Goal: Information Seeking & Learning: Learn about a topic

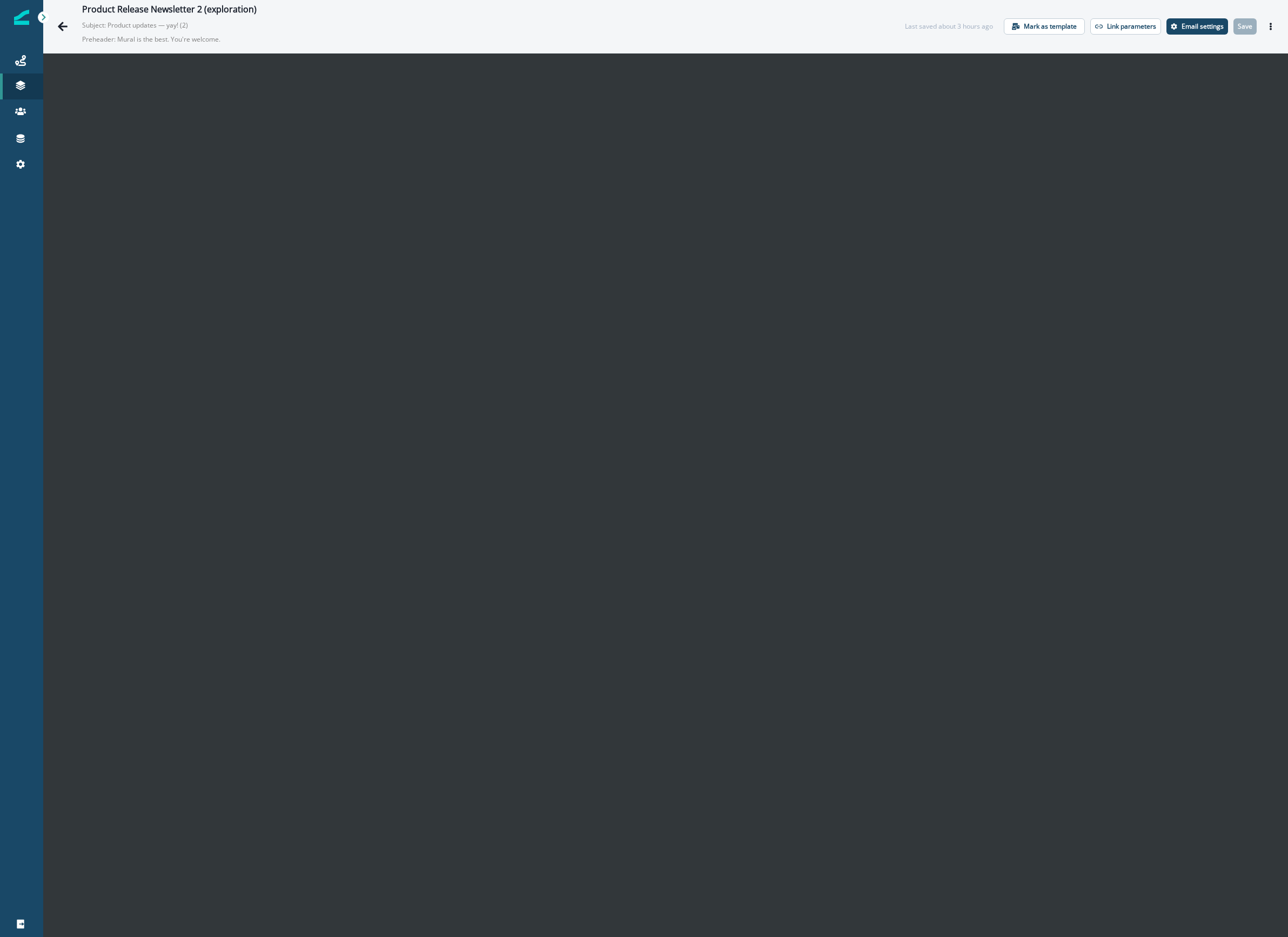
scroll to position [16, 0]
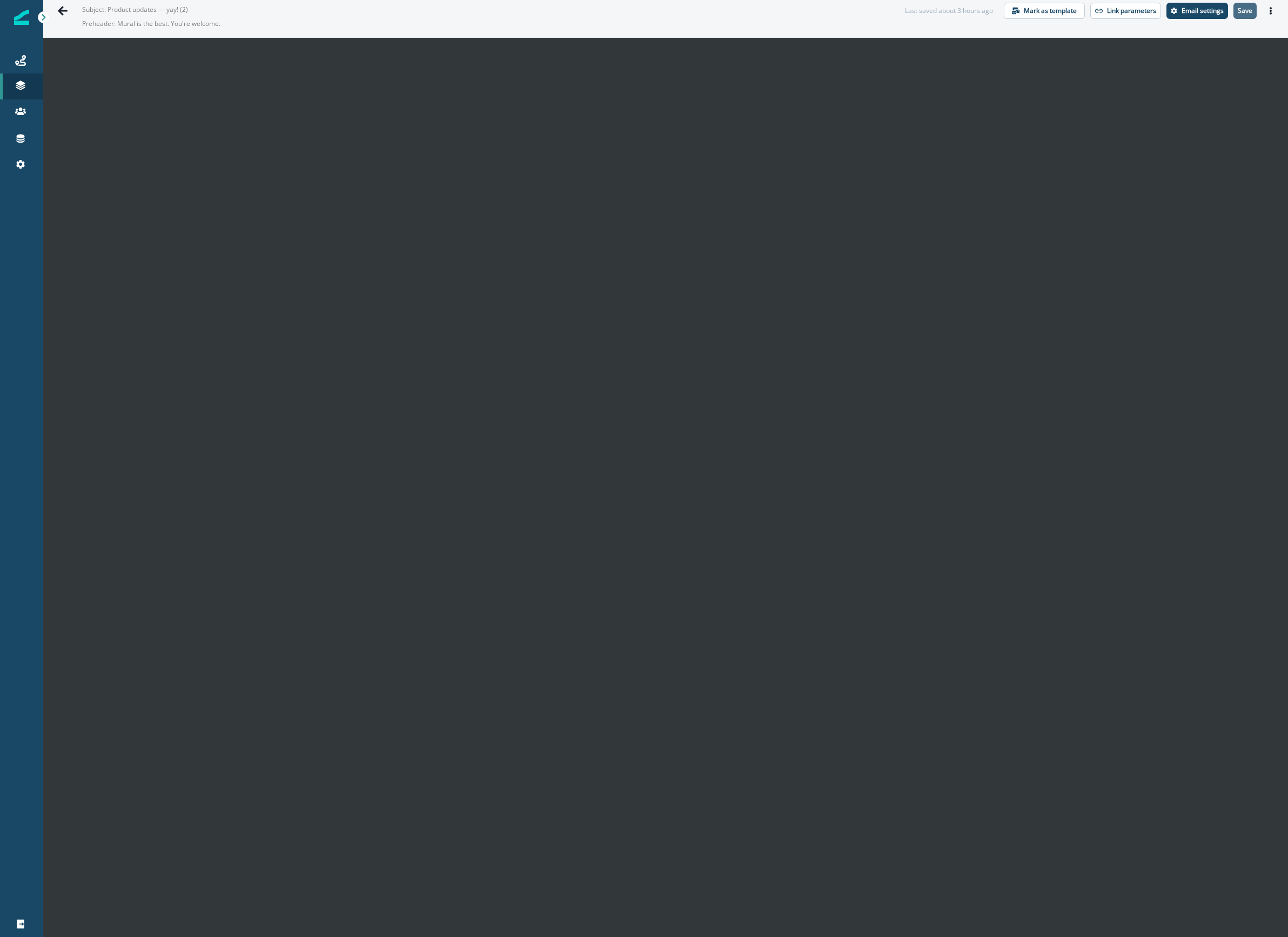
click at [1240, 12] on p "Save" at bounding box center [1245, 11] width 15 height 8
click at [1239, 7] on p "Save" at bounding box center [1245, 11] width 15 height 8
click at [20, 64] on icon at bounding box center [20, 60] width 11 height 11
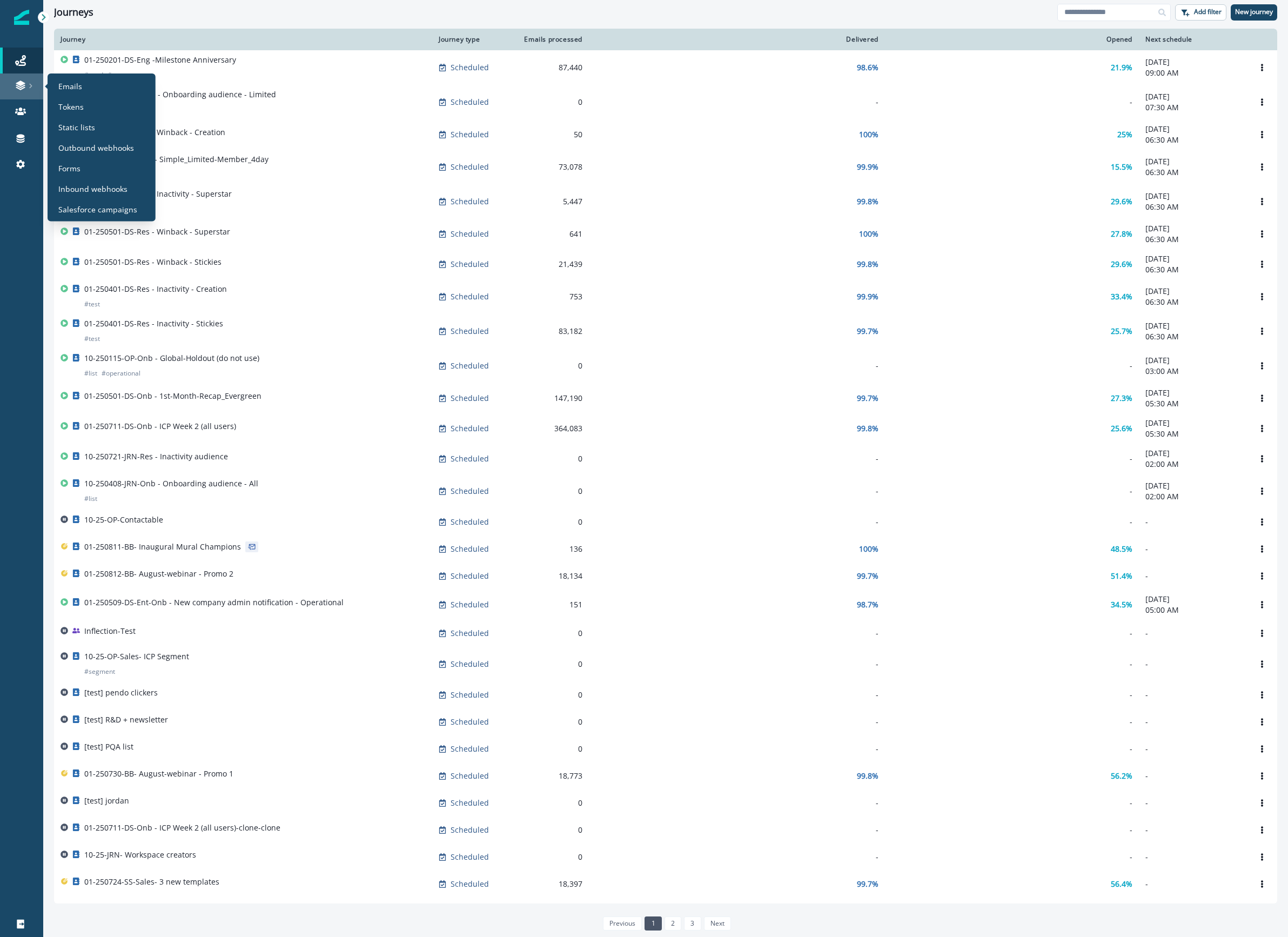
click at [9, 86] on div at bounding box center [21, 85] width 34 height 11
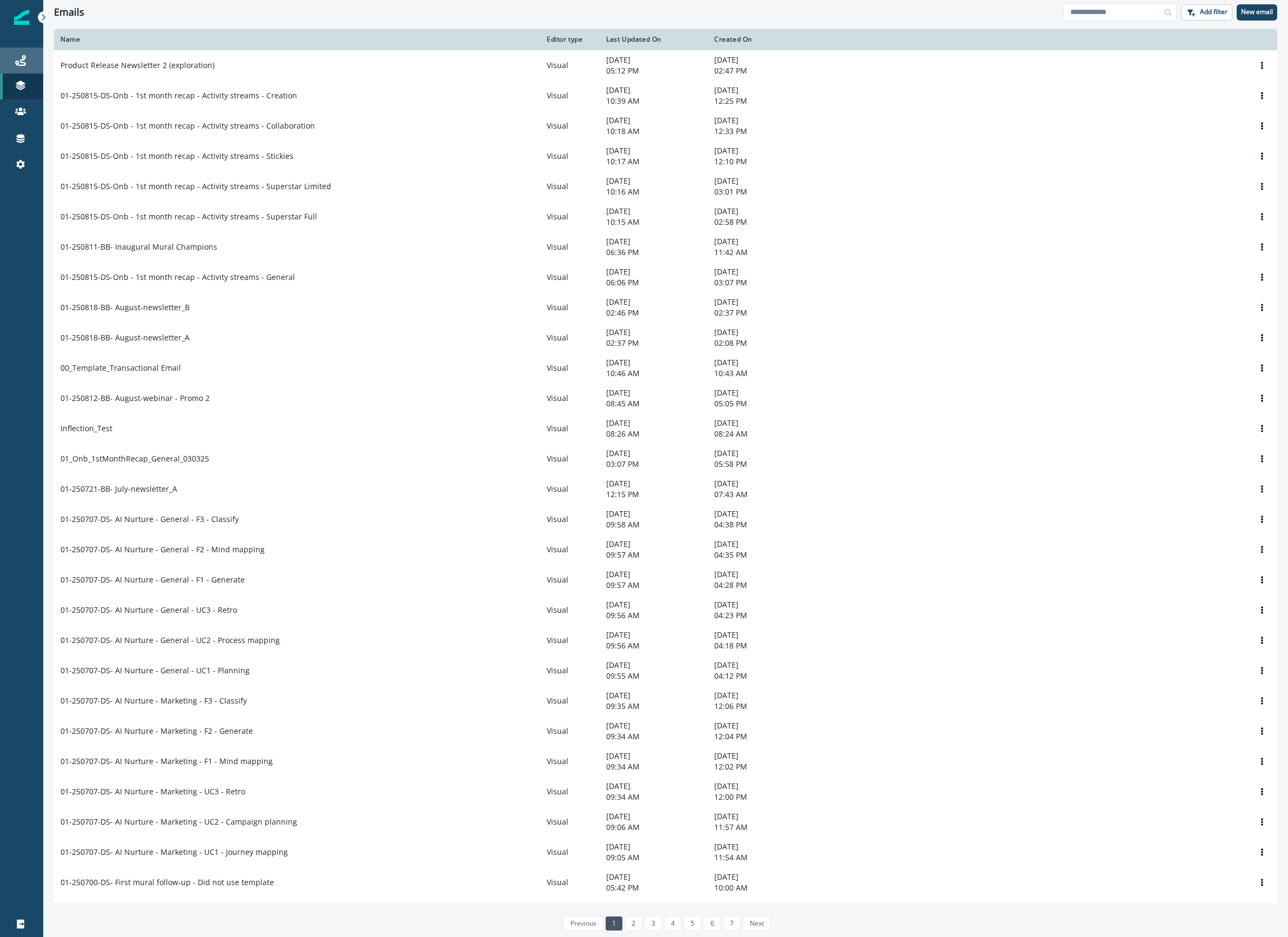
click at [26, 59] on div "Journeys" at bounding box center [21, 60] width 34 height 13
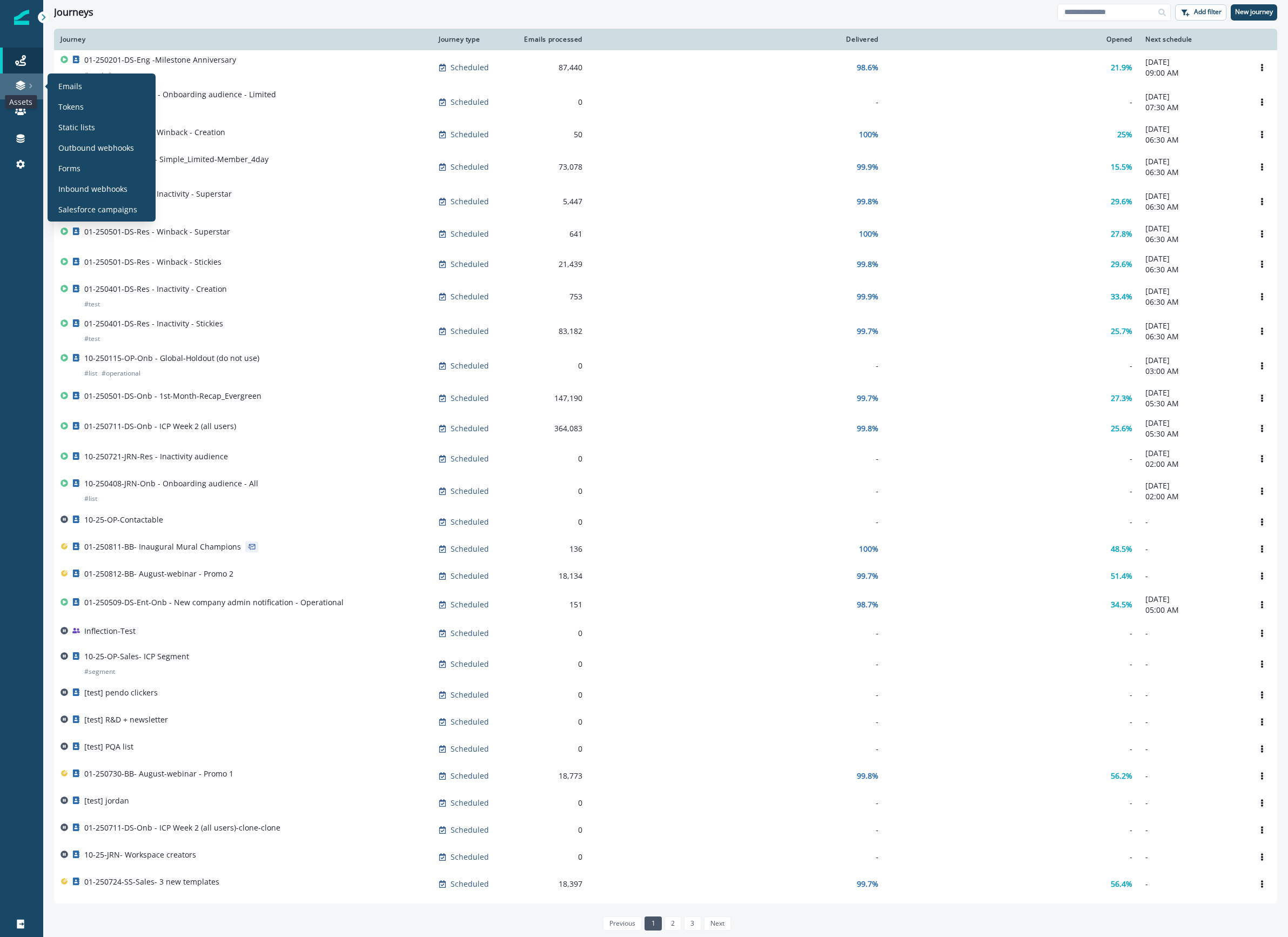
click at [17, 83] on icon at bounding box center [20, 83] width 9 height 6
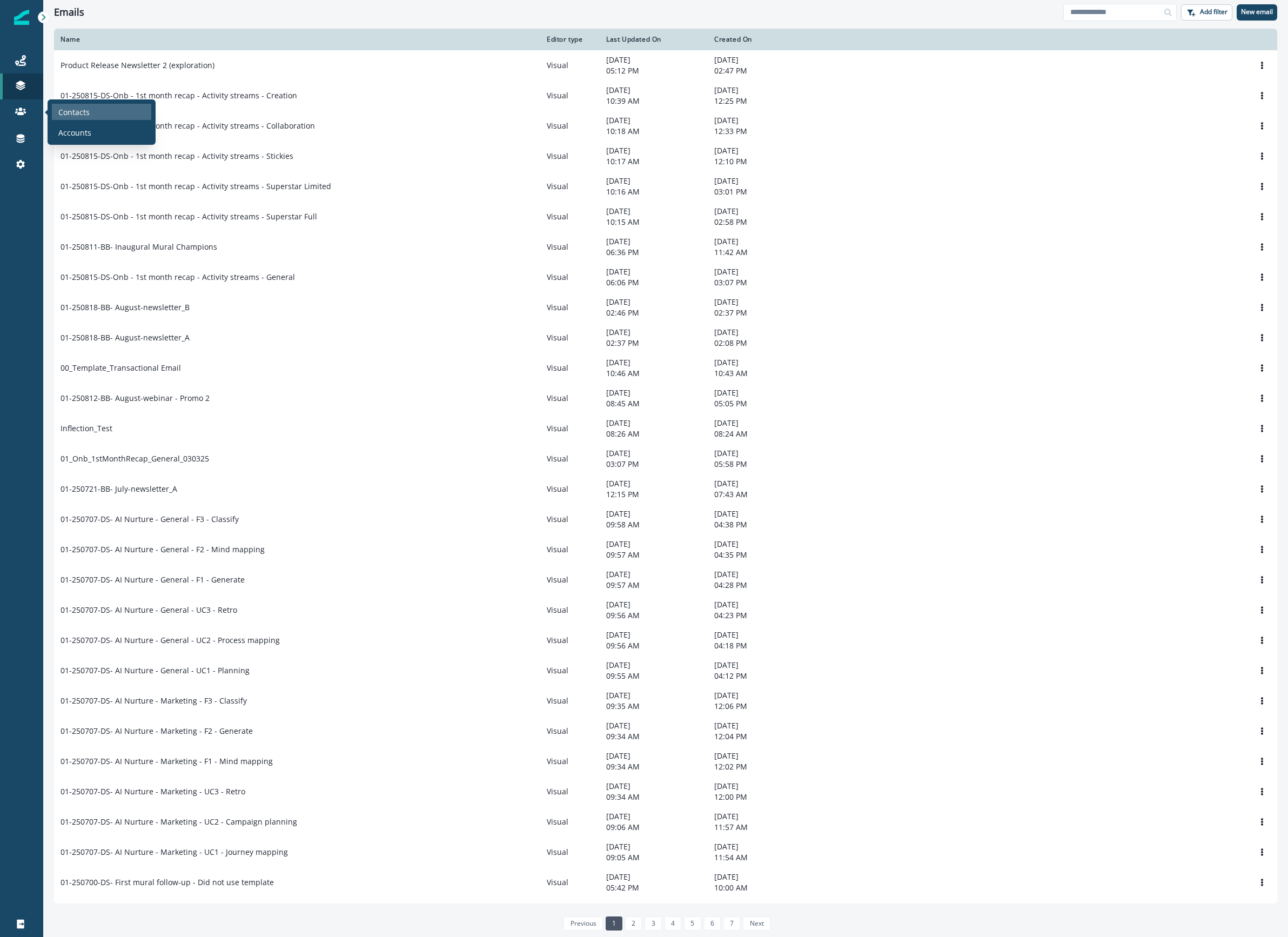
click at [55, 107] on div "Contacts" at bounding box center [102, 112] width 100 height 17
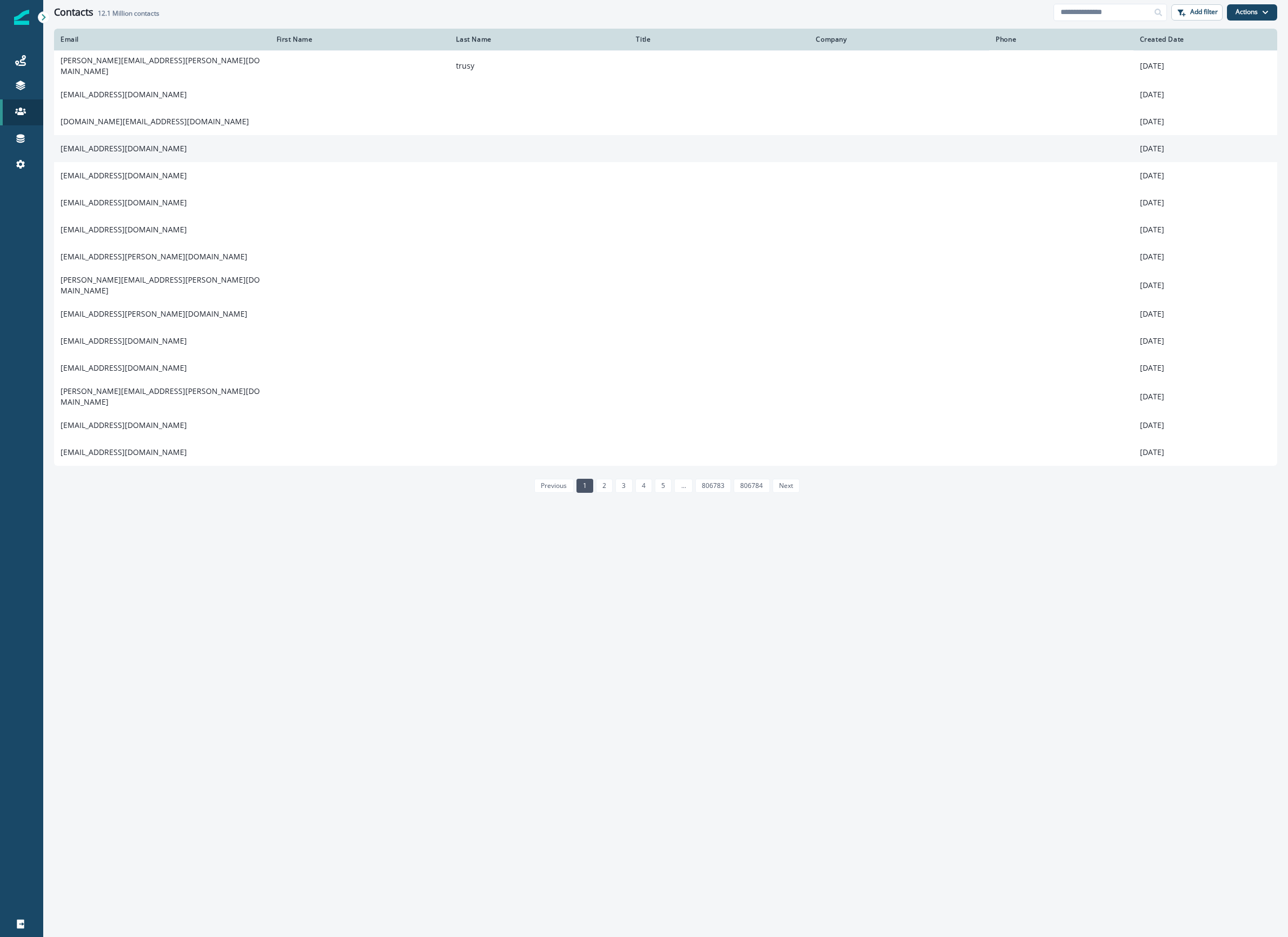
click at [119, 141] on td "maliblunts@gmail.com" at bounding box center [161, 149] width 216 height 27
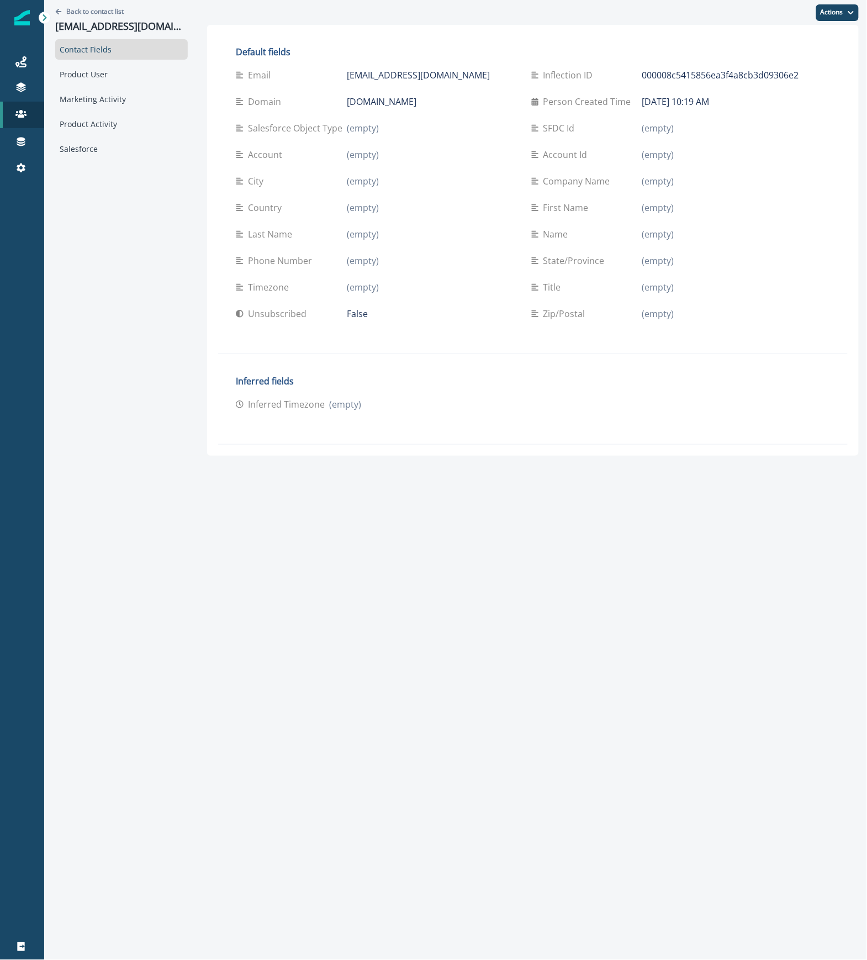
click at [825, 579] on div "Back to contact list maliblunts@gmail.com Contact Fields Product User Marketing…" at bounding box center [455, 480] width 823 height 960
click at [82, 73] on div "Product User" at bounding box center [121, 74] width 133 height 20
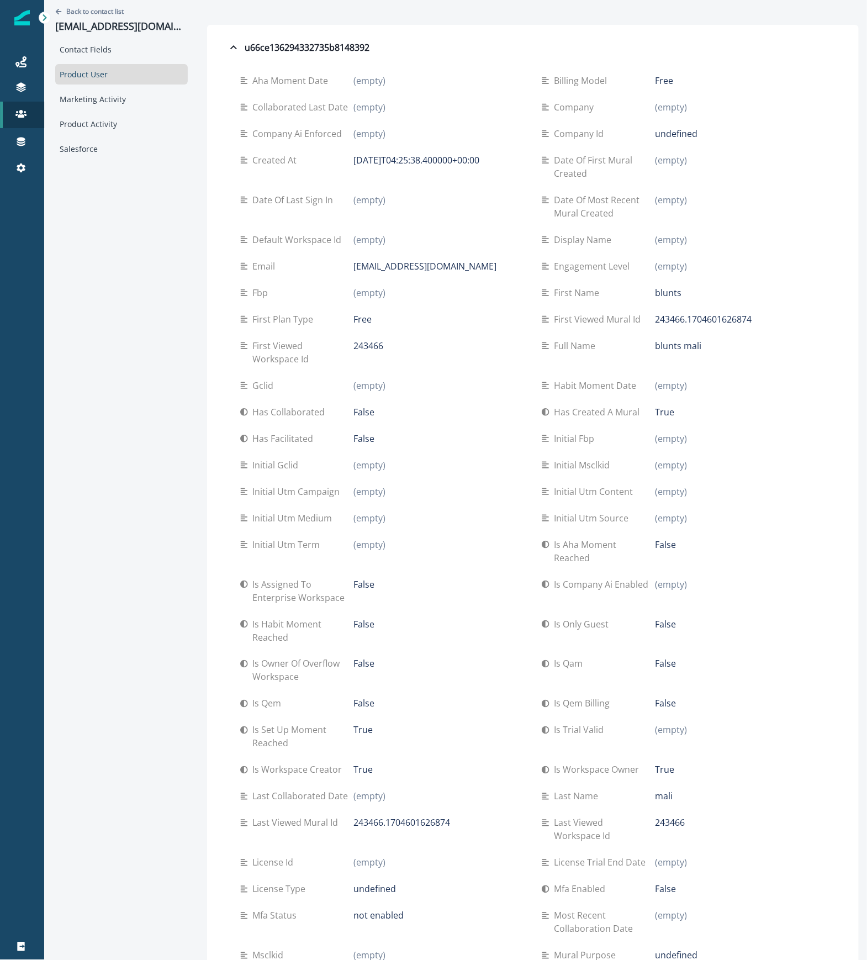
click at [495, 414] on div "False" at bounding box center [439, 411] width 170 height 13
drag, startPoint x: 756, startPoint y: 626, endPoint x: 668, endPoint y: 592, distance: 94.3
click at [668, 592] on div "Aha moment date (empty) Billing model Free Collaborated last date (empty) Compa…" at bounding box center [533, 736] width 586 height 1339
click at [443, 609] on div "Is assigned to enterprise workspace False" at bounding box center [382, 591] width 284 height 40
drag, startPoint x: 294, startPoint y: 436, endPoint x: 230, endPoint y: 441, distance: 64.8
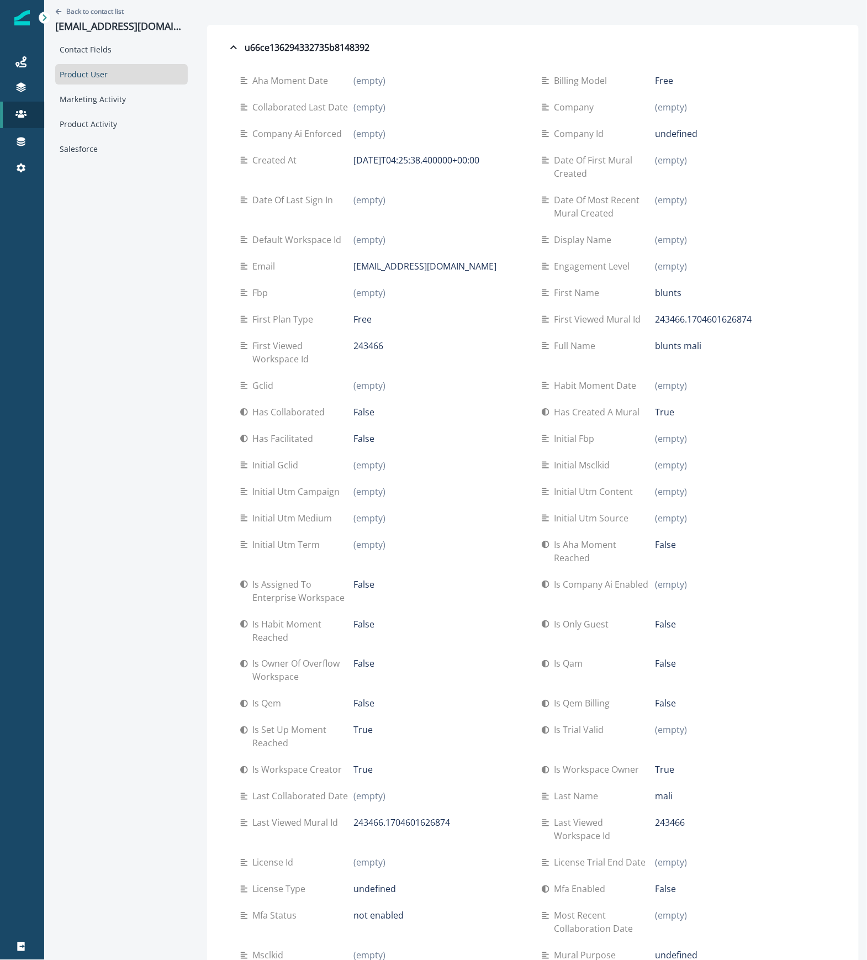
click at [252, 441] on p "Has facilitated" at bounding box center [284, 438] width 65 height 13
click at [270, 42] on div "u66ce136294332735b8148392" at bounding box center [298, 47] width 143 height 13
click at [230, 48] on icon "button" at bounding box center [233, 47] width 7 height 4
click at [815, 636] on div "Aha moment date (empty) Billing model Free Collaborated last date (empty) Compa…" at bounding box center [533, 740] width 630 height 1363
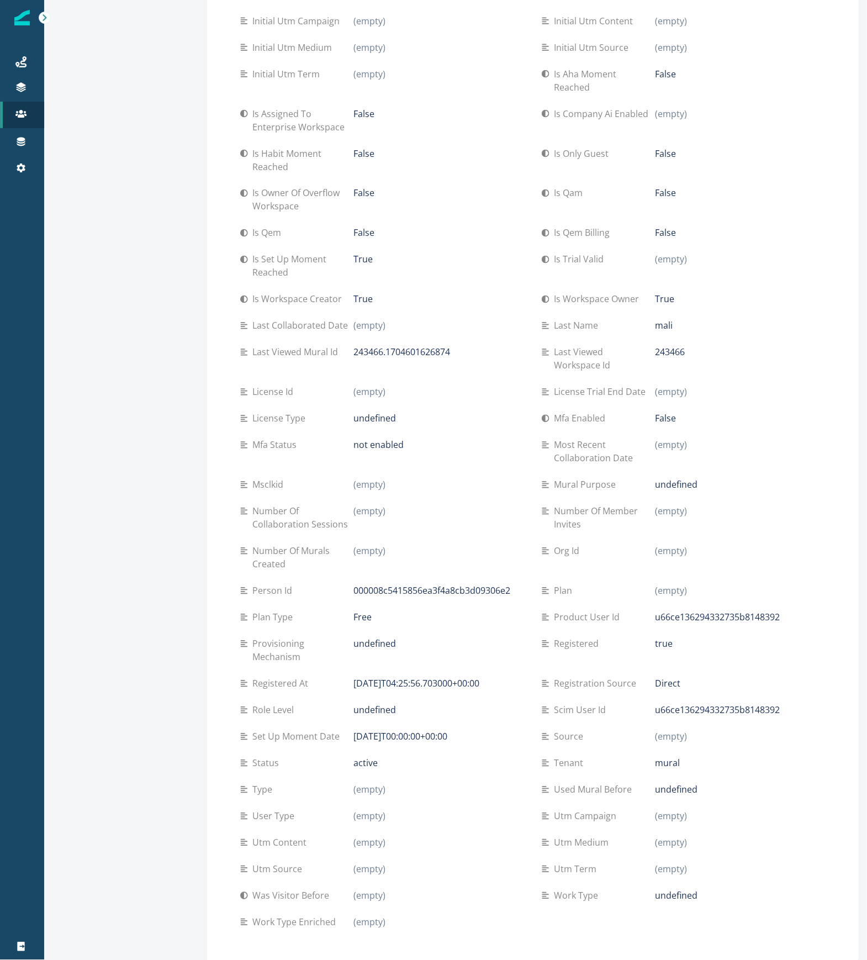
scroll to position [473, 0]
click at [785, 798] on div "Used mural before undefined" at bounding box center [684, 787] width 284 height 27
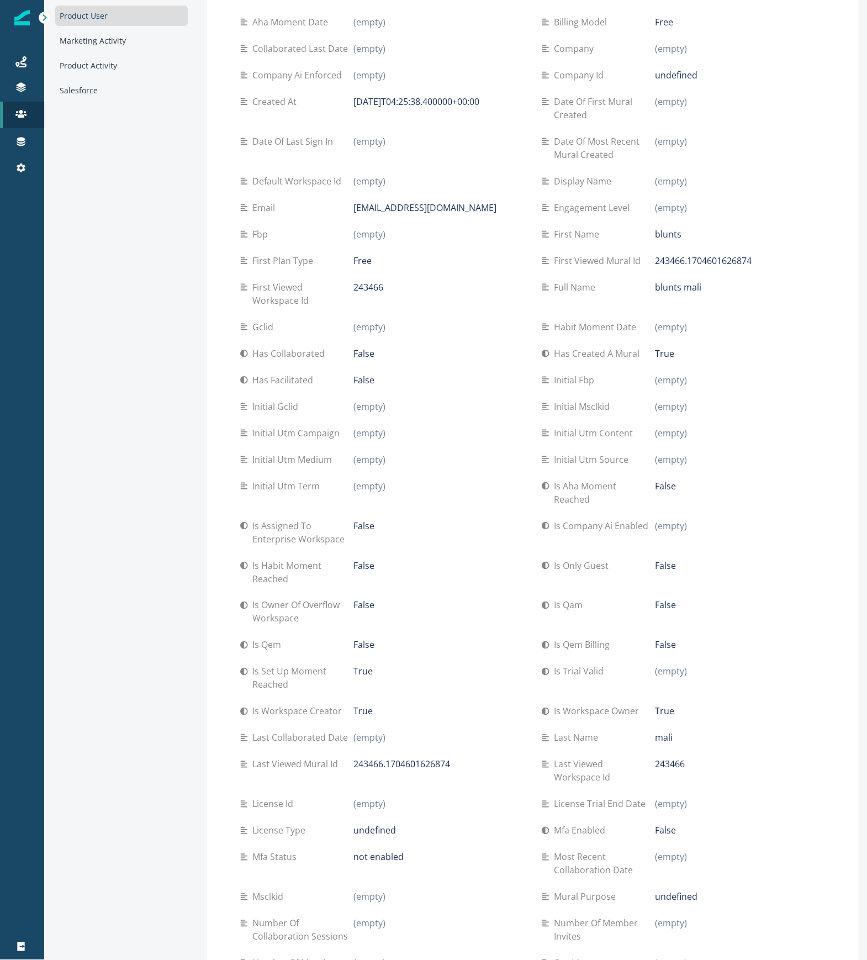
scroll to position [0, 0]
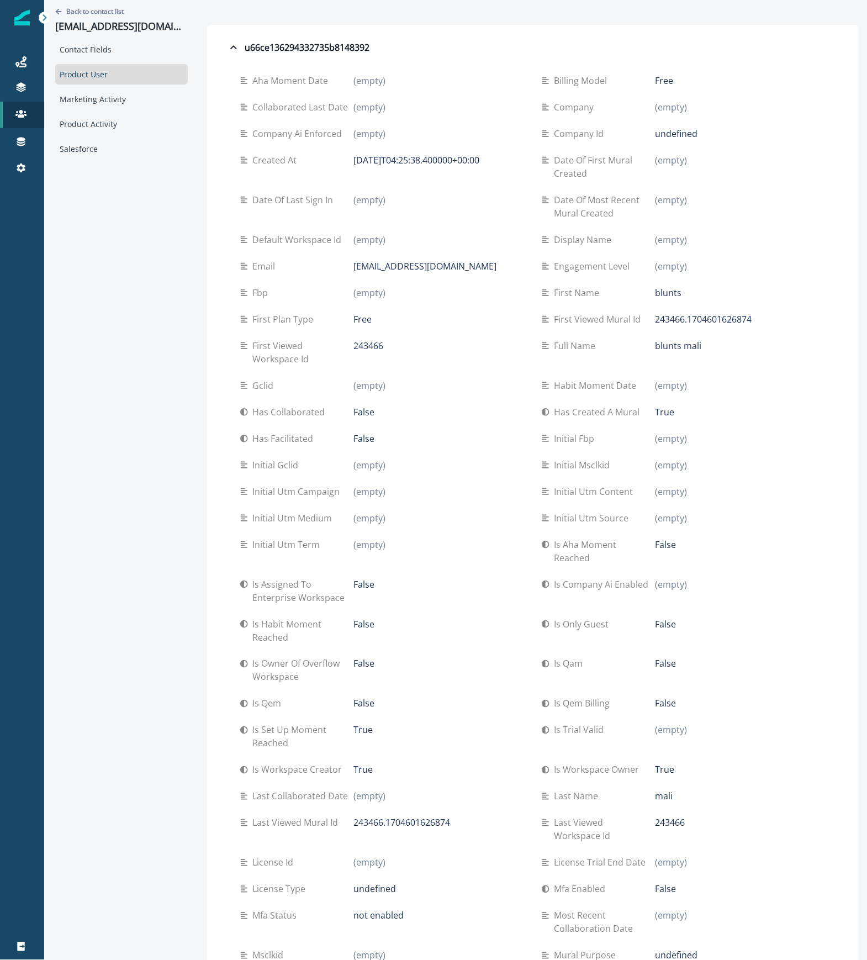
click at [87, 4] on div "Back to contact list maliblunts@gmail.com" at bounding box center [121, 19] width 133 height 39
click at [87, 10] on p "Back to contact list" at bounding box center [94, 11] width 57 height 9
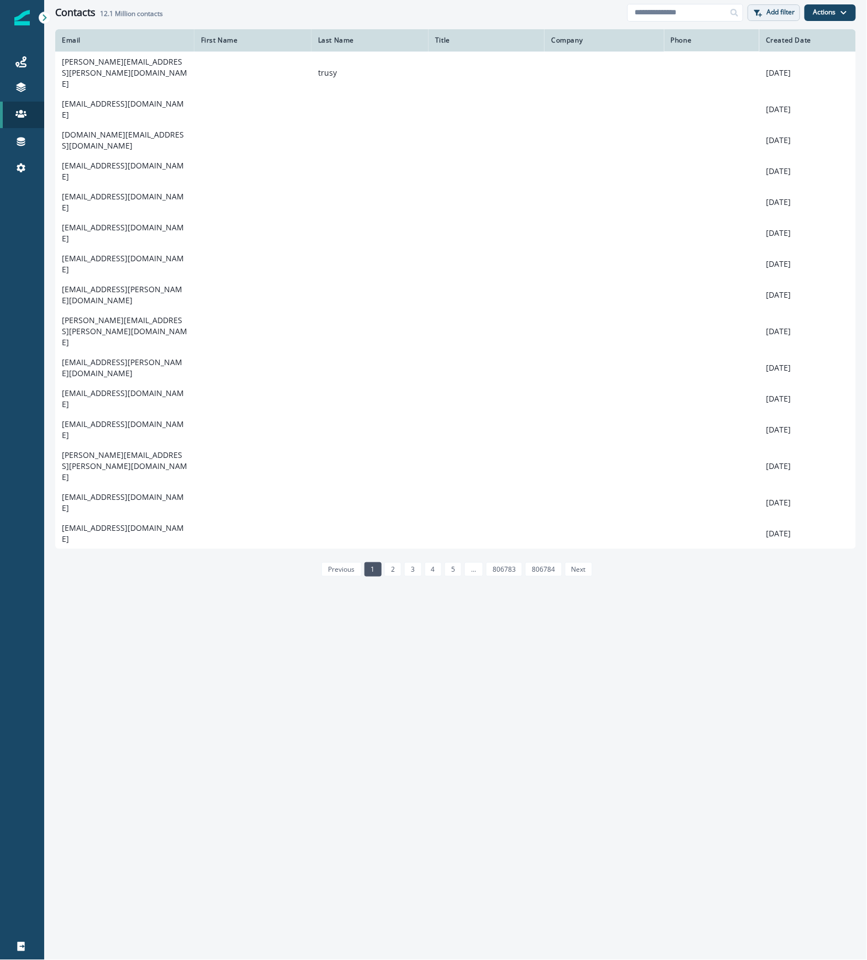
click at [796, 14] on button "Add filter" at bounding box center [774, 12] width 52 height 17
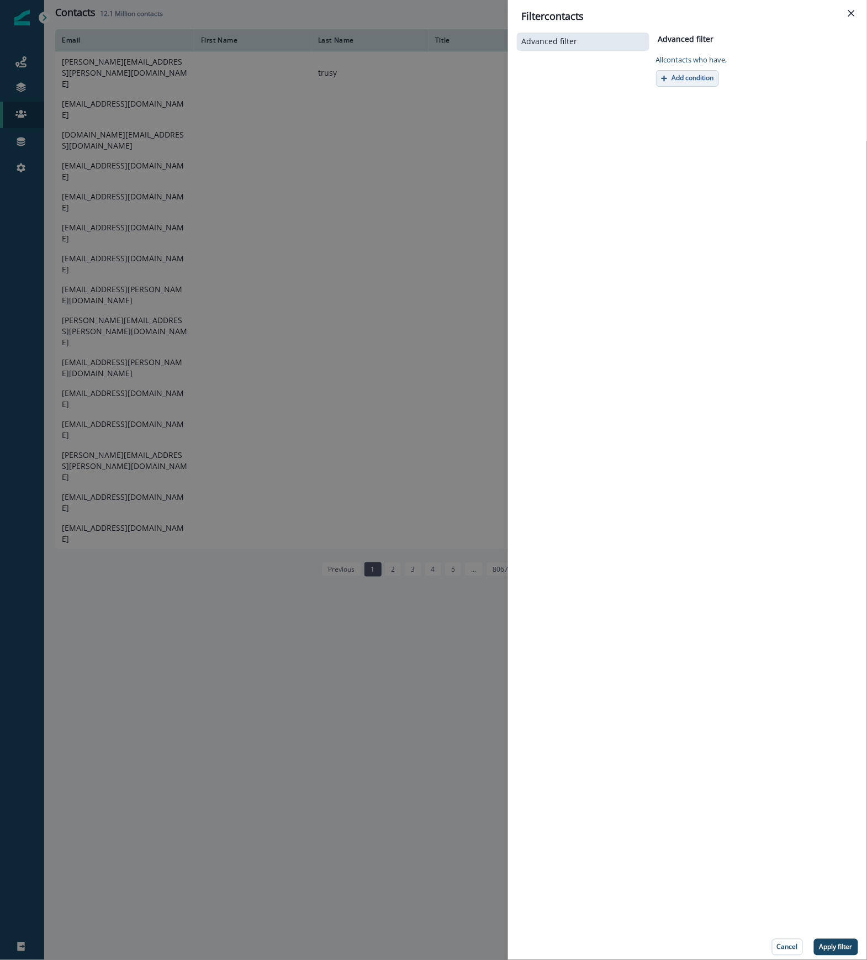
click at [686, 80] on p "Add condition" at bounding box center [693, 78] width 42 height 8
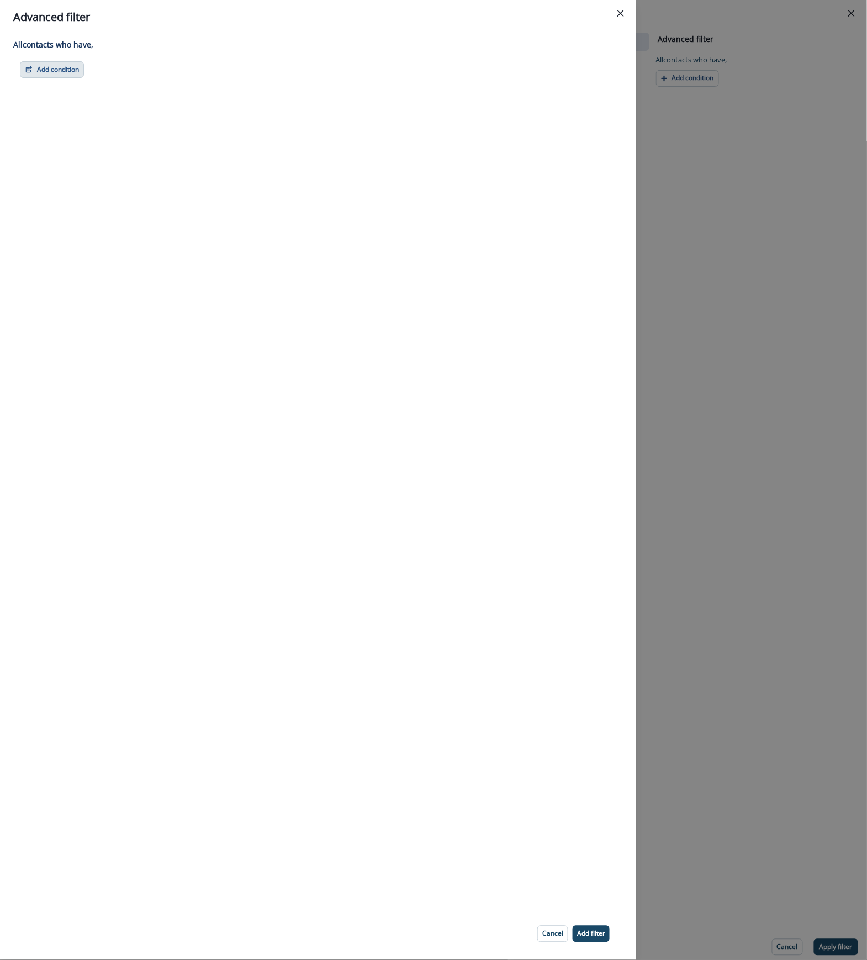
click at [66, 70] on button "Add condition" at bounding box center [52, 69] width 64 height 17
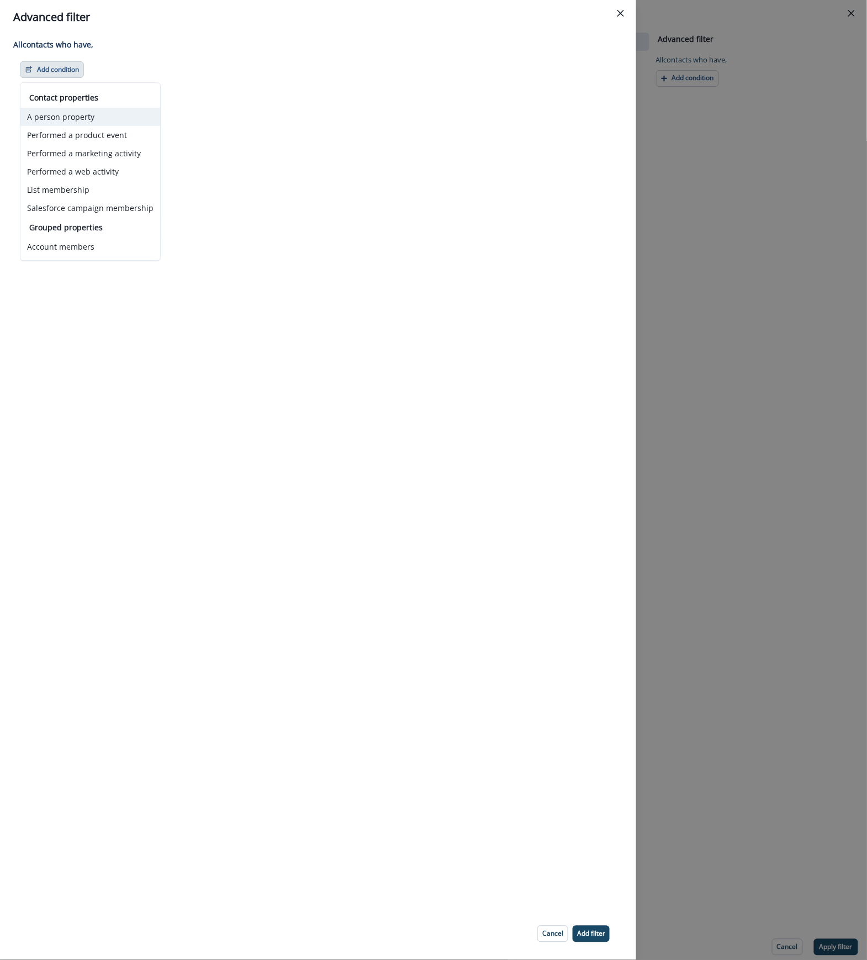
click at [62, 114] on button "A person property" at bounding box center [90, 117] width 140 height 18
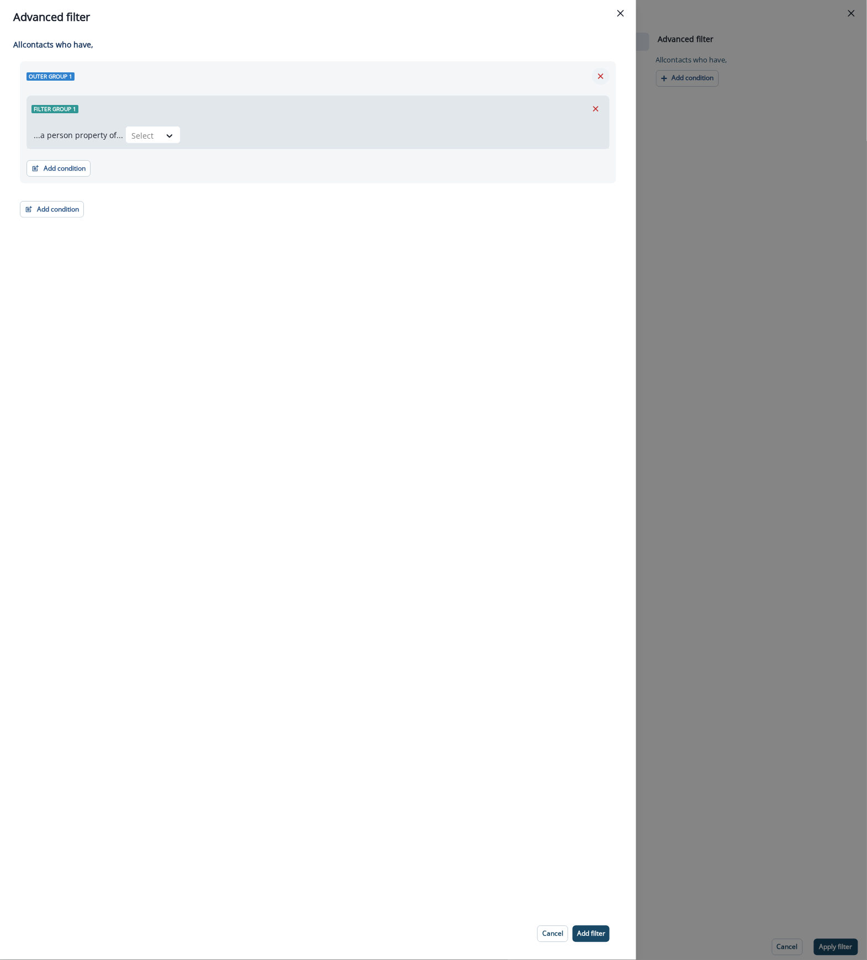
click at [600, 75] on icon "Remove" at bounding box center [601, 76] width 6 height 6
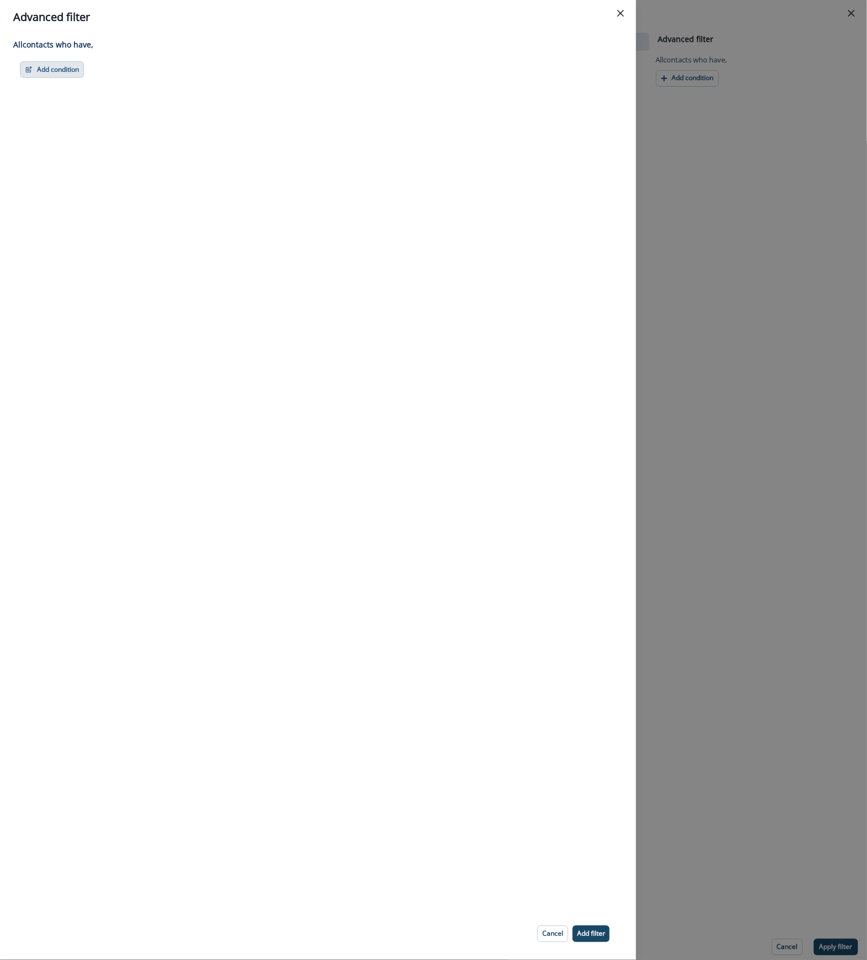
click at [40, 67] on button "Add condition" at bounding box center [52, 69] width 64 height 17
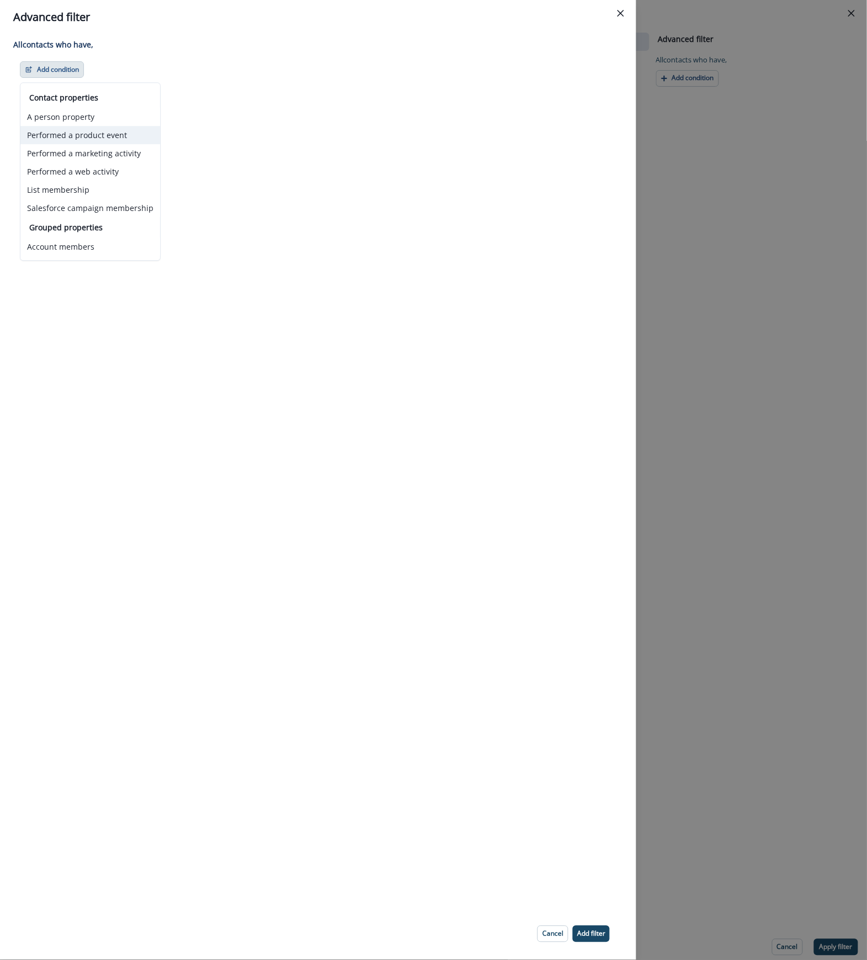
click at [77, 130] on button "Performed a product event" at bounding box center [90, 135] width 140 height 18
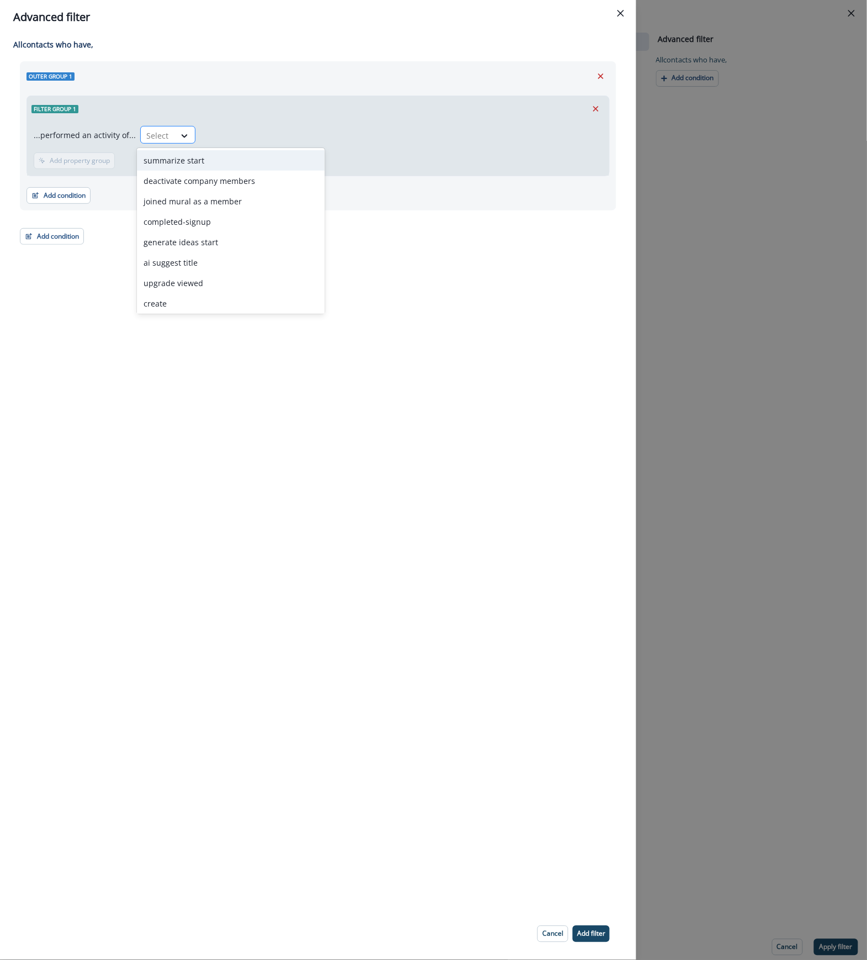
click at [155, 131] on div at bounding box center [157, 136] width 23 height 14
type input "****"
click at [164, 182] on div "send welcome email" at bounding box center [231, 181] width 188 height 20
click at [145, 160] on p "Add time frame" at bounding box center [144, 161] width 48 height 8
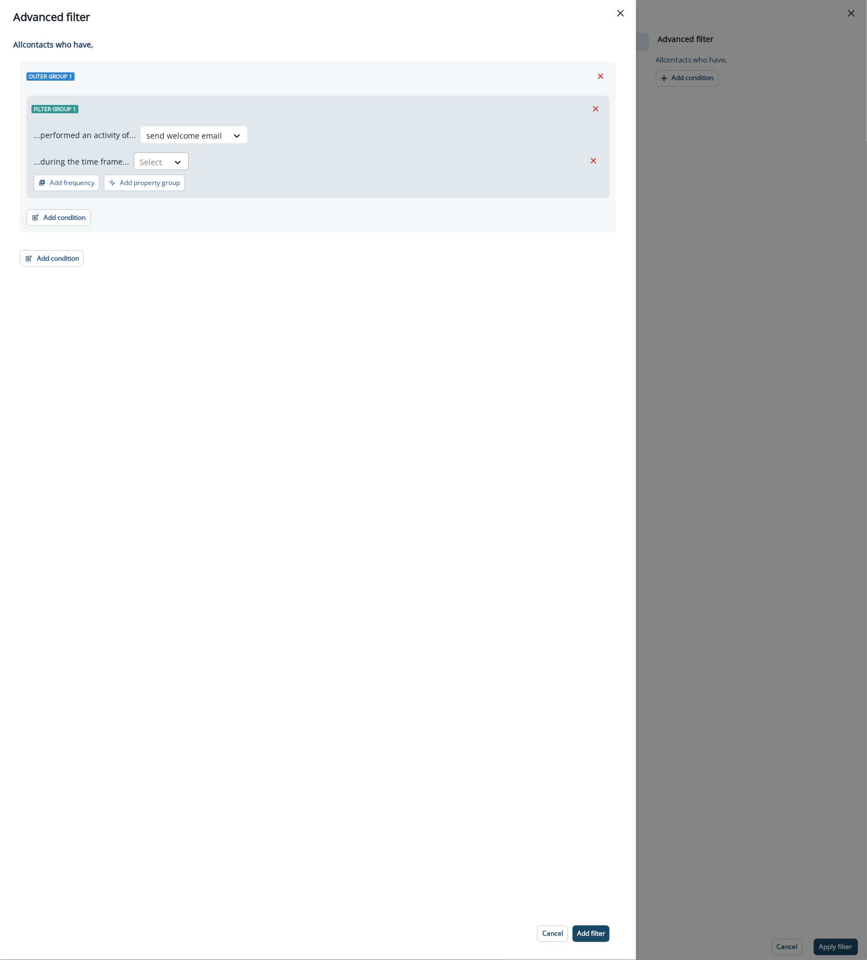
click at [160, 158] on div "Select" at bounding box center [151, 162] width 34 height 18
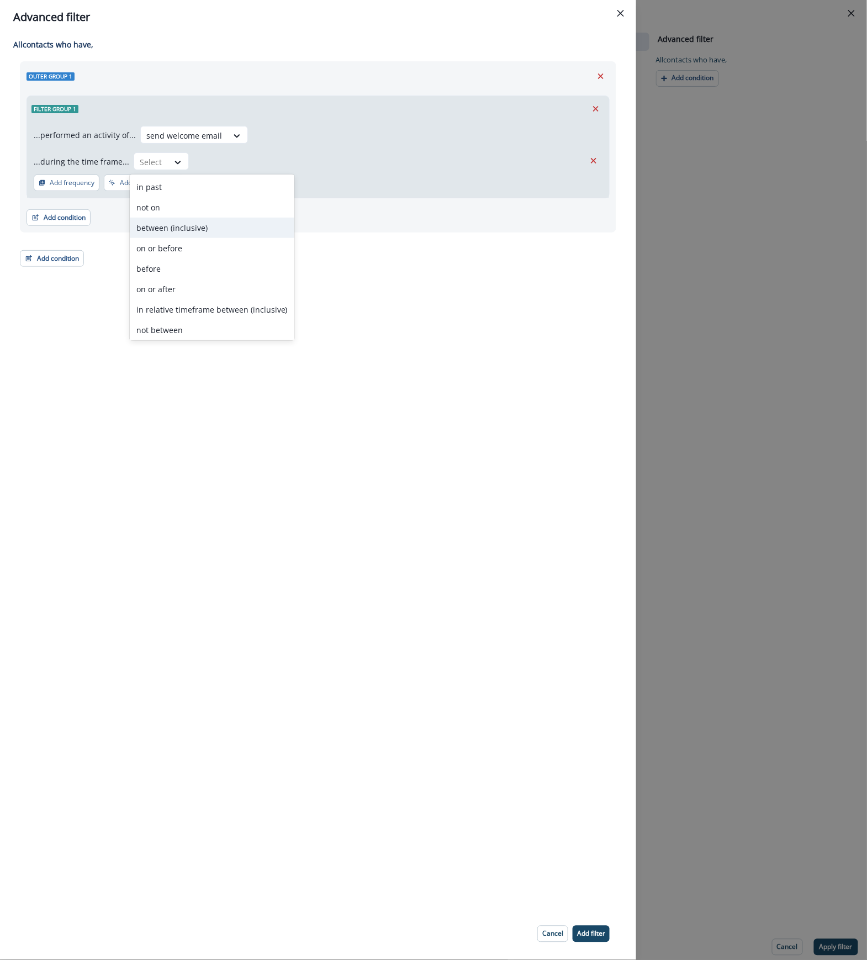
click at [182, 224] on div "between (inclusive)" at bounding box center [212, 228] width 165 height 20
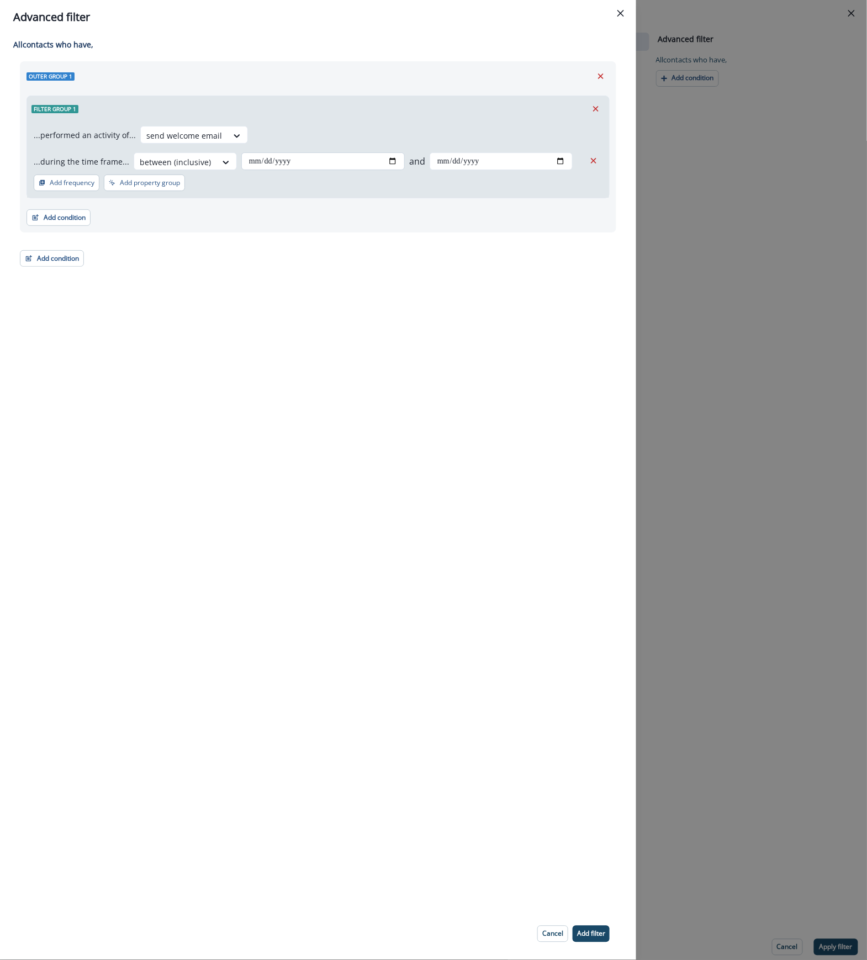
click at [384, 164] on input "date" at bounding box center [323, 161] width 164 height 18
type input "**********"
click at [557, 160] on input "date" at bounding box center [501, 161] width 143 height 18
type input "**********"
click at [586, 927] on button "Add filter" at bounding box center [591, 934] width 37 height 17
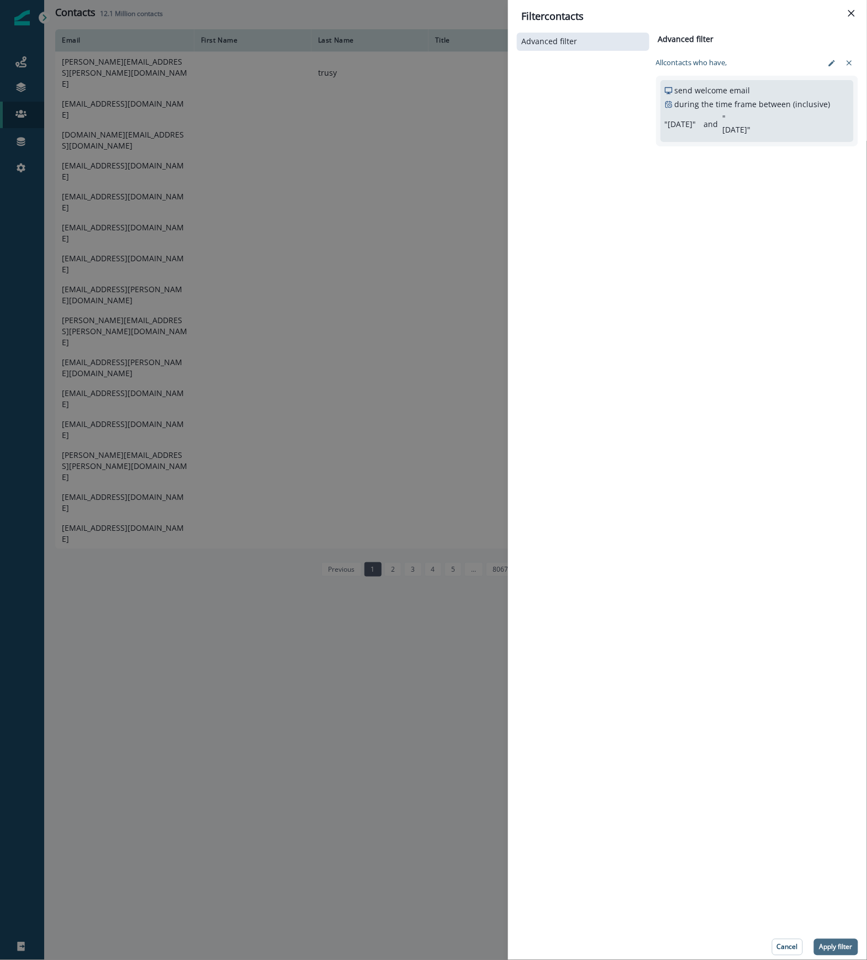
click at [827, 949] on p "Apply filter" at bounding box center [836, 947] width 33 height 8
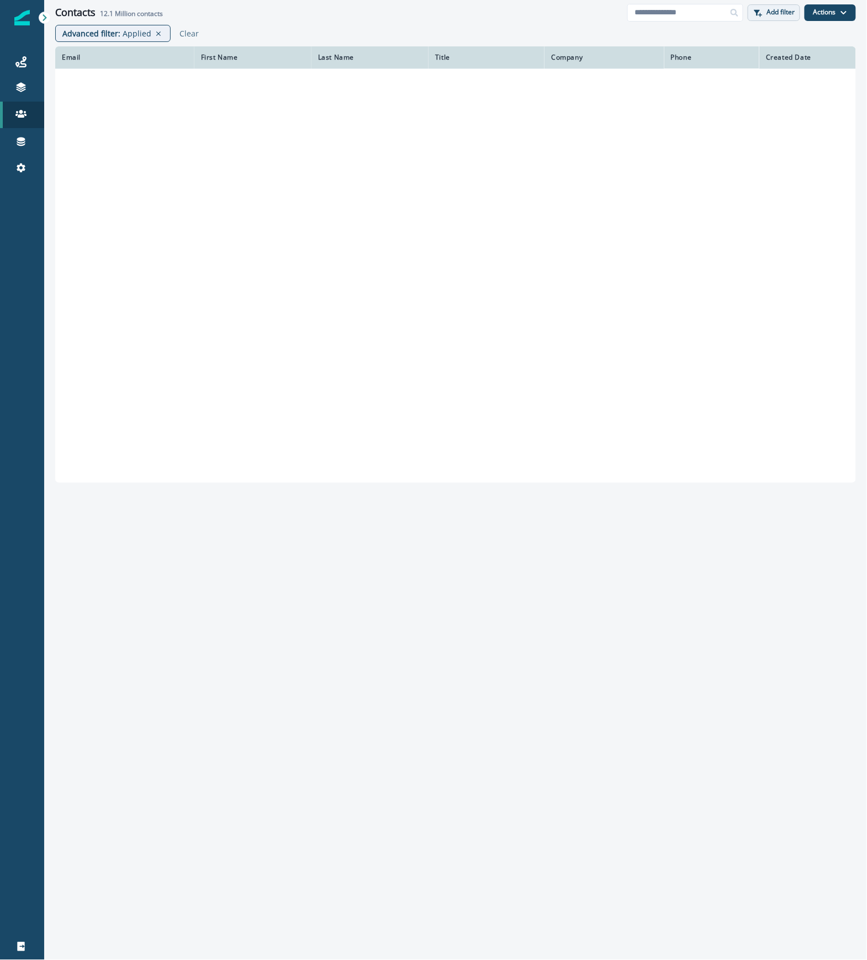
click at [773, 12] on p "Add filter" at bounding box center [781, 12] width 28 height 8
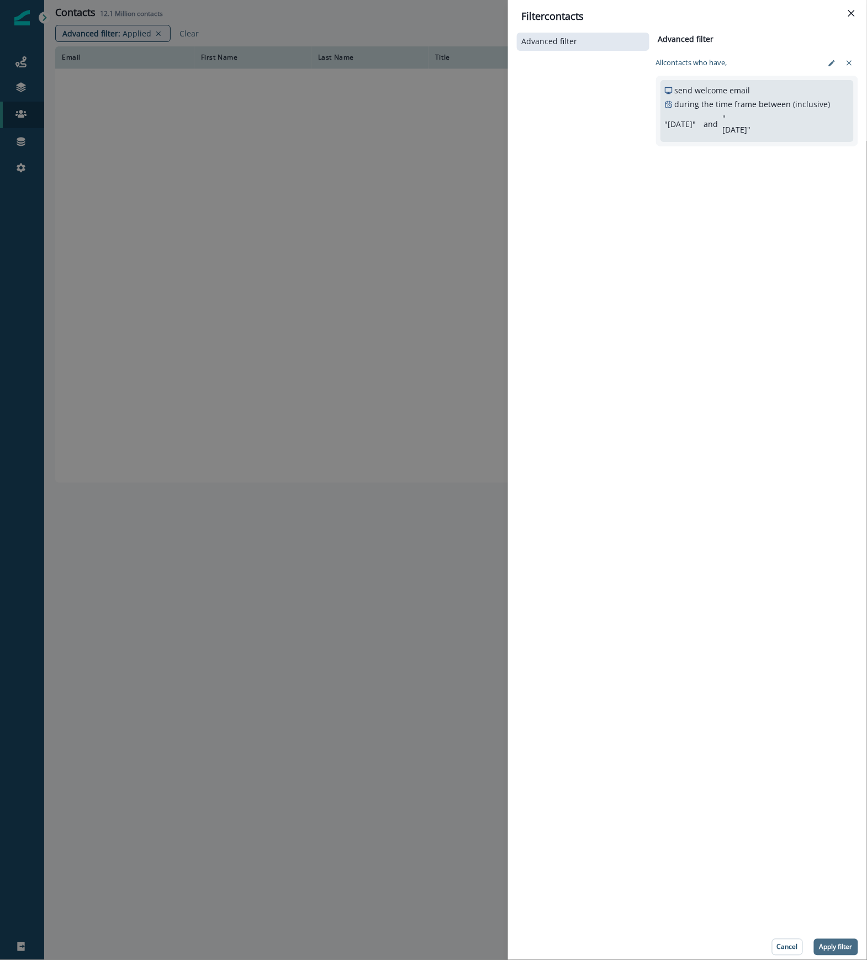
click at [845, 943] on p "Apply filter" at bounding box center [836, 947] width 33 height 8
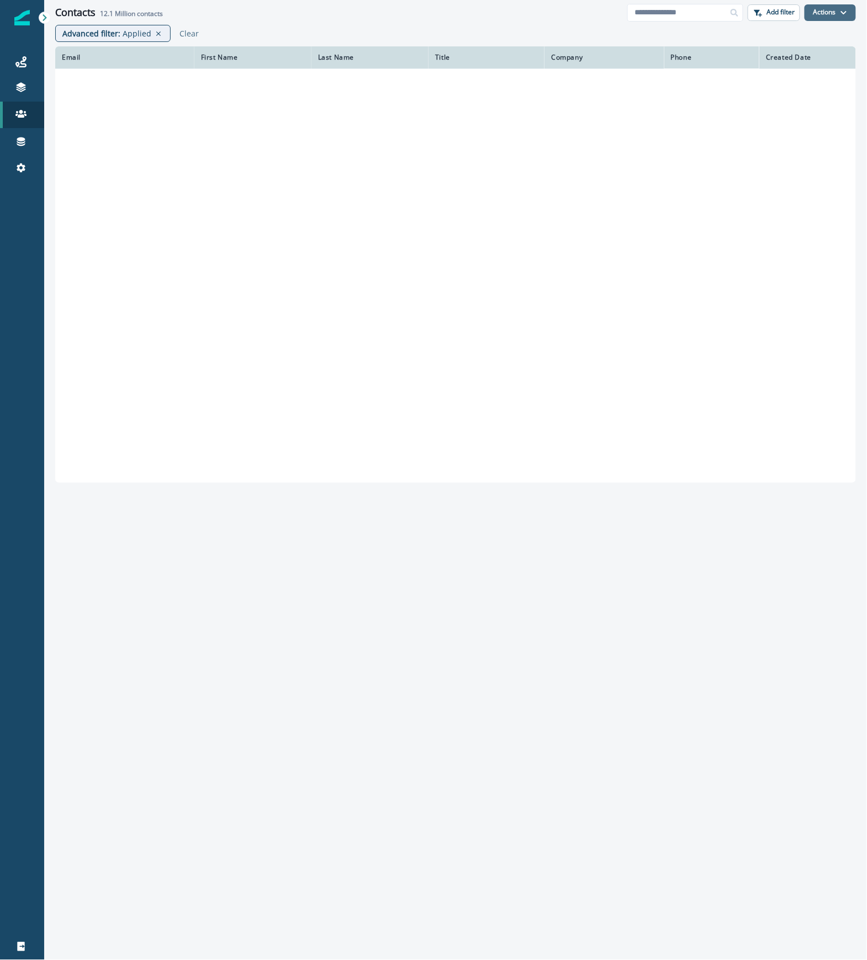
click at [832, 11] on button "Actions" at bounding box center [830, 12] width 51 height 17
click at [787, 13] on p "Add filter" at bounding box center [781, 12] width 28 height 8
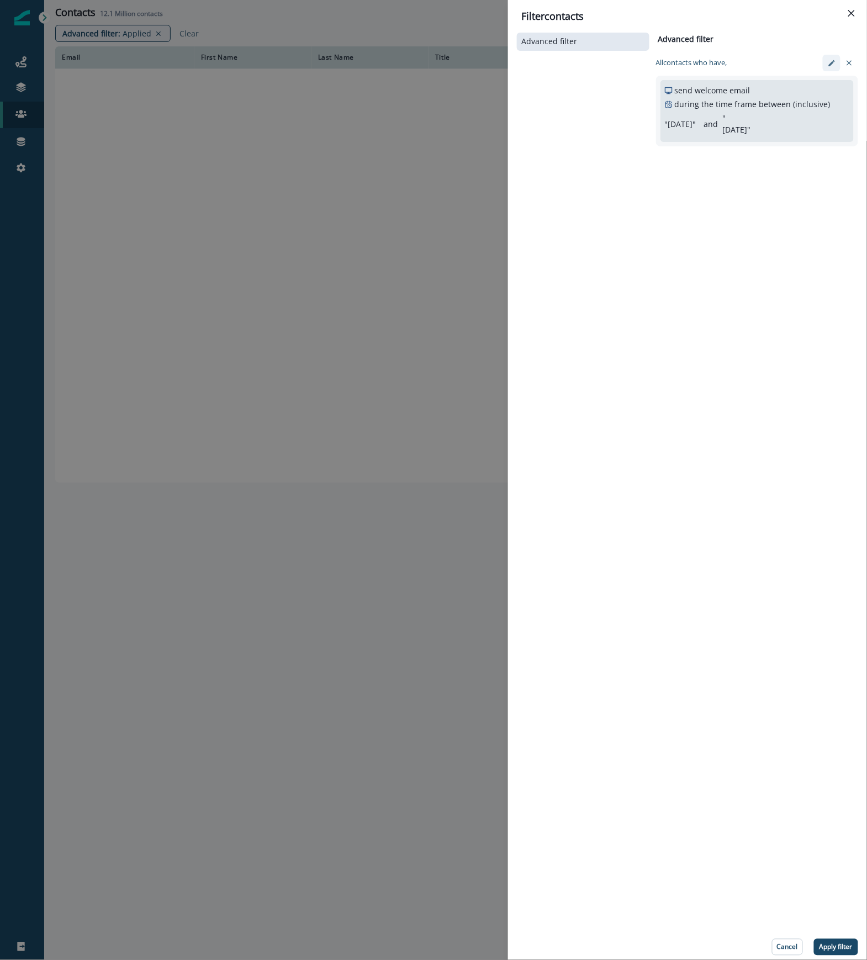
click at [831, 60] on icon "edit-filter" at bounding box center [832, 63] width 8 height 8
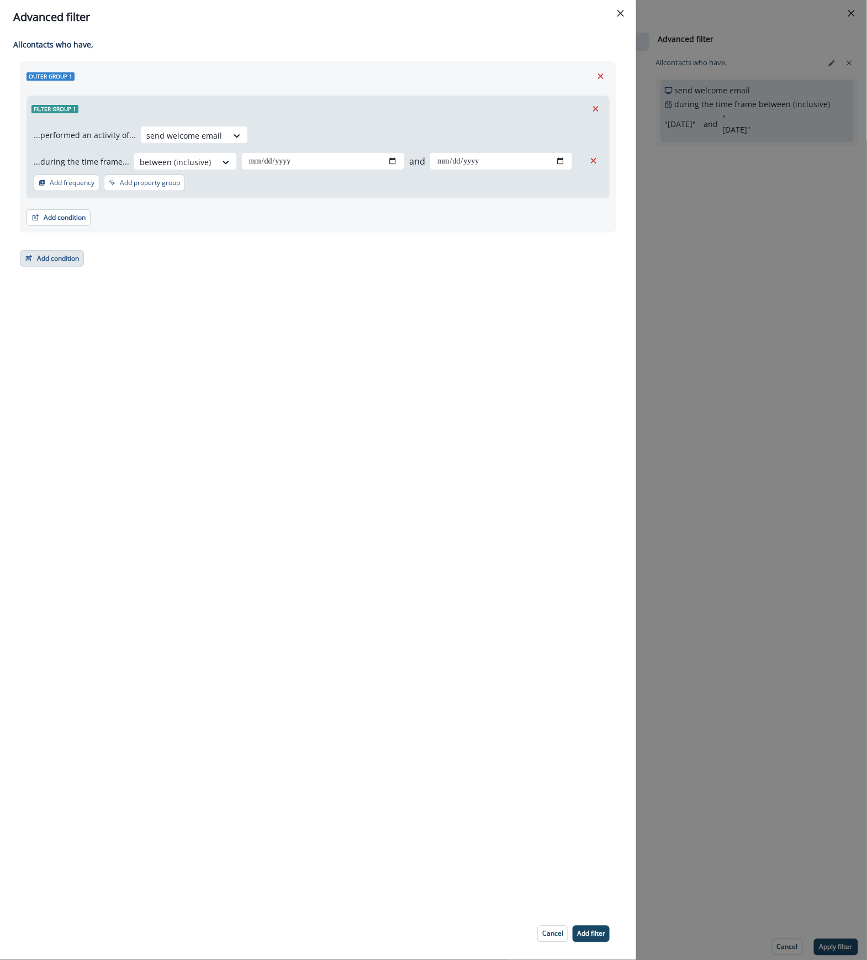
click at [45, 265] on button "Add condition" at bounding box center [52, 258] width 64 height 17
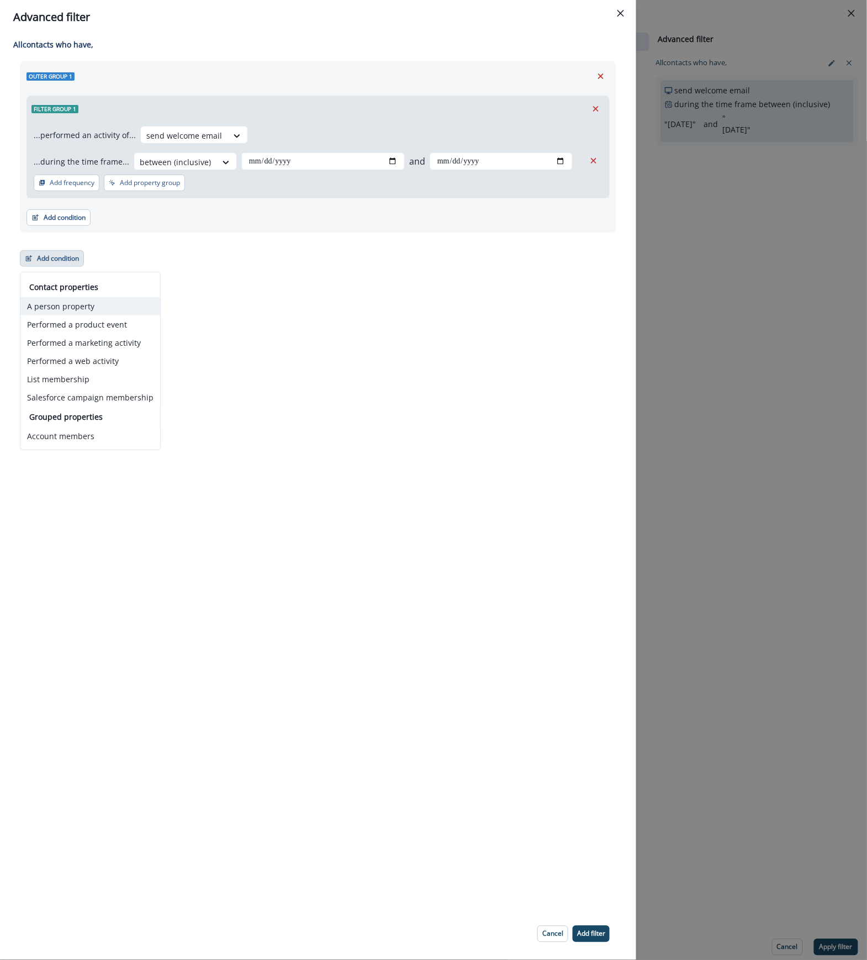
click at [109, 301] on button "A person property" at bounding box center [90, 306] width 140 height 18
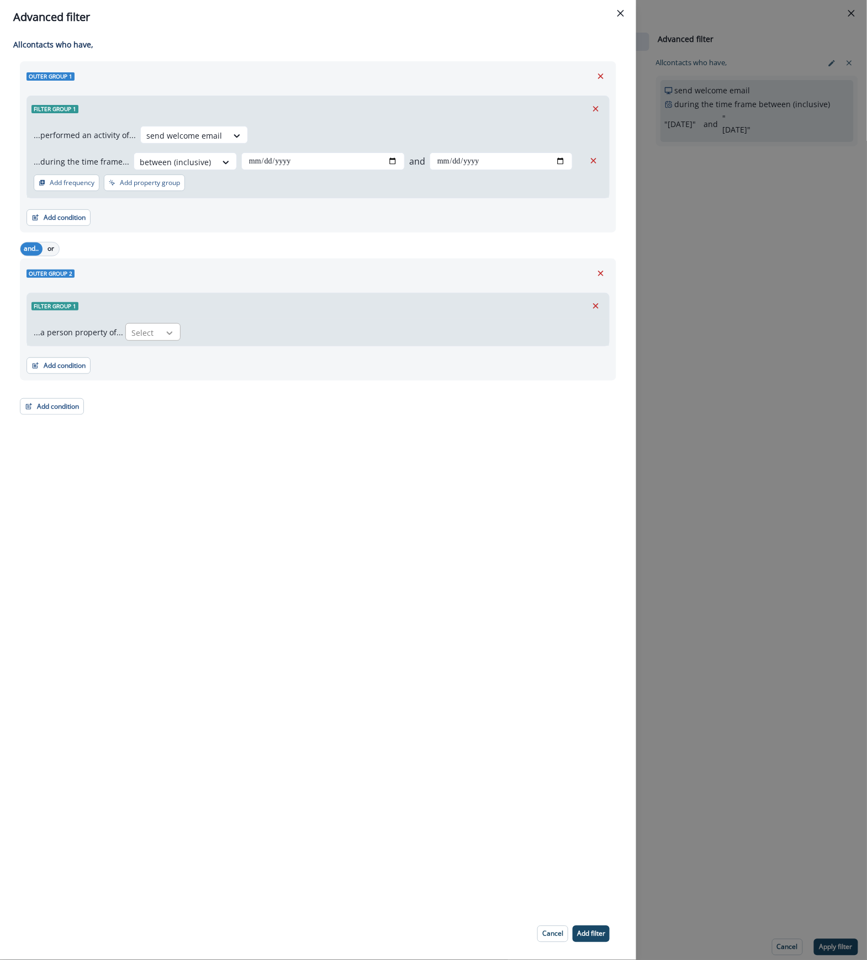
click at [160, 336] on div at bounding box center [169, 333] width 19 height 11
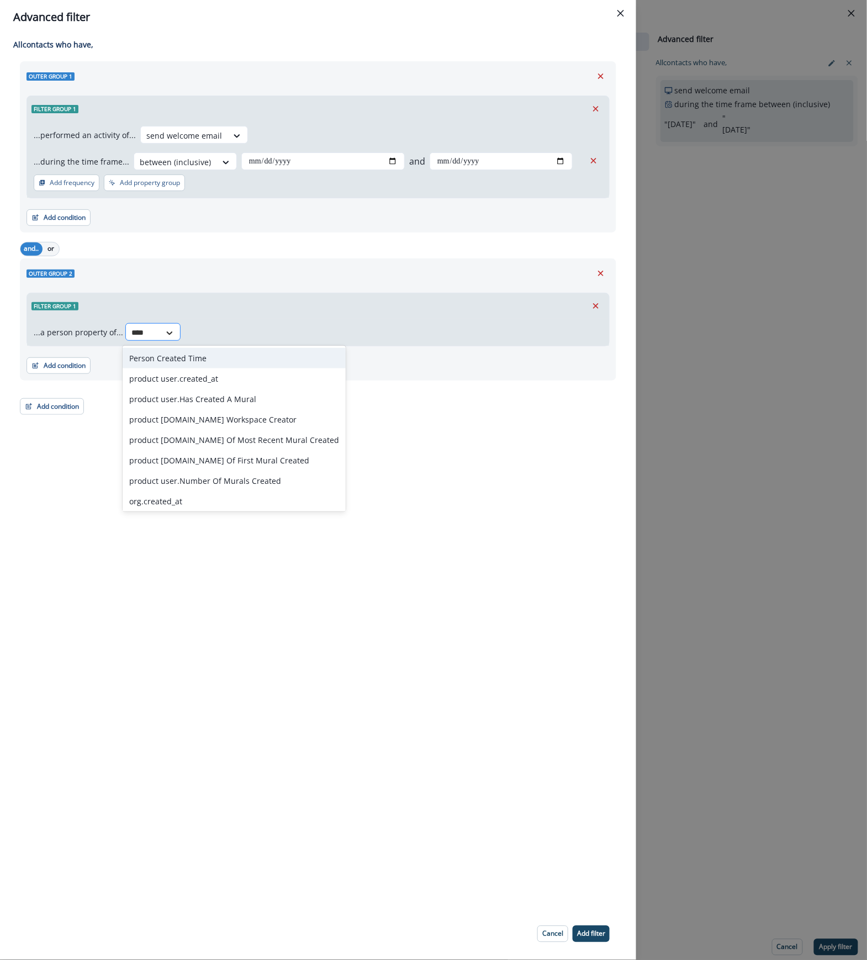
type input "*****"
click at [247, 410] on div "product user.Is Workspace Creator" at bounding box center [234, 419] width 223 height 20
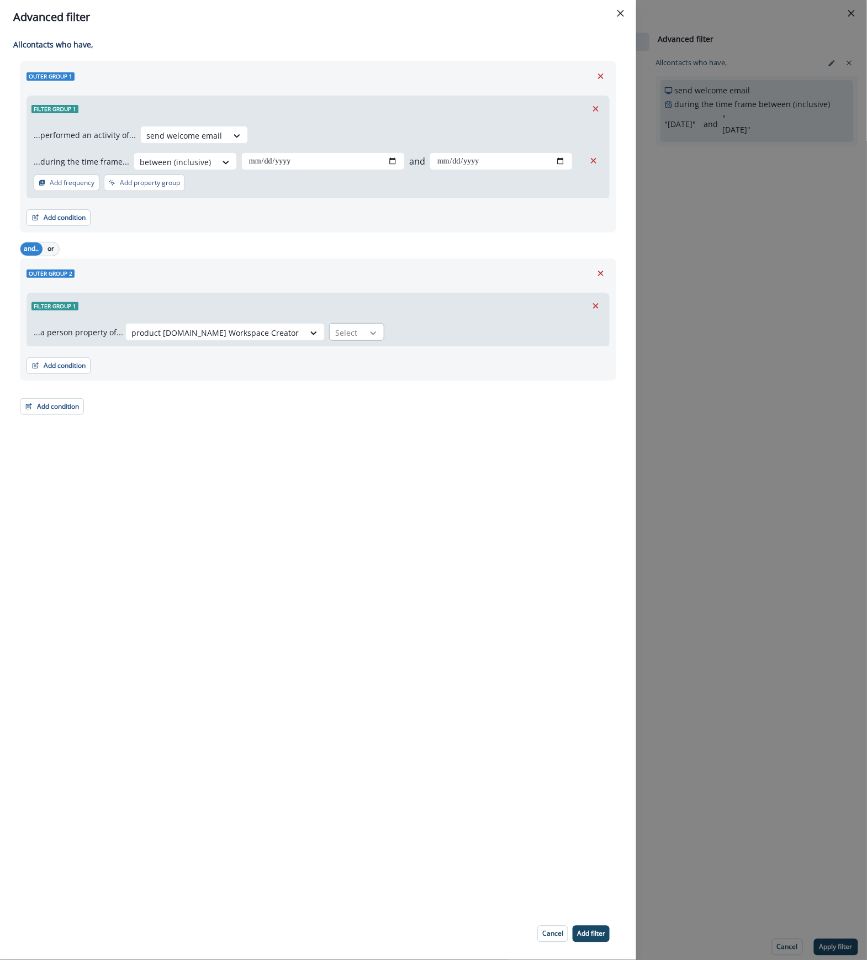
click at [368, 328] on icon at bounding box center [373, 333] width 10 height 11
click at [310, 378] on div "true" at bounding box center [311, 378] width 55 height 20
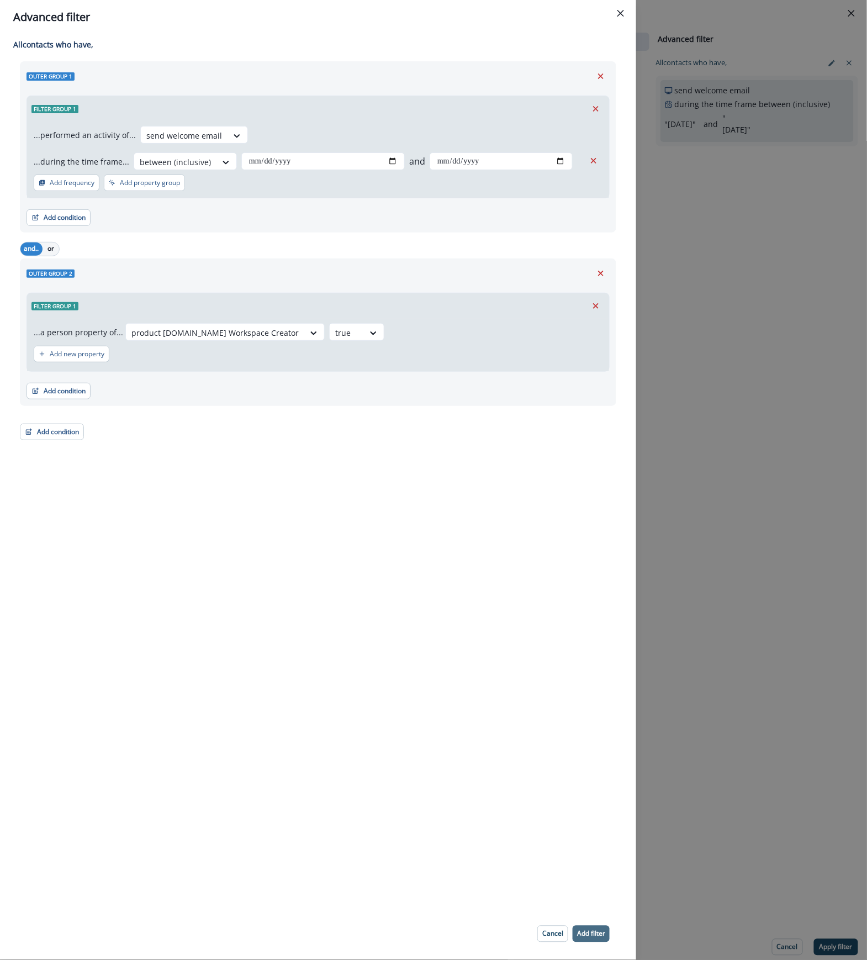
click at [591, 930] on p "Add filter" at bounding box center [591, 934] width 28 height 8
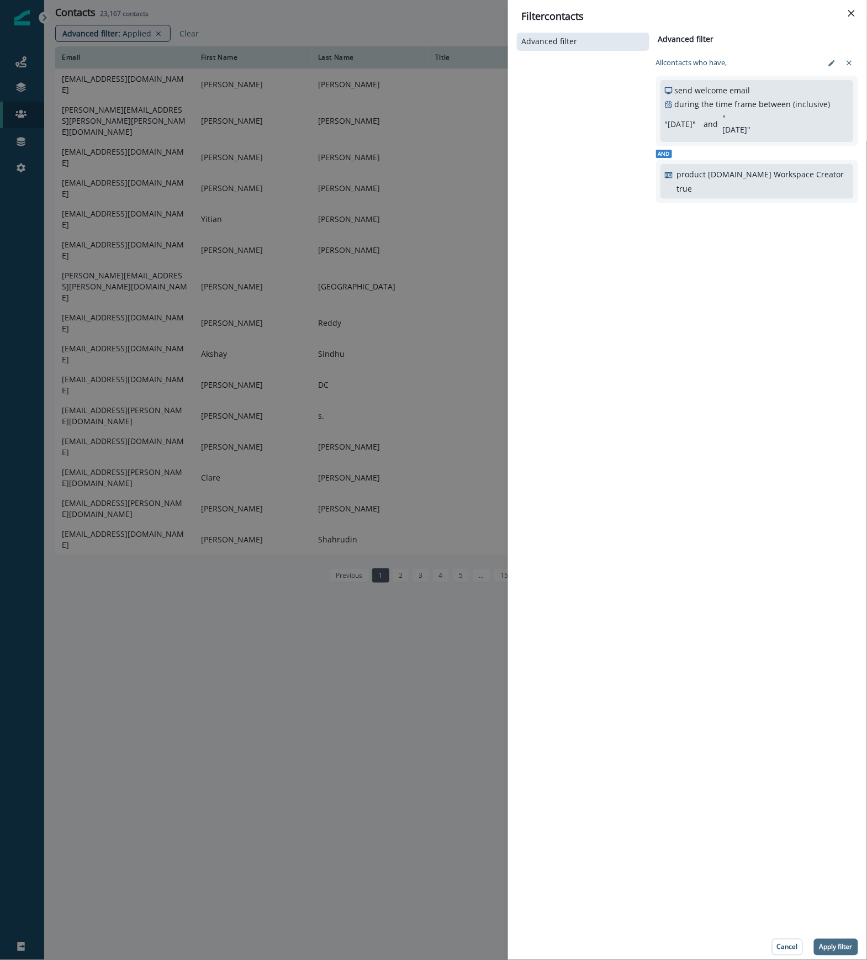
click at [832, 946] on p "Apply filter" at bounding box center [836, 947] width 33 height 8
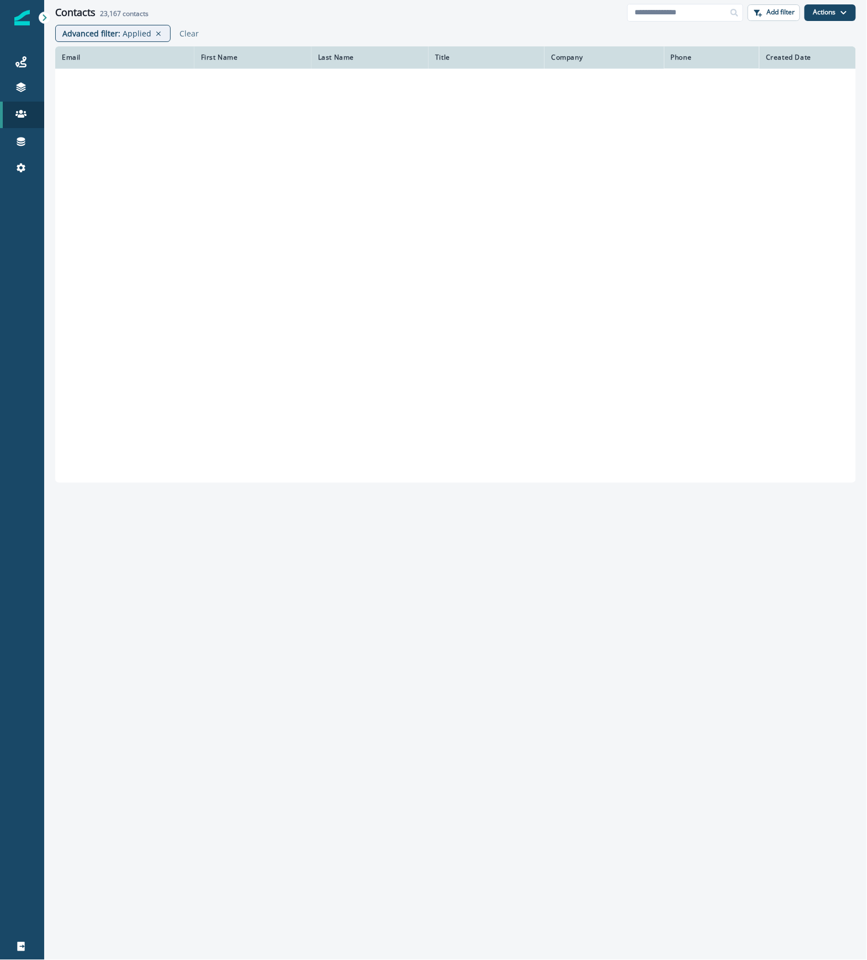
click at [376, 814] on div "Email First Name Last Name Title Company Phone Created Date" at bounding box center [455, 500] width 823 height 908
click at [661, 650] on div "Email First Name Last Name Title Company Phone Created Date" at bounding box center [455, 500] width 823 height 908
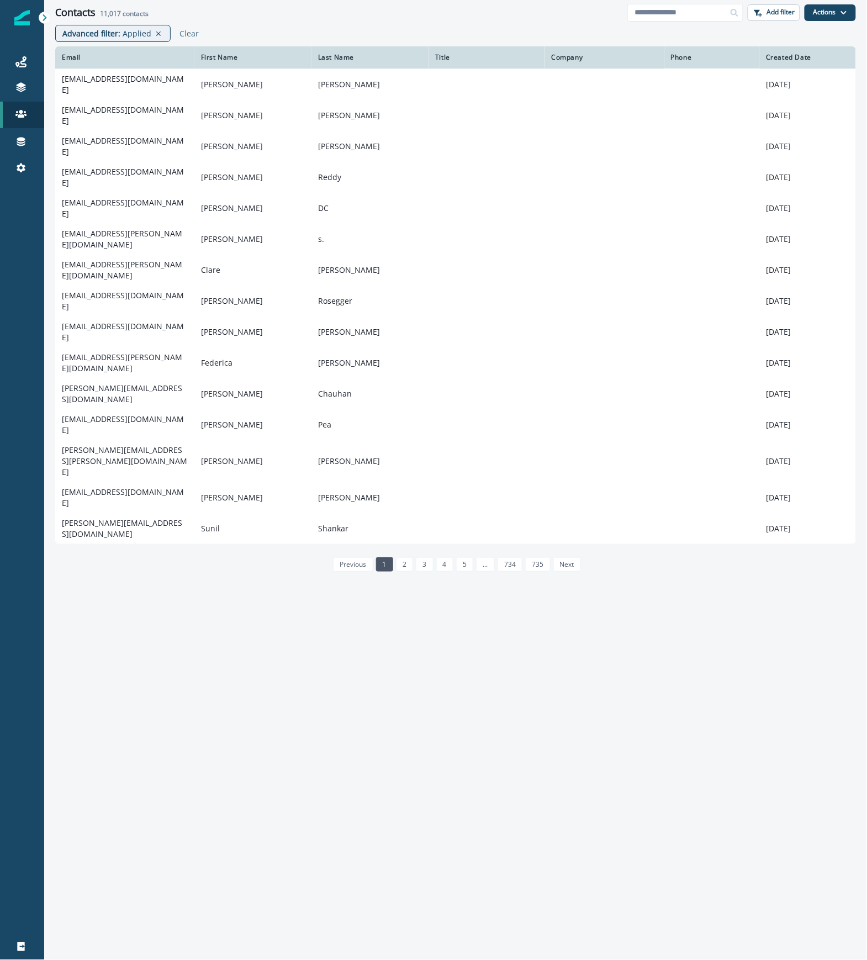
click at [756, 730] on div "Email First Name Last Name Title Company Phone Created Date sammyesho@gmail.com…" at bounding box center [455, 500] width 823 height 908
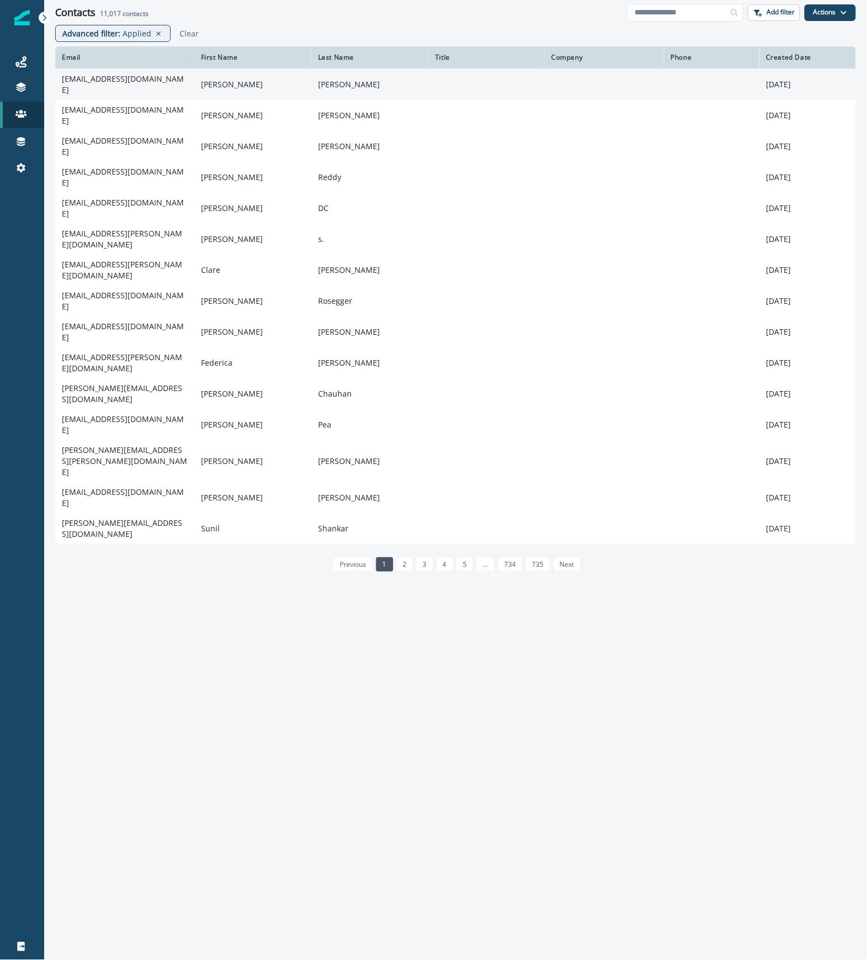
click at [108, 83] on td "sammyesho@gmail.com" at bounding box center [124, 83] width 139 height 31
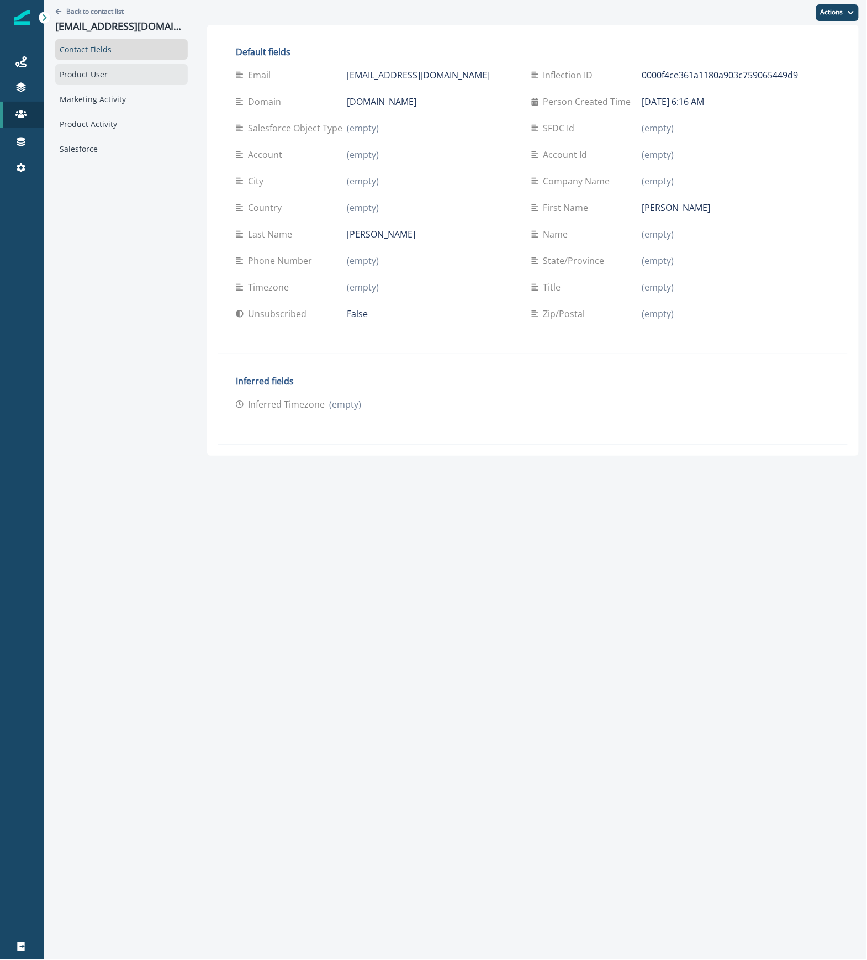
click at [101, 80] on div "Product User" at bounding box center [121, 74] width 133 height 20
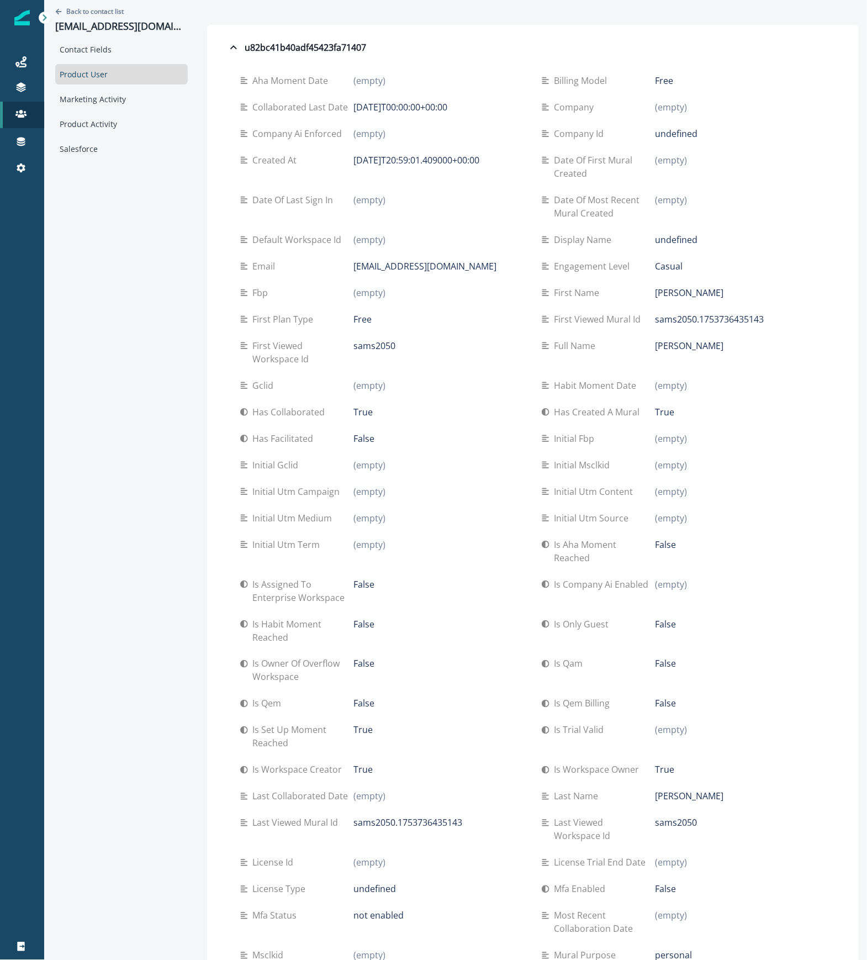
click at [656, 318] on p "sams2050.1753736435143" at bounding box center [710, 319] width 109 height 13
drag, startPoint x: 683, startPoint y: 159, endPoint x: 509, endPoint y: 155, distance: 173.5
click at [509, 155] on div "Aha moment date (empty) Billing model Free Collaborated last date 2025-07-28T00…" at bounding box center [533, 736] width 586 height 1339
drag, startPoint x: 678, startPoint y: 199, endPoint x: 527, endPoint y: 200, distance: 151.4
click at [542, 200] on div "Date of most recent mural created (empty)" at bounding box center [684, 206] width 284 height 27
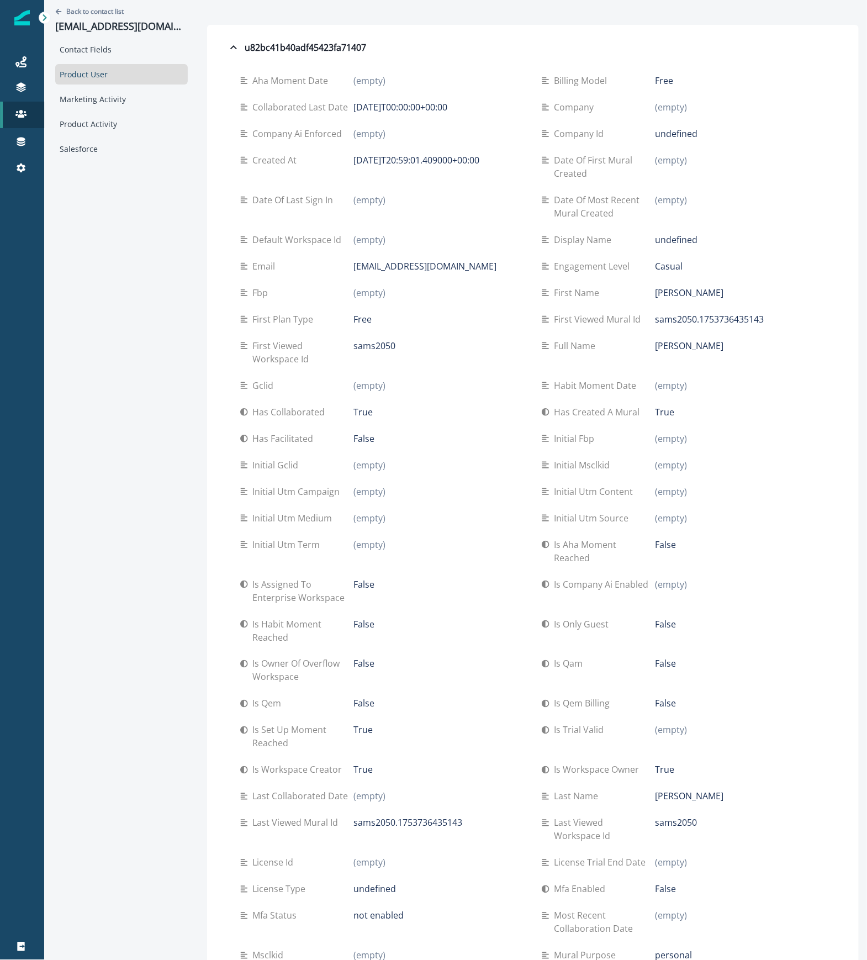
click at [91, 433] on div "Back to contact list sammyesho@gmail.com Contact Fields Product User Marketing …" at bounding box center [121, 729] width 155 height 1458
drag, startPoint x: 674, startPoint y: 416, endPoint x: 519, endPoint y: 415, distance: 155.2
click at [519, 415] on div "Aha moment date (empty) Billing model Free Collaborated last date 2025-07-28T00…" at bounding box center [533, 736] width 586 height 1339
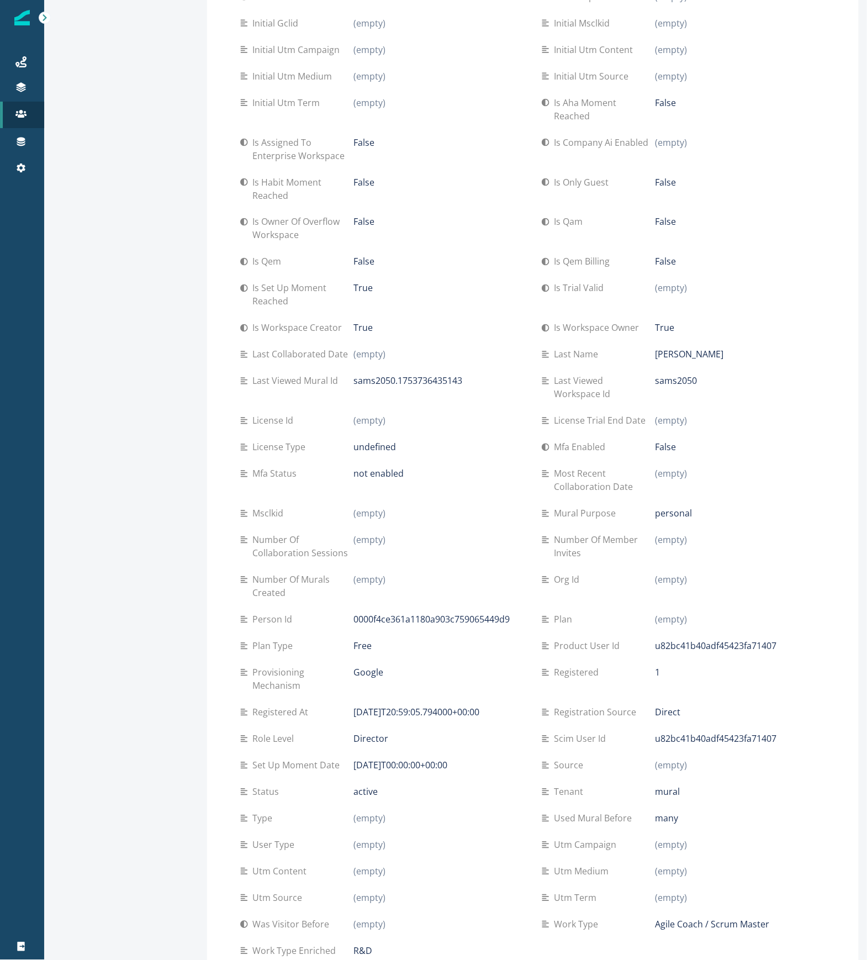
scroll to position [498, 0]
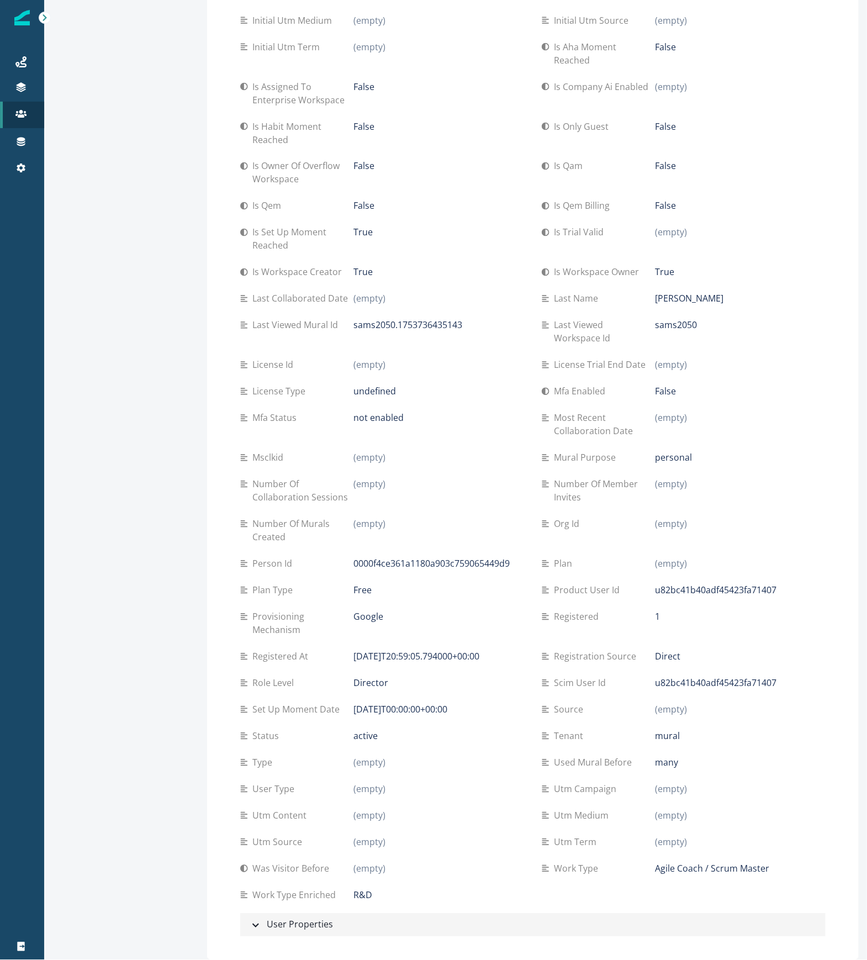
click at [272, 927] on div "User Properties" at bounding box center [291, 925] width 84 height 14
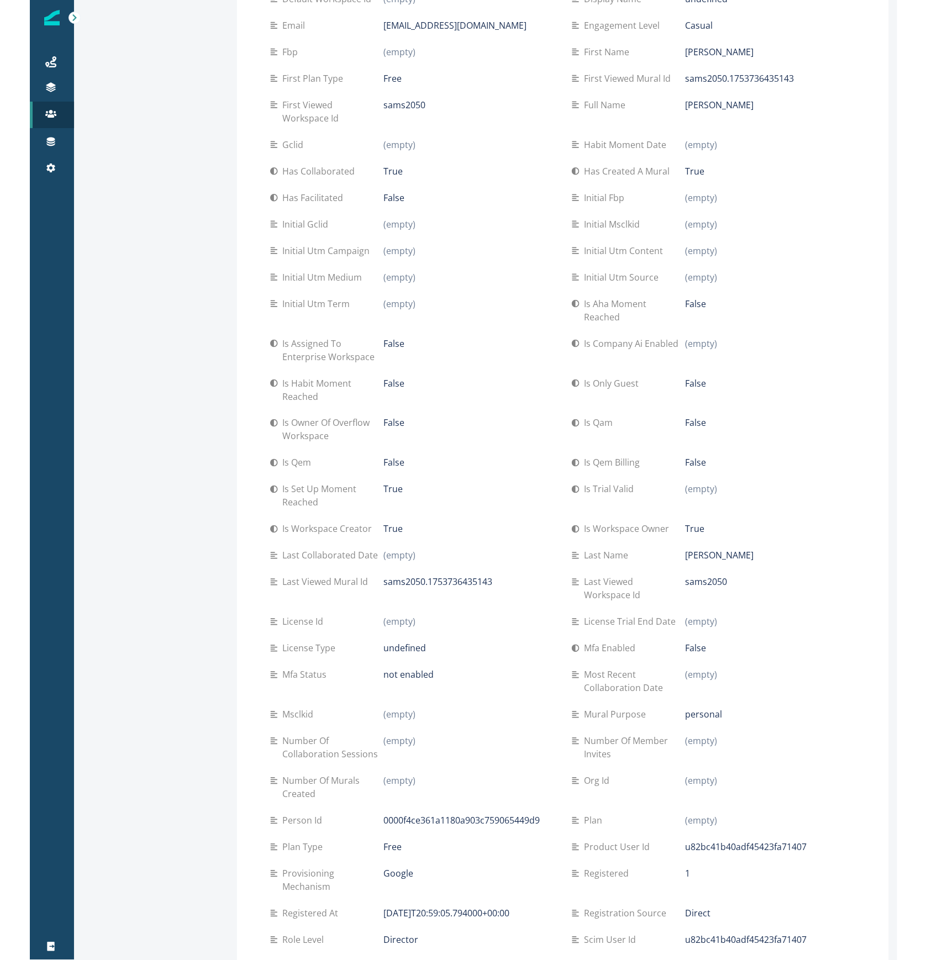
scroll to position [0, 0]
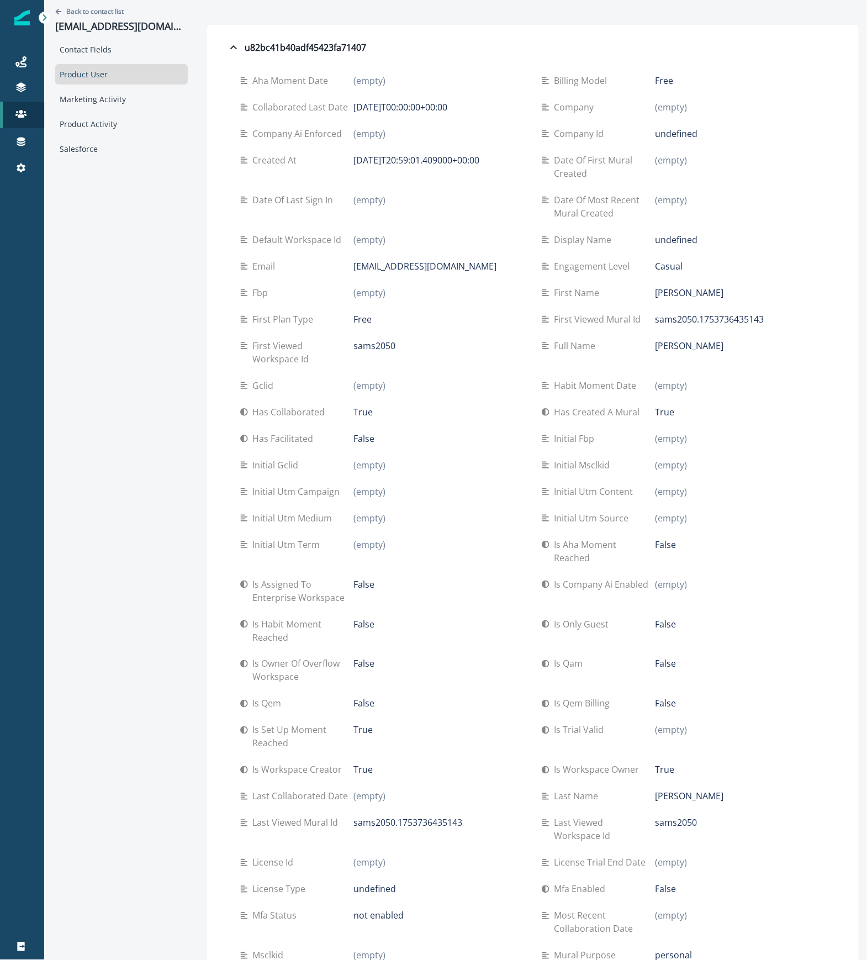
drag, startPoint x: 376, startPoint y: 197, endPoint x: 225, endPoint y: 197, distance: 150.8
click at [240, 197] on div "Date of last sign in (empty)" at bounding box center [382, 199] width 284 height 13
drag, startPoint x: 358, startPoint y: 48, endPoint x: 239, endPoint y: 54, distance: 119.5
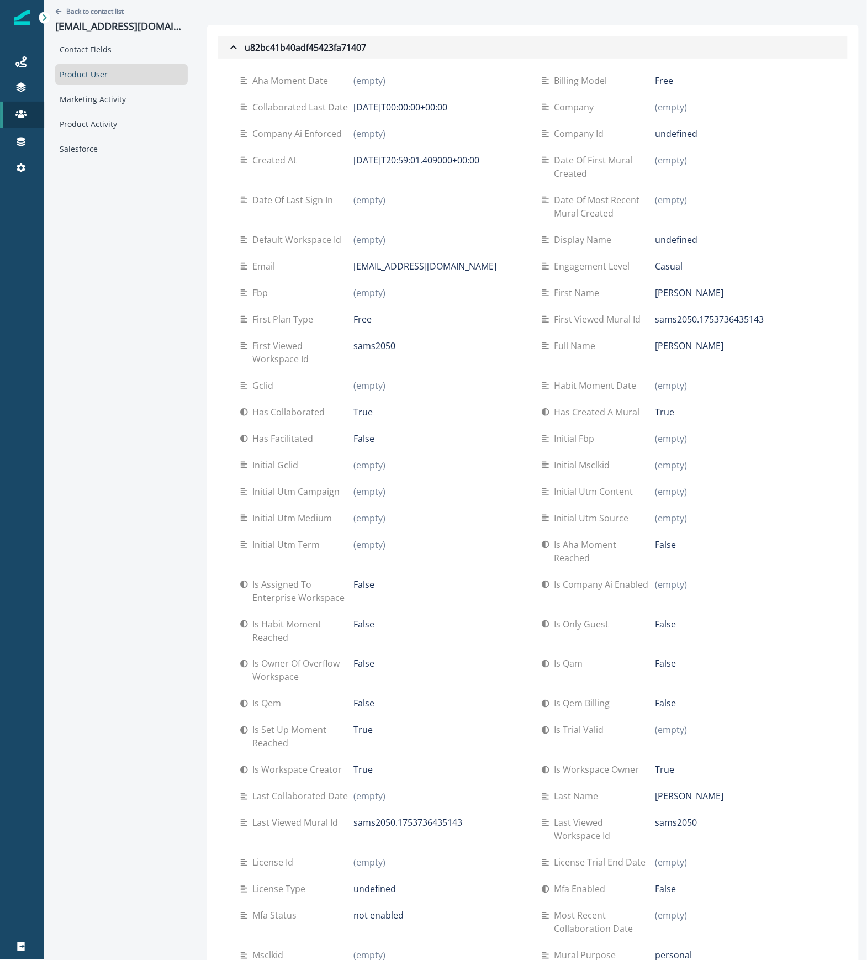
click at [239, 54] on button "u82bc41b40adf45423fa71407" at bounding box center [533, 47] width 630 height 22
drag, startPoint x: 171, startPoint y: 28, endPoint x: 49, endPoint y: 32, distance: 121.6
copy p "sammyesho@gmail.com"
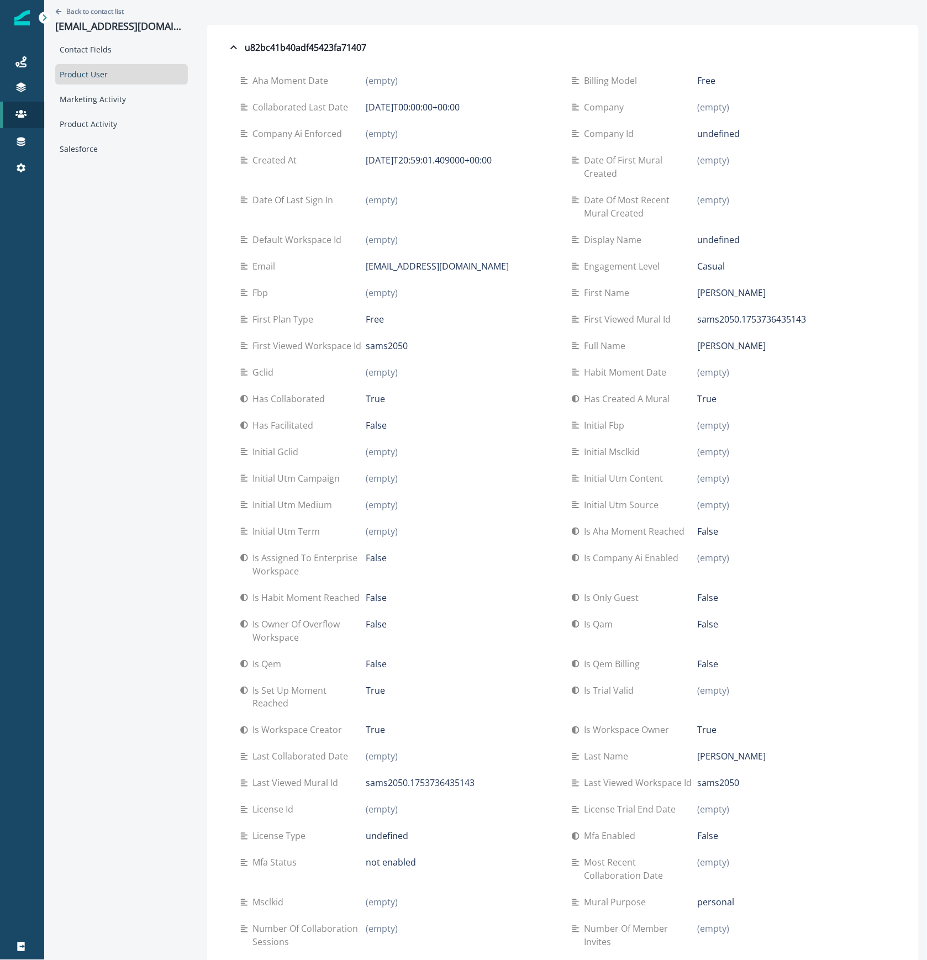
click at [461, 475] on div "(empty)" at bounding box center [460, 478] width 188 height 13
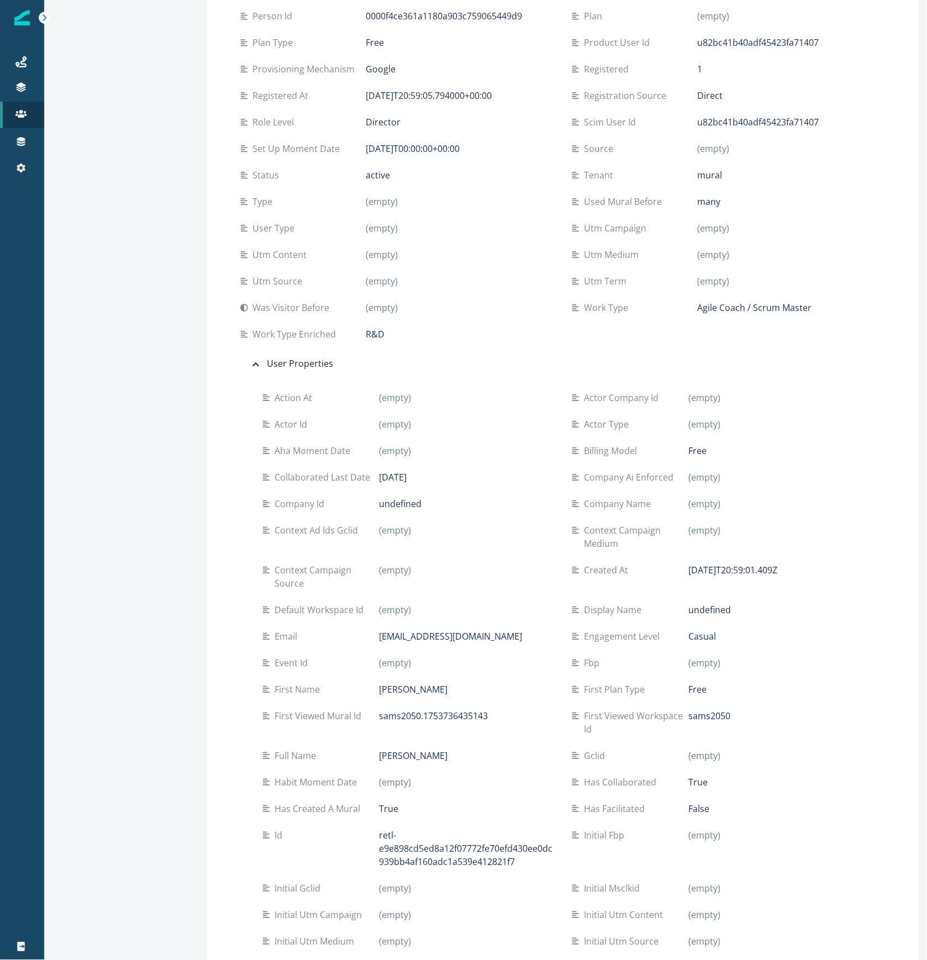
scroll to position [1178, 0]
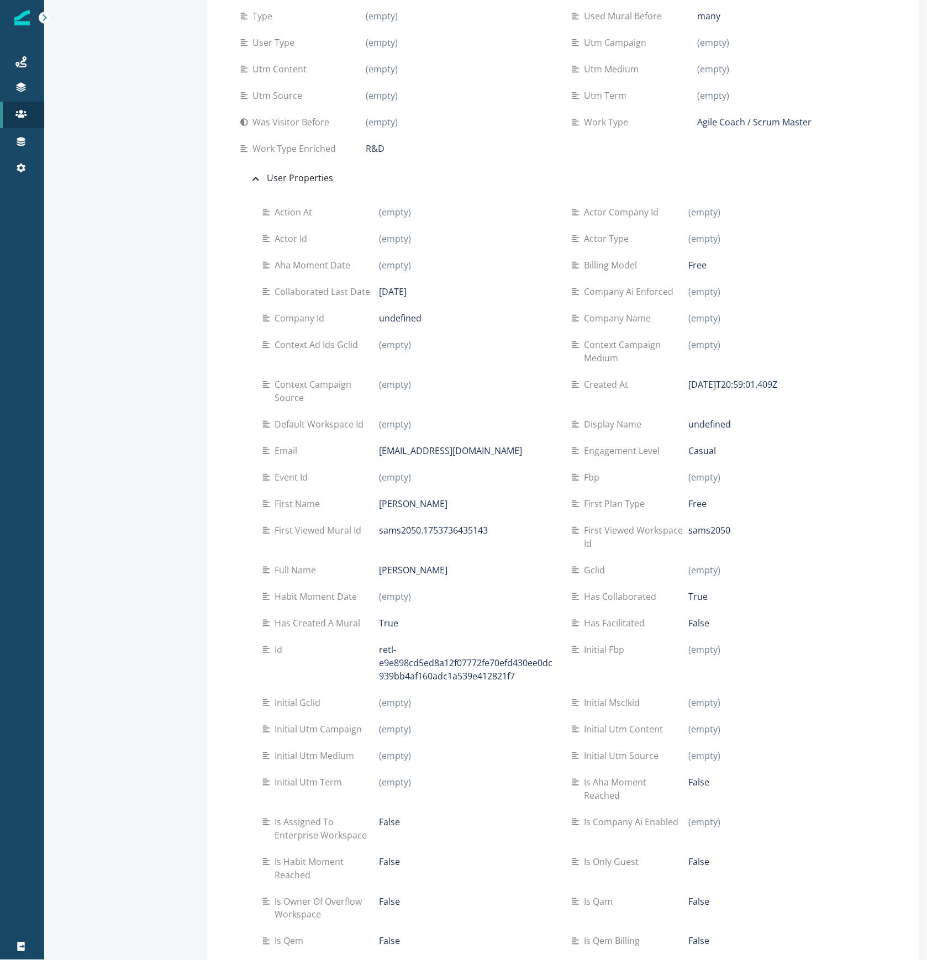
drag, startPoint x: 295, startPoint y: 183, endPoint x: 410, endPoint y: 249, distance: 132.1
click at [295, 183] on div "User Properties" at bounding box center [291, 178] width 84 height 14
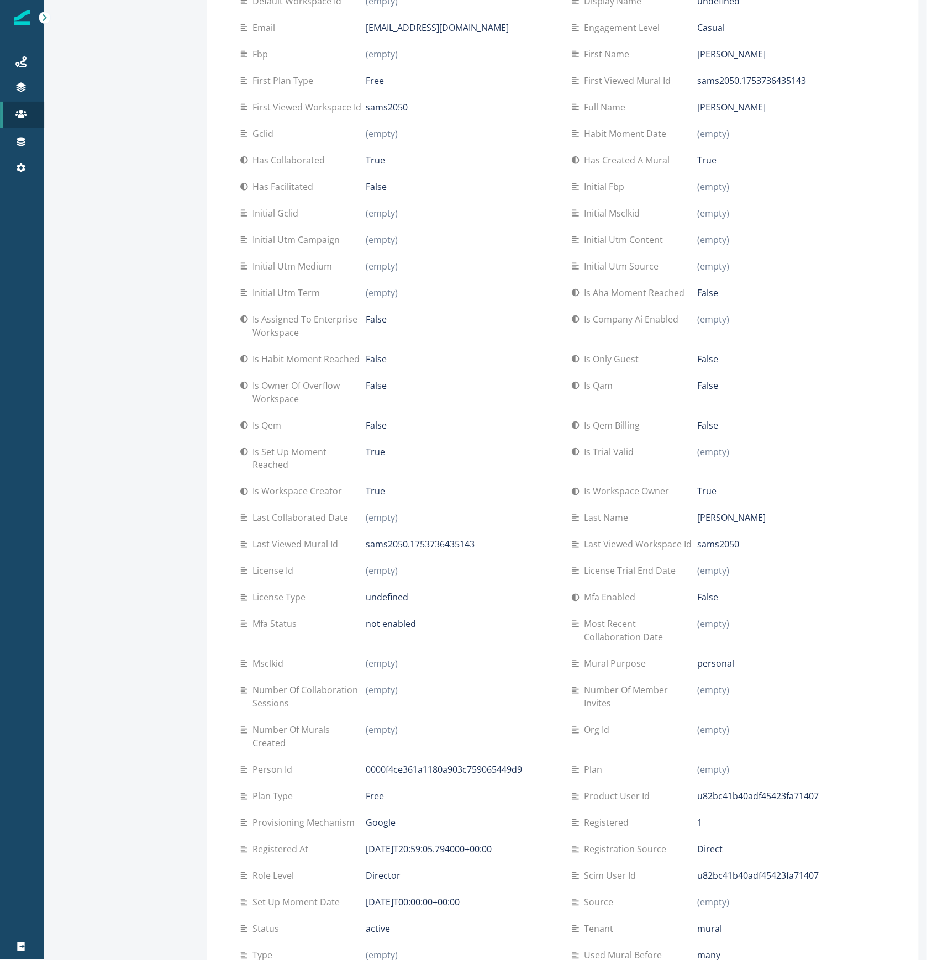
scroll to position [0, 0]
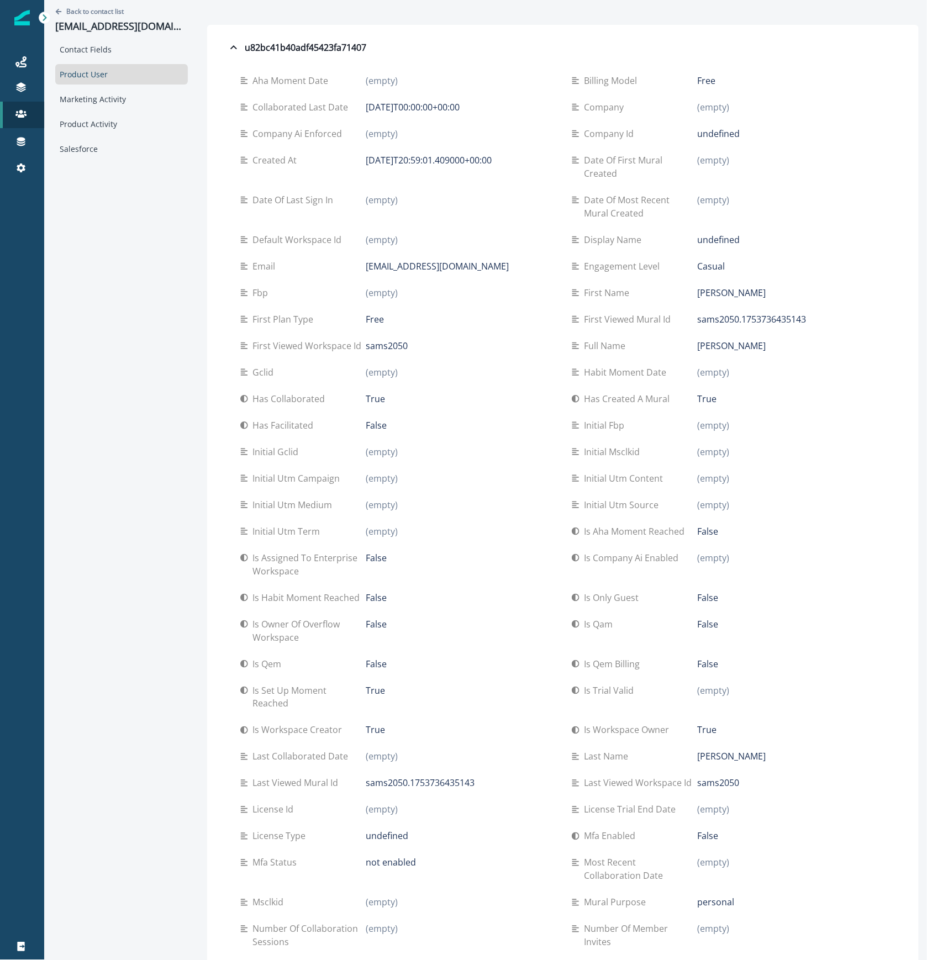
click at [439, 67] on div "Aha moment date (empty)" at bounding box center [397, 80] width 314 height 27
click at [83, 14] on p "Back to contact list" at bounding box center [94, 11] width 57 height 9
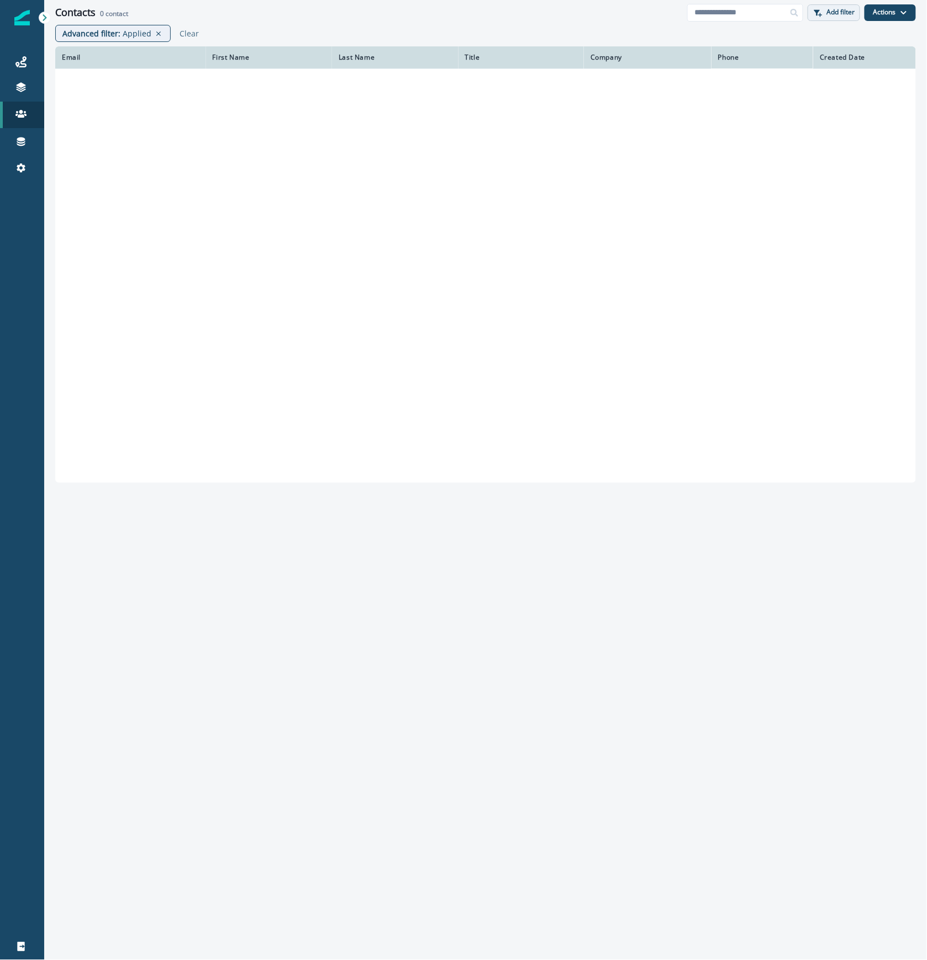
click at [845, 10] on p "Add filter" at bounding box center [841, 12] width 28 height 8
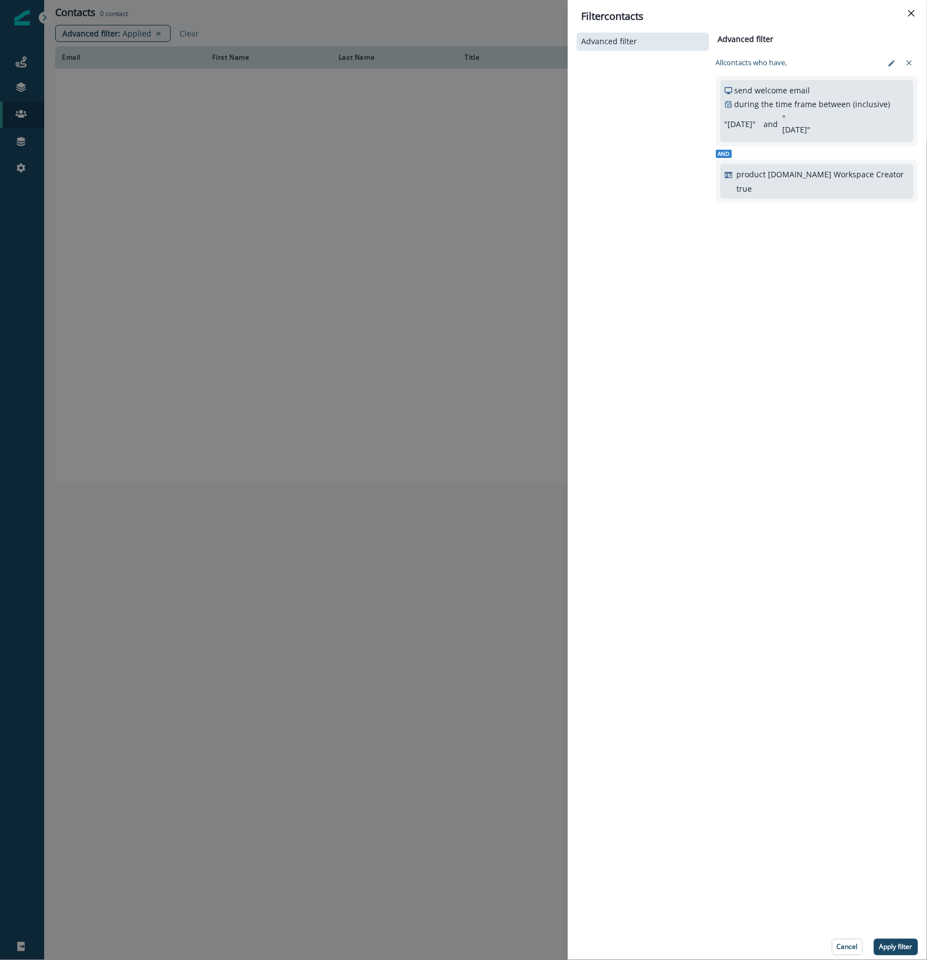
drag, startPoint x: 910, startPoint y: 65, endPoint x: 869, endPoint y: 38, distance: 48.7
click at [910, 64] on icon "clear-filter" at bounding box center [909, 63] width 9 height 9
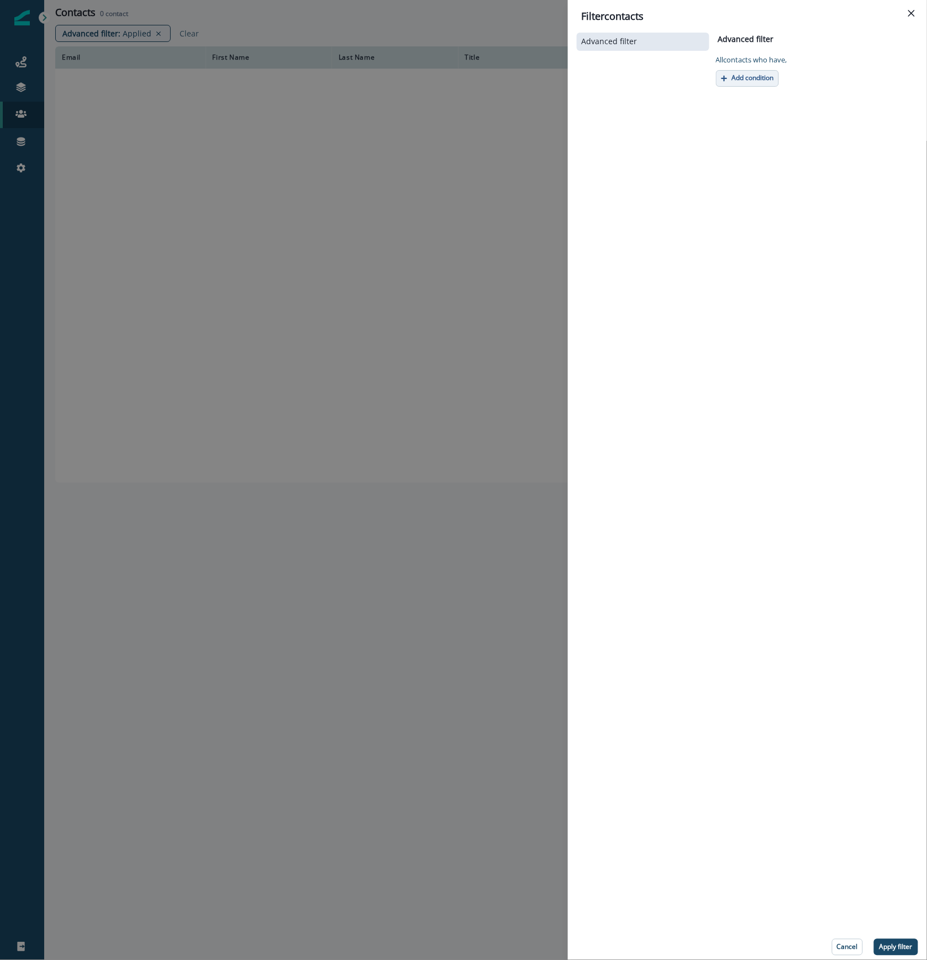
click at [758, 82] on button "Add condition" at bounding box center [747, 78] width 63 height 17
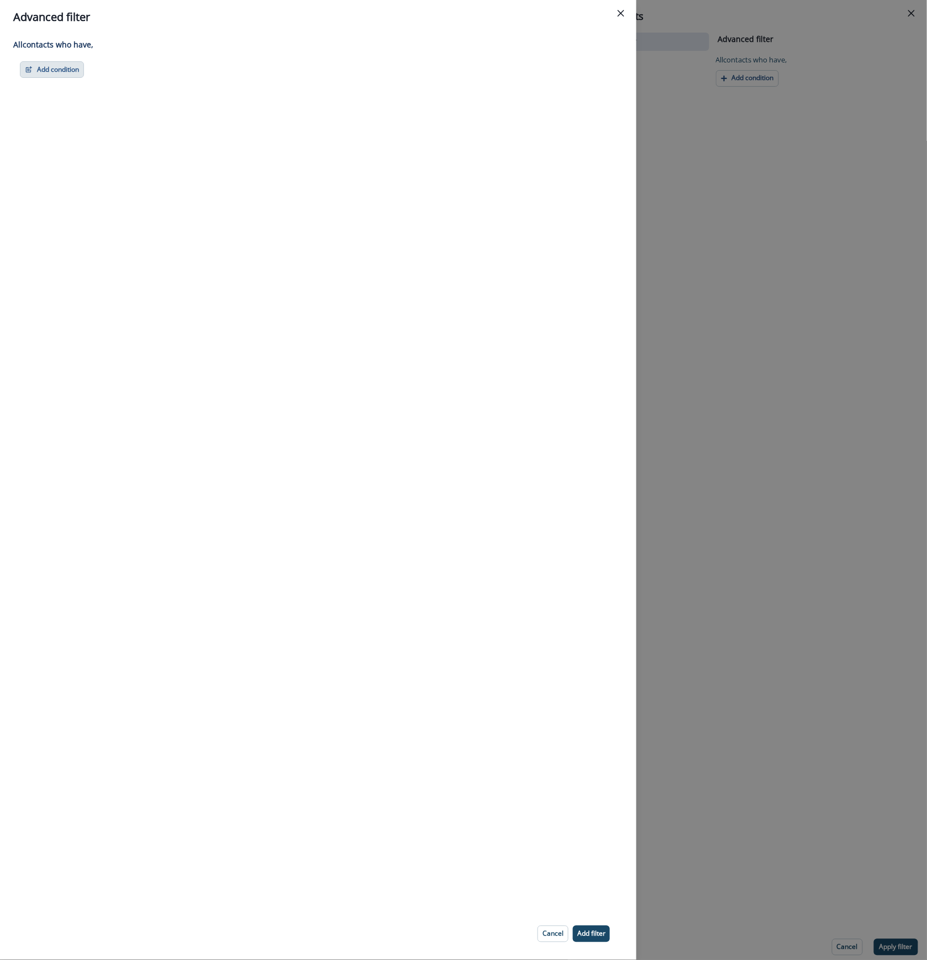
click at [25, 71] on icon "button" at bounding box center [29, 70] width 8 height 8
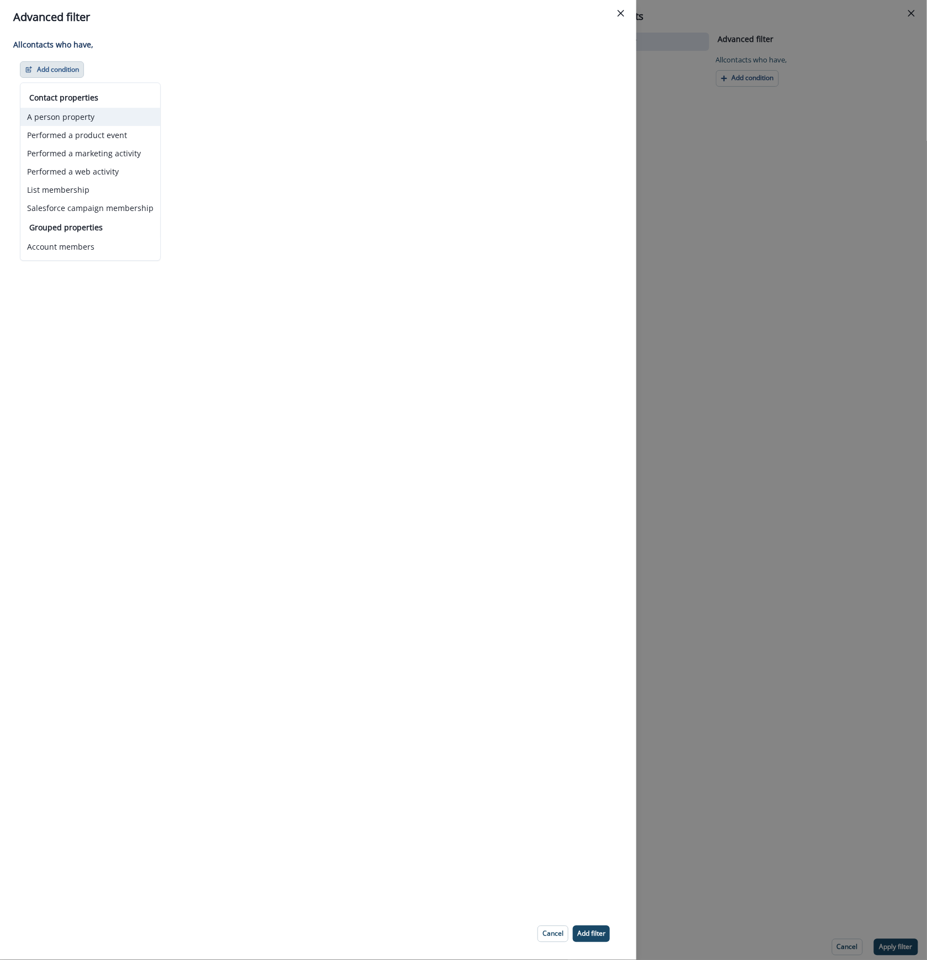
click at [107, 117] on button "A person property" at bounding box center [90, 117] width 140 height 18
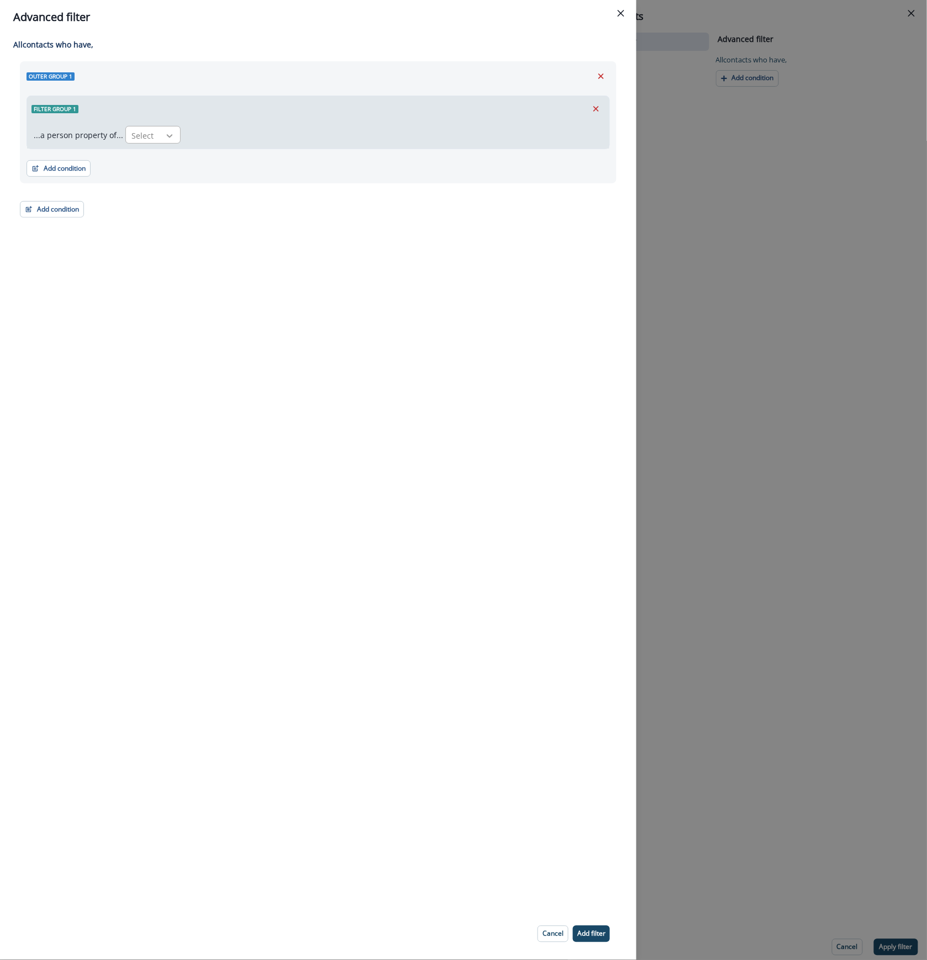
click at [165, 133] on icon at bounding box center [170, 135] width 10 height 11
type input "**"
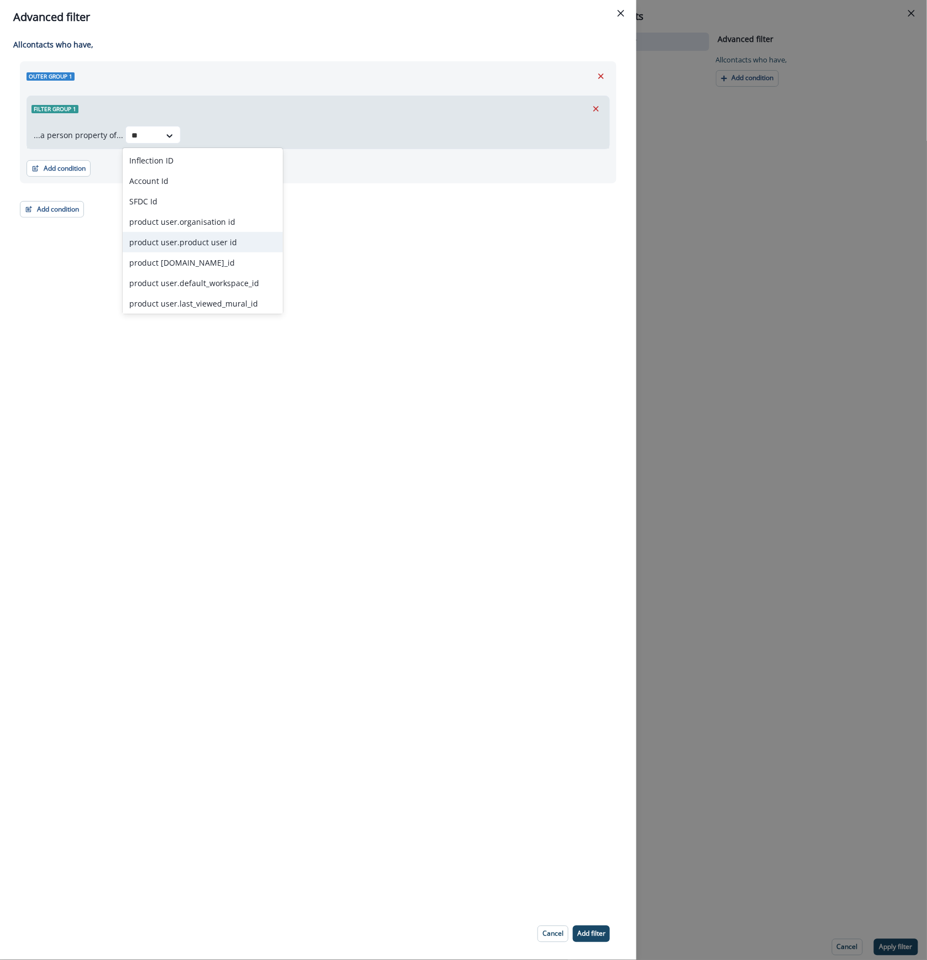
click at [236, 251] on div "product user.product user id" at bounding box center [203, 242] width 160 height 20
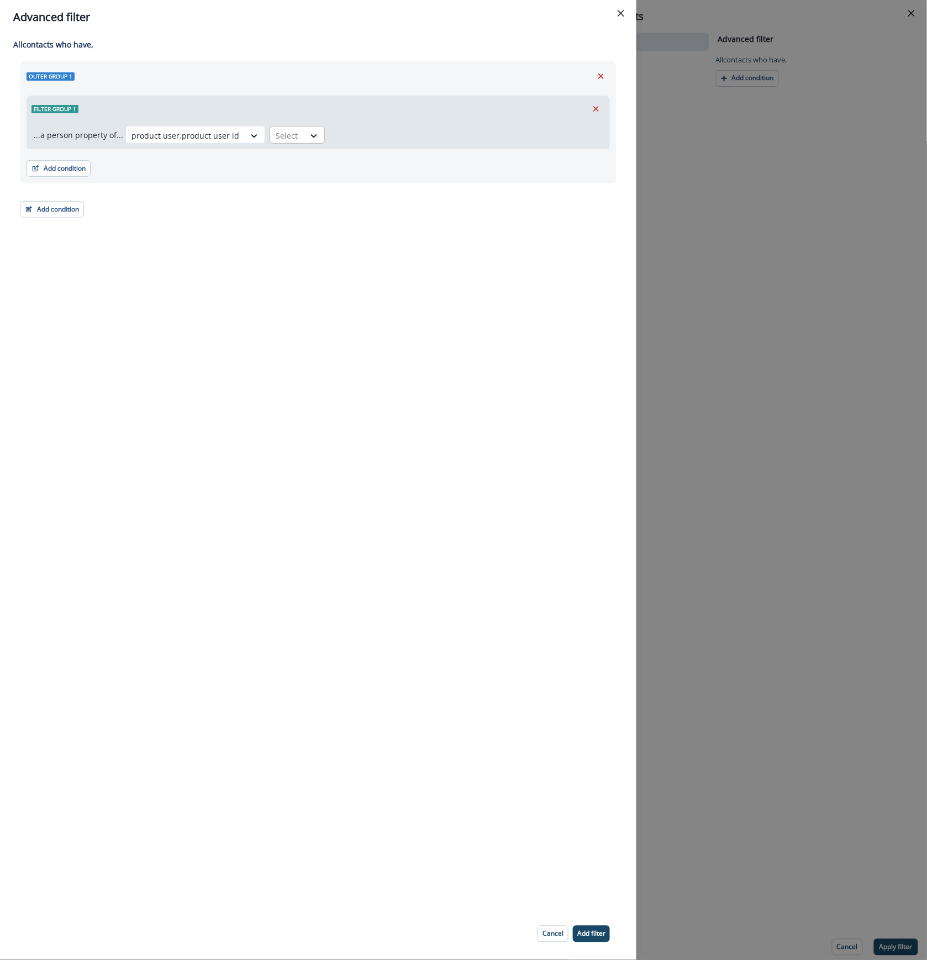
click at [295, 136] on div "Select" at bounding box center [287, 135] width 34 height 18
click at [314, 246] on div "equal to" at bounding box center [306, 242] width 87 height 20
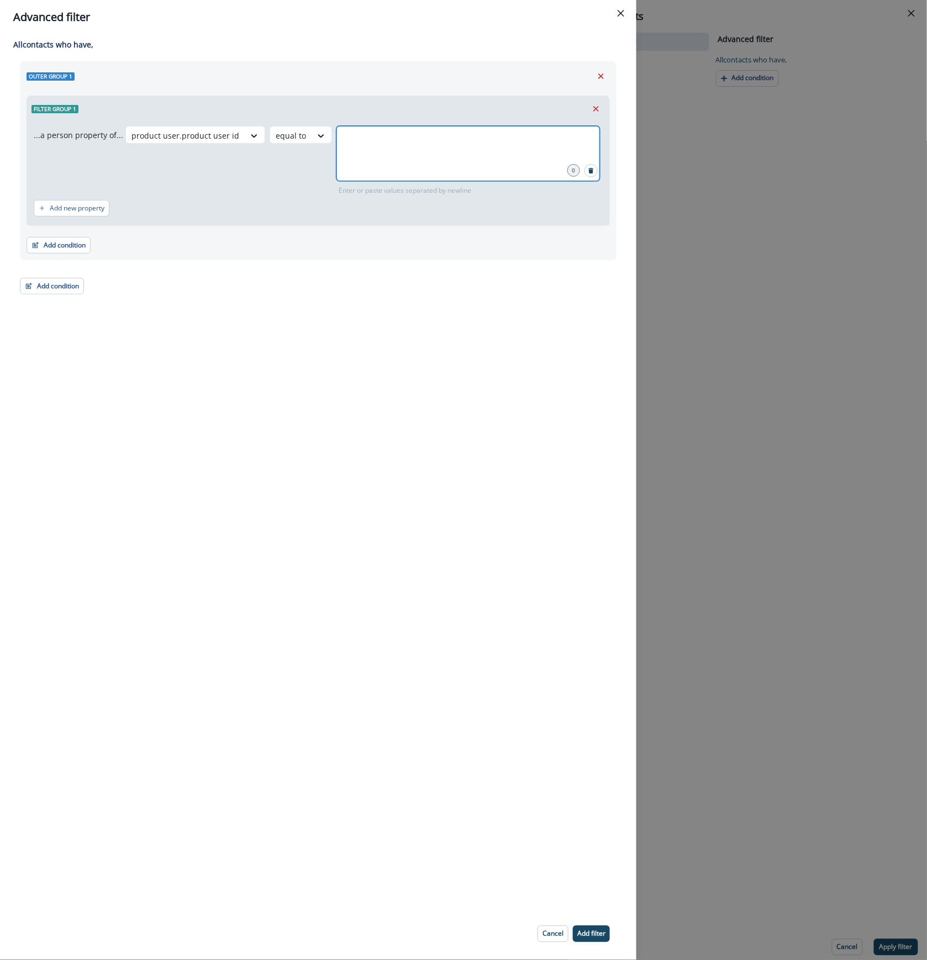
click at [381, 139] on input "text" at bounding box center [468, 140] width 260 height 22
click at [349, 139] on icon "close" at bounding box center [354, 140] width 10 height 10
click at [580, 935] on p "Add filter" at bounding box center [591, 934] width 28 height 8
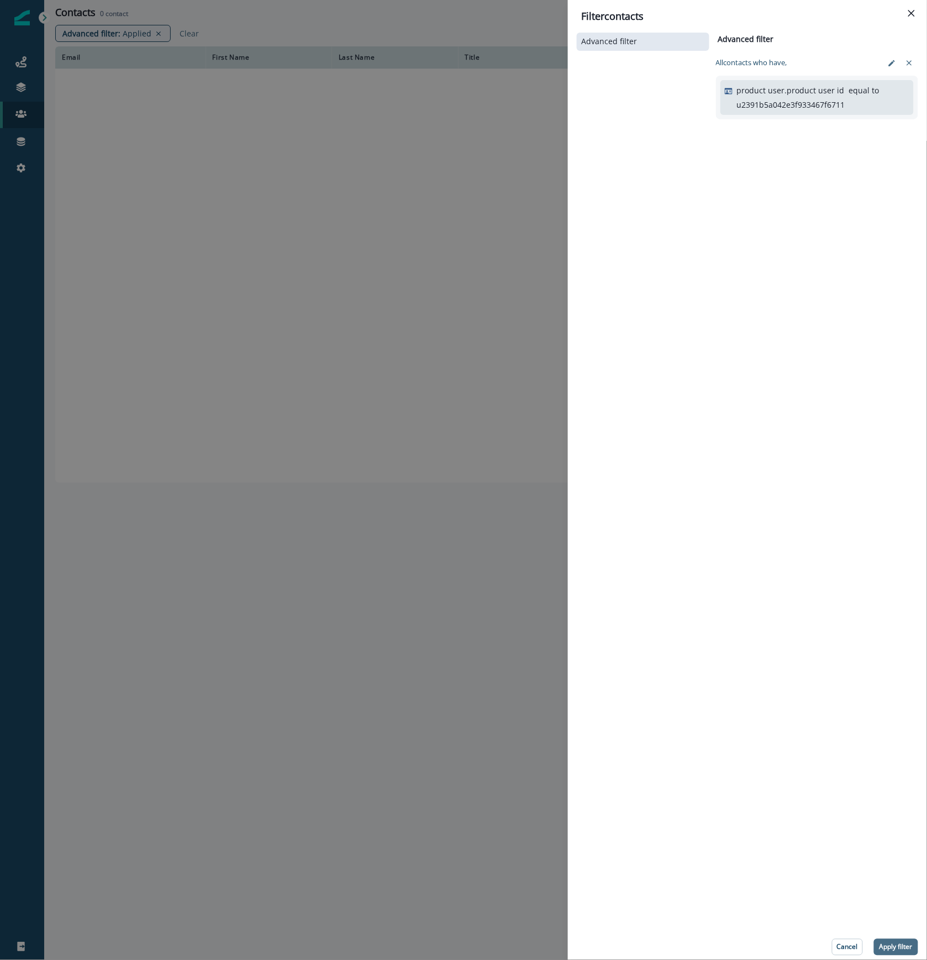
click at [893, 940] on button "Apply filter" at bounding box center [896, 947] width 44 height 17
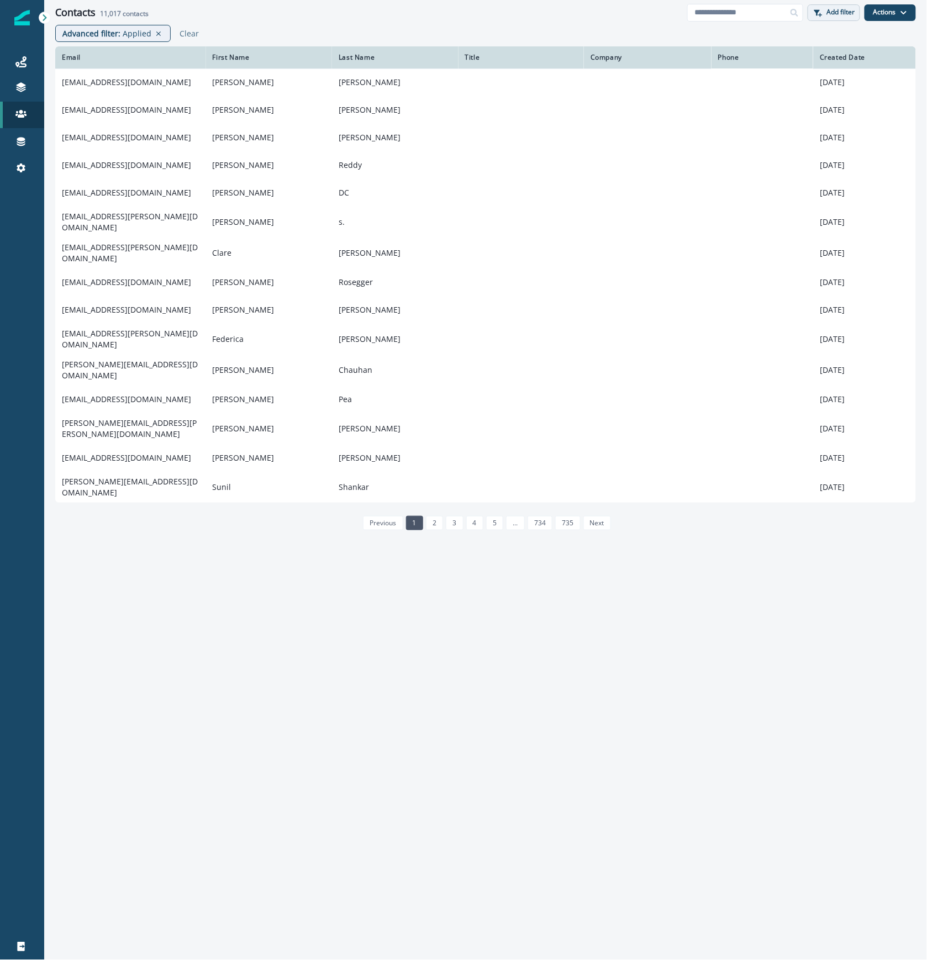
click at [829, 15] on p "Add filter" at bounding box center [841, 12] width 28 height 8
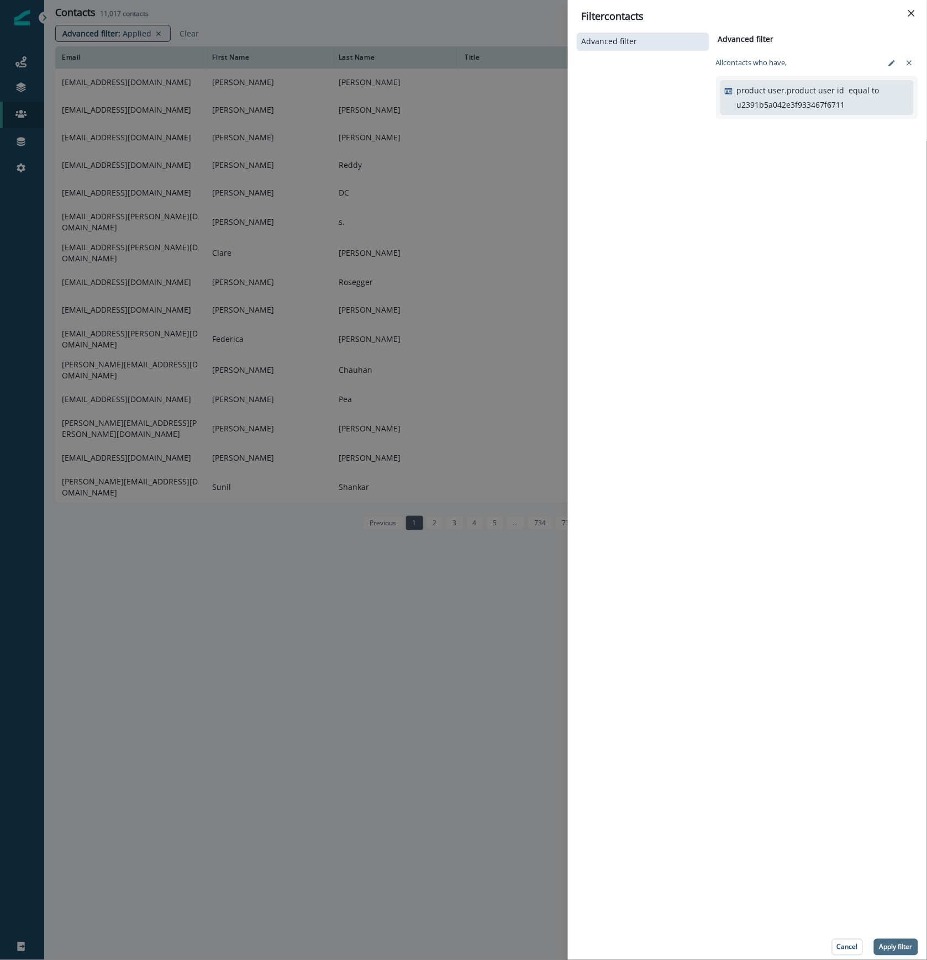
click at [898, 946] on p "Apply filter" at bounding box center [895, 947] width 33 height 8
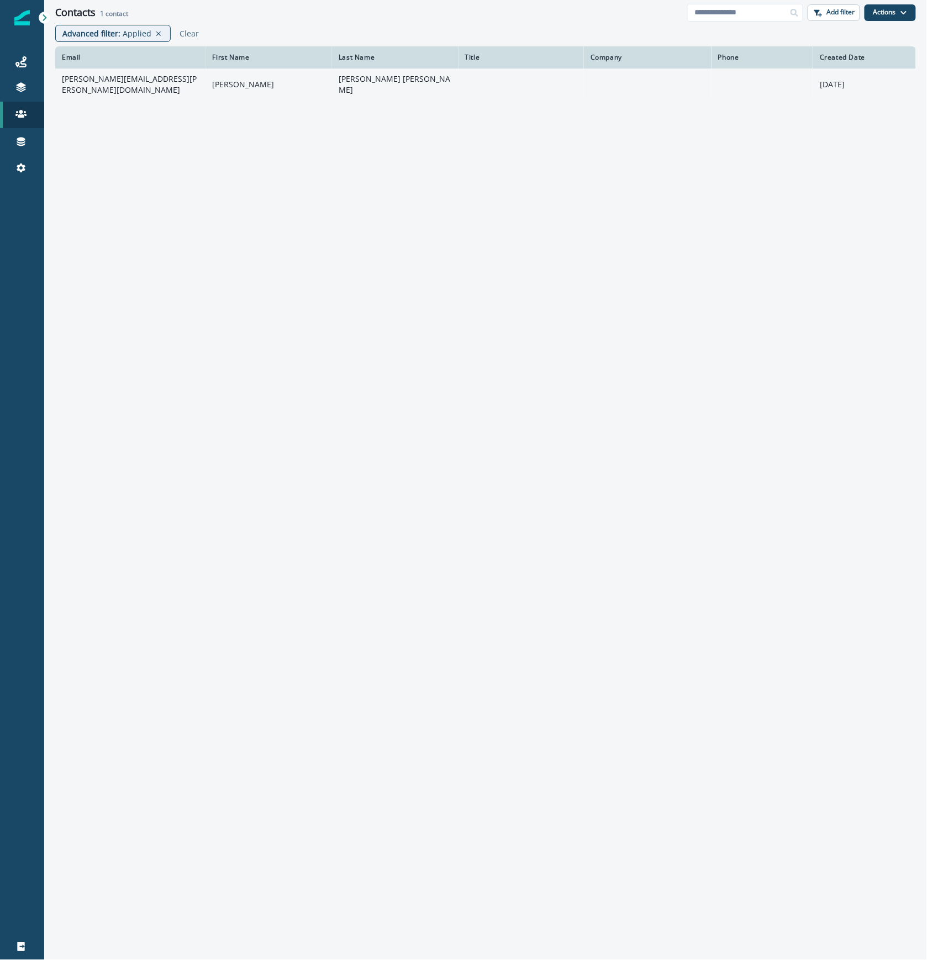
click at [140, 80] on td "lucas.oli.barbosa@gmail.com" at bounding box center [130, 83] width 151 height 31
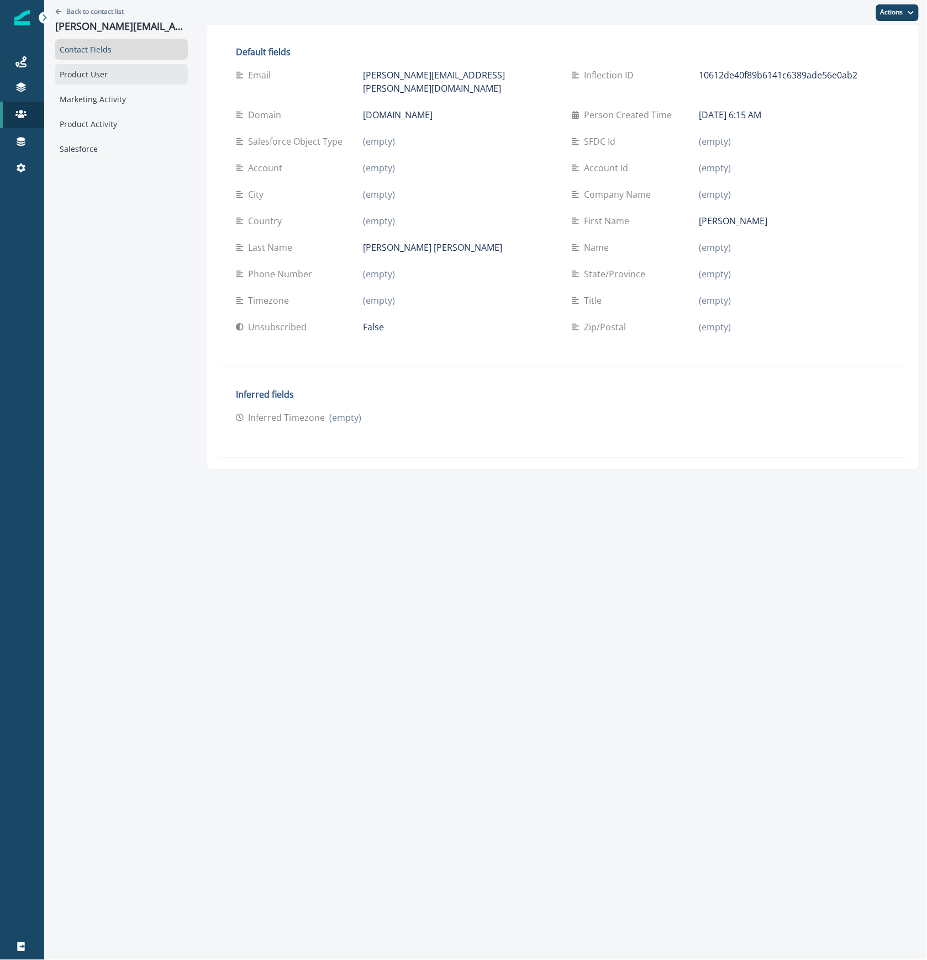
click at [105, 76] on div "Product User" at bounding box center [121, 74] width 133 height 20
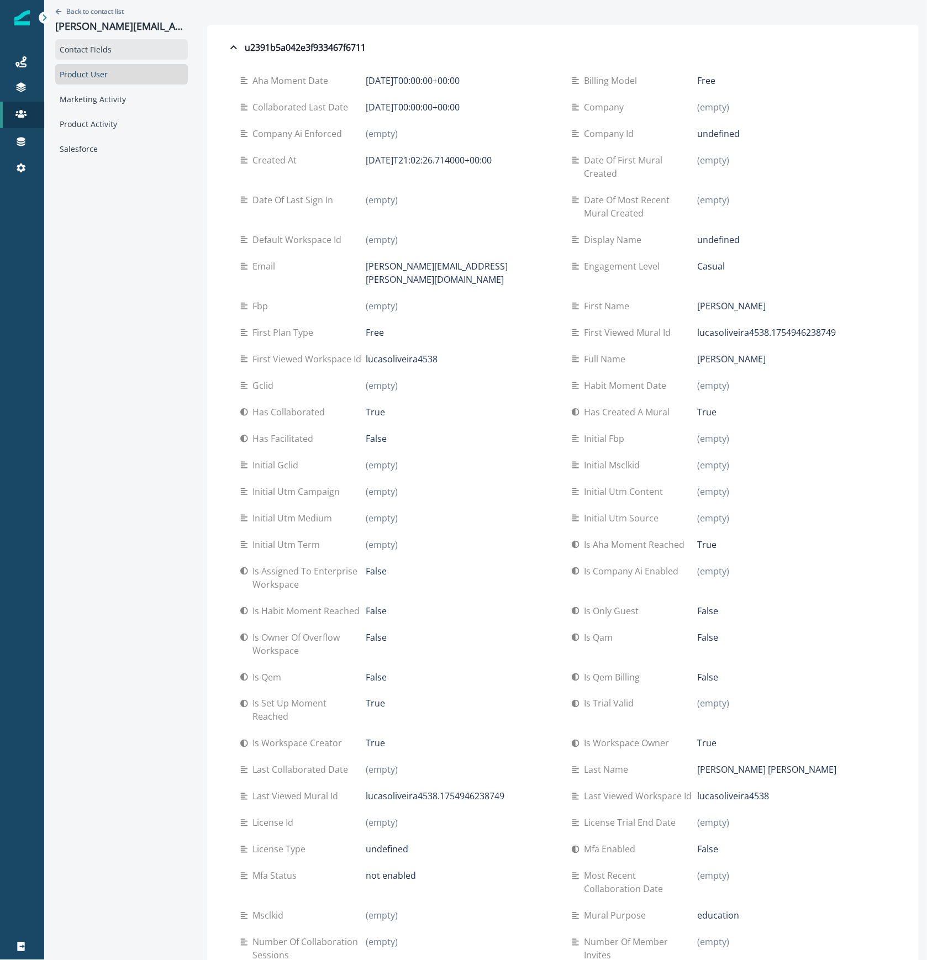
click at [108, 50] on div "Contact Fields" at bounding box center [121, 49] width 133 height 20
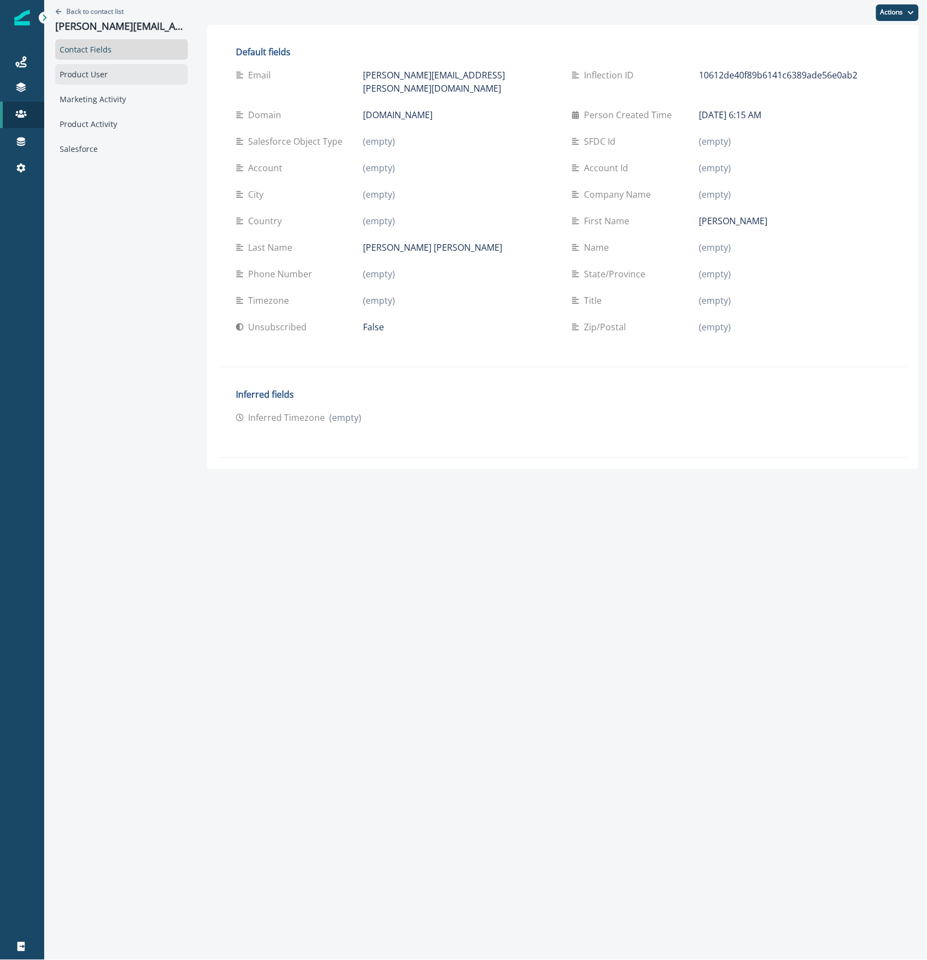
click at [108, 70] on div "Product User" at bounding box center [121, 74] width 133 height 20
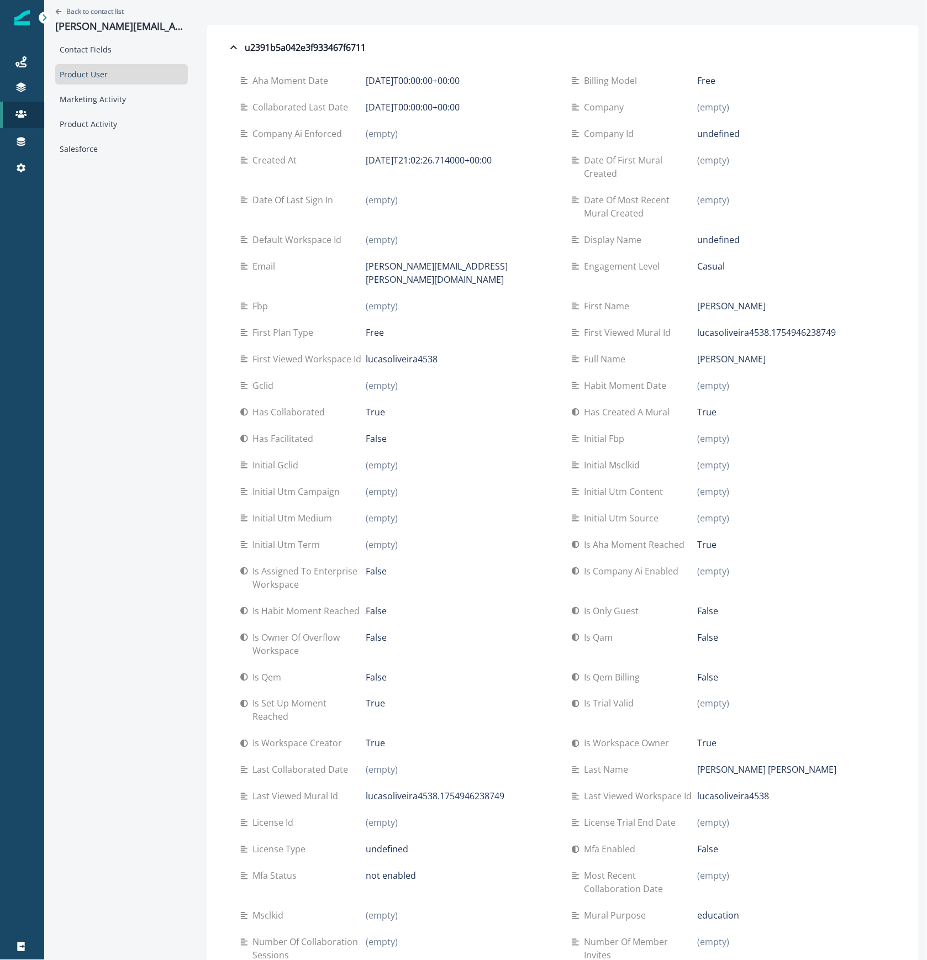
drag, startPoint x: 703, startPoint y: 412, endPoint x: 672, endPoint y: 418, distance: 31.0
click at [672, 418] on div "Has created a mural True" at bounding box center [729, 411] width 314 height 13
drag, startPoint x: 383, startPoint y: 418, endPoint x: 342, endPoint y: 421, distance: 41.0
click at [342, 421] on div "Has collaborated True" at bounding box center [397, 412] width 314 height 27
click at [383, 81] on p "2025-08-11T00:00:00+00:00" at bounding box center [413, 80] width 94 height 13
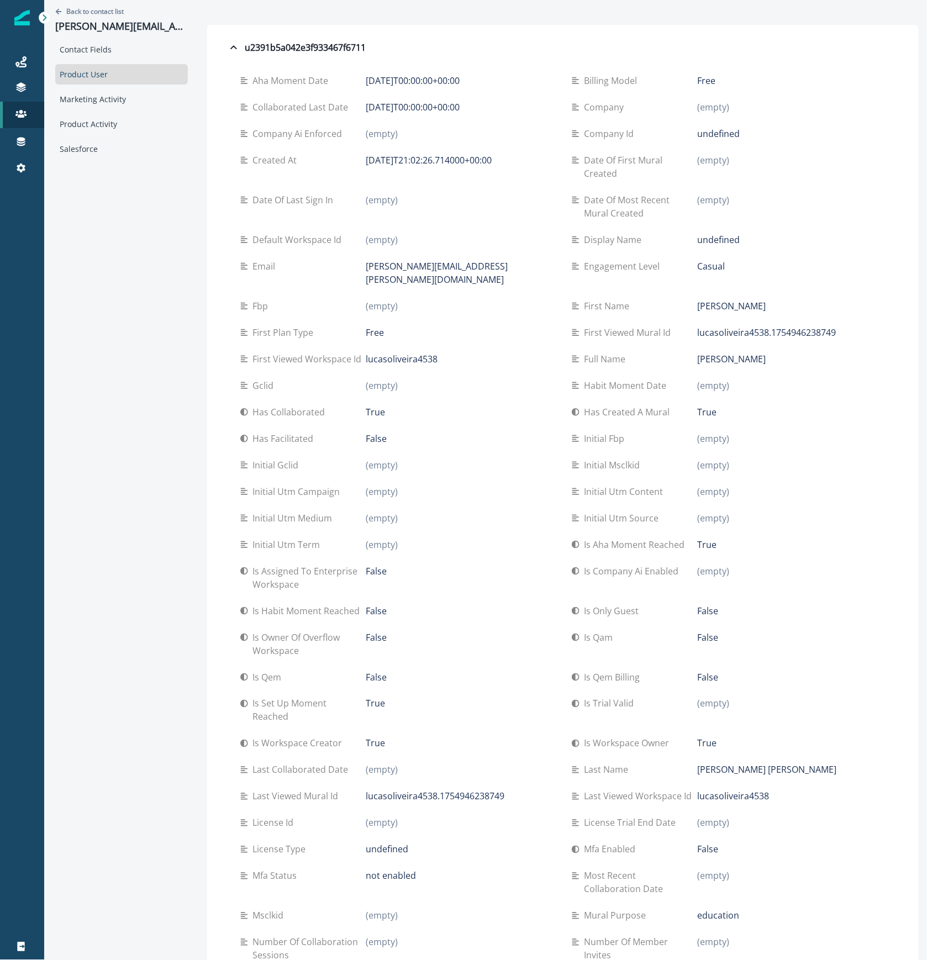
click at [379, 106] on p "2025-08-11T00:00:00+00:00" at bounding box center [413, 107] width 94 height 13
click at [371, 159] on p "2025-08-11T21:02:26.714000+00:00" at bounding box center [429, 160] width 126 height 13
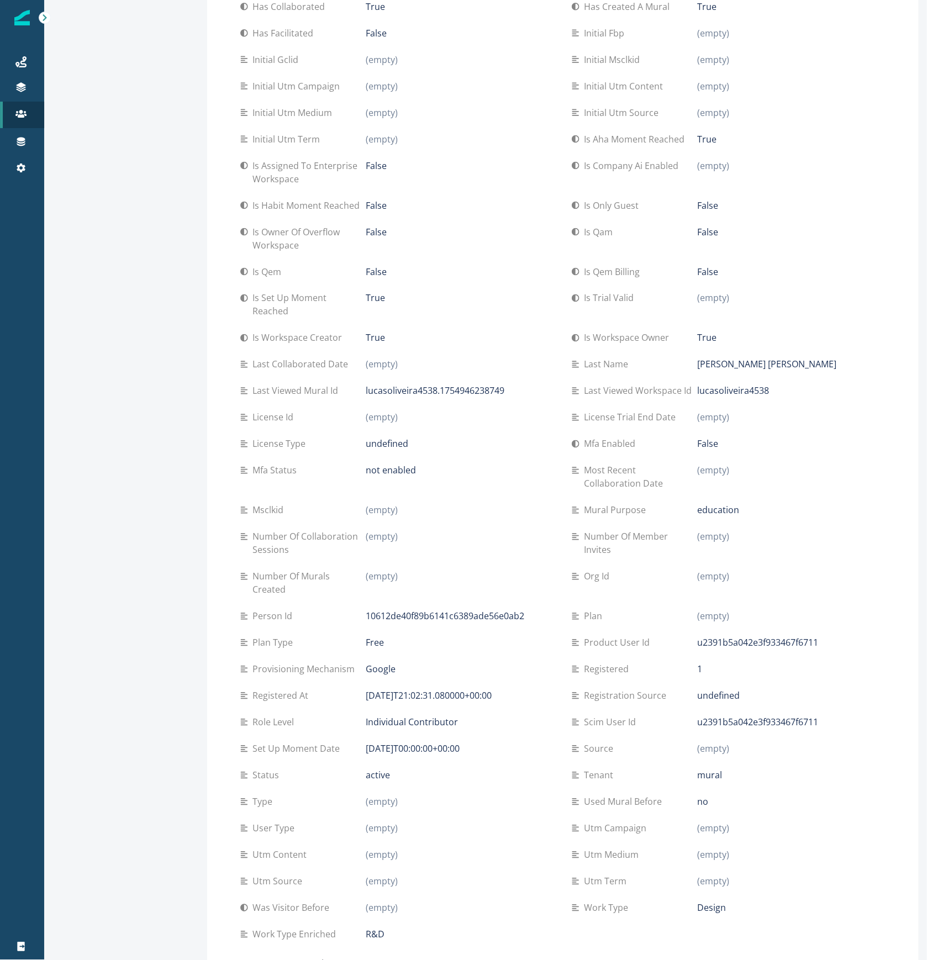
scroll to position [445, 0]
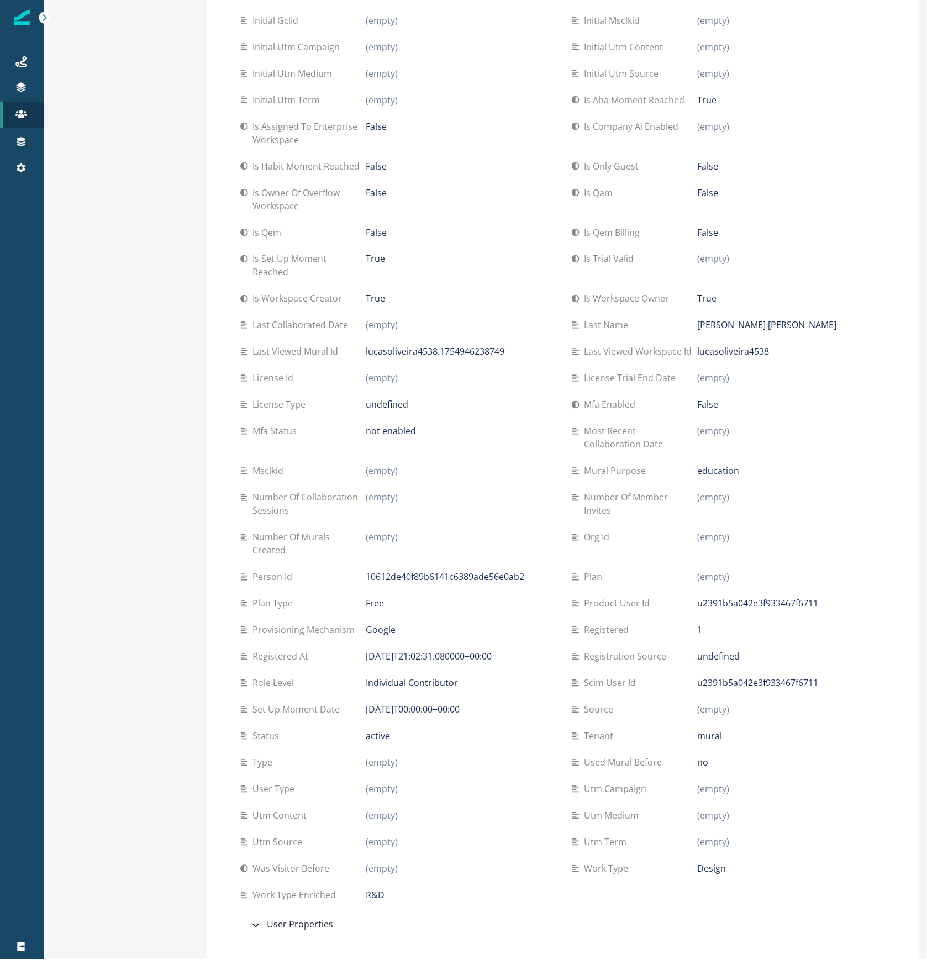
drag, startPoint x: 818, startPoint y: 601, endPoint x: 677, endPoint y: 603, distance: 140.3
click at [677, 603] on div "Product user id u2391b5a042e3f933467f6711" at bounding box center [729, 603] width 314 height 13
copy div "u2391b5a042e3f933467f6711"
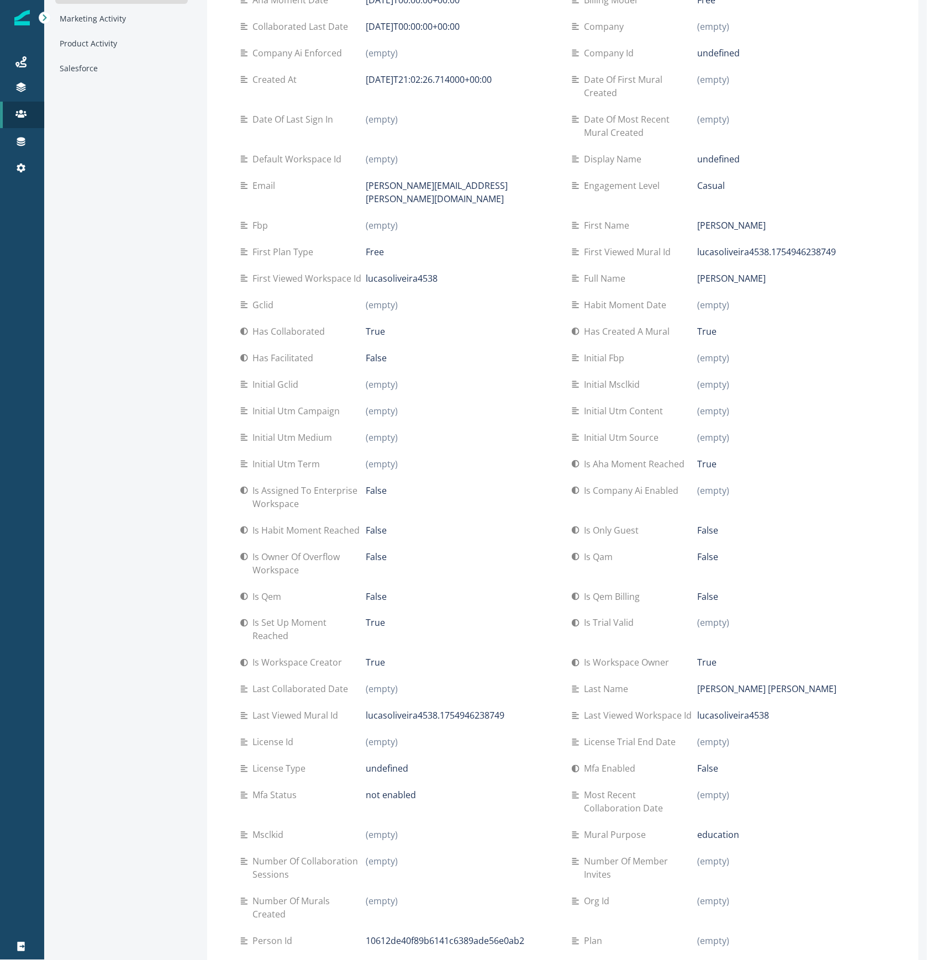
scroll to position [0, 0]
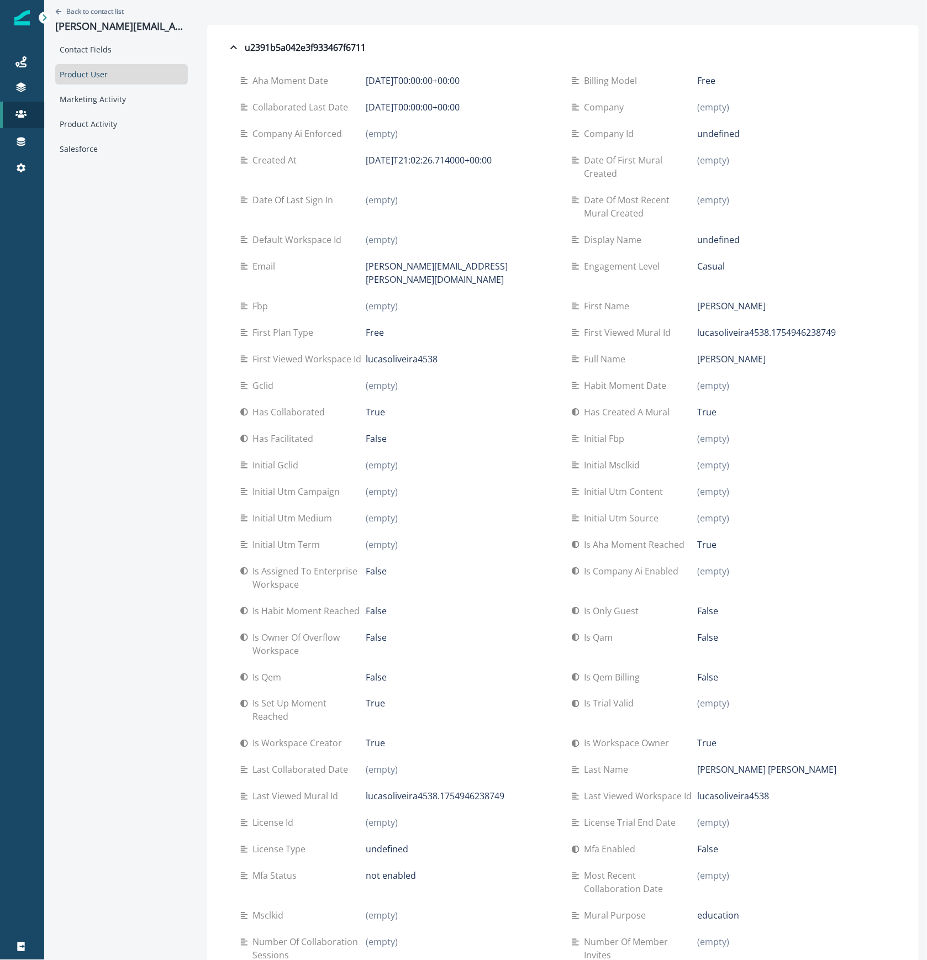
click at [520, 705] on div "True" at bounding box center [460, 703] width 188 height 13
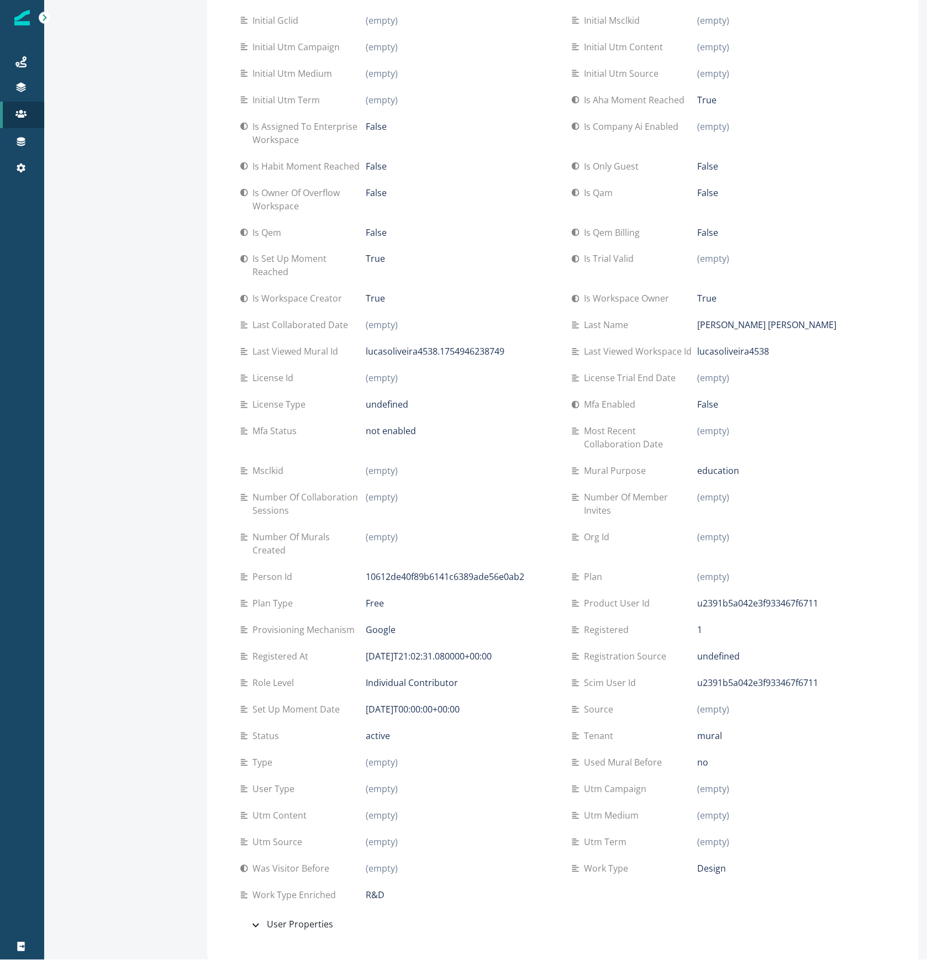
scroll to position [3, 0]
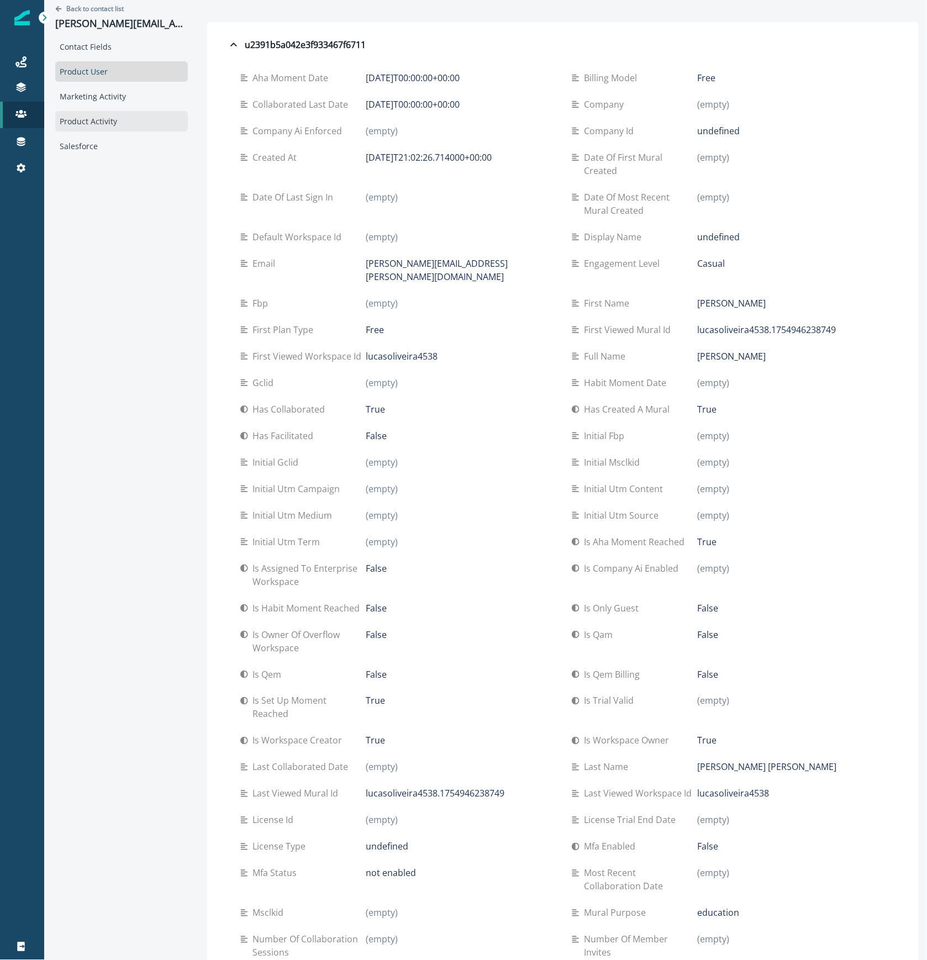
click at [92, 127] on div "Product Activity" at bounding box center [121, 121] width 133 height 20
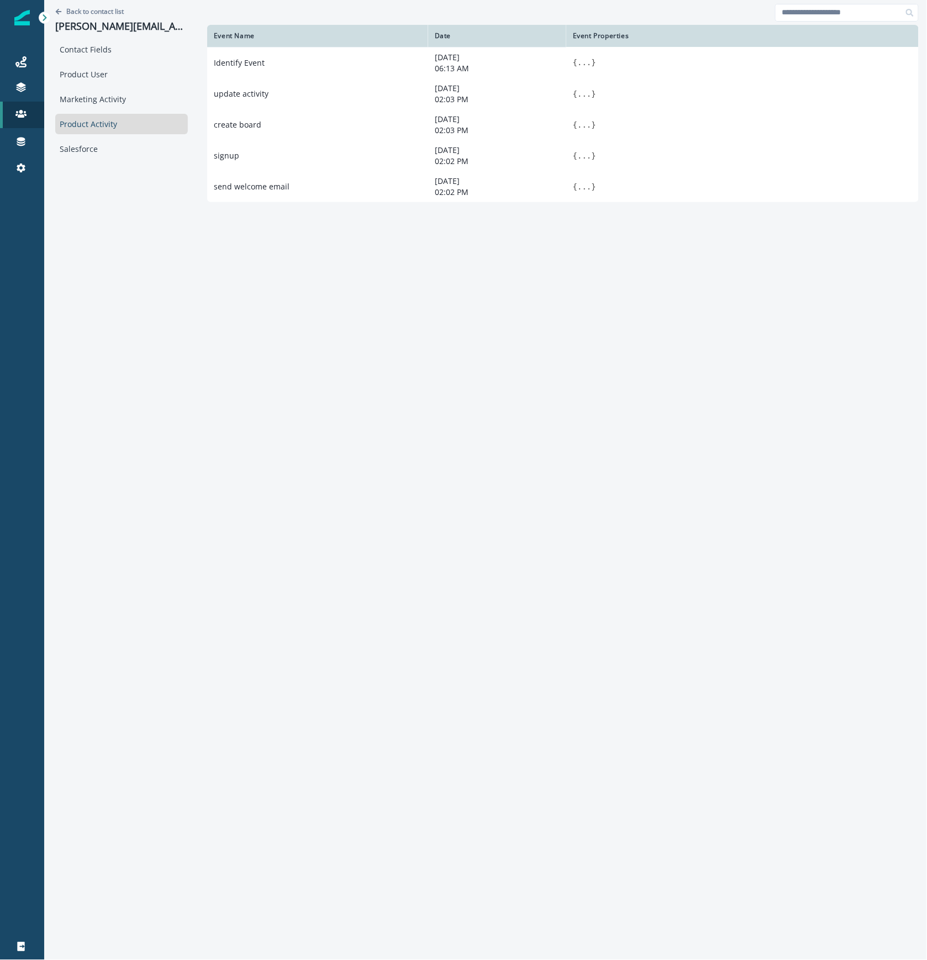
scroll to position [0, 0]
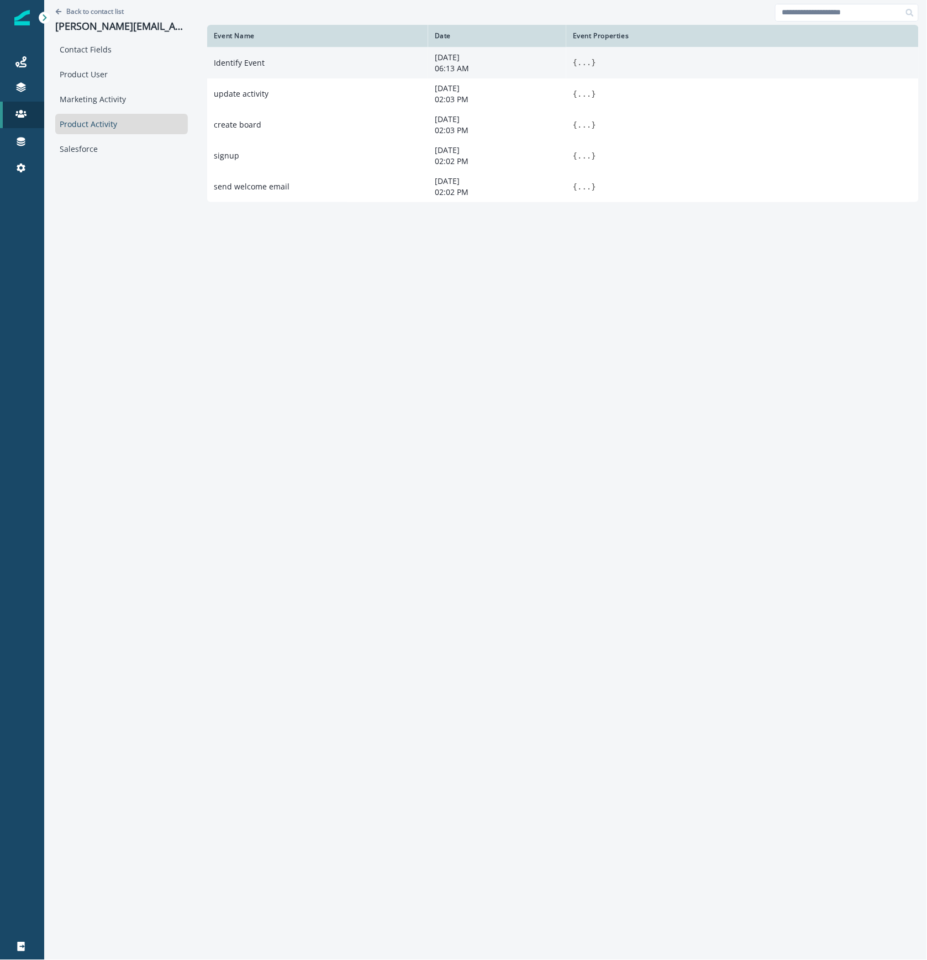
click at [286, 60] on td "Identify Event" at bounding box center [317, 62] width 221 height 31
click at [579, 62] on button "..." at bounding box center [584, 62] width 14 height 11
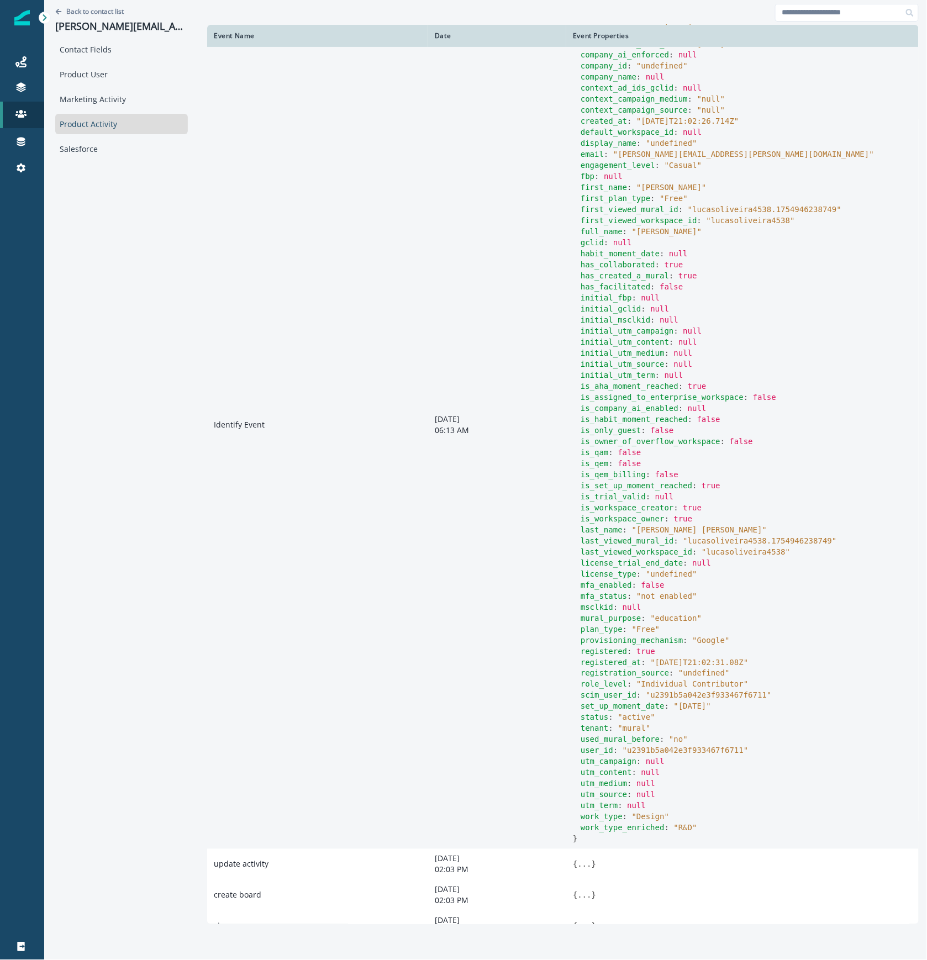
scroll to position [98, 0]
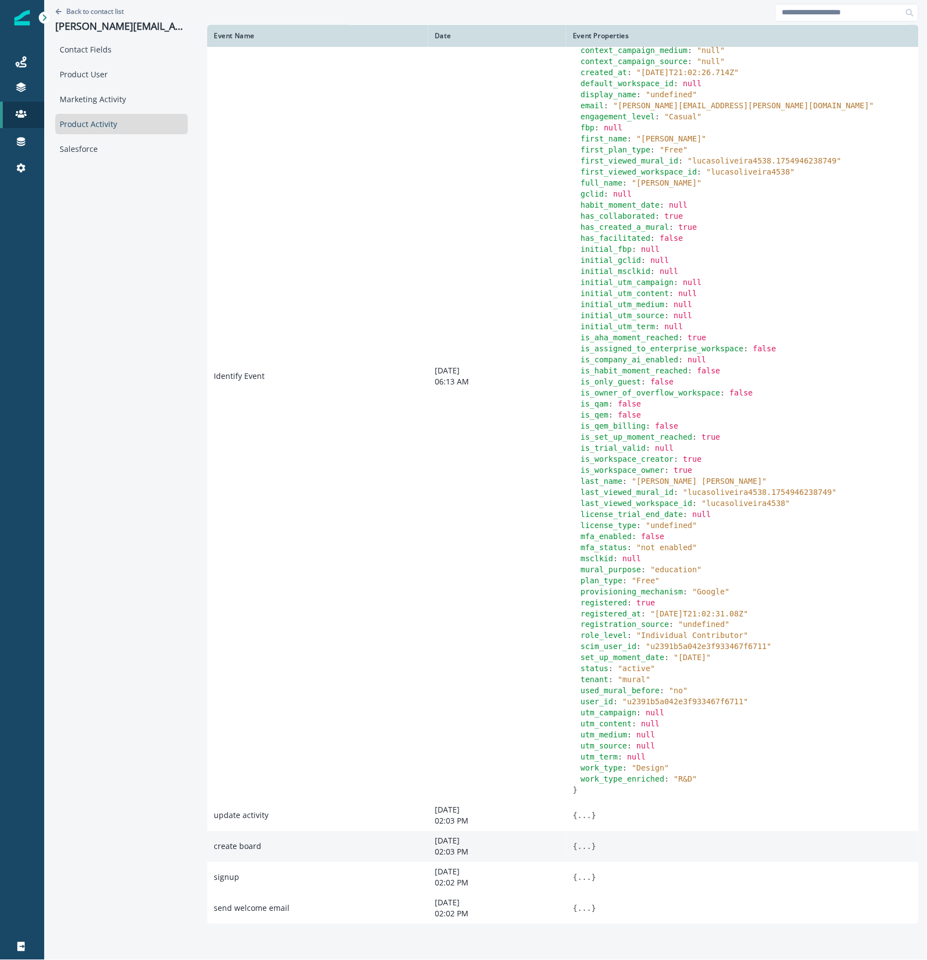
click at [587, 842] on button "..." at bounding box center [584, 846] width 14 height 11
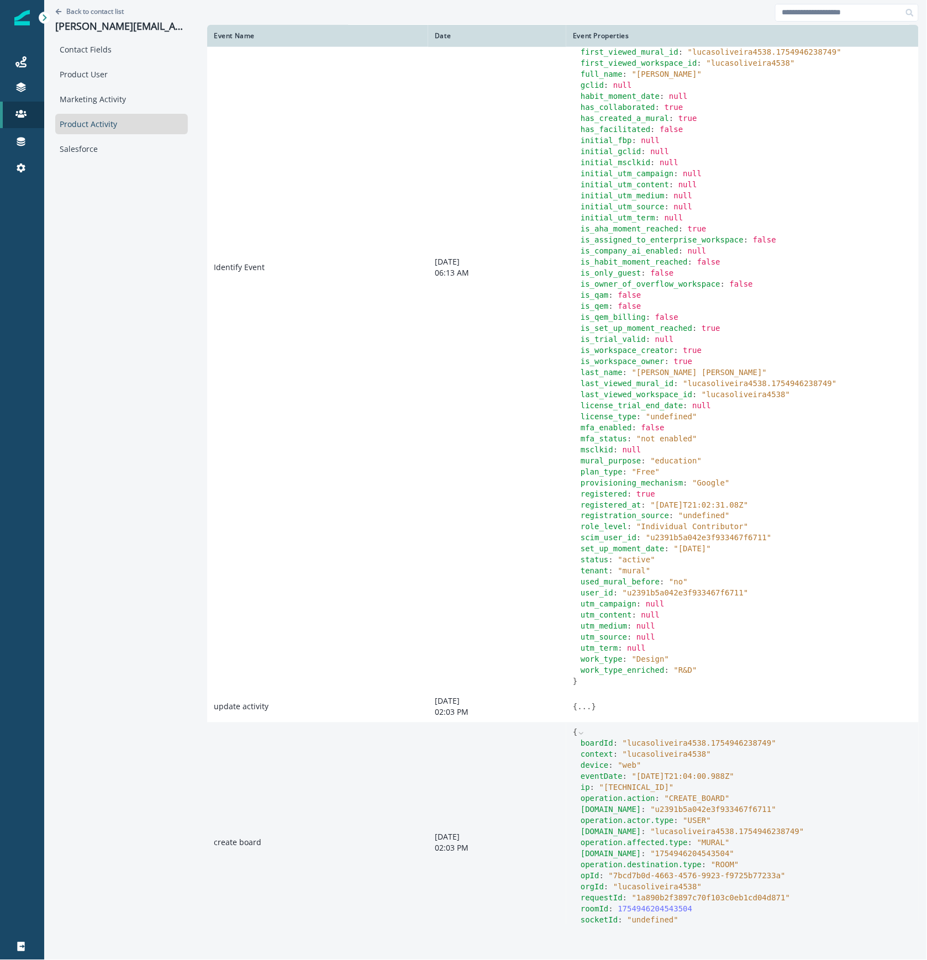
scroll to position [308, 0]
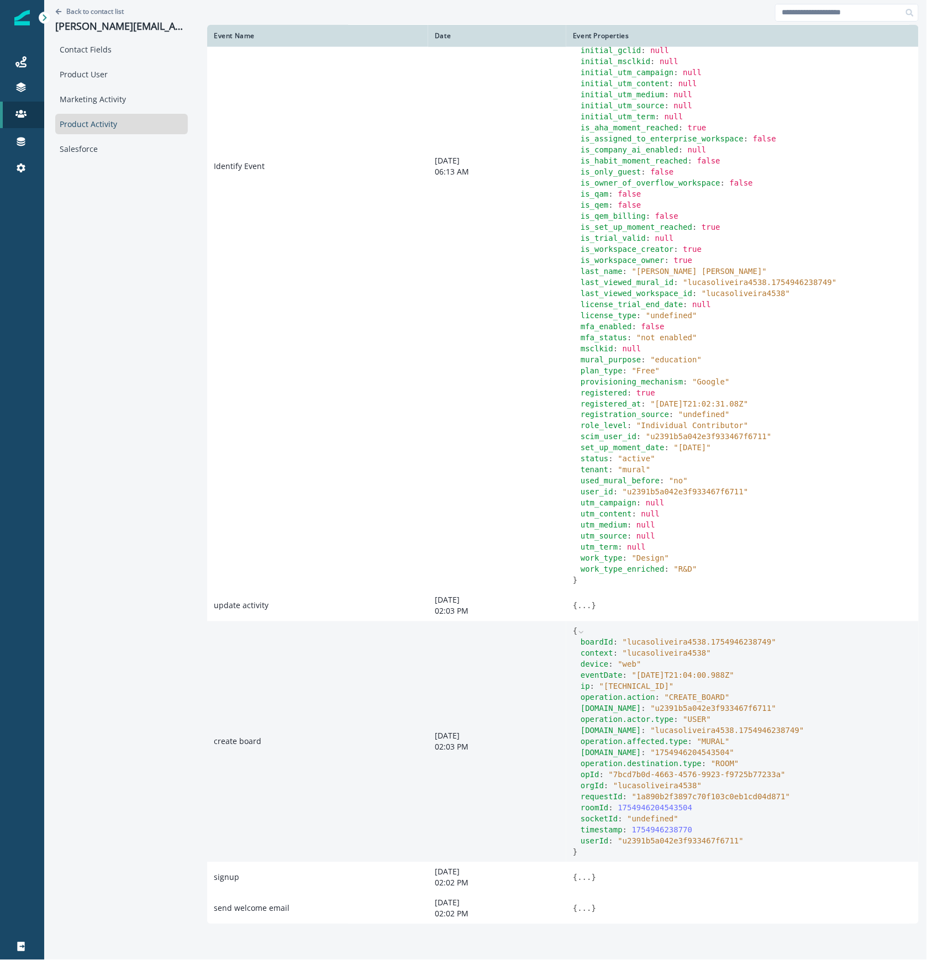
drag, startPoint x: 433, startPoint y: 735, endPoint x: 500, endPoint y: 756, distance: 70.2
click at [500, 756] on td "August 11, 2025 02:03 PM" at bounding box center [497, 741] width 138 height 241
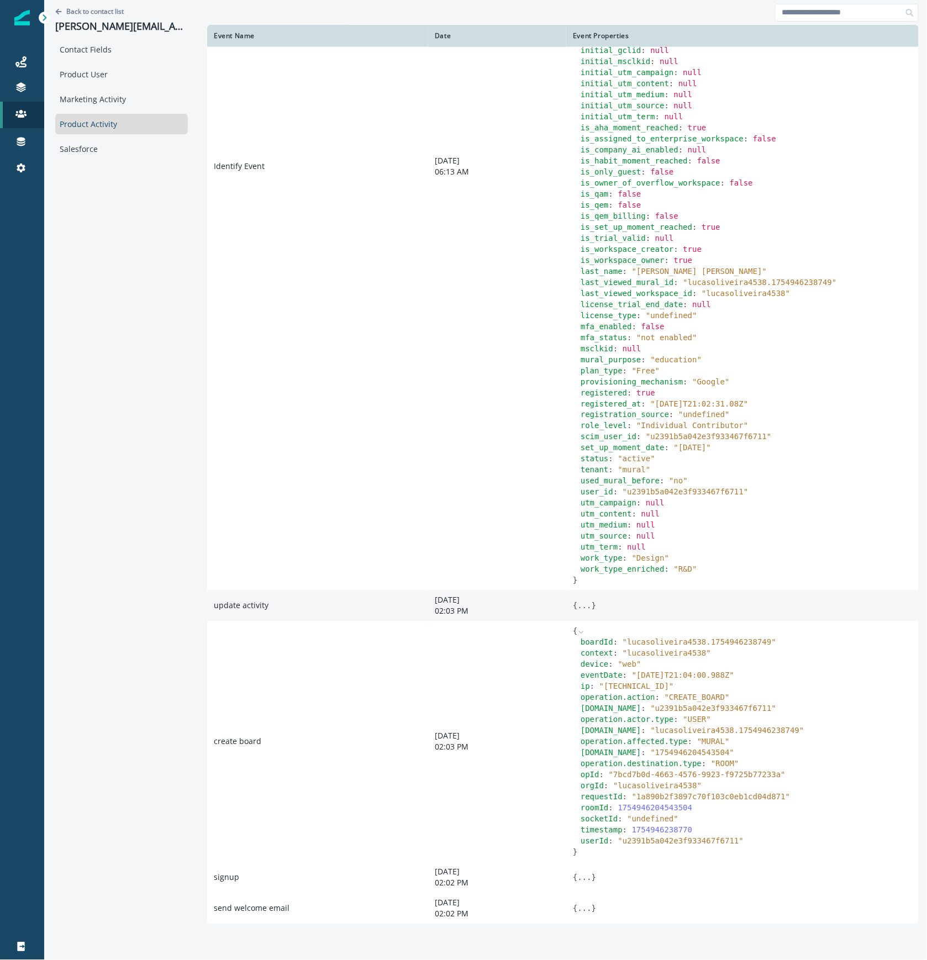
click at [582, 608] on button "..." at bounding box center [584, 605] width 14 height 11
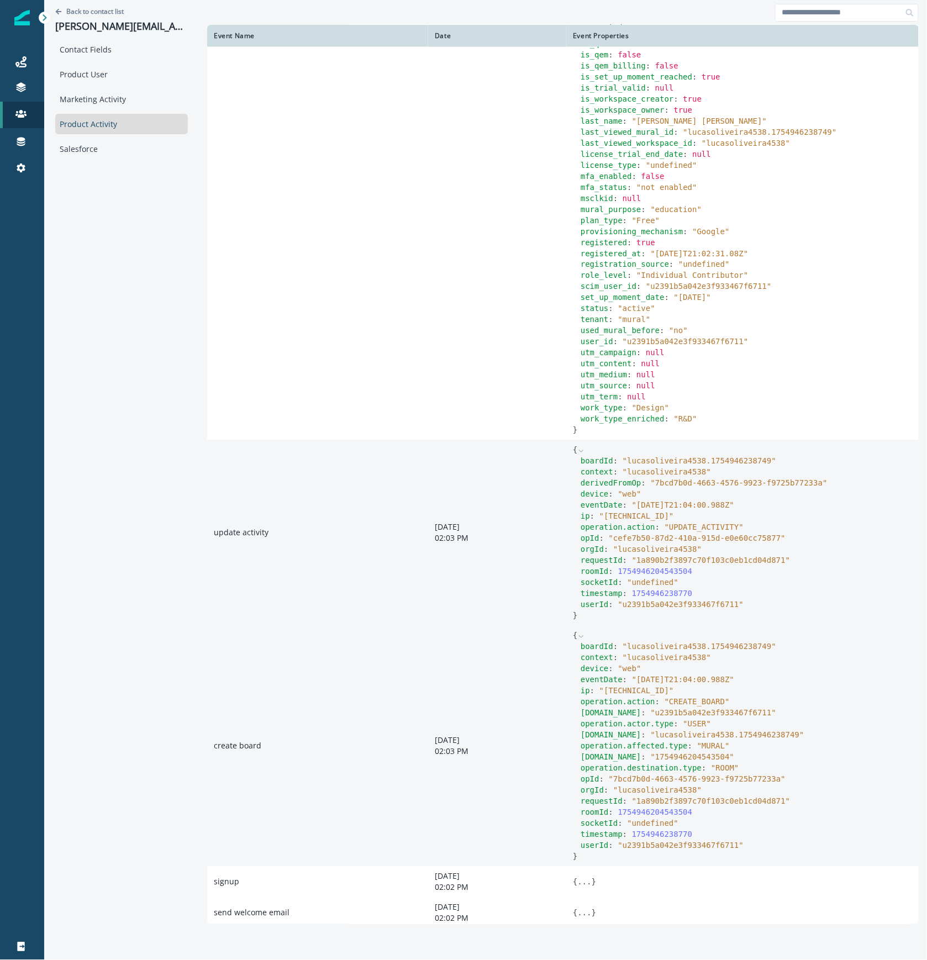
scroll to position [463, 0]
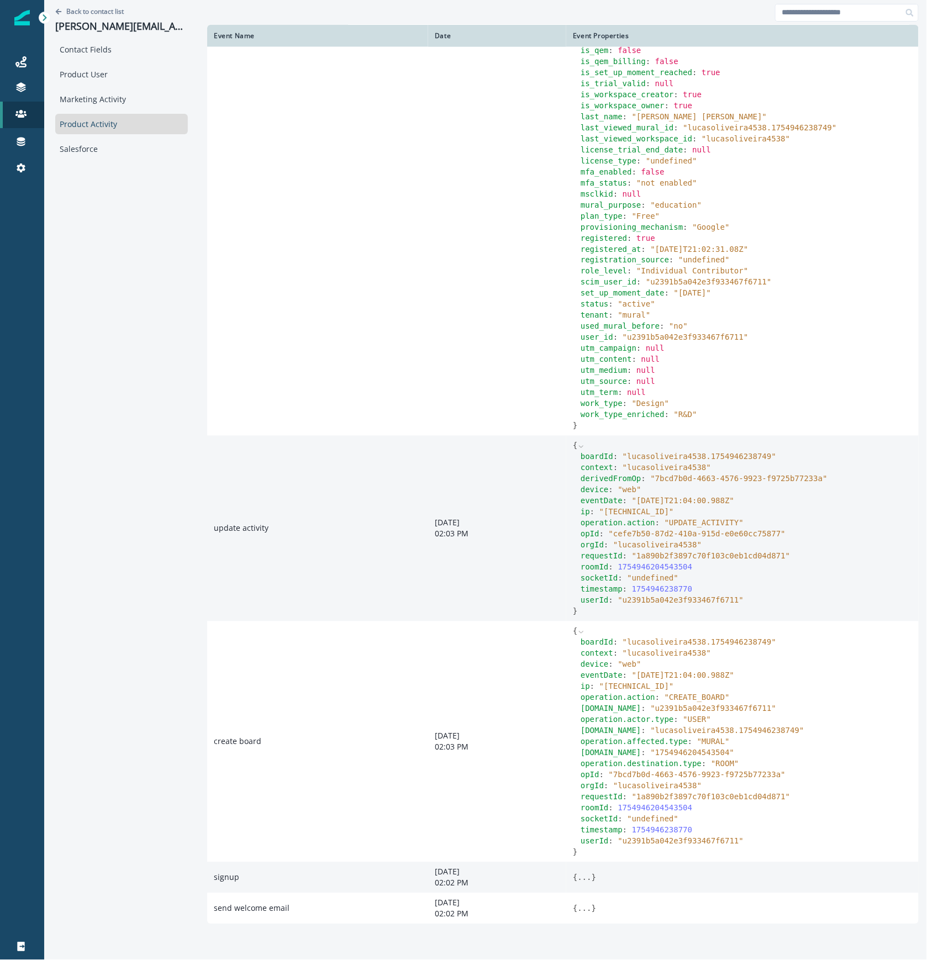
click at [458, 879] on p "02:02 PM" at bounding box center [497, 883] width 125 height 11
click at [577, 878] on button "..." at bounding box center [584, 877] width 14 height 11
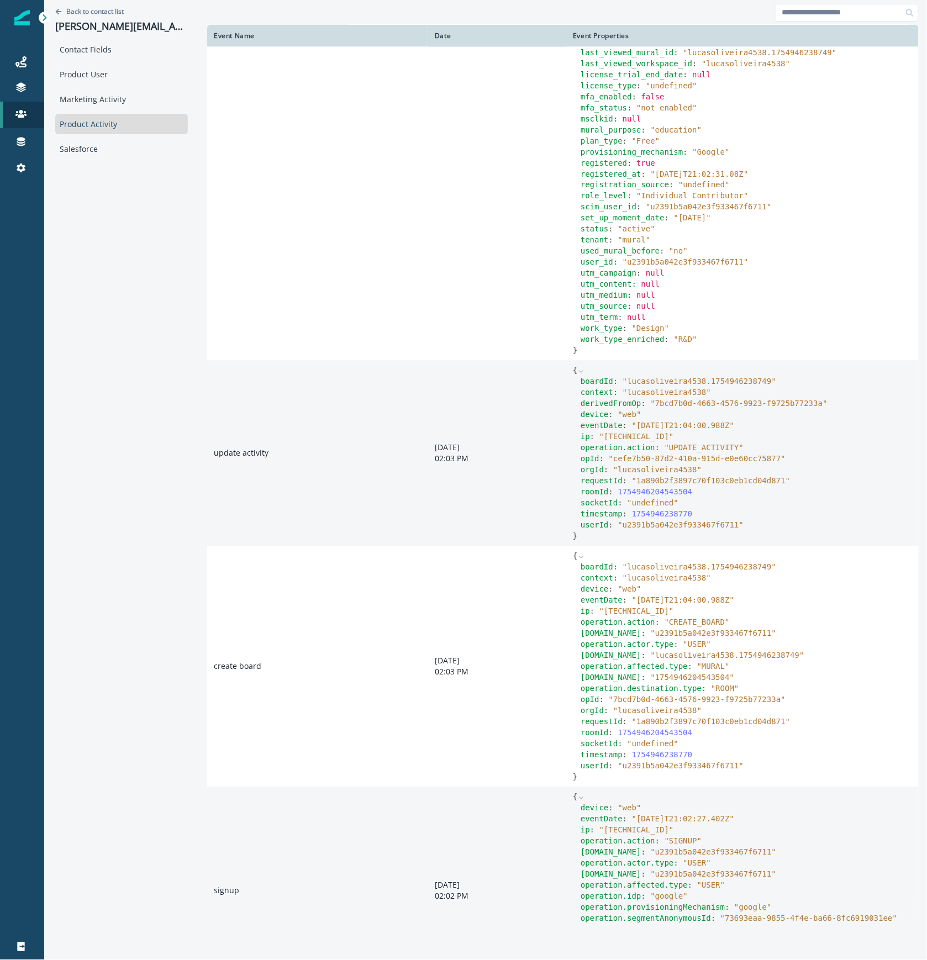
scroll to position [640, 0]
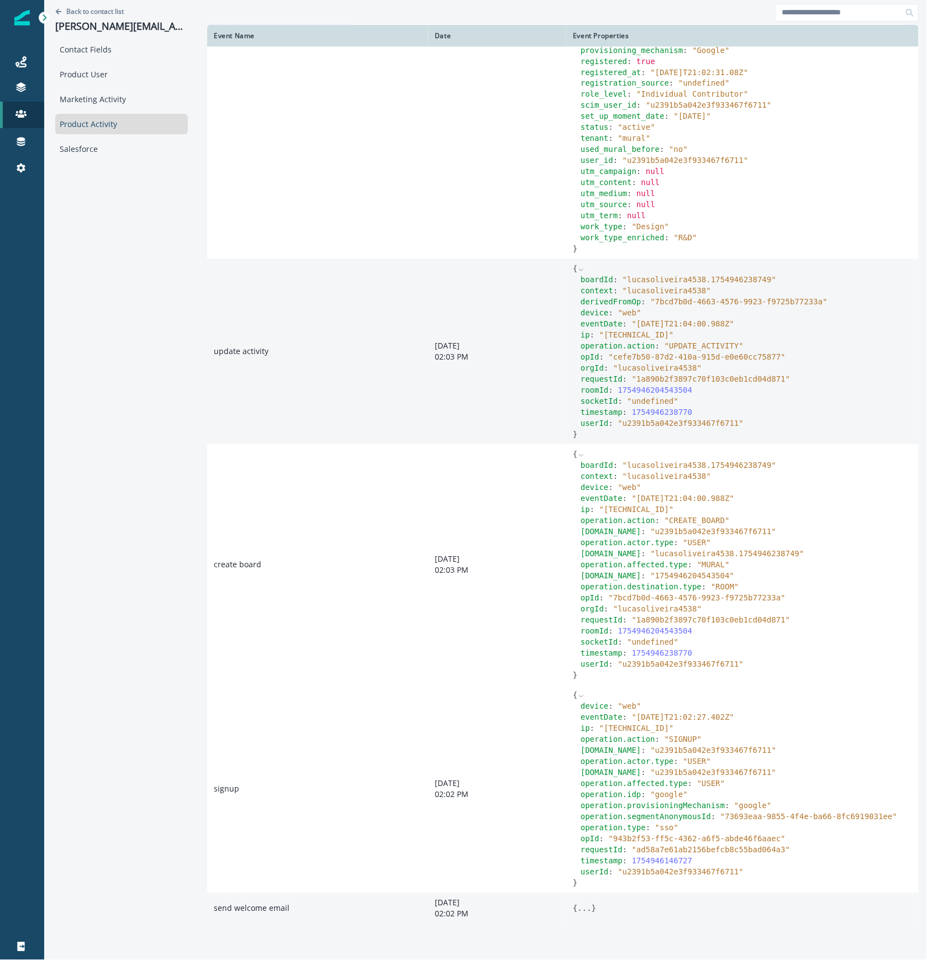
click at [595, 909] on code "{ ... }" at bounding box center [742, 908] width 339 height 11
click at [580, 909] on button "..." at bounding box center [584, 908] width 14 height 11
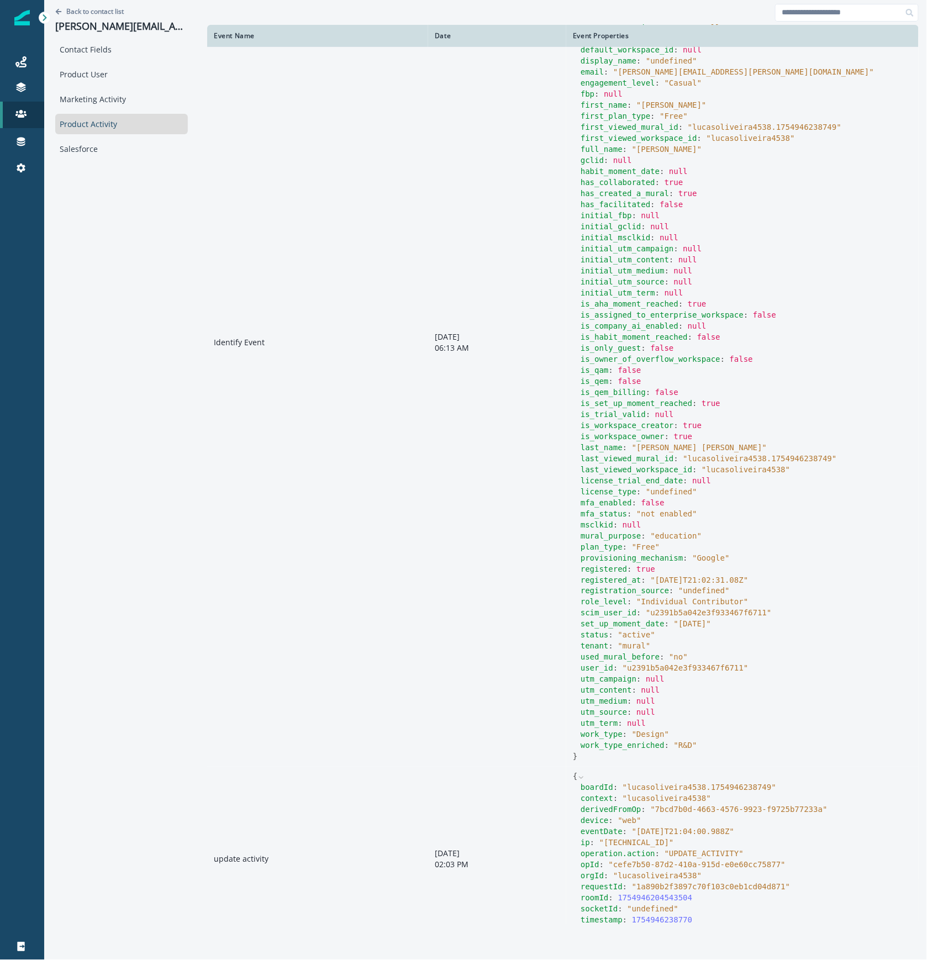
scroll to position [0, 0]
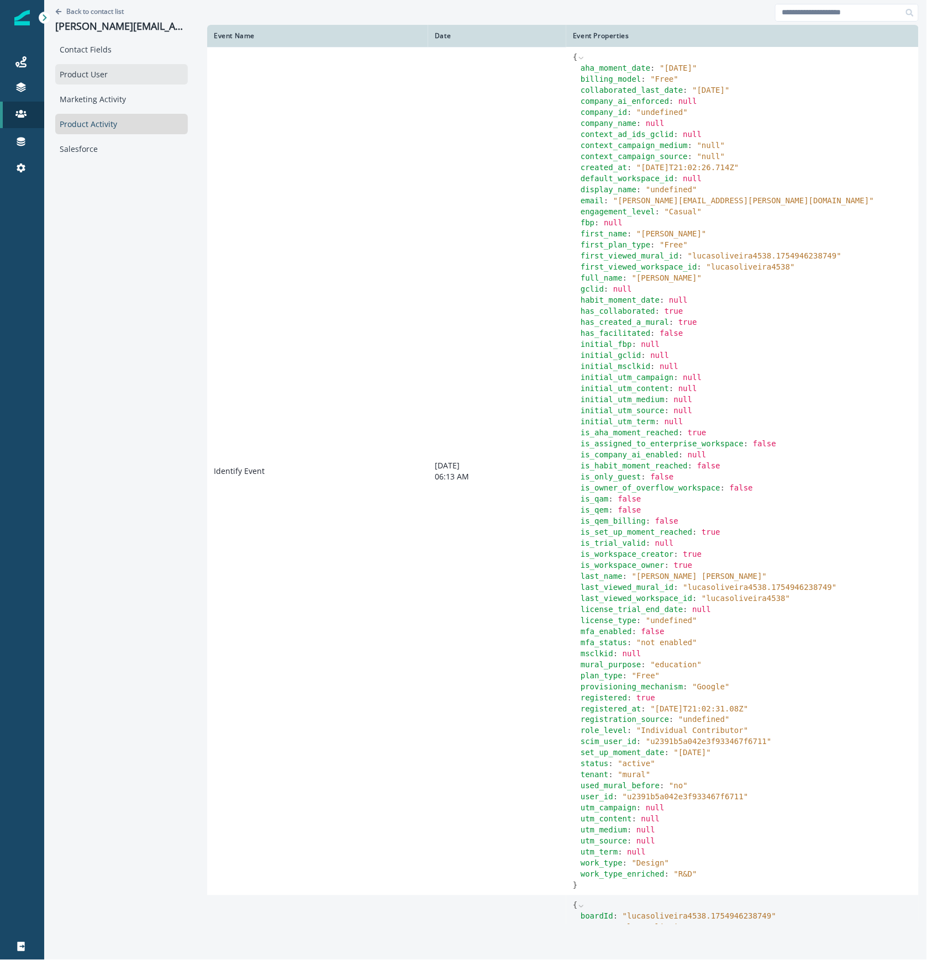
click at [120, 72] on div "Product User" at bounding box center [121, 74] width 133 height 20
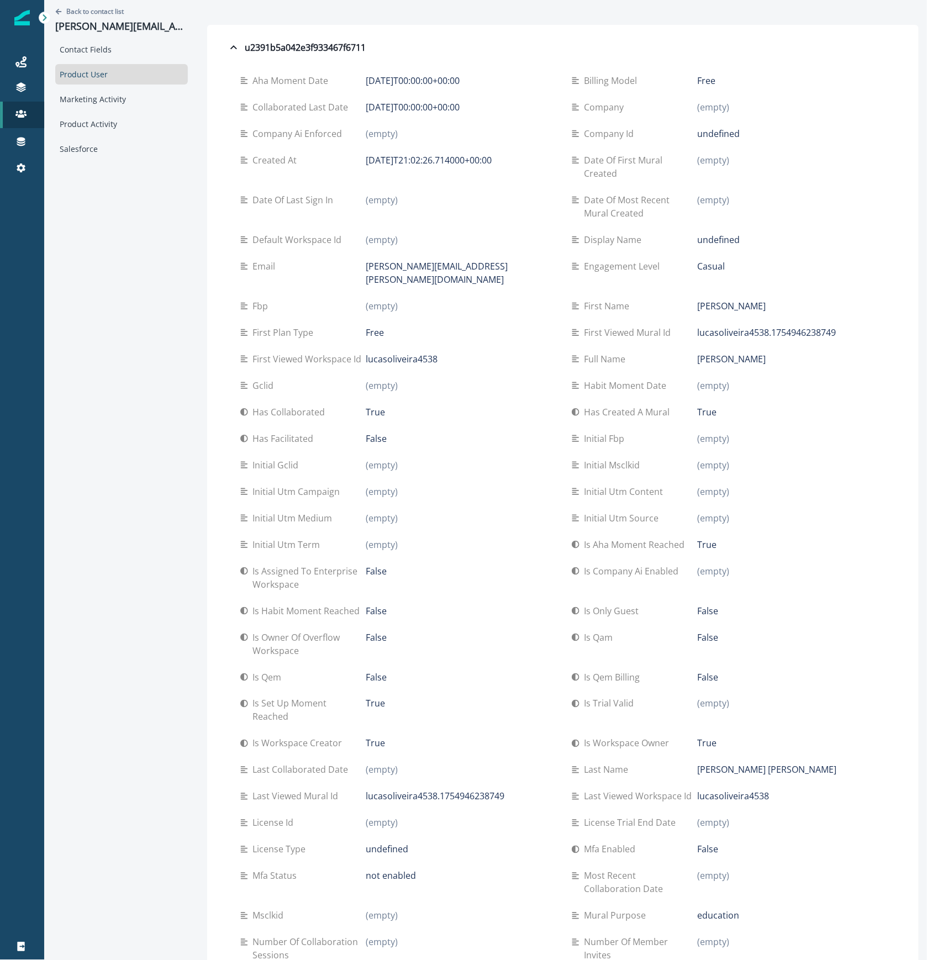
drag, startPoint x: 509, startPoint y: 796, endPoint x: 354, endPoint y: 798, distance: 154.7
click at [354, 798] on div "Last viewed mural id lucasoliveira4538.1754946238749" at bounding box center [397, 796] width 314 height 13
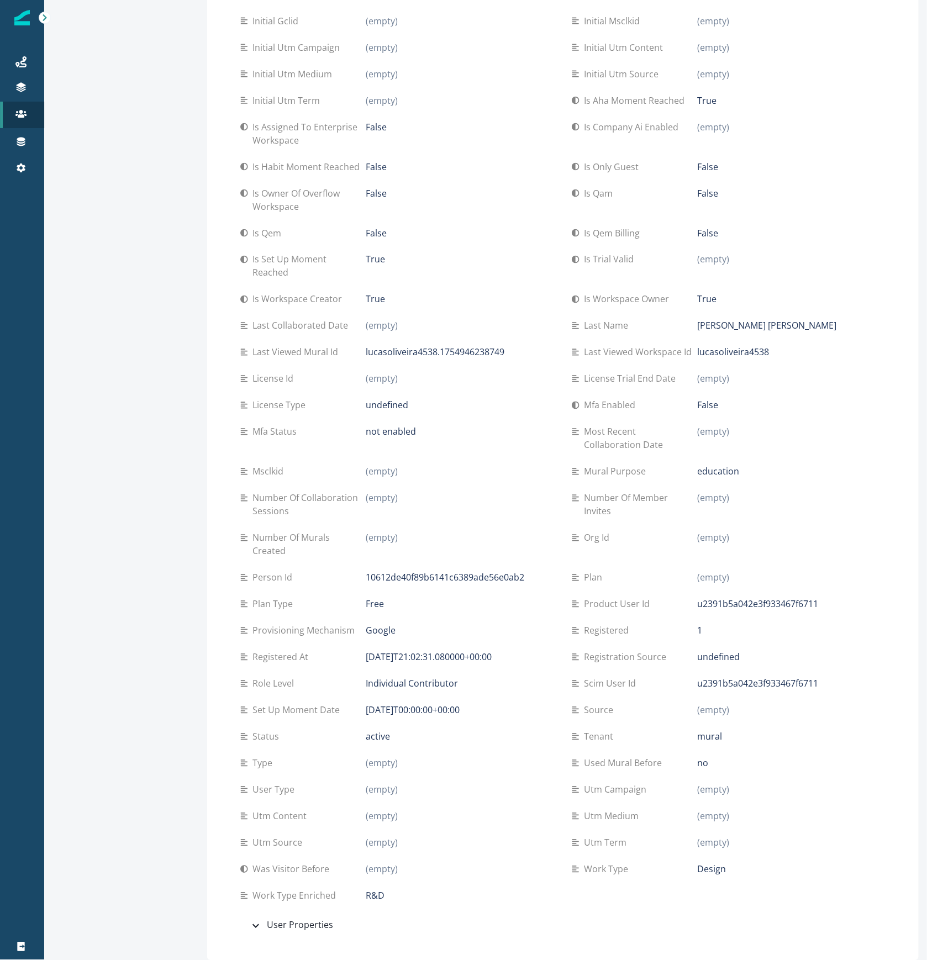
scroll to position [445, 0]
click at [491, 276] on div "True" at bounding box center [460, 265] width 188 height 27
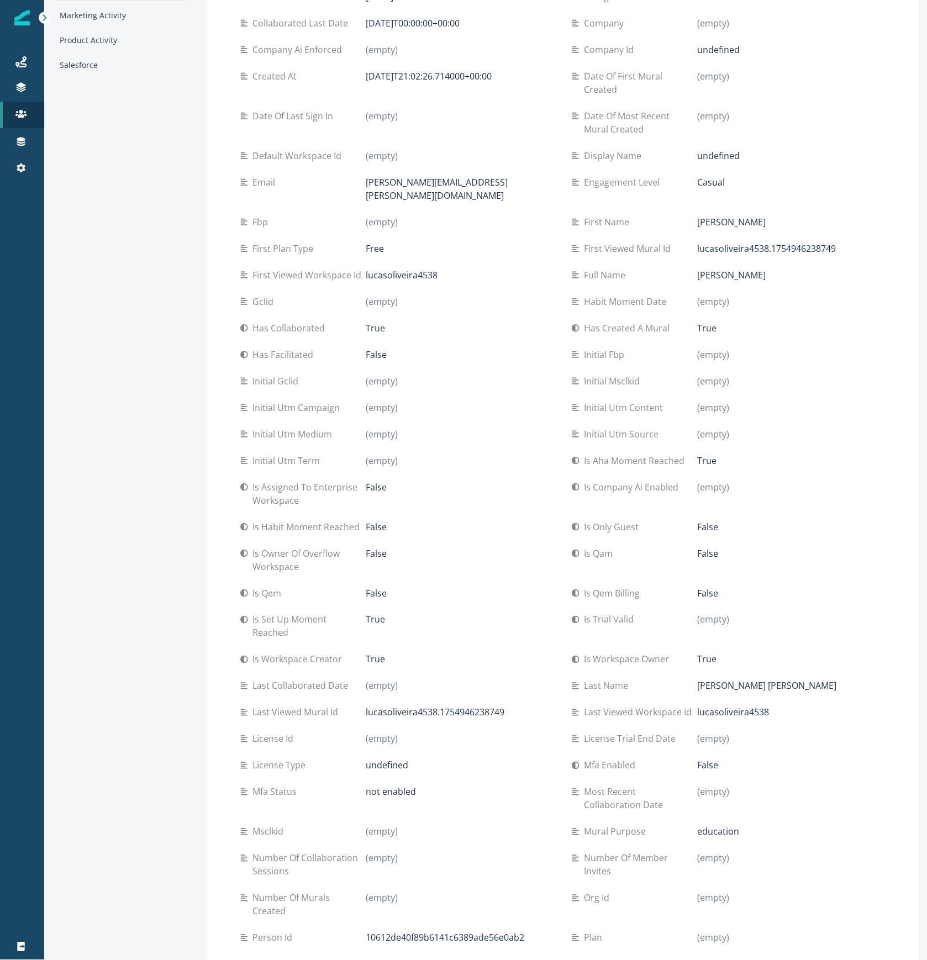
scroll to position [3, 0]
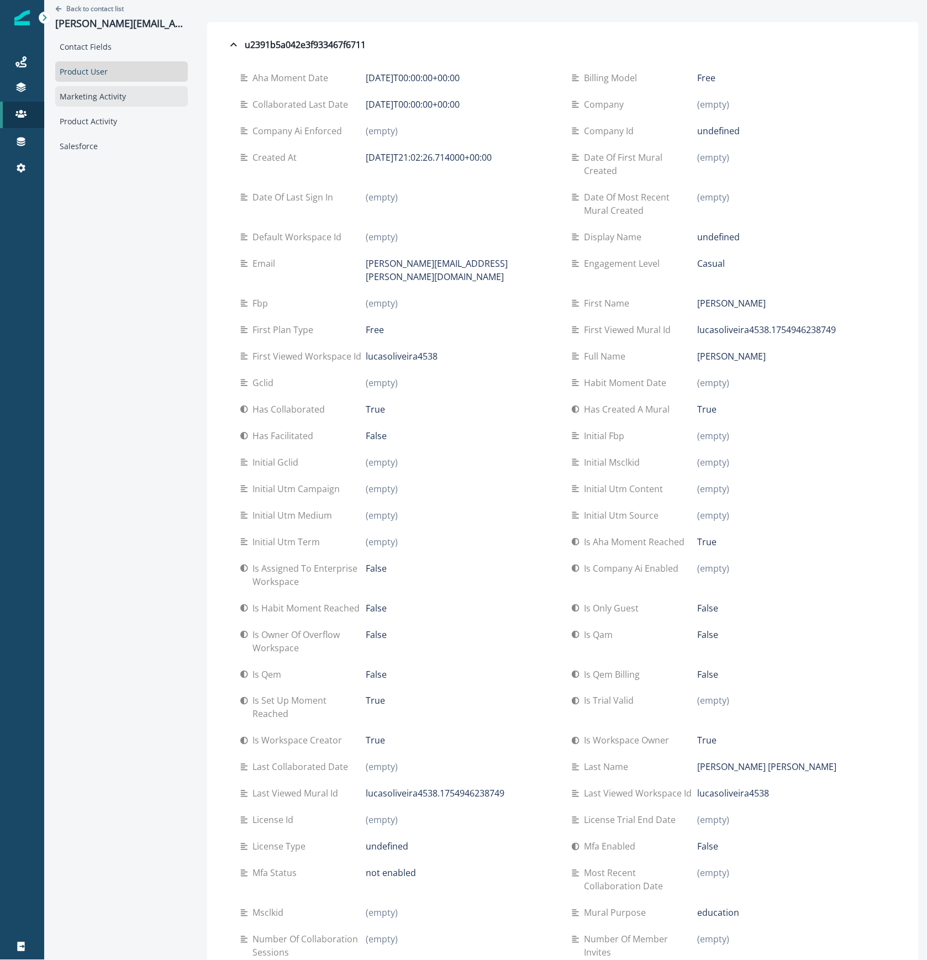
click at [116, 93] on div "Marketing Activity" at bounding box center [121, 96] width 133 height 20
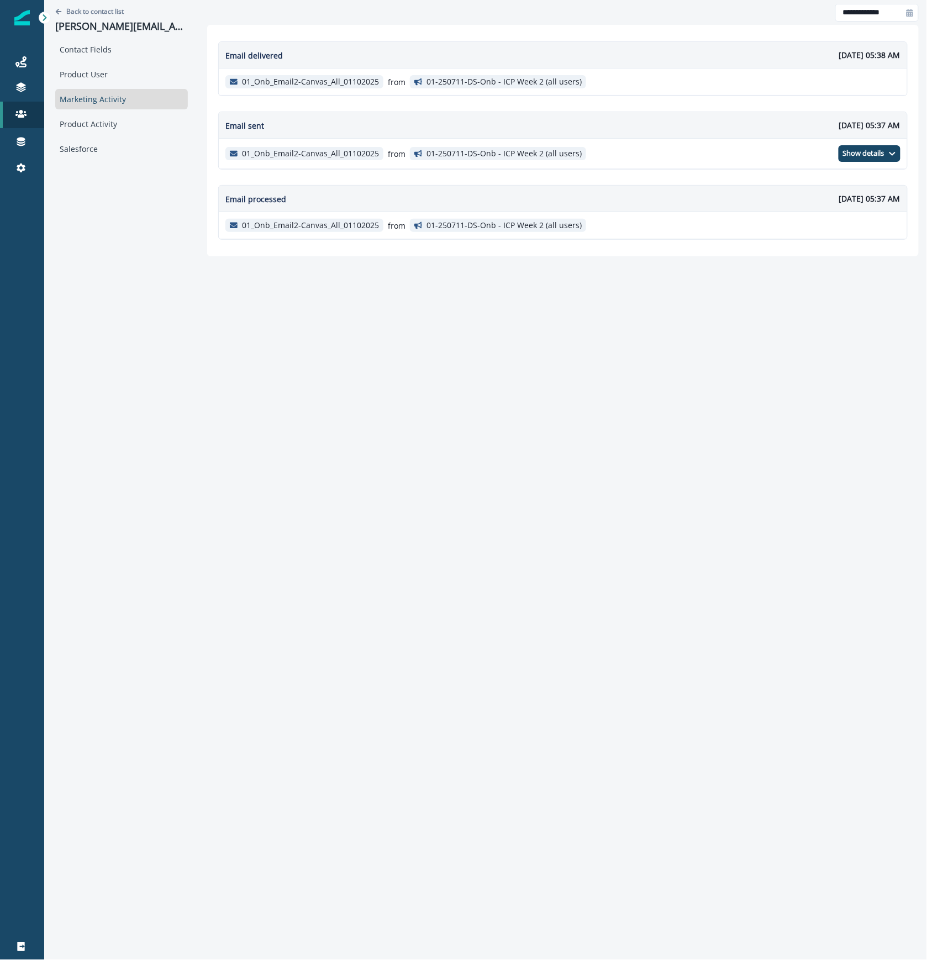
scroll to position [0, 0]
click at [96, 122] on div "Product Activity" at bounding box center [121, 124] width 133 height 20
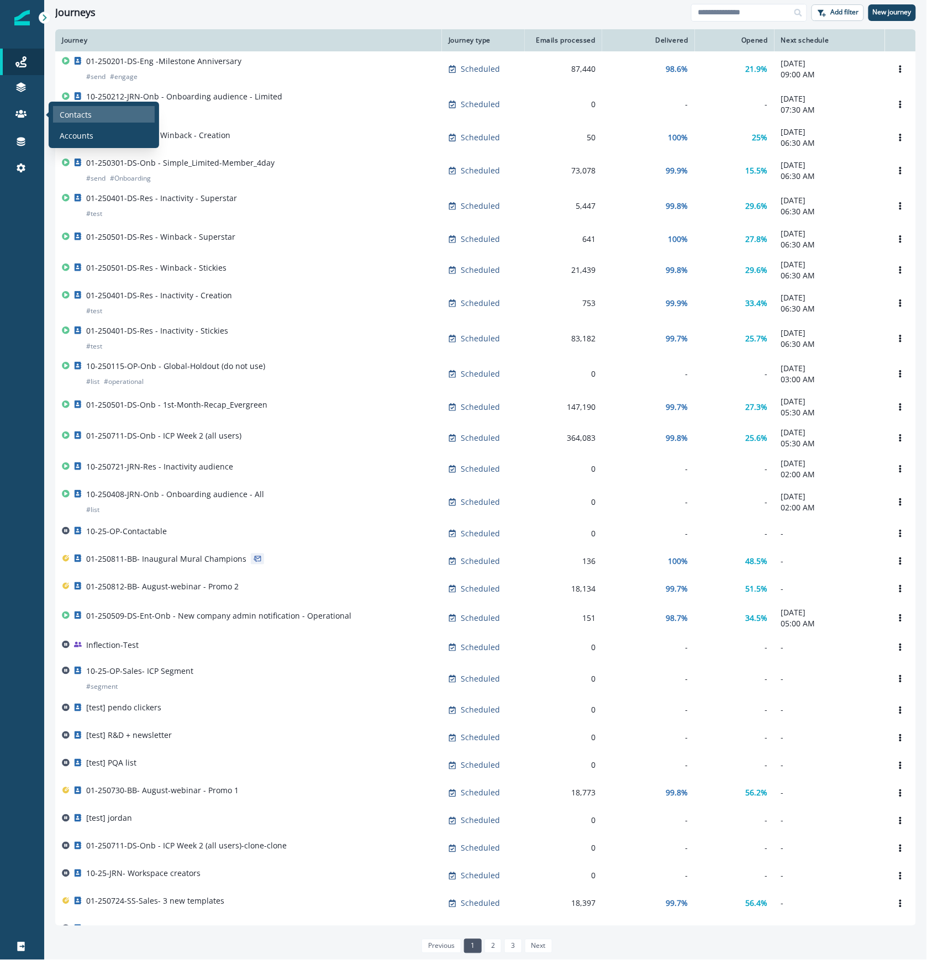
click at [92, 119] on div "Contacts" at bounding box center [104, 114] width 102 height 17
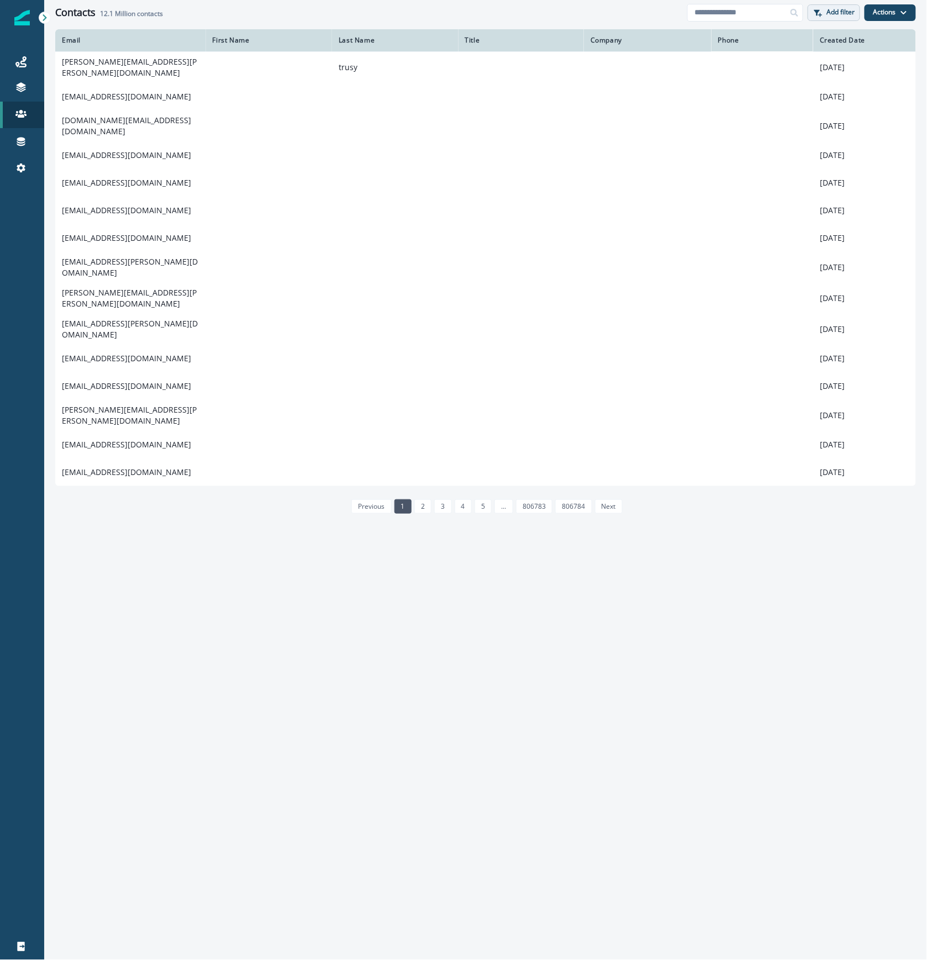
click at [831, 12] on p "Add filter" at bounding box center [841, 12] width 28 height 8
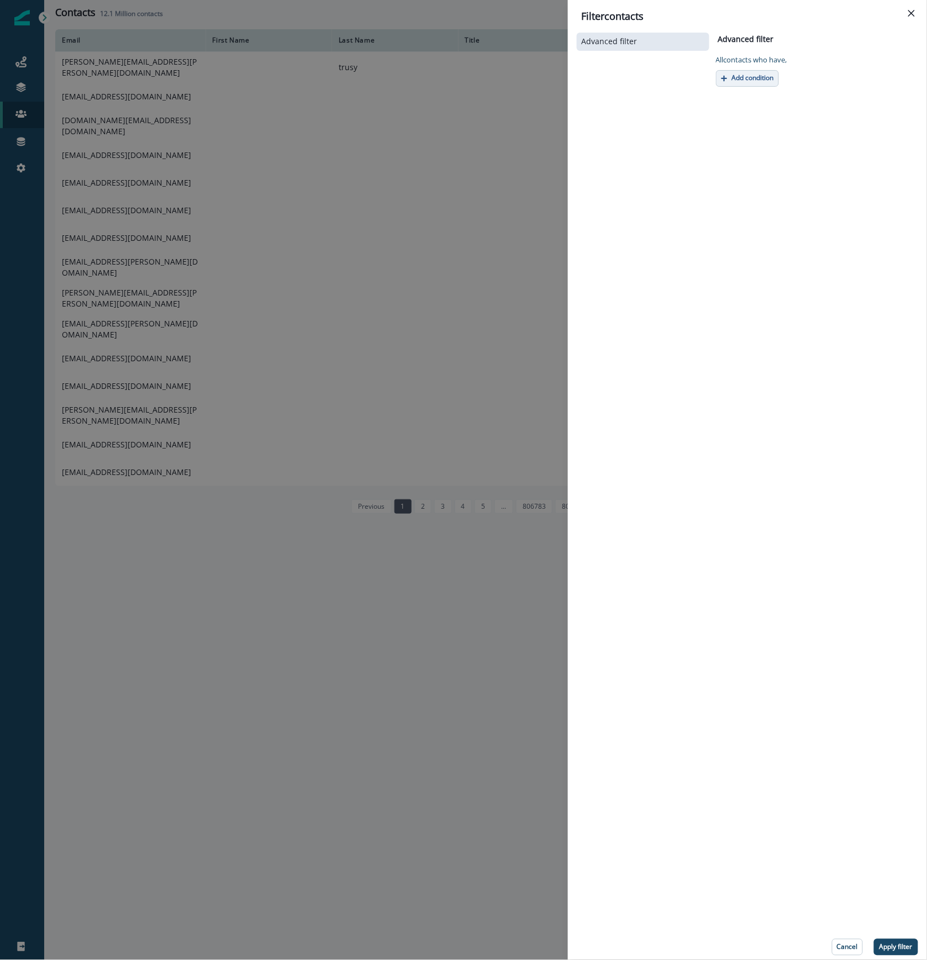
click at [760, 81] on p "Add condition" at bounding box center [753, 78] width 42 height 8
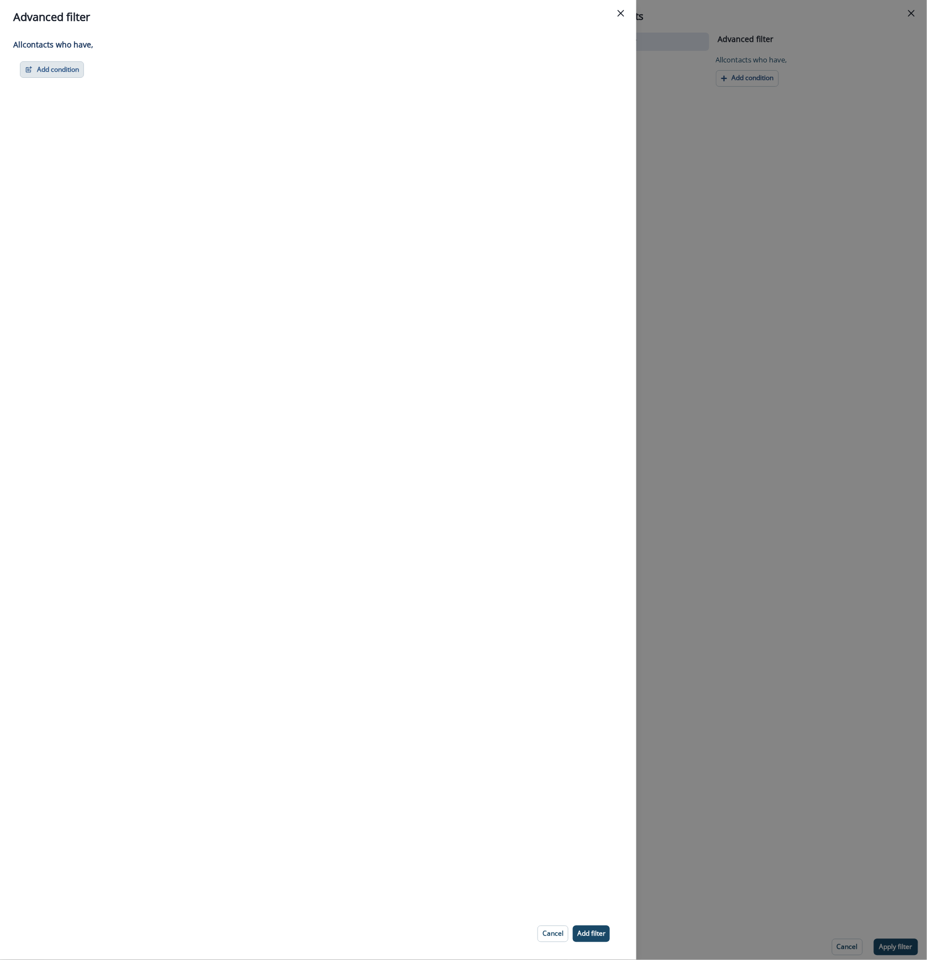
click at [65, 72] on button "Add condition" at bounding box center [52, 69] width 64 height 17
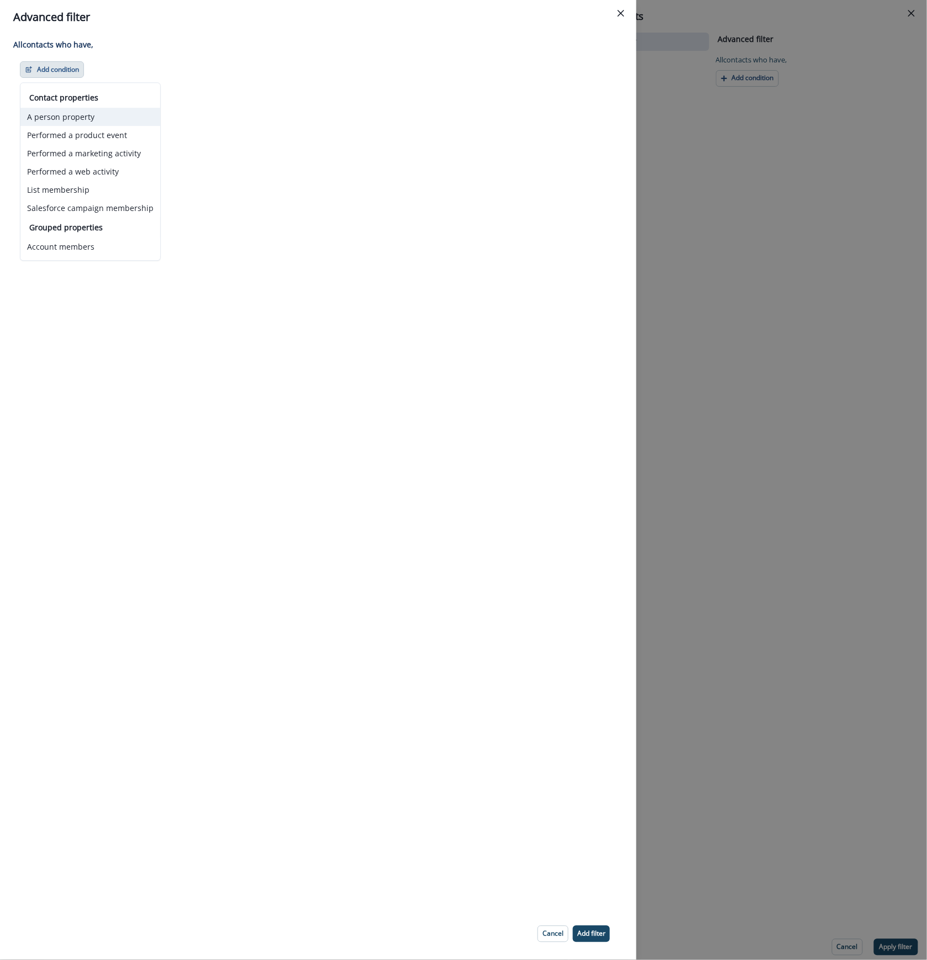
click at [70, 116] on button "A person property" at bounding box center [90, 117] width 140 height 18
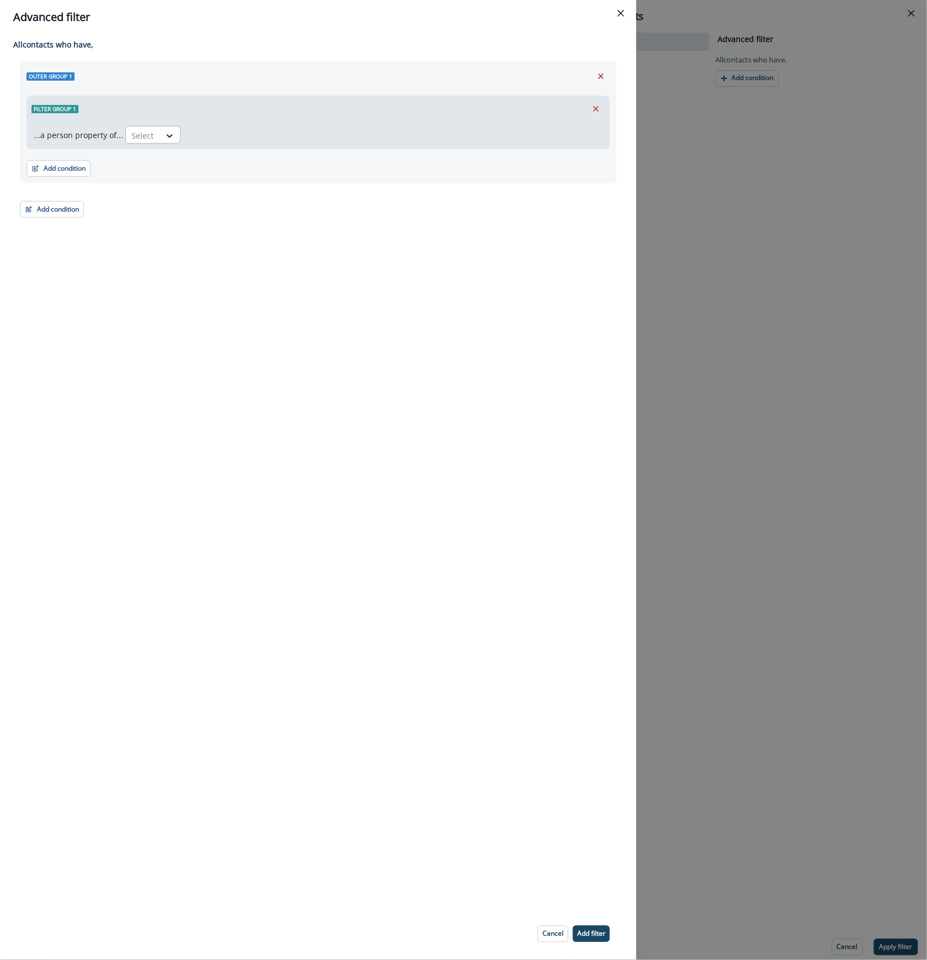
click at [144, 135] on div at bounding box center [142, 136] width 23 height 14
type input "***"
click at [270, 155] on div "product [DOMAIN_NAME]_set_up_moment_reached" at bounding box center [225, 160] width 204 height 20
click at [353, 133] on div "Select" at bounding box center [370, 135] width 34 height 18
click at [335, 181] on div "true" at bounding box center [335, 181] width 55 height 20
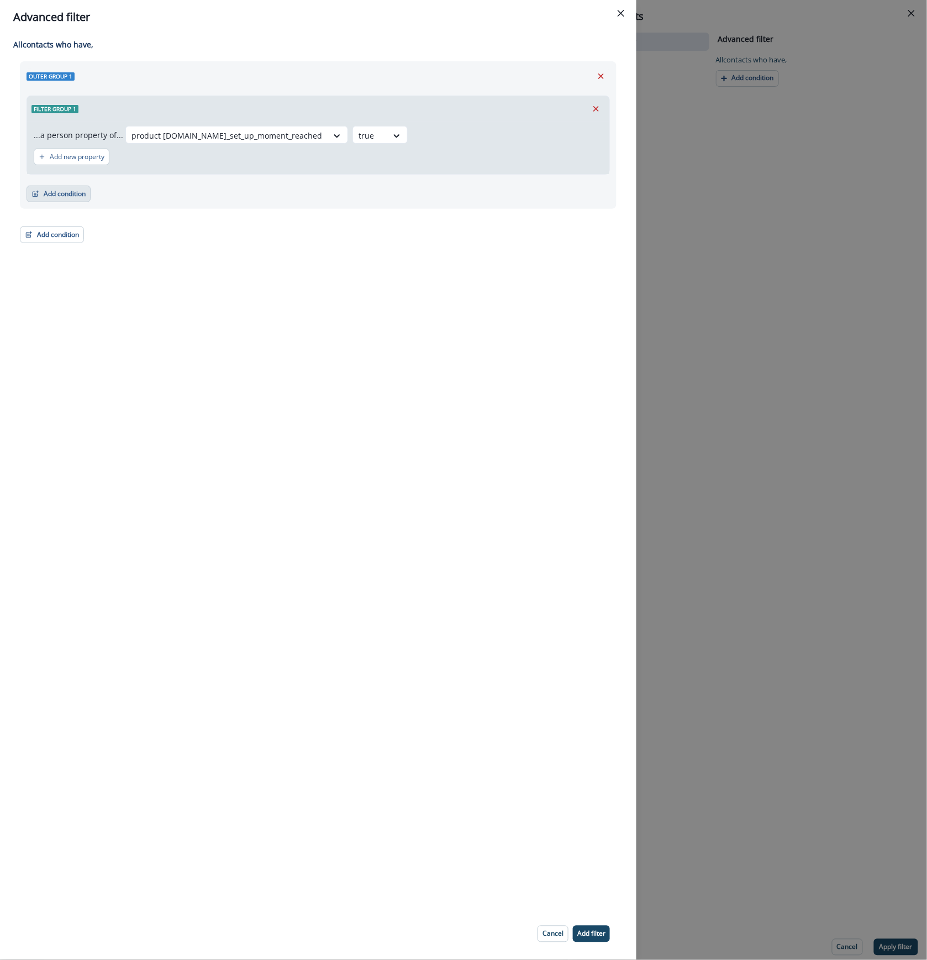
click at [60, 196] on button "Add condition" at bounding box center [59, 194] width 64 height 17
click at [55, 197] on div "Outer group 1 Filter group 1 ...a person property of... product user.is_set_up_…" at bounding box center [318, 152] width 597 height 182
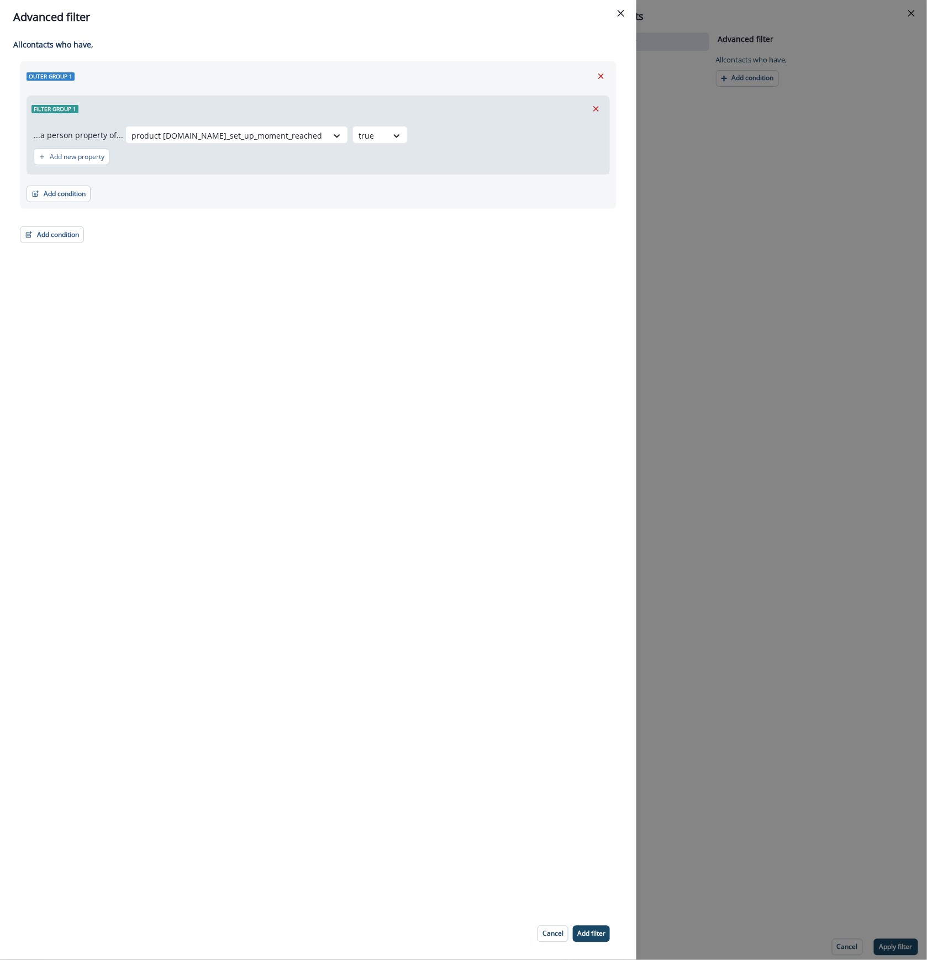
click at [64, 352] on div "All contact s who have, Outer group 1 Filter group 1 ...a person property of...…" at bounding box center [318, 471] width 636 height 874
click at [63, 356] on div "All contact s who have, Outer group 1 Filter group 1 ...a person property of...…" at bounding box center [318, 471] width 636 height 874
click at [61, 359] on div "All contact s who have, Outer group 1 Filter group 1 ...a person property of...…" at bounding box center [318, 471] width 636 height 874
click at [80, 312] on div "All contact s who have, Outer group 1 Filter group 1 ...a person property of...…" at bounding box center [318, 471] width 636 height 874
click at [58, 235] on button "Add condition" at bounding box center [52, 234] width 64 height 17
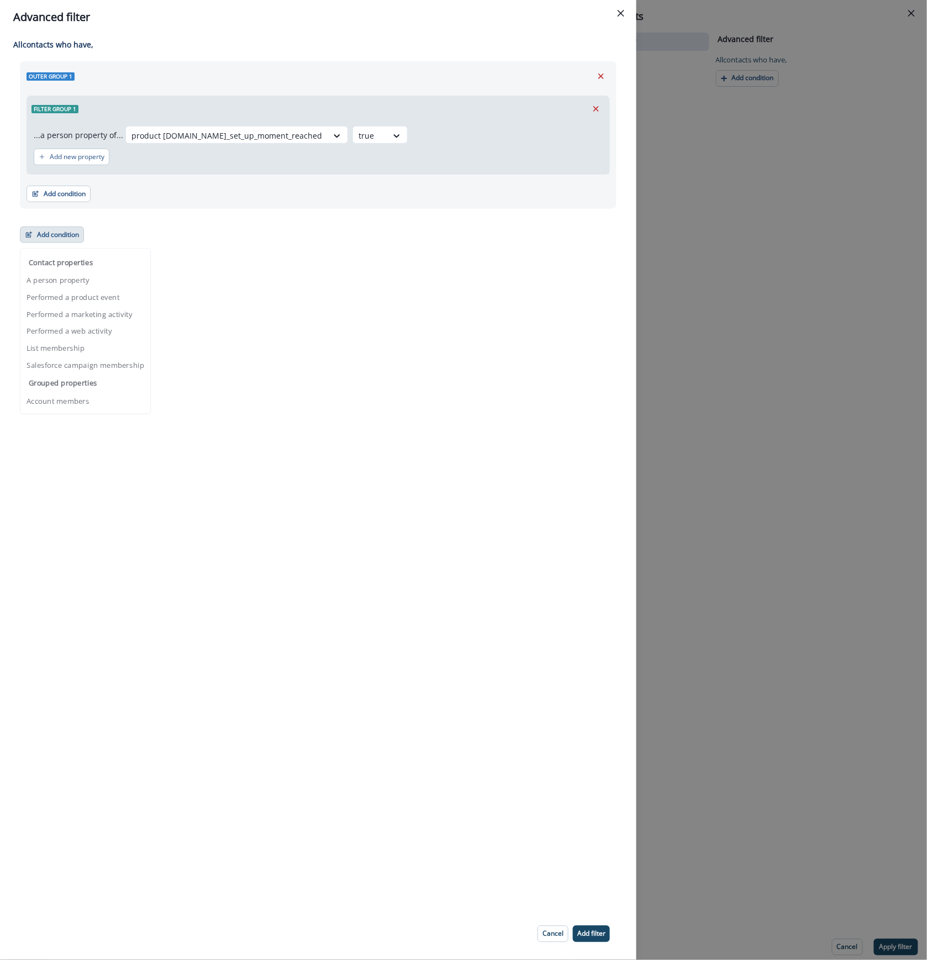
click at [58, 235] on button "Add condition" at bounding box center [52, 234] width 64 height 17
drag, startPoint x: 58, startPoint y: 235, endPoint x: 54, endPoint y: 128, distance: 106.7
click at [54, 128] on div "Outer group 1 Filter group 1 ...a person property of... product user.is_set_up_…" at bounding box center [318, 152] width 597 height 182
click at [40, 237] on button "Add condition" at bounding box center [52, 234] width 64 height 17
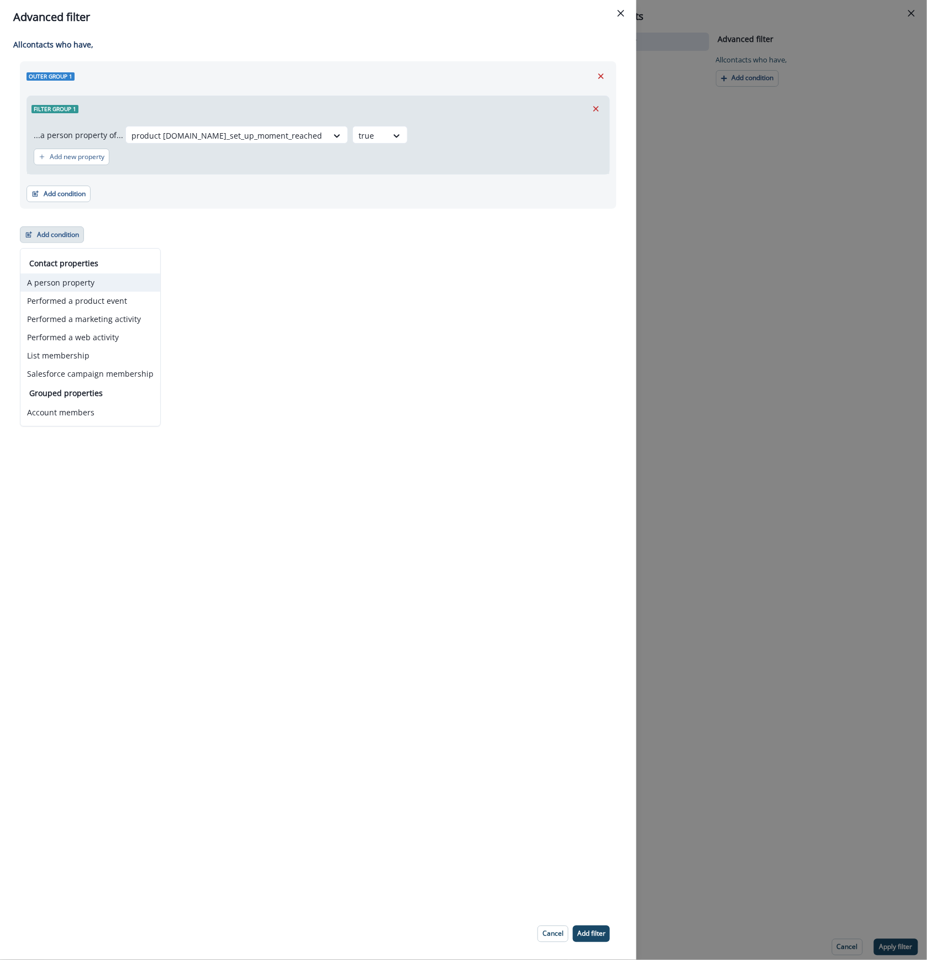
click at [66, 283] on button "A person property" at bounding box center [90, 282] width 140 height 18
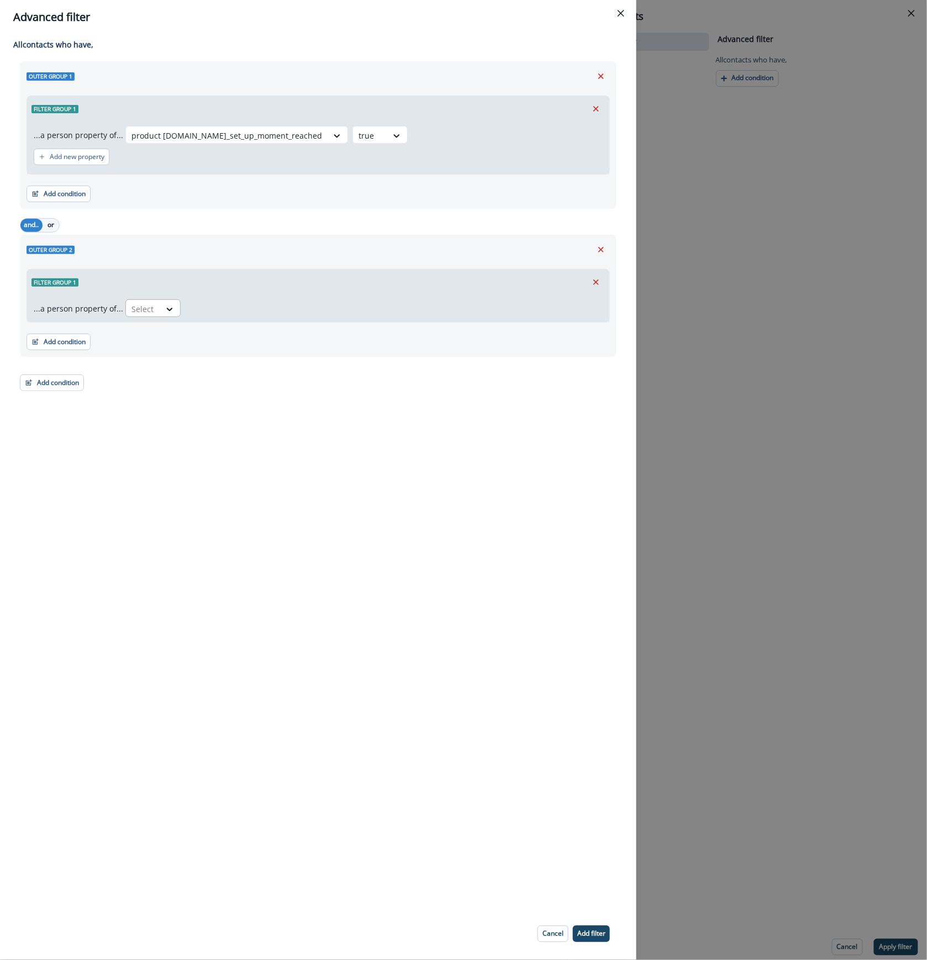
click at [145, 308] on div at bounding box center [142, 309] width 23 height 14
type input "****"
click at [209, 337] on div "product user.has_collaborated" at bounding box center [219, 334] width 192 height 20
click at [303, 312] on div "Select" at bounding box center [293, 309] width 34 height 18
click at [303, 339] on div "false" at bounding box center [296, 334] width 55 height 20
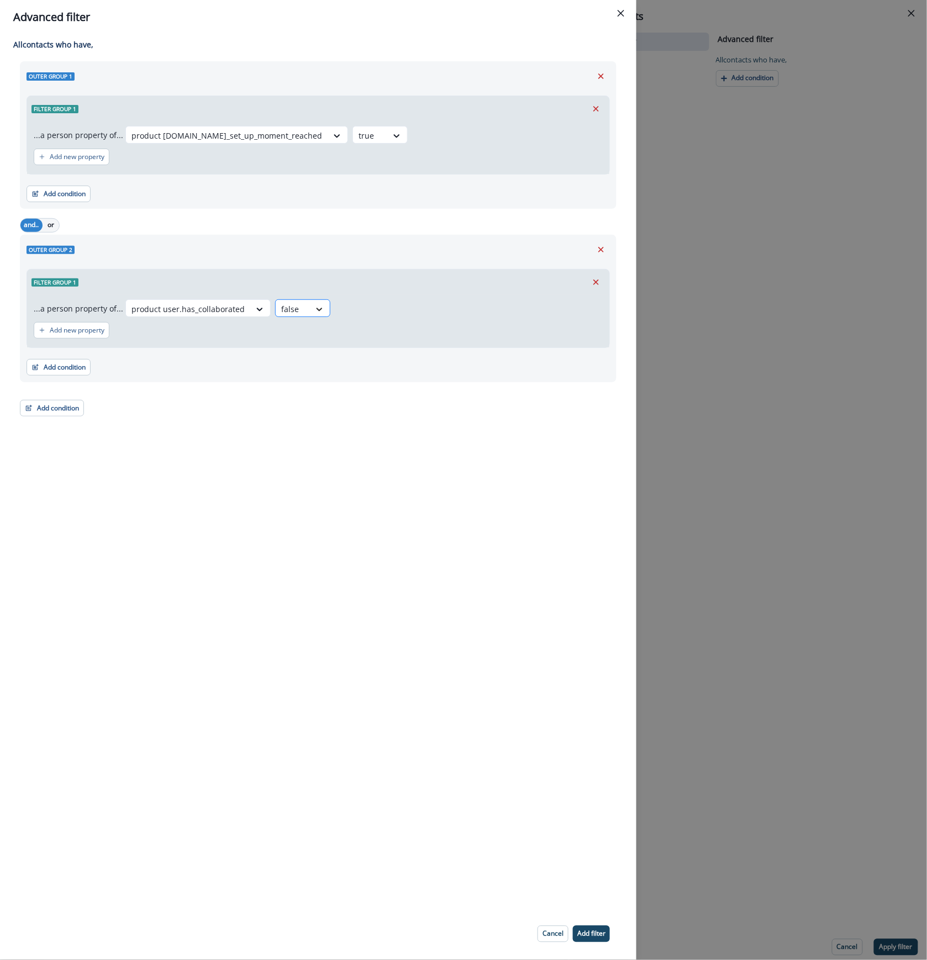
click at [310, 305] on div at bounding box center [319, 309] width 19 height 11
click at [305, 351] on div "true" at bounding box center [296, 355] width 55 height 20
click at [35, 411] on button "Add condition" at bounding box center [52, 408] width 64 height 17
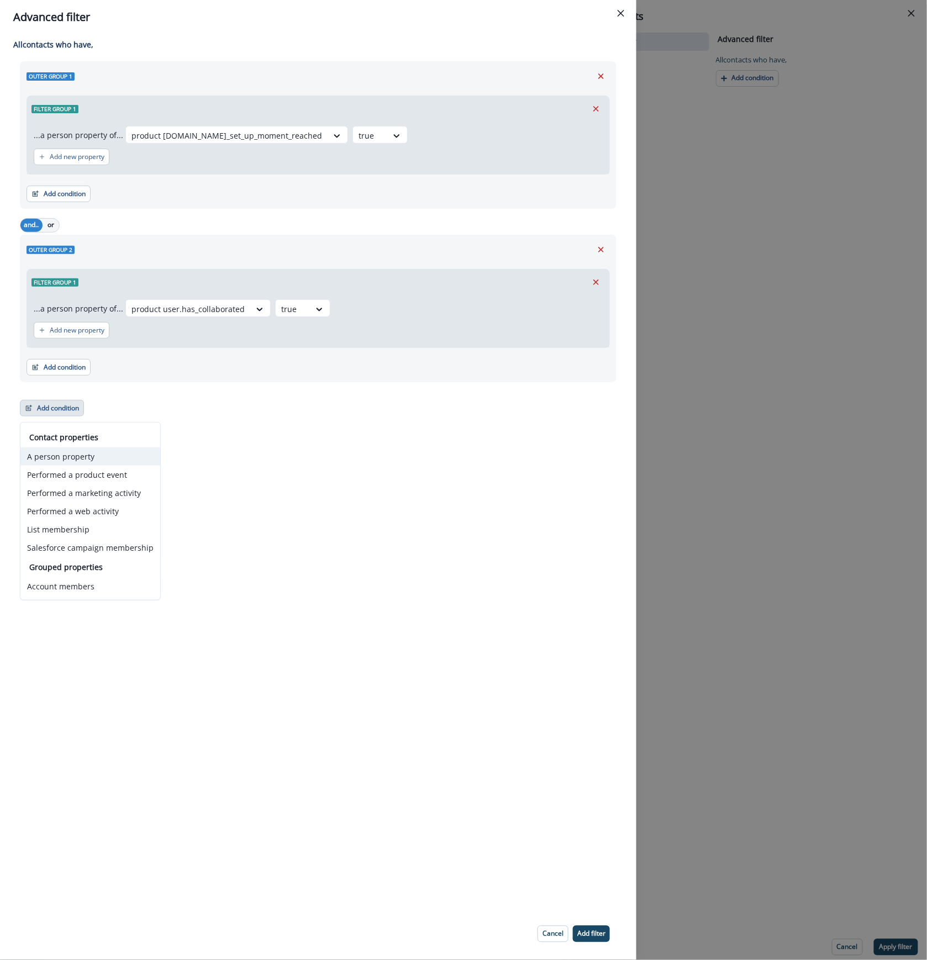
click at [106, 462] on button "A person property" at bounding box center [90, 456] width 140 height 18
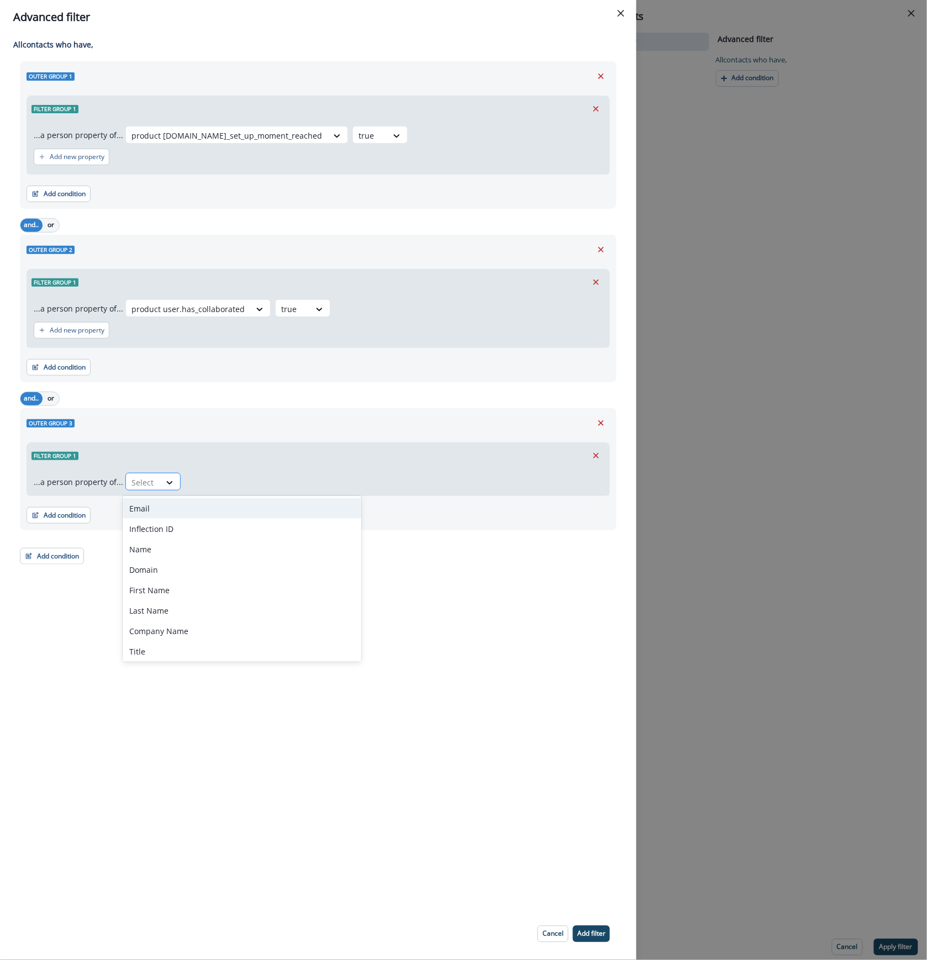
click at [145, 486] on div at bounding box center [142, 483] width 23 height 14
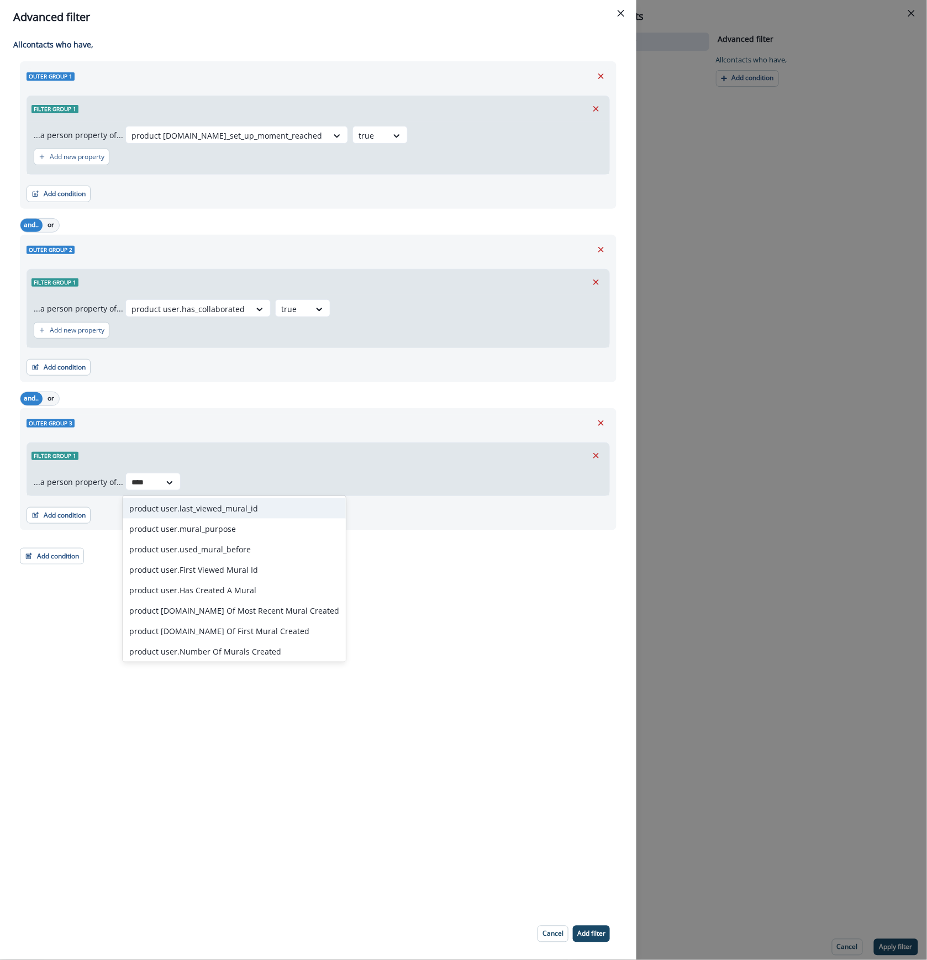
type input "*****"
click at [271, 592] on div "product user.Has Created A Mural" at bounding box center [234, 590] width 223 height 20
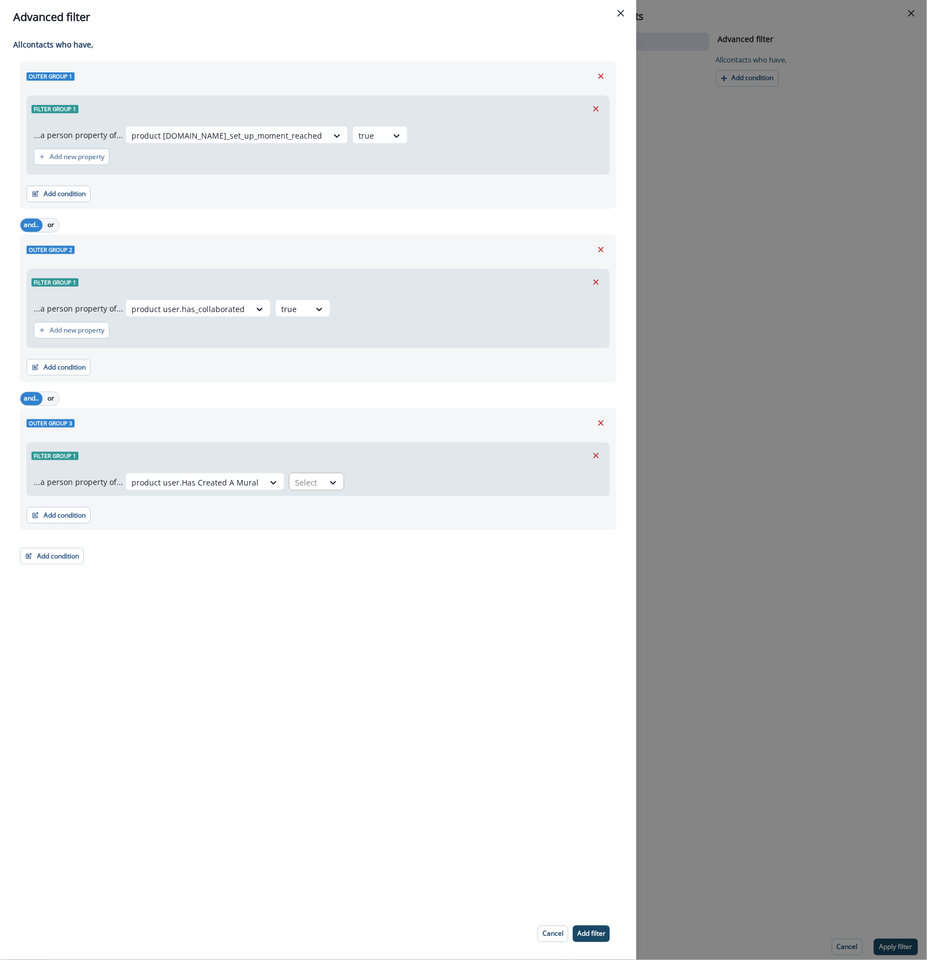
click at [309, 480] on div at bounding box center [306, 483] width 23 height 14
click at [310, 510] on div "false" at bounding box center [309, 508] width 55 height 20
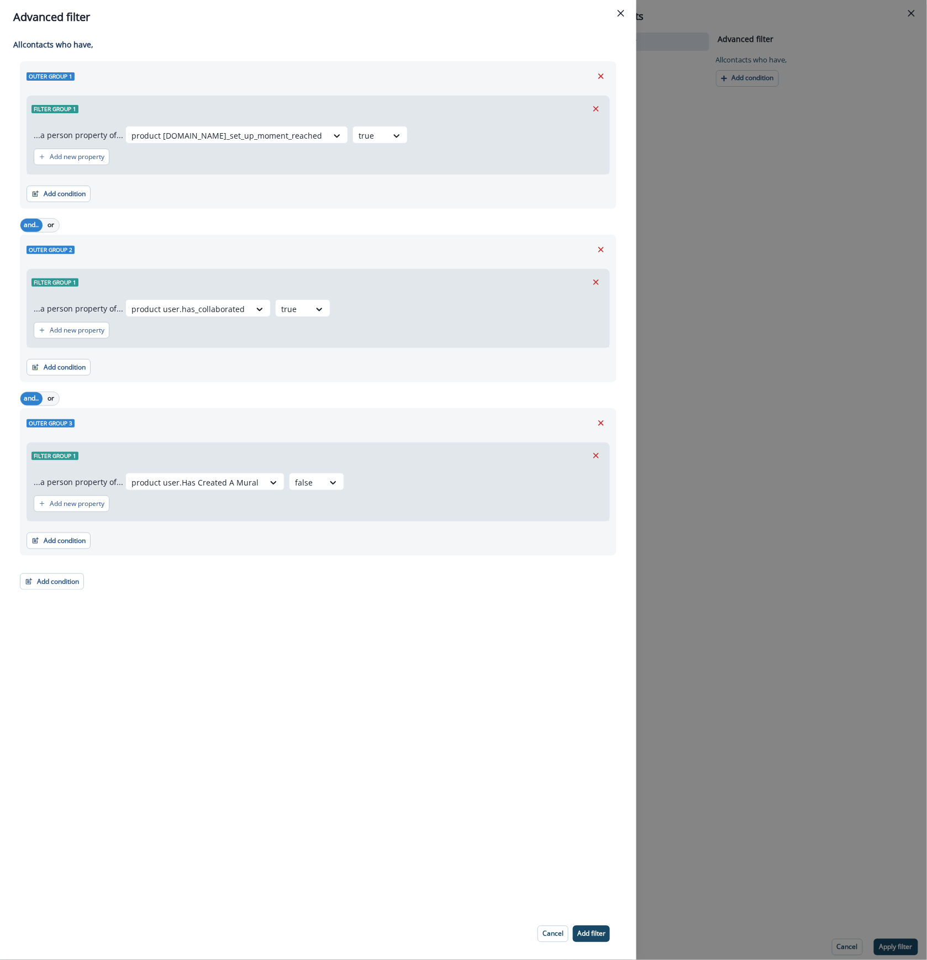
click at [598, 935] on p "Add filter" at bounding box center [591, 934] width 28 height 8
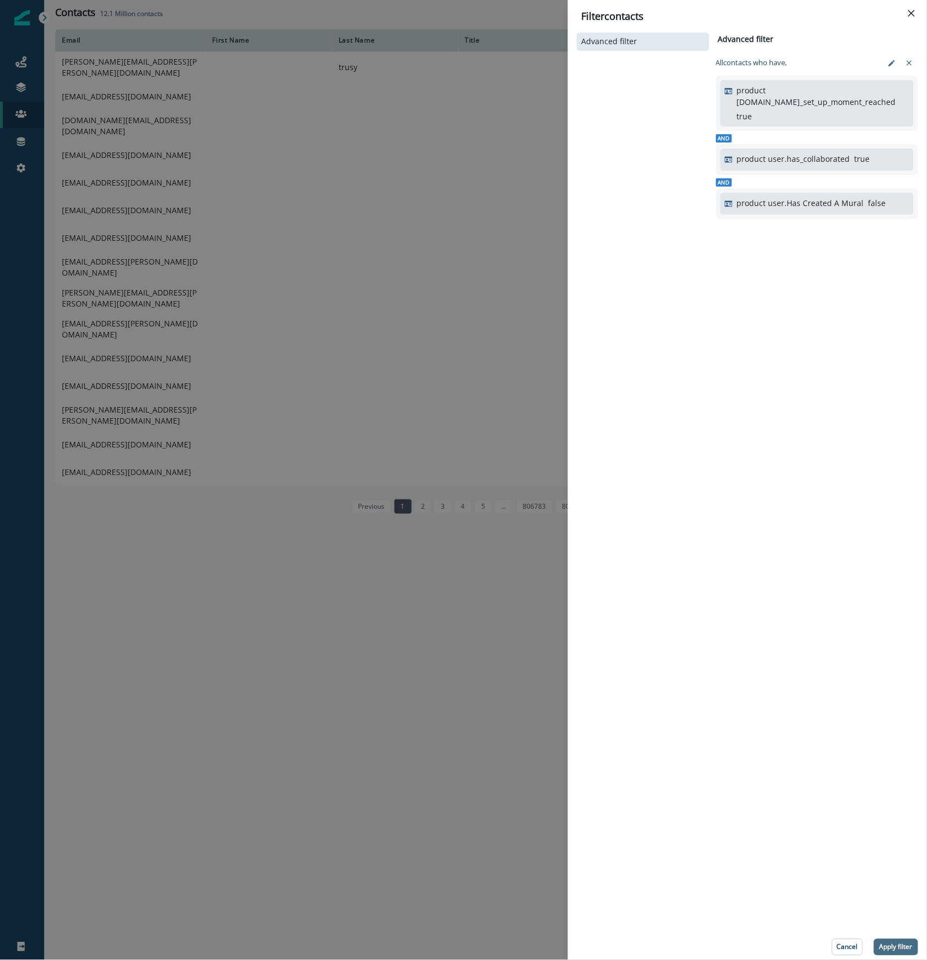
click at [898, 943] on p "Apply filter" at bounding box center [895, 947] width 33 height 8
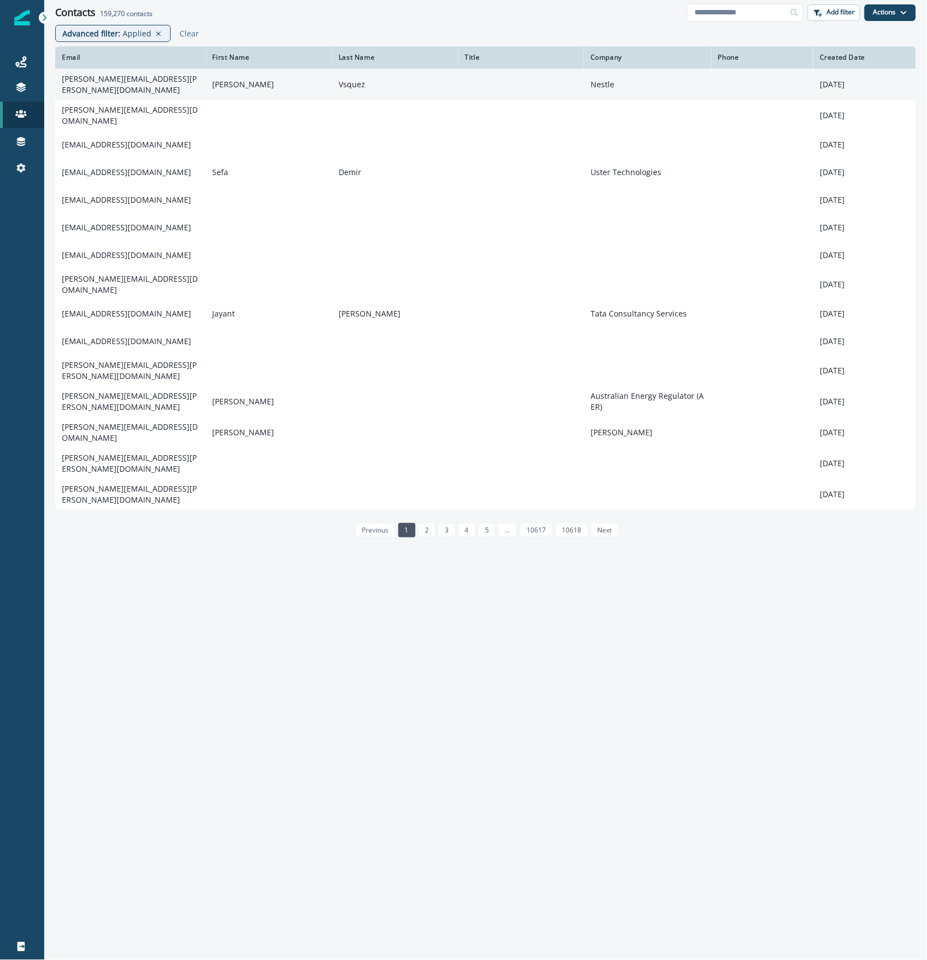
click at [489, 82] on td at bounding box center [520, 83] width 125 height 31
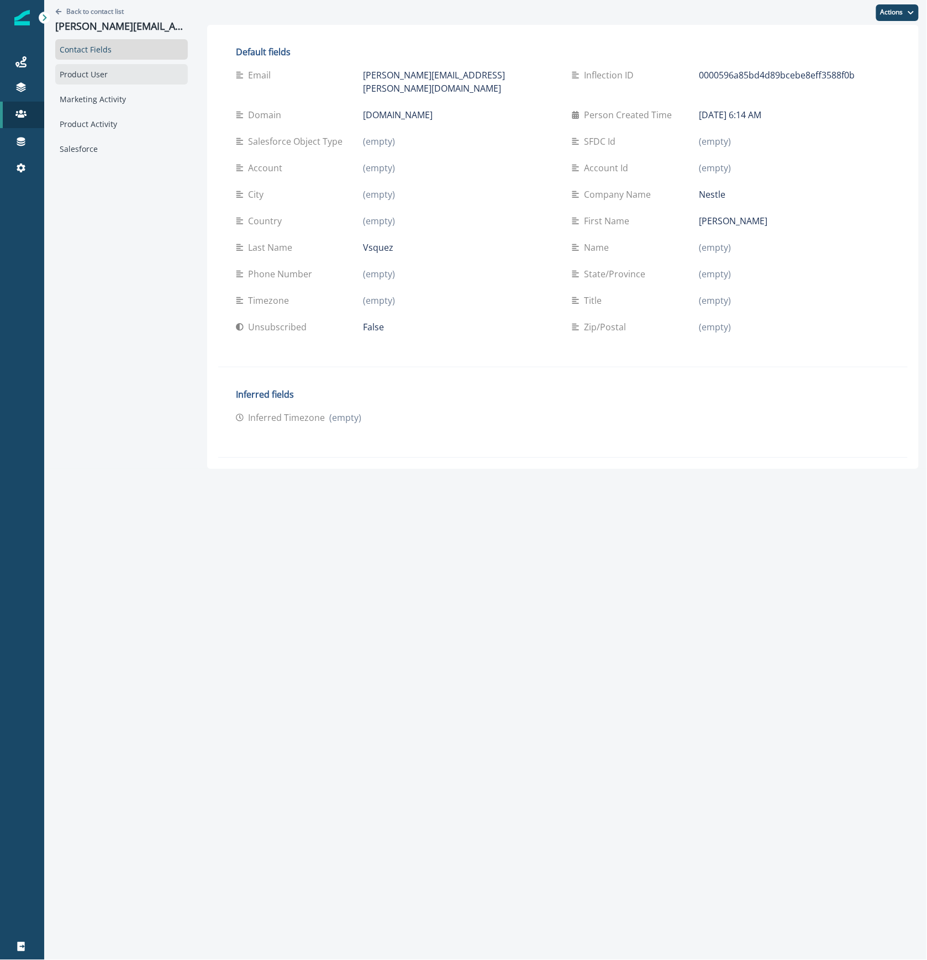
click at [89, 76] on div "Product User" at bounding box center [121, 74] width 133 height 20
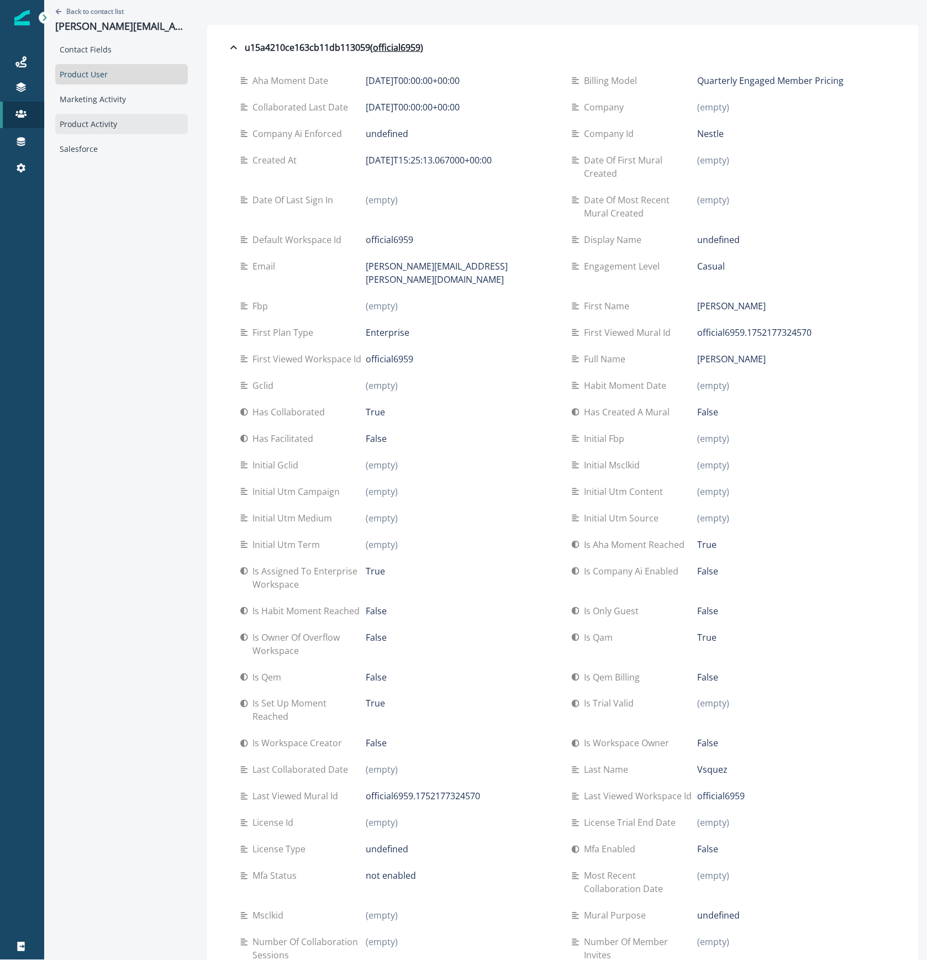
click at [78, 126] on div "Product Activity" at bounding box center [121, 124] width 133 height 20
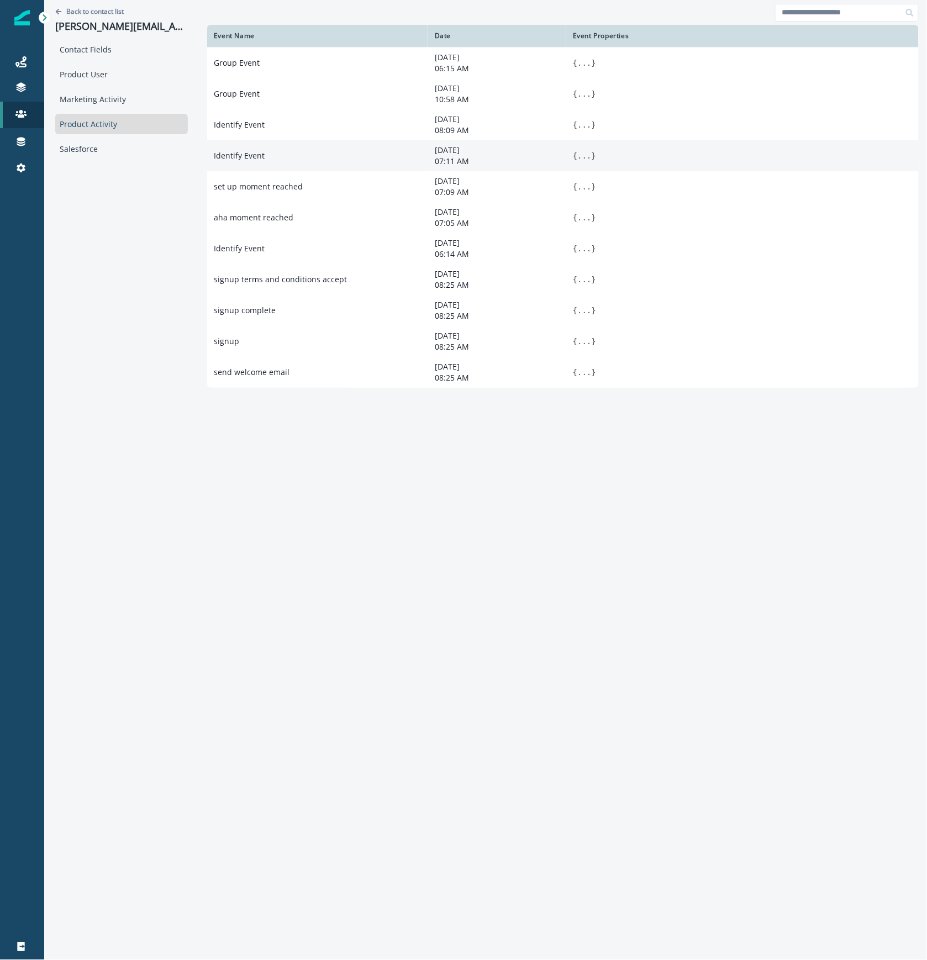
click at [295, 162] on td "Identify Event" at bounding box center [317, 155] width 221 height 31
click at [577, 159] on button "..." at bounding box center [584, 155] width 14 height 11
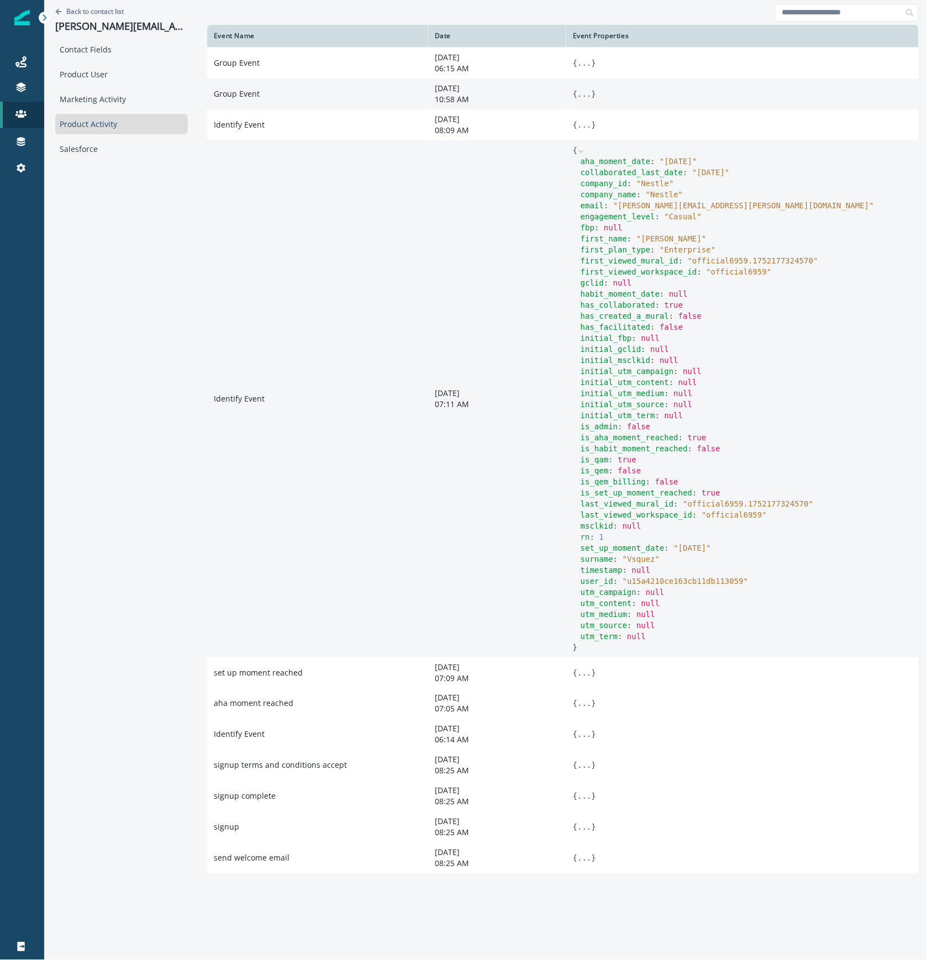
click at [583, 96] on button "..." at bounding box center [584, 93] width 14 height 11
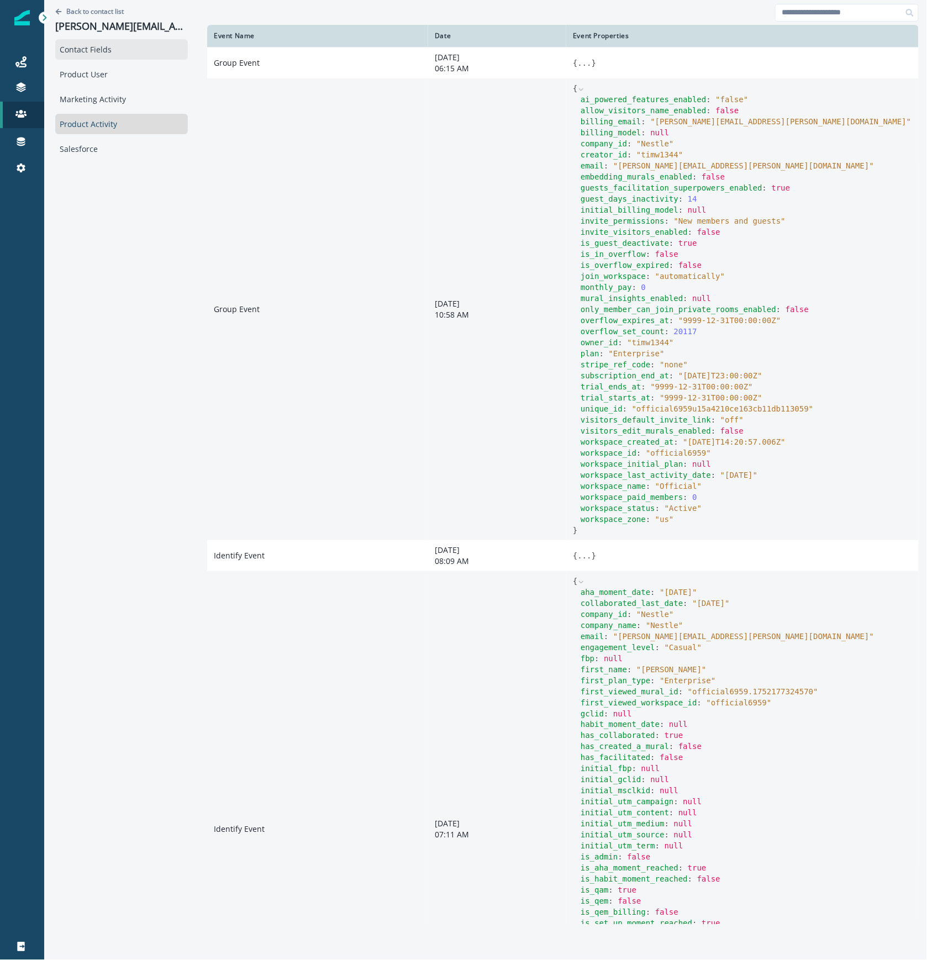
click at [71, 51] on div "Contact Fields" at bounding box center [121, 49] width 133 height 20
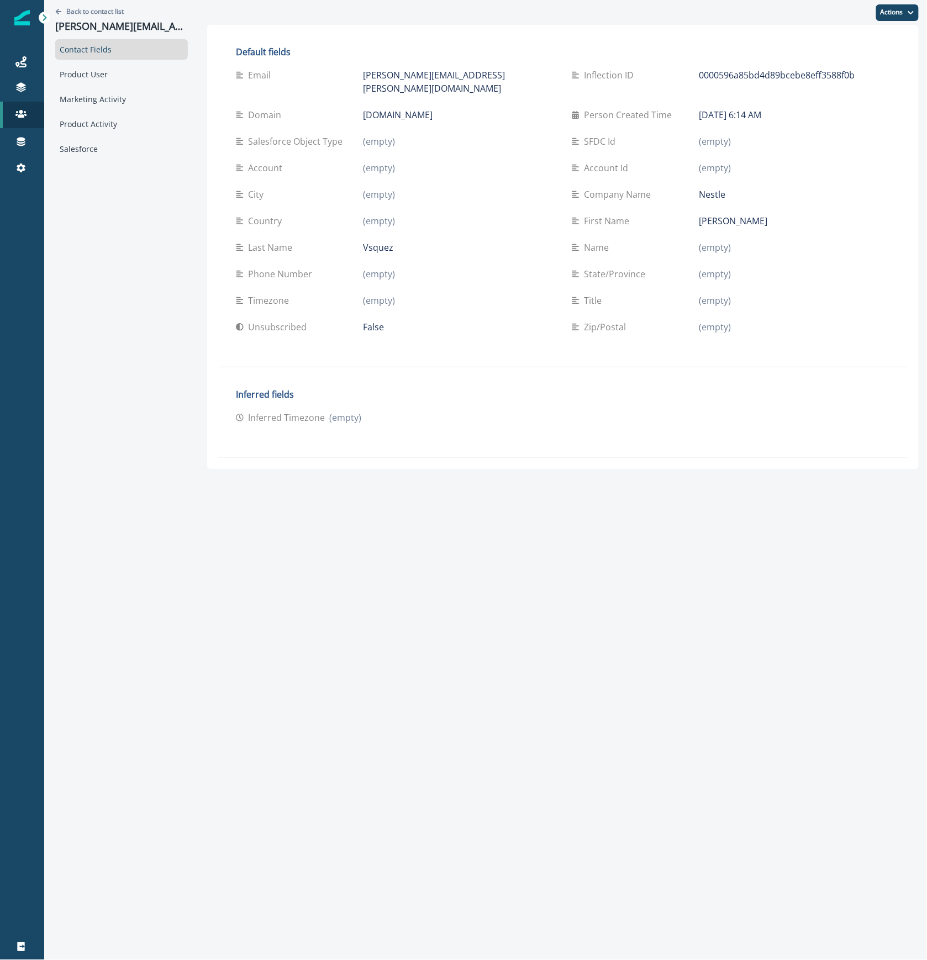
click at [68, 85] on div "Contact Fields Product User Marketing Activity Product Activity Salesforce" at bounding box center [121, 99] width 133 height 120
click at [71, 73] on div "Product User" at bounding box center [121, 74] width 133 height 20
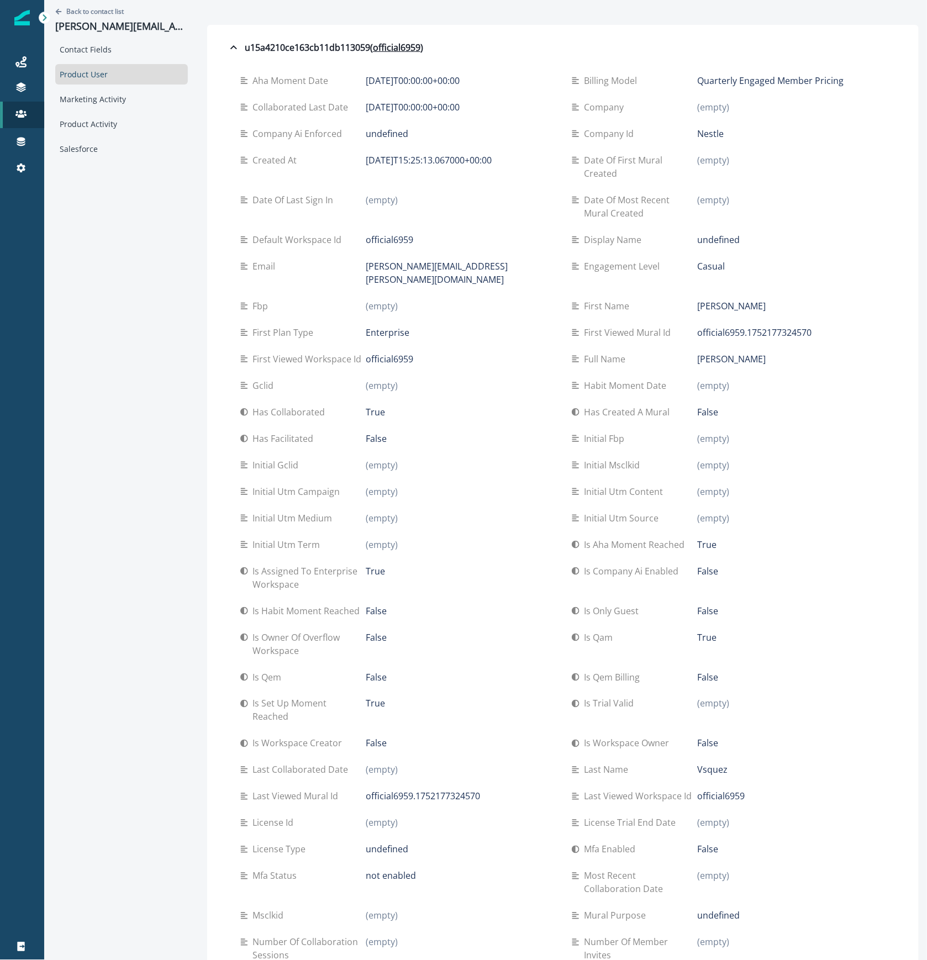
click at [475, 591] on div "Is assigned to enterprise workspace True" at bounding box center [397, 578] width 314 height 40
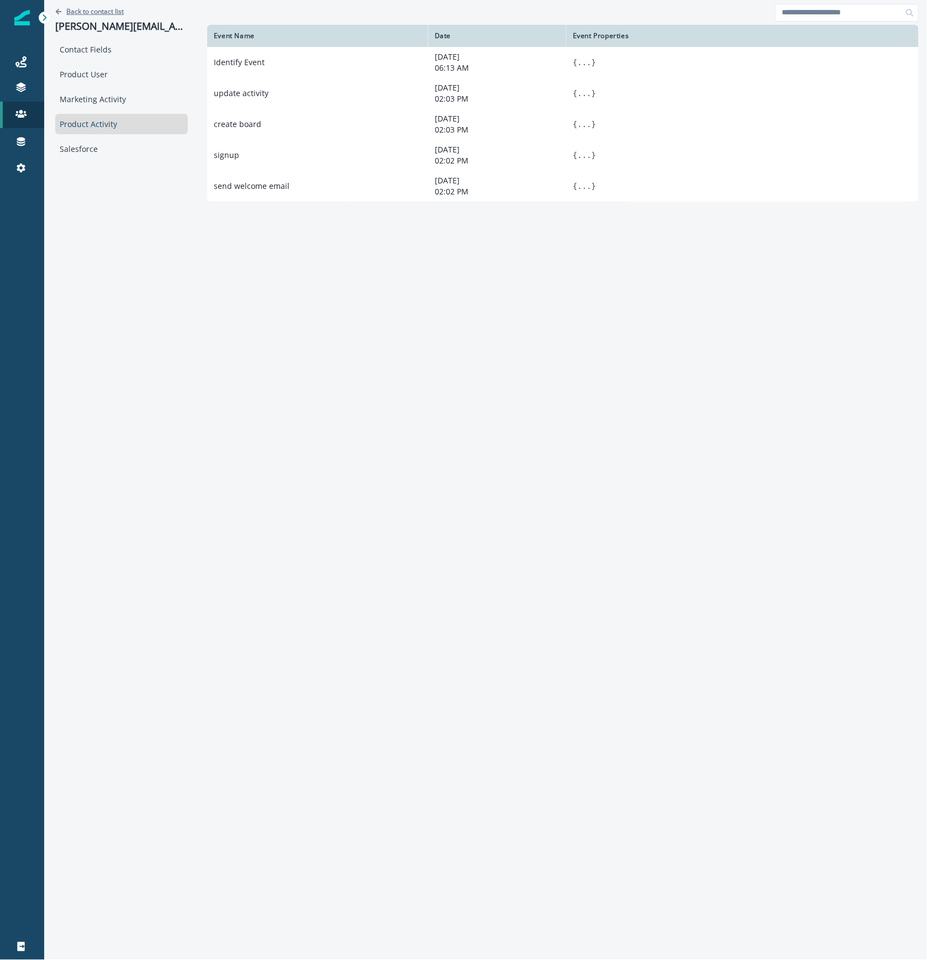
click at [84, 11] on p "Back to contact list" at bounding box center [94, 11] width 57 height 9
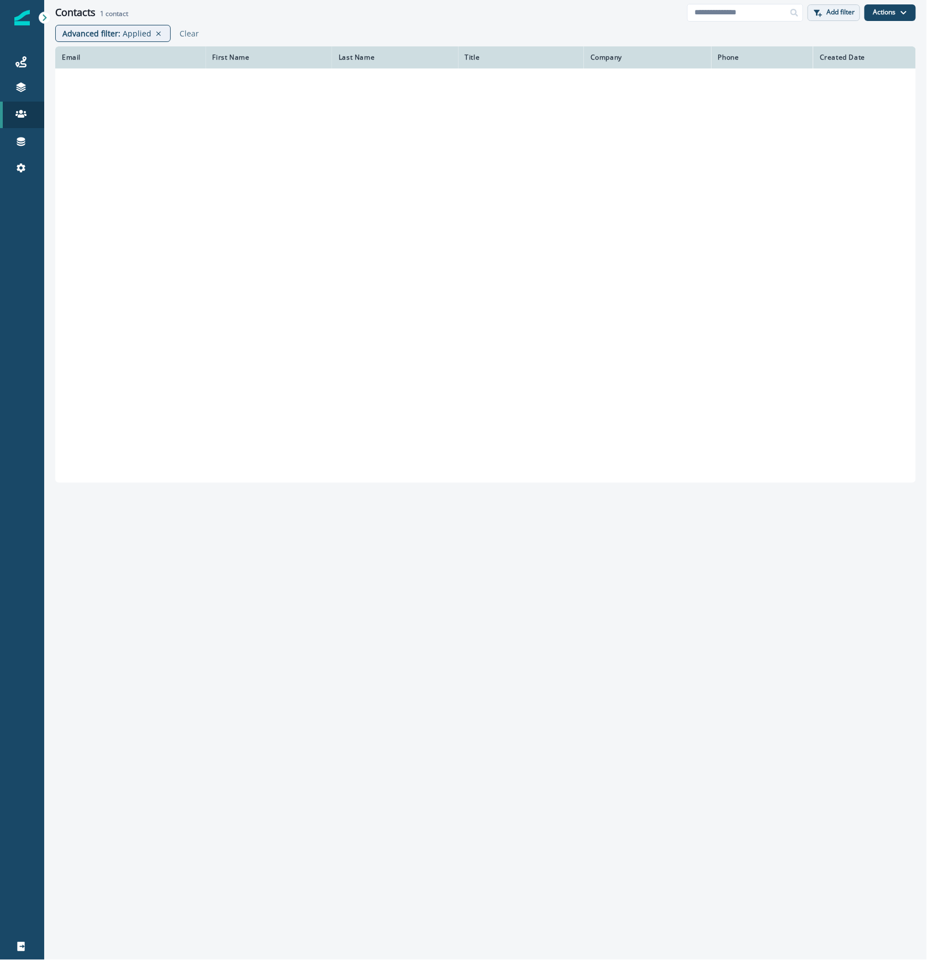
click at [808, 13] on button "Add filter" at bounding box center [834, 12] width 52 height 17
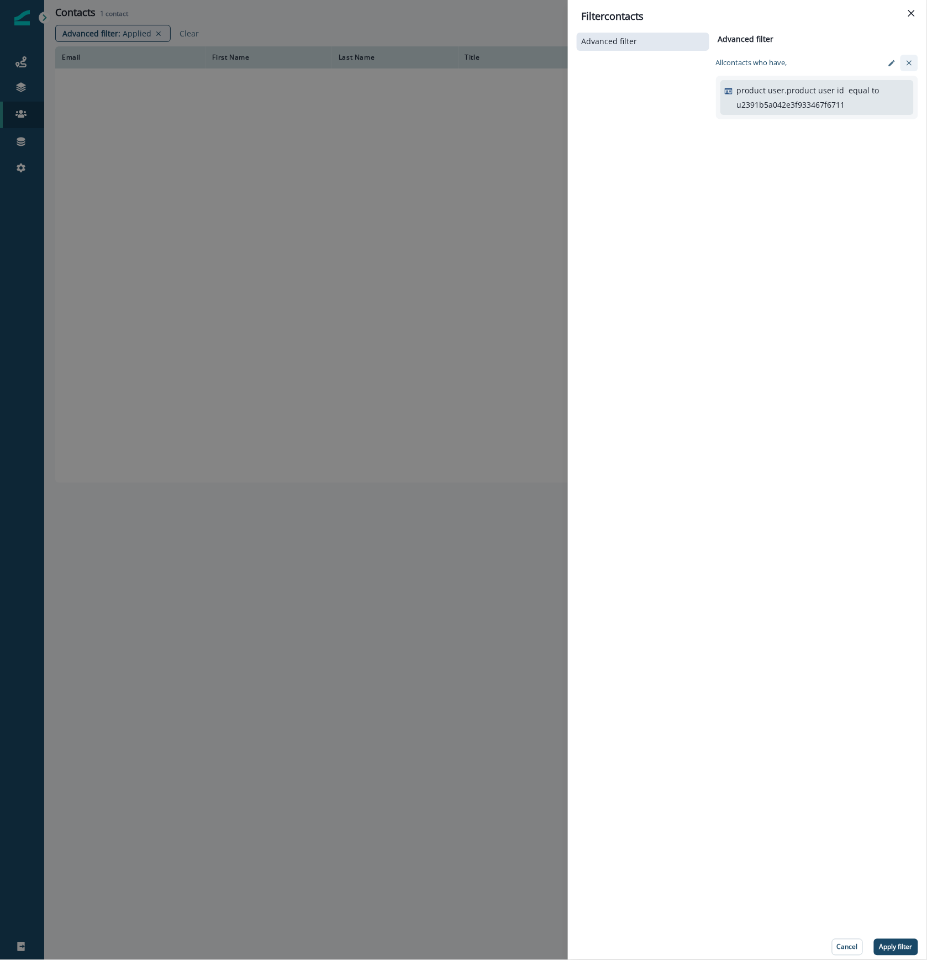
click at [910, 64] on icon "clear-filter" at bounding box center [908, 62] width 5 height 5
click at [765, 80] on p "Add condition" at bounding box center [753, 78] width 42 height 8
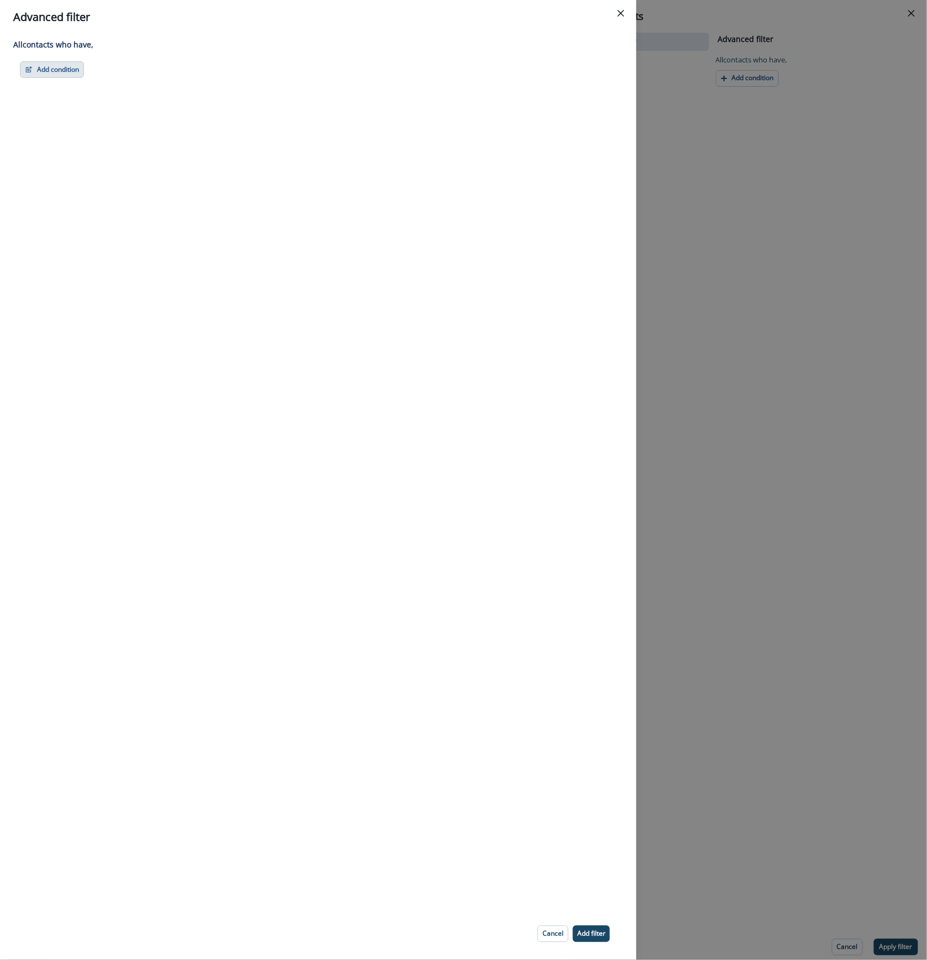
click at [54, 74] on button "Add condition" at bounding box center [52, 69] width 64 height 17
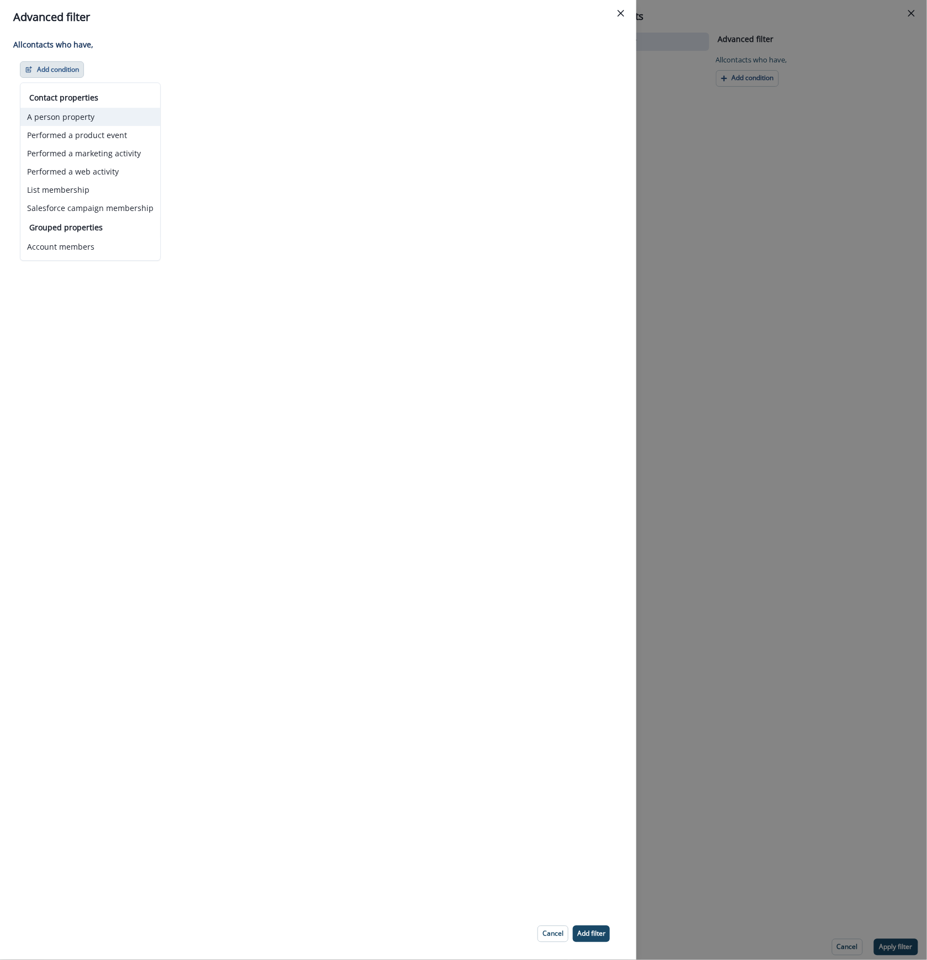
click at [75, 118] on button "A person property" at bounding box center [90, 117] width 140 height 18
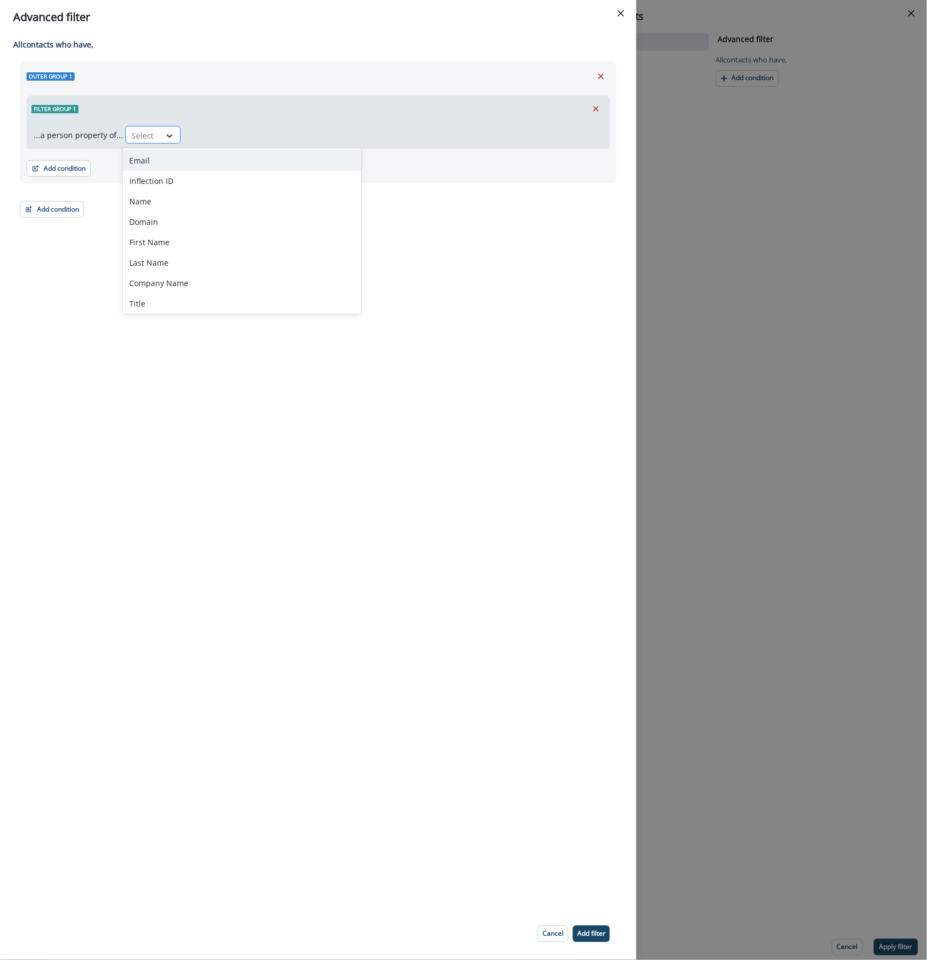
click at [165, 139] on icon at bounding box center [170, 135] width 10 height 11
type input "****"
drag, startPoint x: 598, startPoint y: 107, endPoint x: 613, endPoint y: 91, distance: 22.3
click at [614, 93] on div "Outer group 1 Filter group 1 ...a person property of... 3 results available for…" at bounding box center [318, 122] width 597 height 122
click at [602, 75] on icon "Remove" at bounding box center [601, 76] width 6 height 6
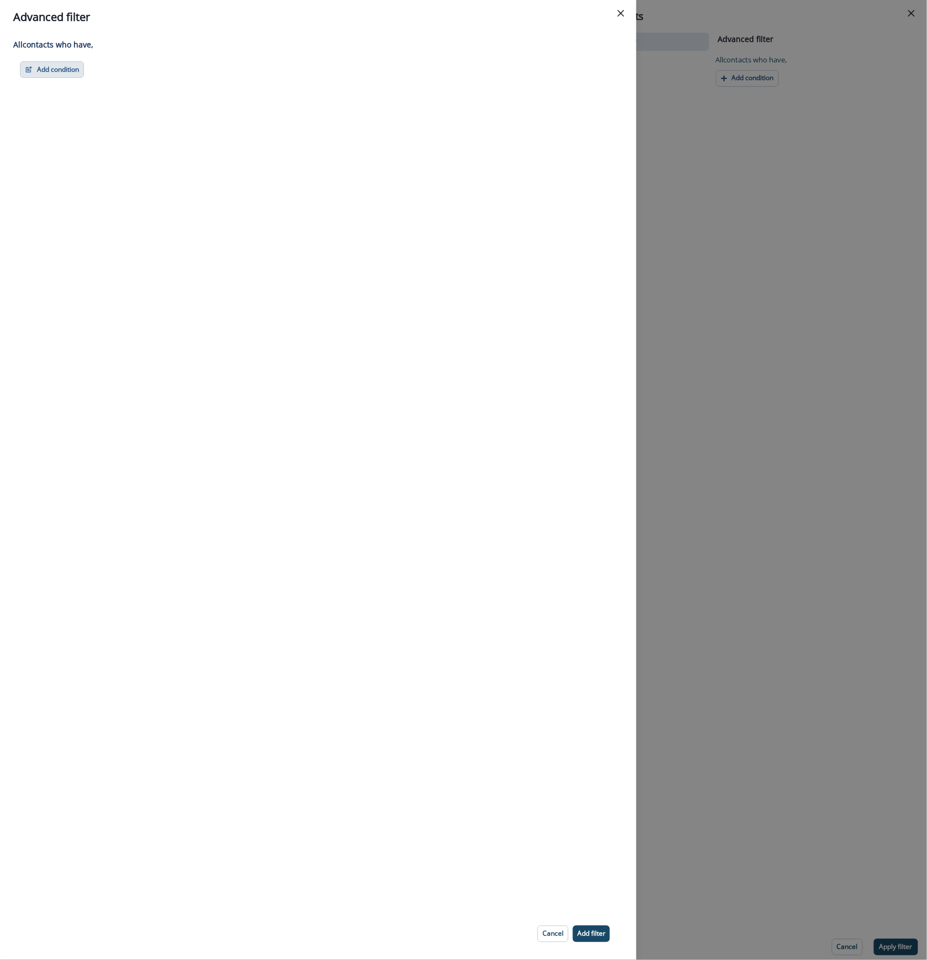
click at [67, 73] on button "Add condition" at bounding box center [52, 69] width 64 height 17
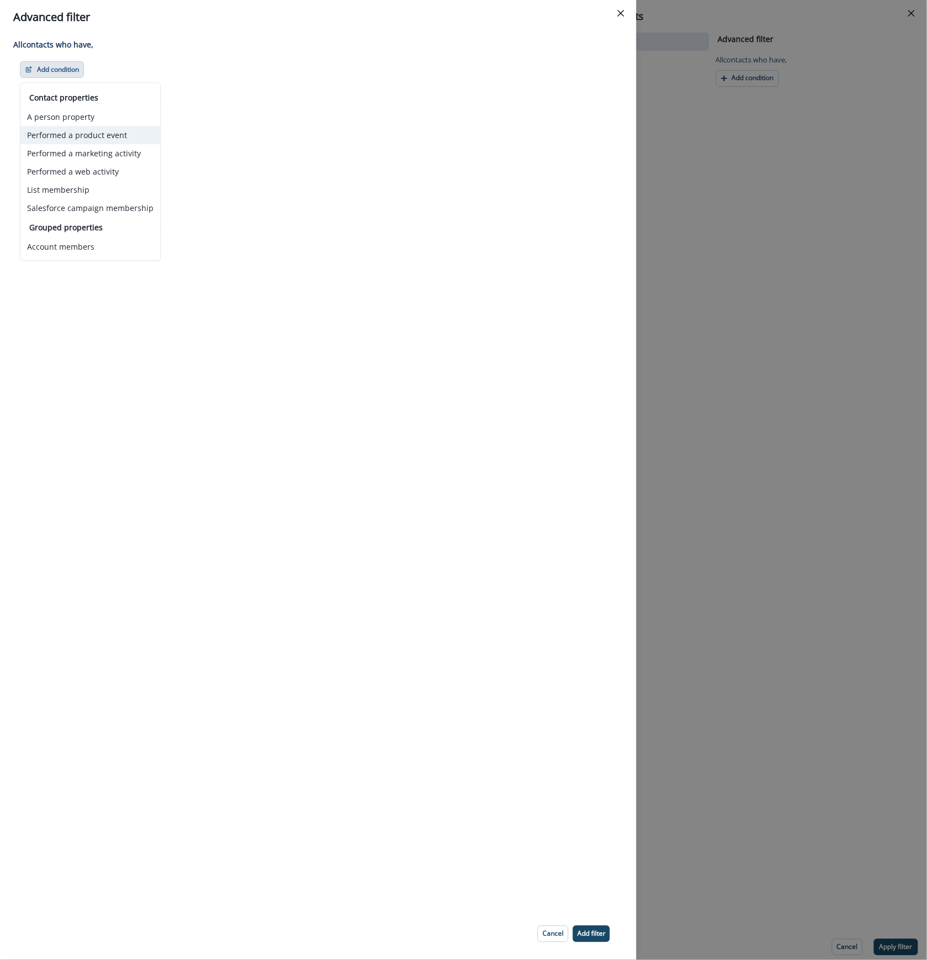
click at [87, 135] on button "Performed a product event" at bounding box center [90, 135] width 140 height 18
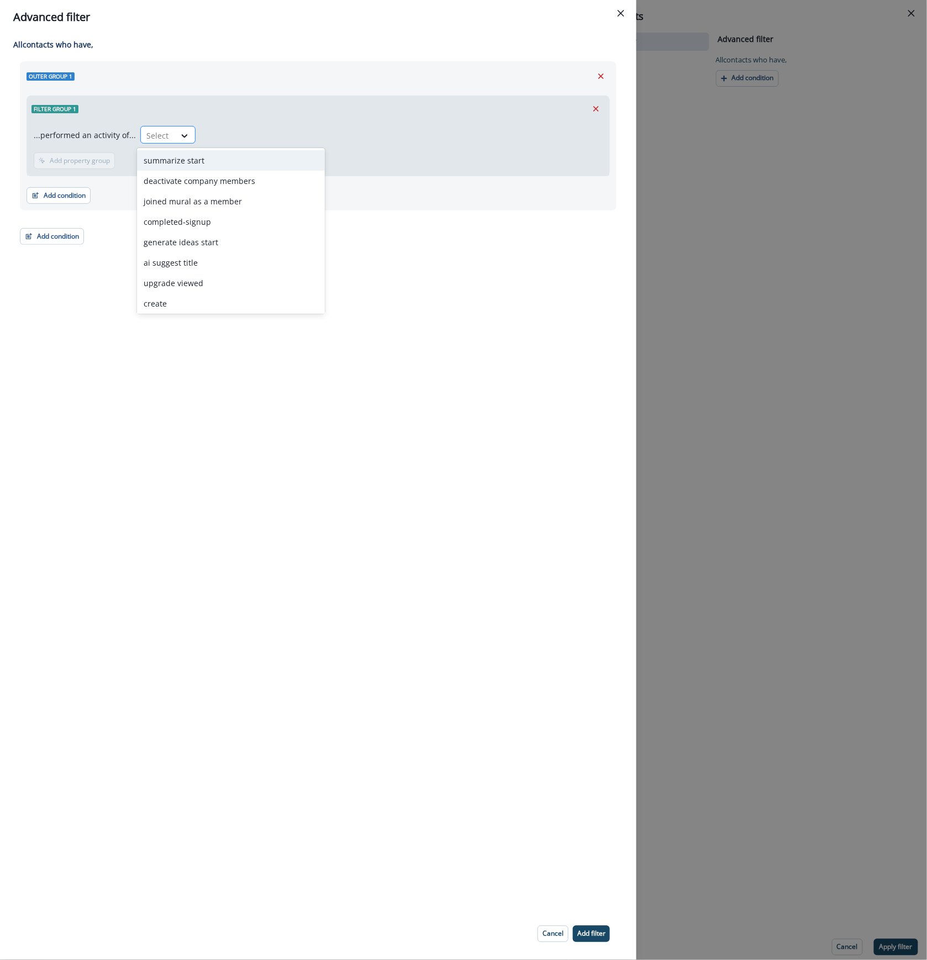
click at [167, 135] on div "Select" at bounding box center [158, 135] width 34 height 18
type input "****"
click at [193, 187] on div "send welcome email" at bounding box center [231, 181] width 188 height 20
click at [135, 164] on p "Add time frame" at bounding box center [144, 161] width 48 height 8
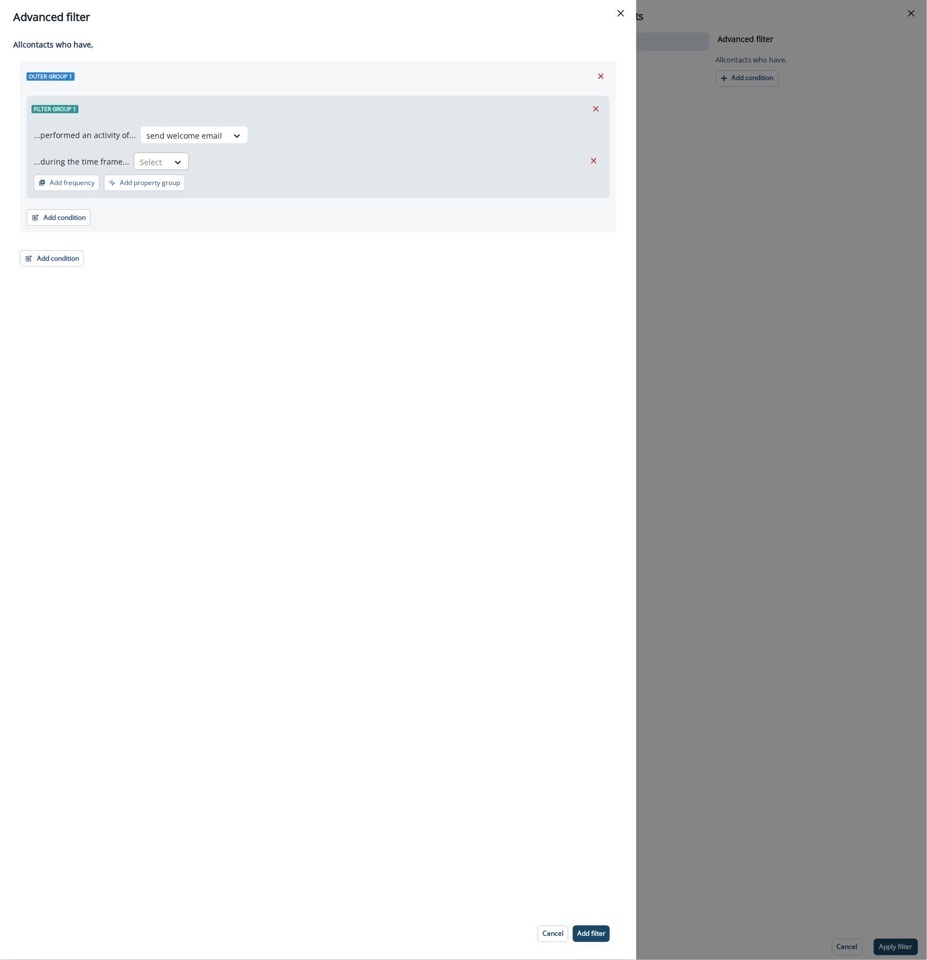
click at [161, 165] on div "Select" at bounding box center [151, 162] width 34 height 18
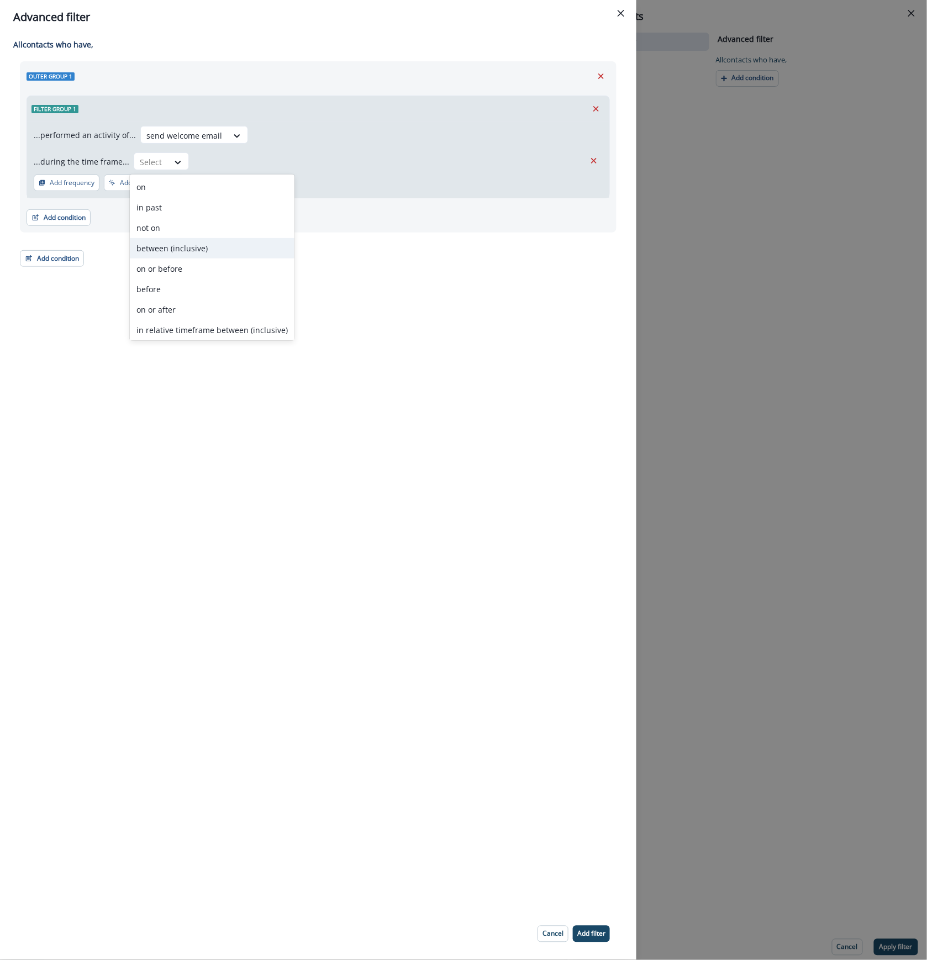
click at [181, 255] on div "between (inclusive)" at bounding box center [212, 248] width 165 height 20
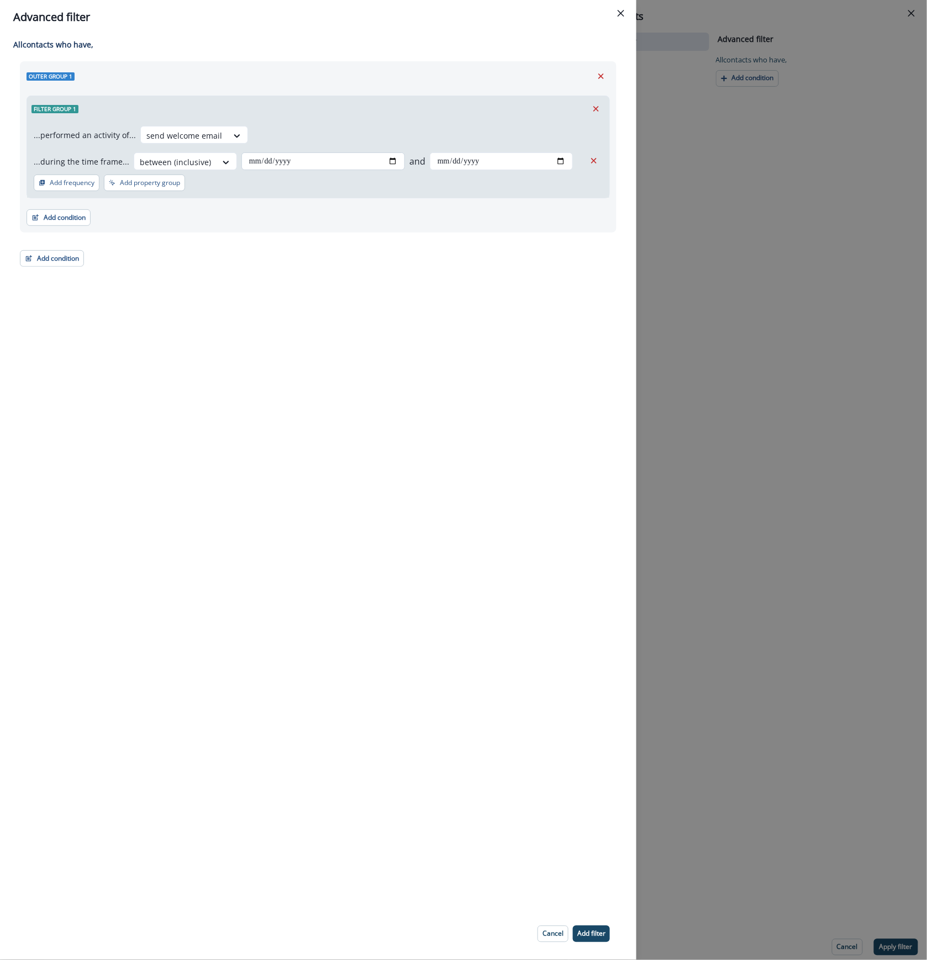
click at [396, 160] on input "date" at bounding box center [323, 161] width 164 height 18
click at [384, 162] on input "date" at bounding box center [323, 161] width 164 height 18
type input "**********"
click at [466, 162] on input "date" at bounding box center [501, 161] width 143 height 18
click at [553, 159] on input "date" at bounding box center [501, 161] width 143 height 18
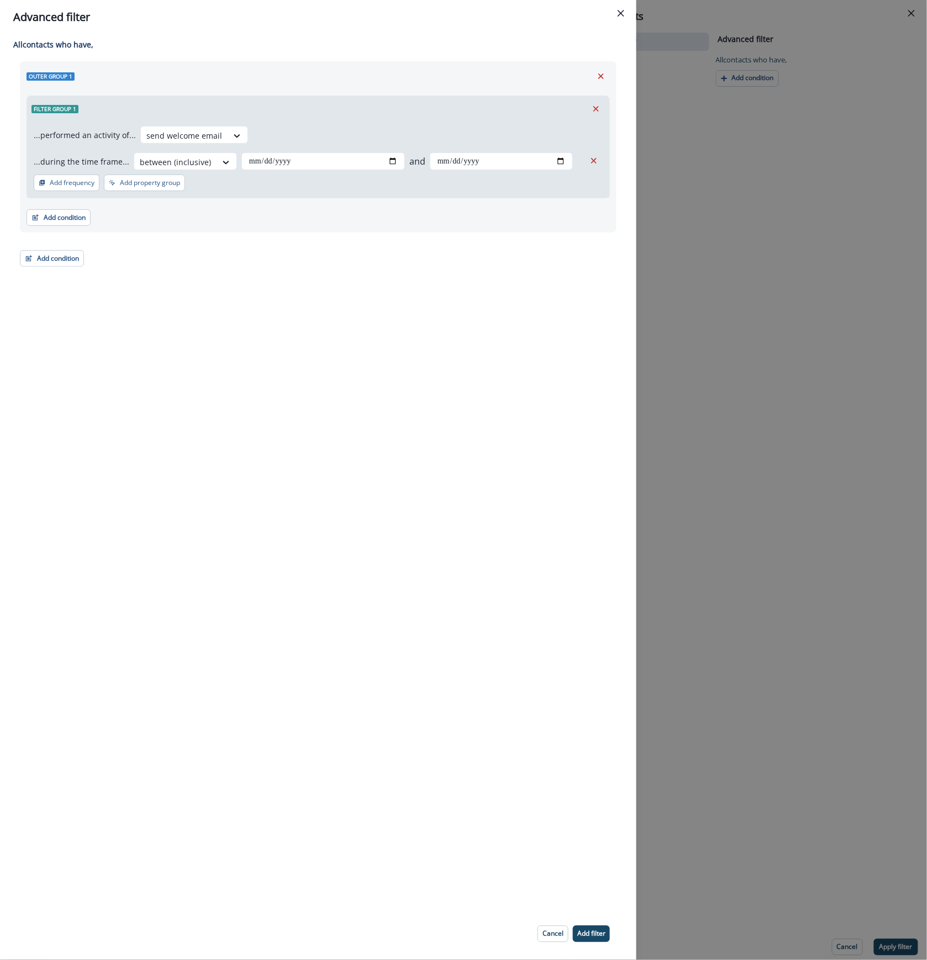
type input "**********"
click at [591, 935] on p "Add filter" at bounding box center [591, 934] width 28 height 8
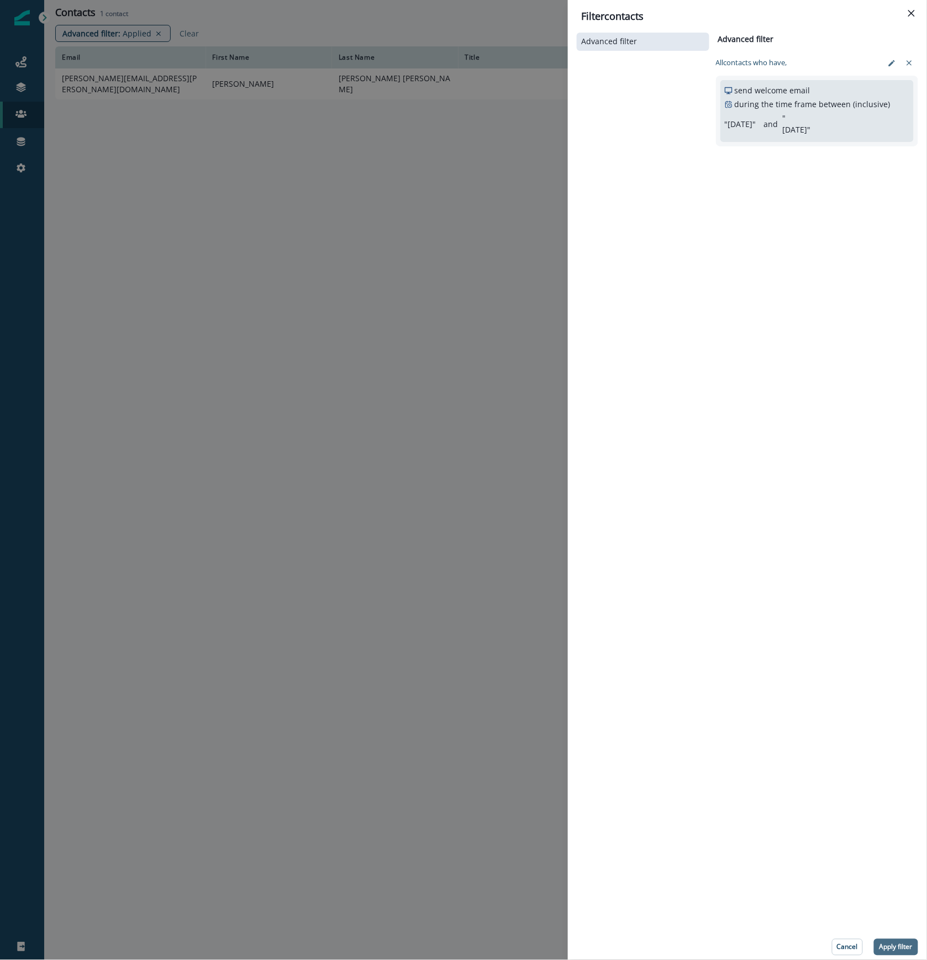
drag, startPoint x: 899, startPoint y: 947, endPoint x: 883, endPoint y: 959, distance: 20.6
click at [899, 946] on p "Apply filter" at bounding box center [895, 947] width 33 height 8
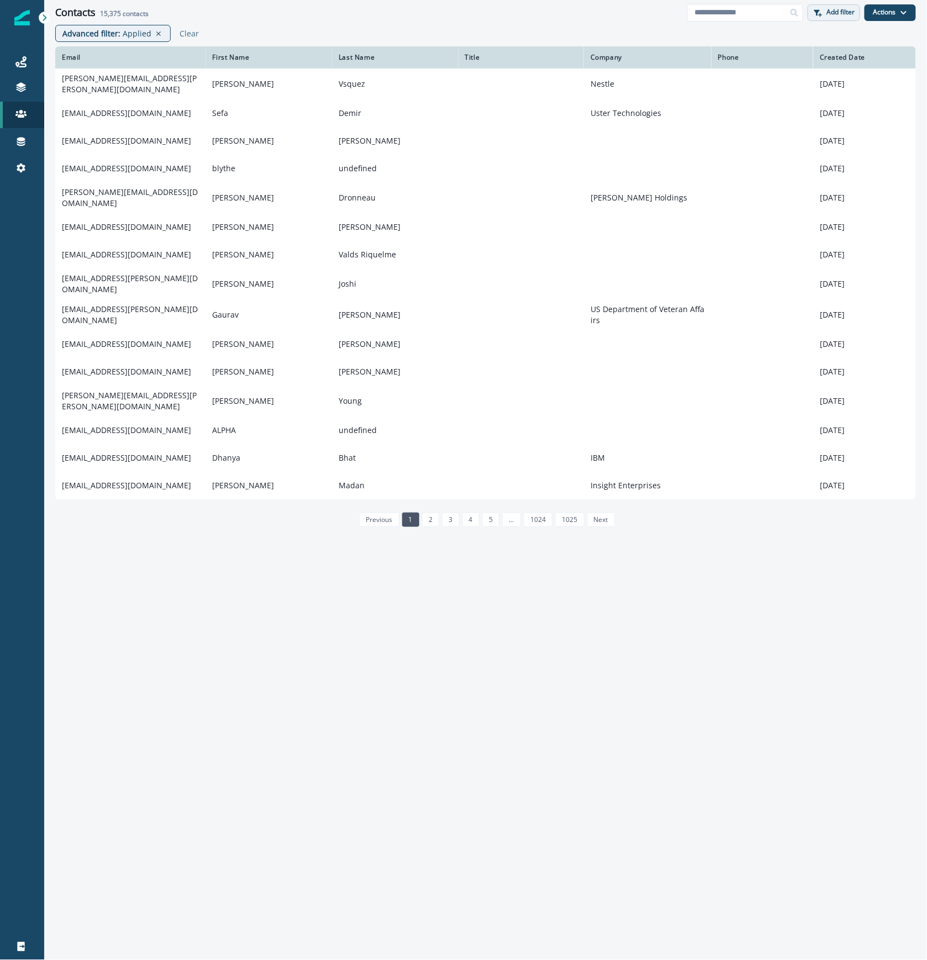
click at [855, 13] on p "Add filter" at bounding box center [841, 12] width 28 height 8
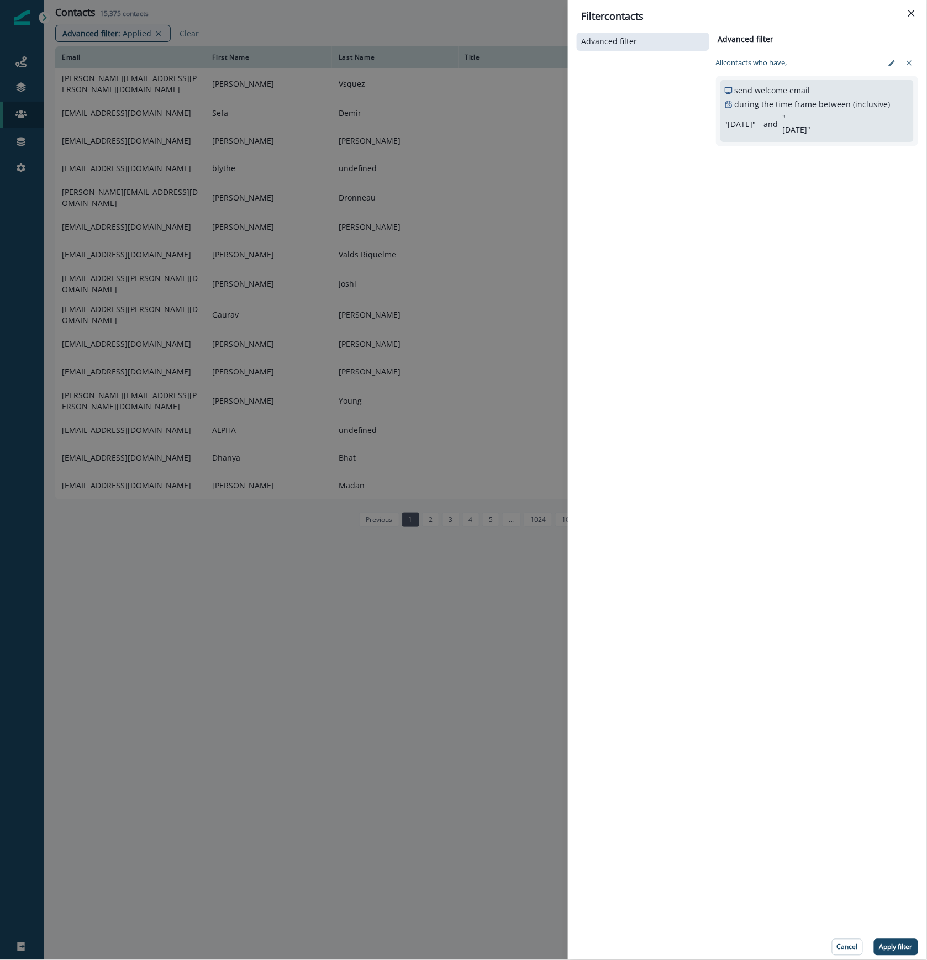
drag, startPoint x: 895, startPoint y: 950, endPoint x: 921, endPoint y: 119, distance: 831.2
click at [921, 125] on div "Advanced filter Advanced filter Clear All contact s who have, send welcome emai…" at bounding box center [747, 493] width 359 height 934
click at [889, 62] on icon "edit-filter" at bounding box center [892, 63] width 8 height 8
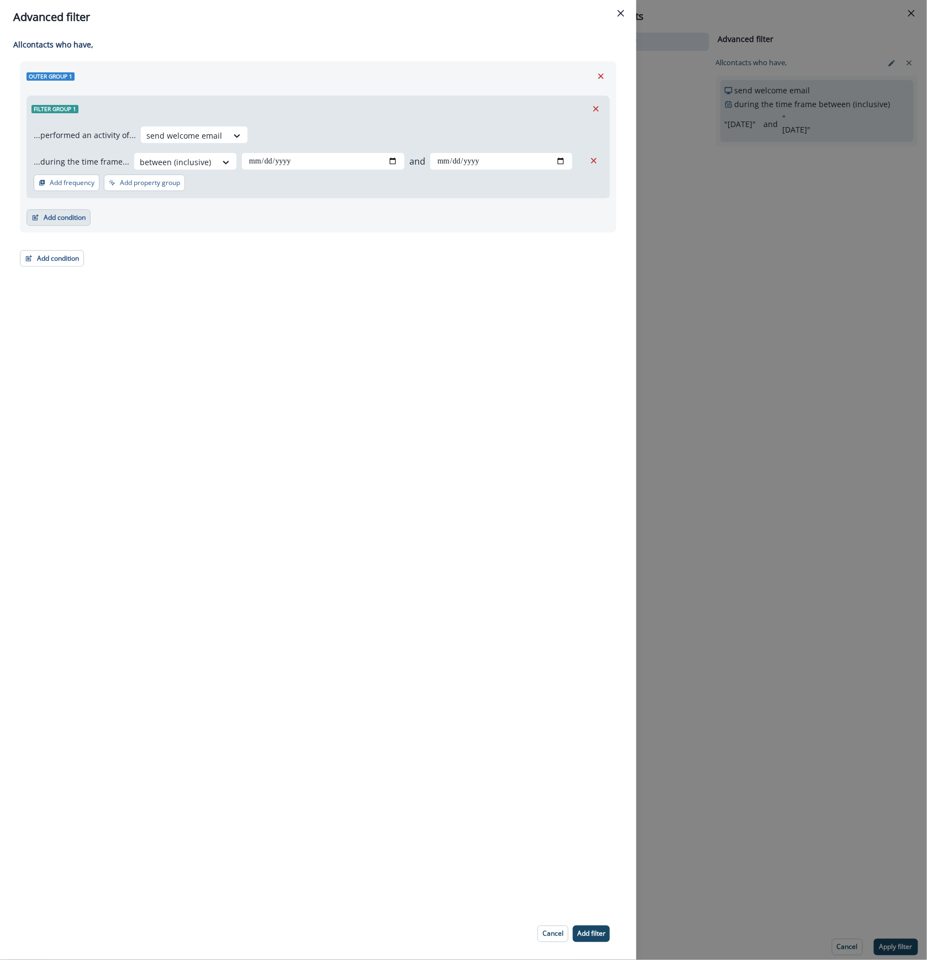
click at [67, 219] on button "Add condition" at bounding box center [59, 217] width 64 height 17
click at [71, 263] on button "A person property" at bounding box center [97, 265] width 140 height 18
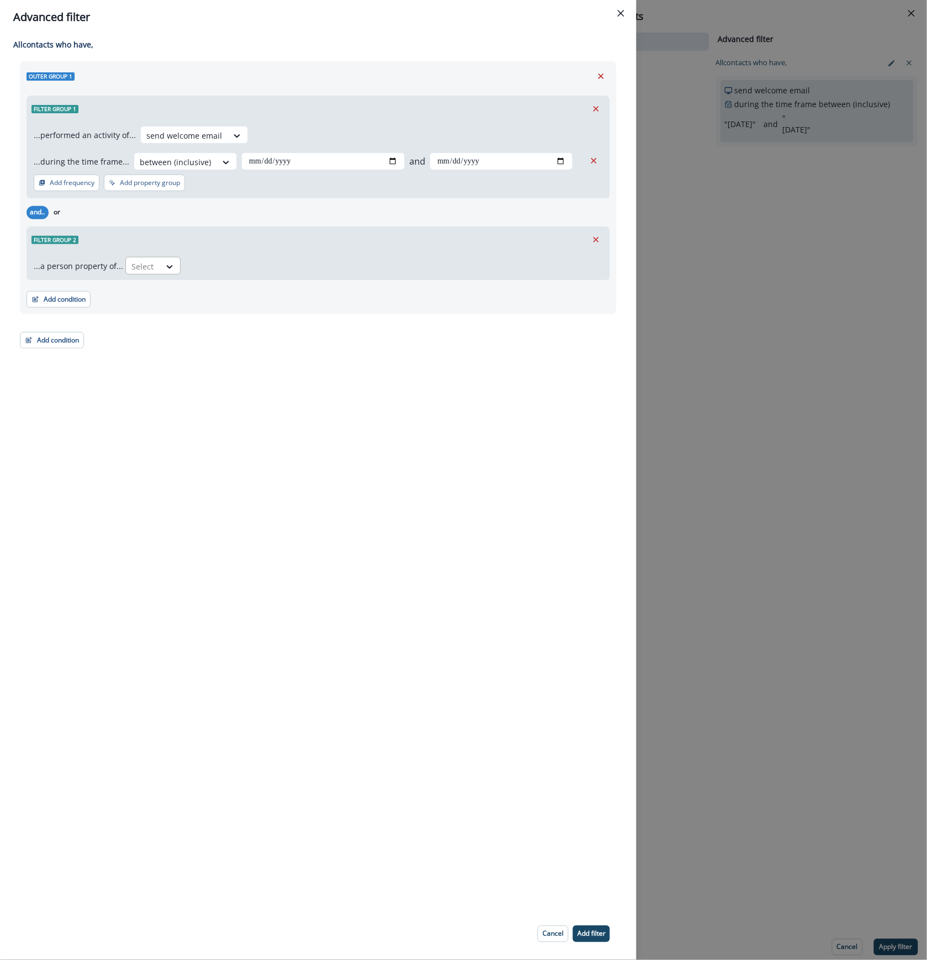
click at [140, 265] on div at bounding box center [142, 267] width 23 height 14
type input "****"
click at [181, 320] on div "product user.status" at bounding box center [174, 312] width 103 height 20
click at [246, 268] on div at bounding box center [252, 267] width 23 height 14
click at [390, 378] on div "**********" at bounding box center [318, 471] width 636 height 874
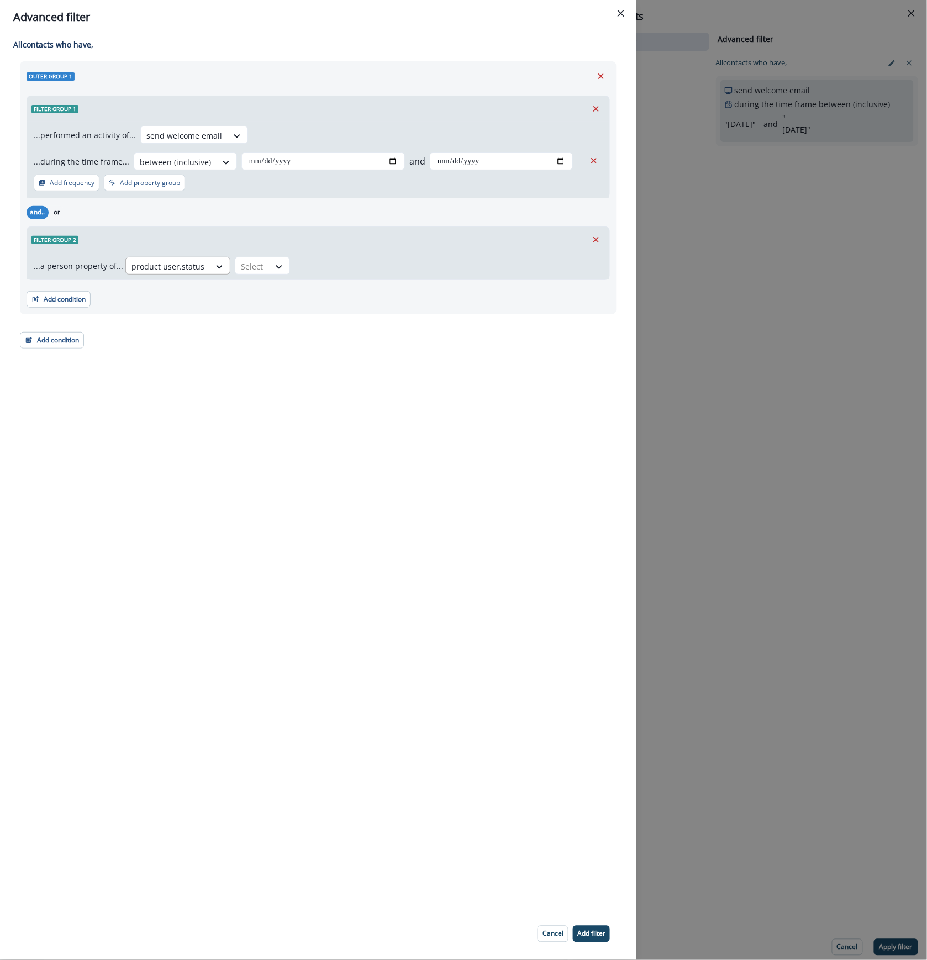
click at [186, 272] on div at bounding box center [167, 267] width 73 height 14
type input "****"
click at [224, 295] on div "product user.Engagement Level" at bounding box center [188, 292] width 131 height 20
click at [305, 270] on div "Select" at bounding box center [297, 266] width 34 height 18
click at [333, 394] on div "contains" at bounding box center [316, 394] width 87 height 20
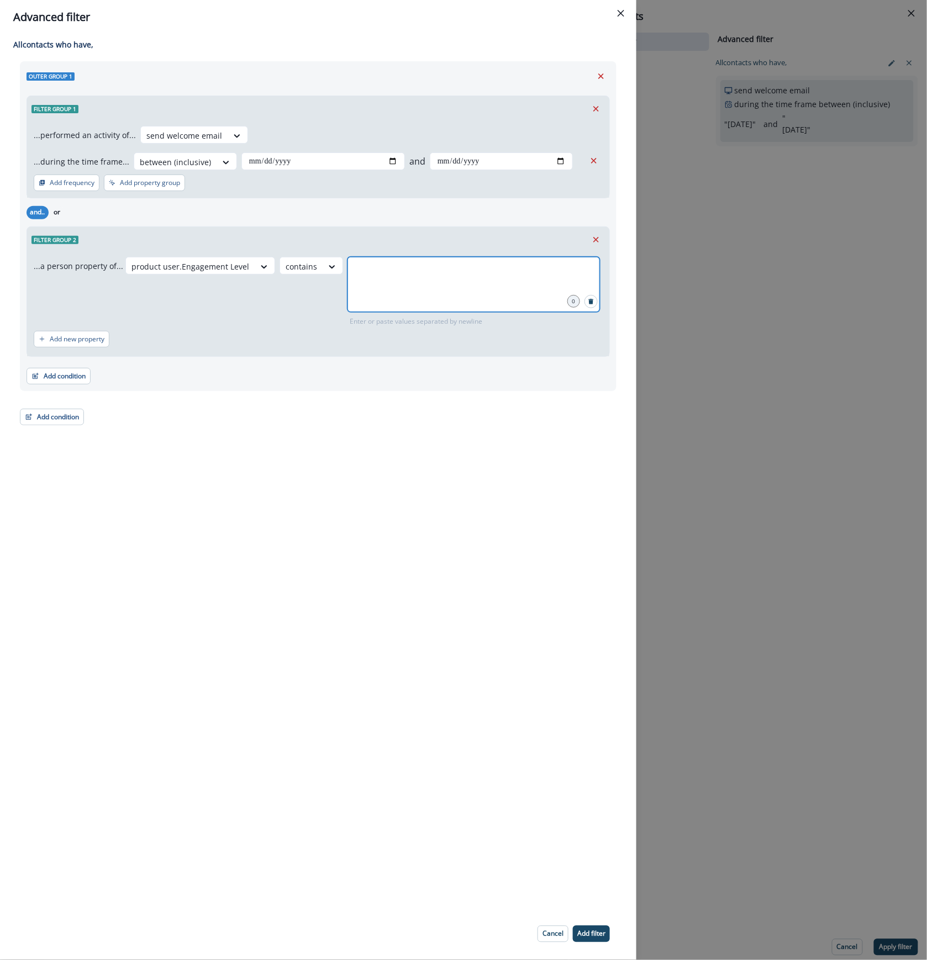
click at [381, 272] on input "text" at bounding box center [473, 271] width 249 height 22
type input "******"
click at [588, 934] on p "Add filter" at bounding box center [591, 934] width 28 height 8
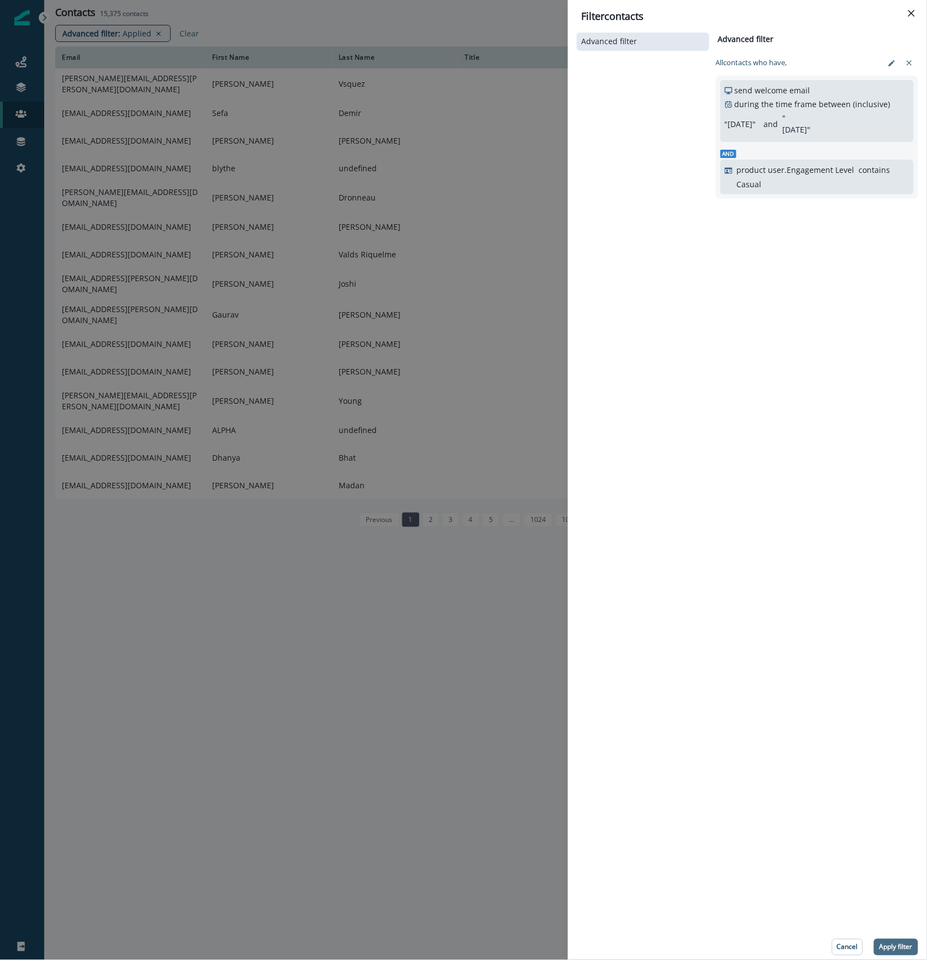
click at [878, 946] on button "Apply filter" at bounding box center [896, 947] width 44 height 17
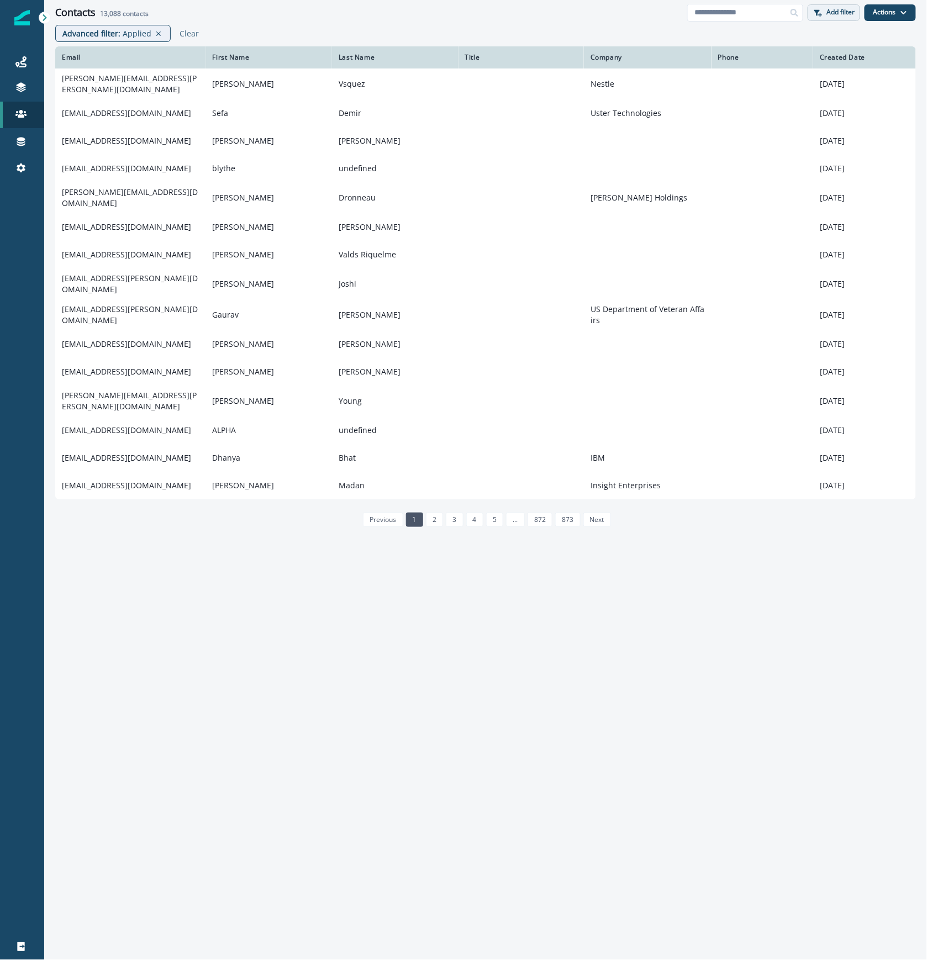
click at [842, 14] on p "Add filter" at bounding box center [841, 12] width 28 height 8
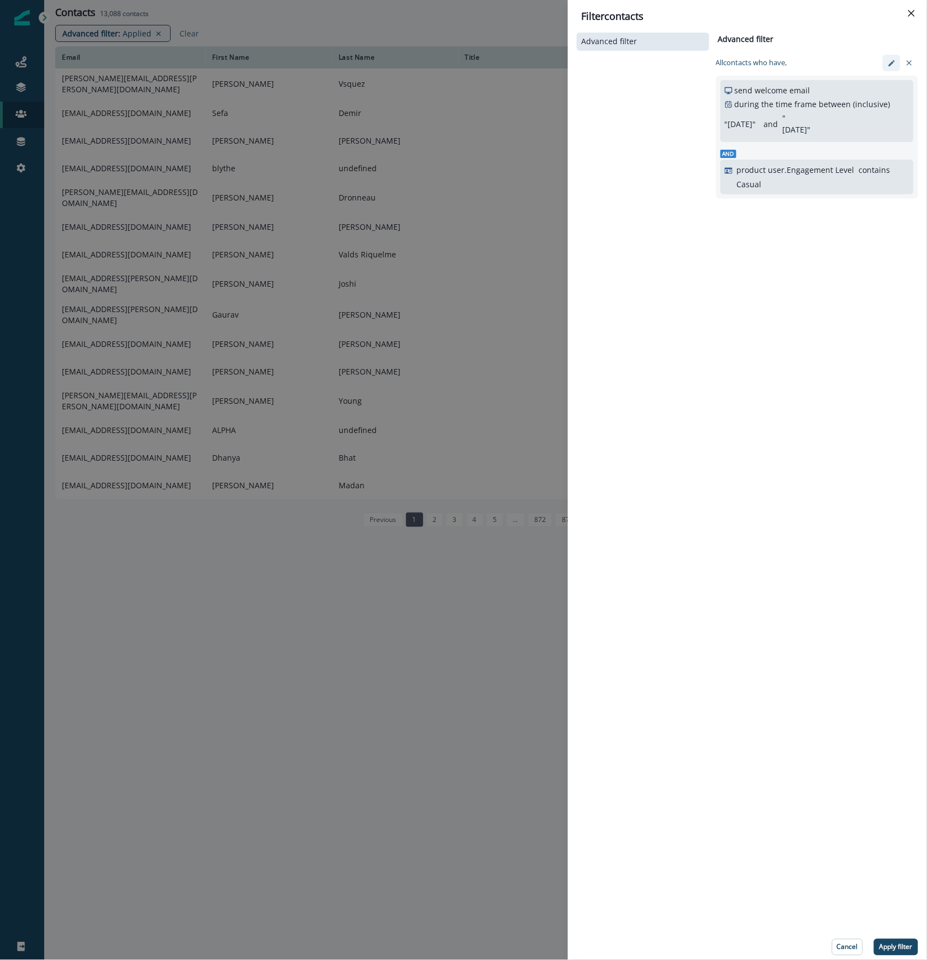
click at [890, 62] on icon "edit-filter" at bounding box center [892, 63] width 8 height 8
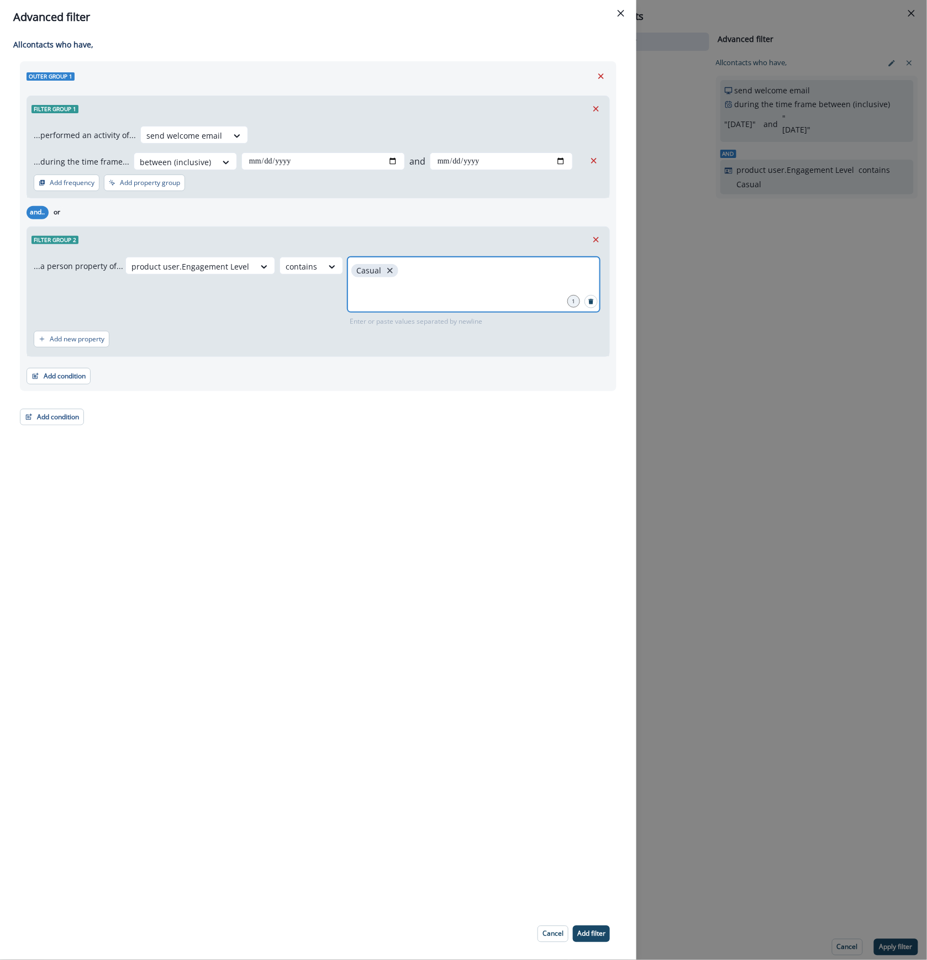
click at [387, 272] on icon "close" at bounding box center [390, 271] width 6 height 6
type input "****"
click at [54, 421] on button "Add condition" at bounding box center [52, 417] width 64 height 17
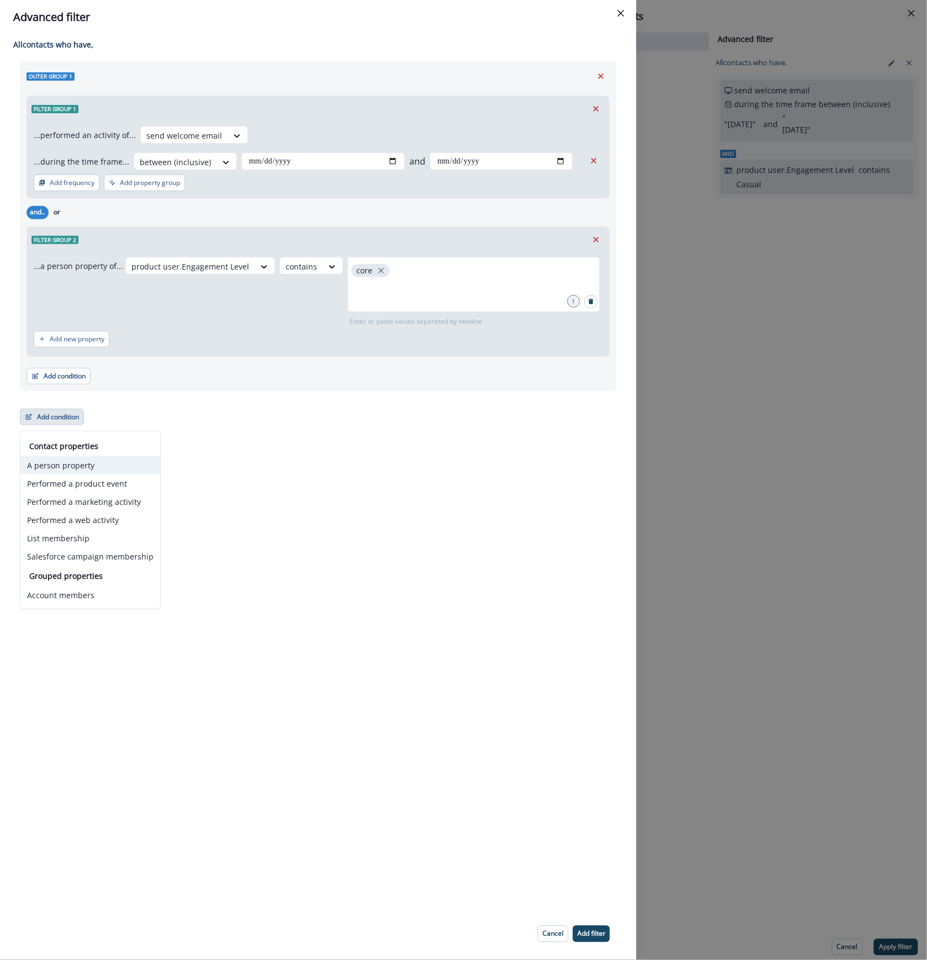
click at [111, 466] on button "A person property" at bounding box center [90, 465] width 140 height 18
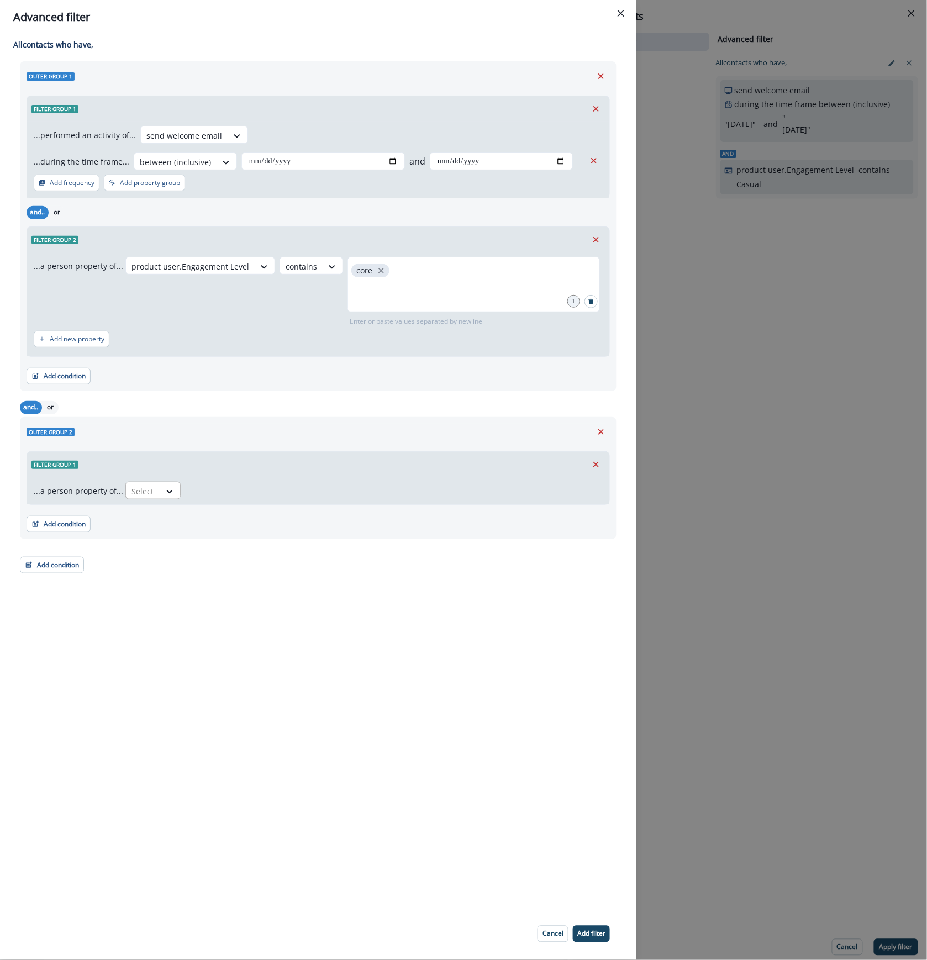
click at [141, 491] on div at bounding box center [142, 491] width 23 height 14
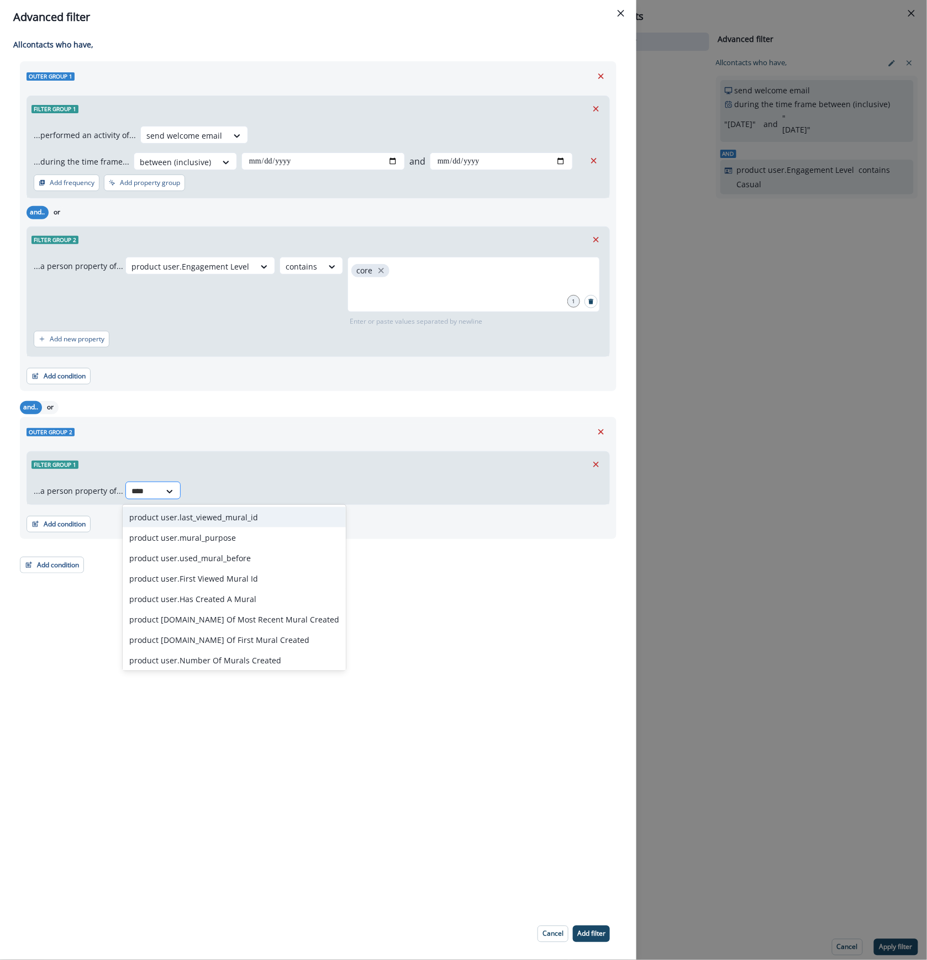
type input "*****"
click at [256, 597] on div "product user.Has Created A Mural" at bounding box center [234, 599] width 223 height 20
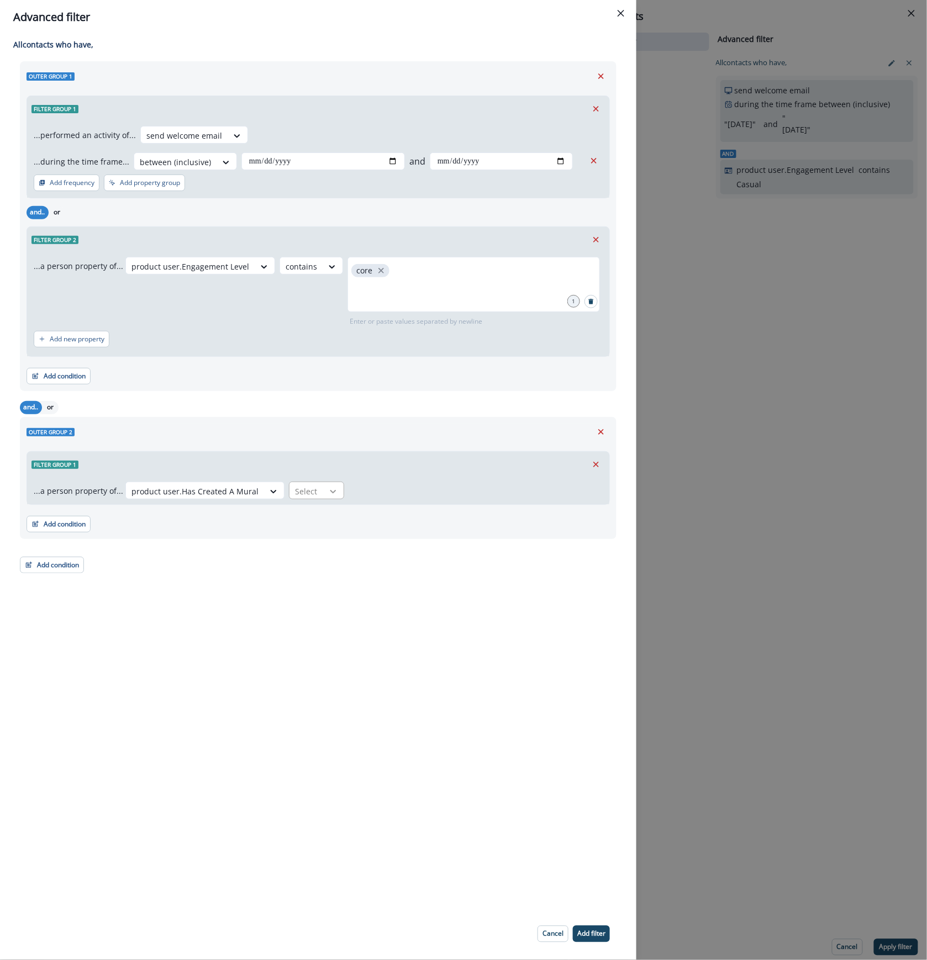
click at [328, 496] on icon at bounding box center [333, 491] width 10 height 11
click at [312, 536] on div "false" at bounding box center [309, 538] width 55 height 20
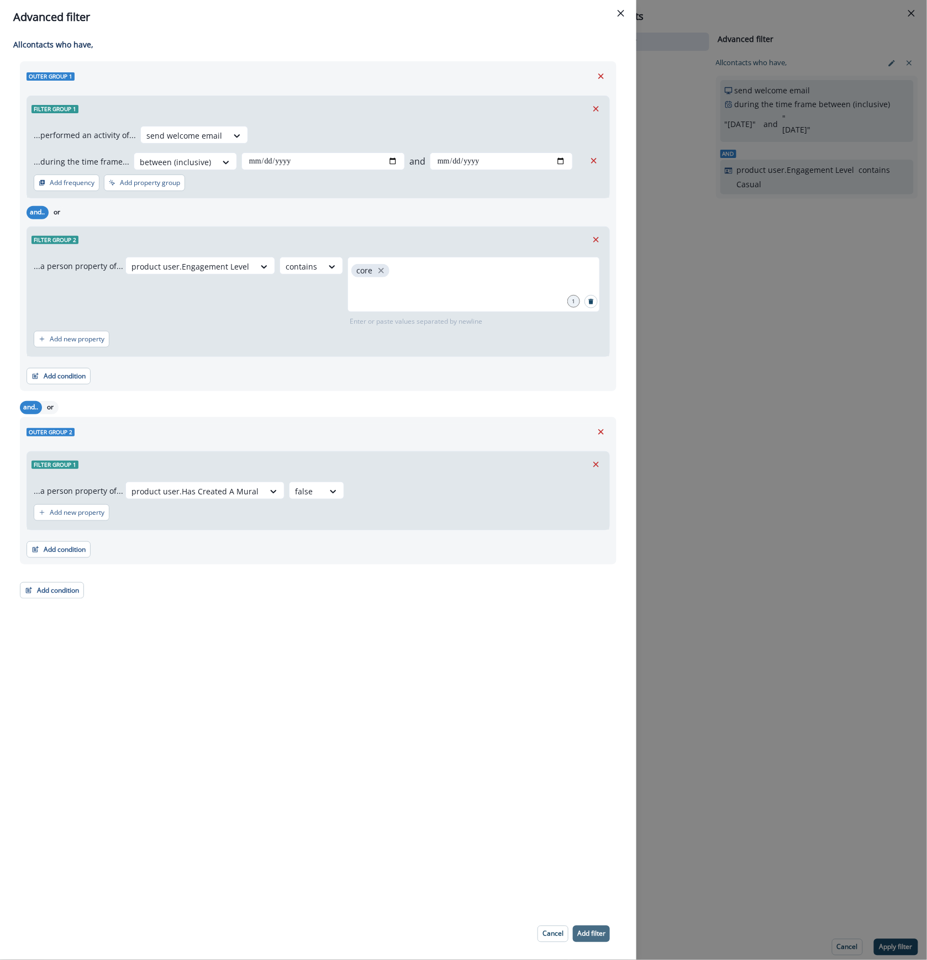
click at [593, 930] on p "Add filter" at bounding box center [591, 934] width 28 height 8
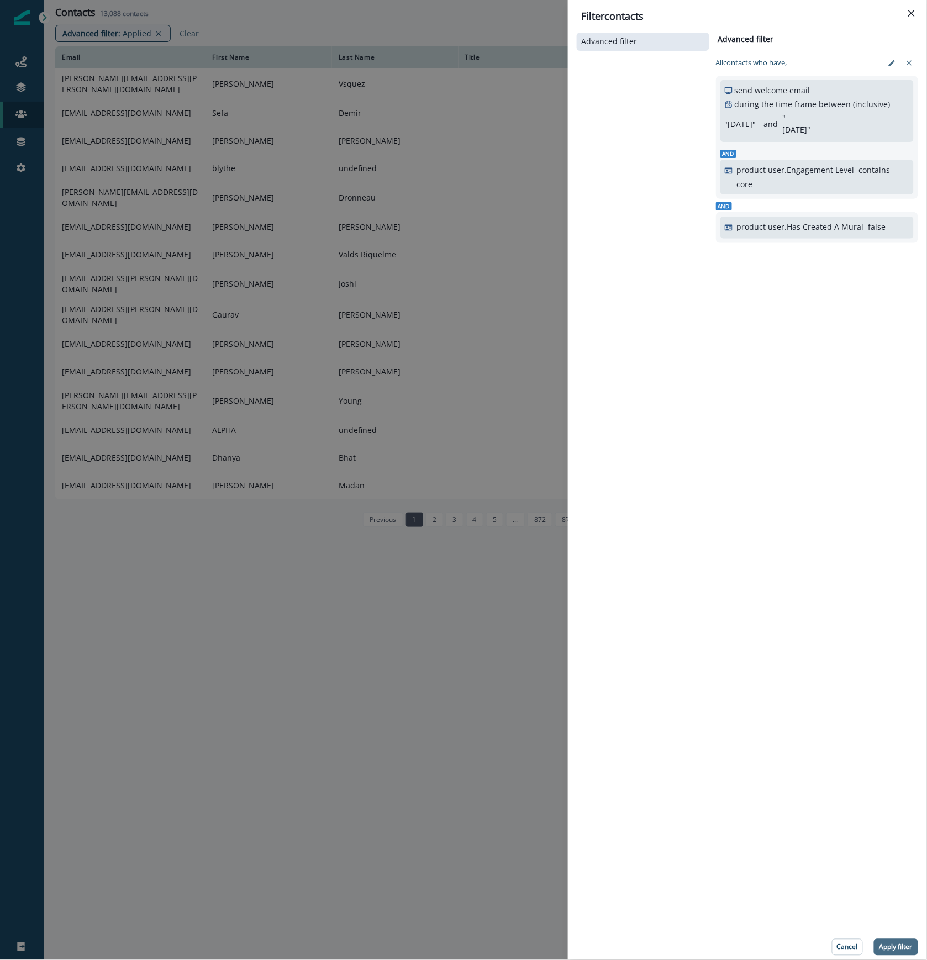
click at [913, 955] on button "Apply filter" at bounding box center [896, 947] width 44 height 17
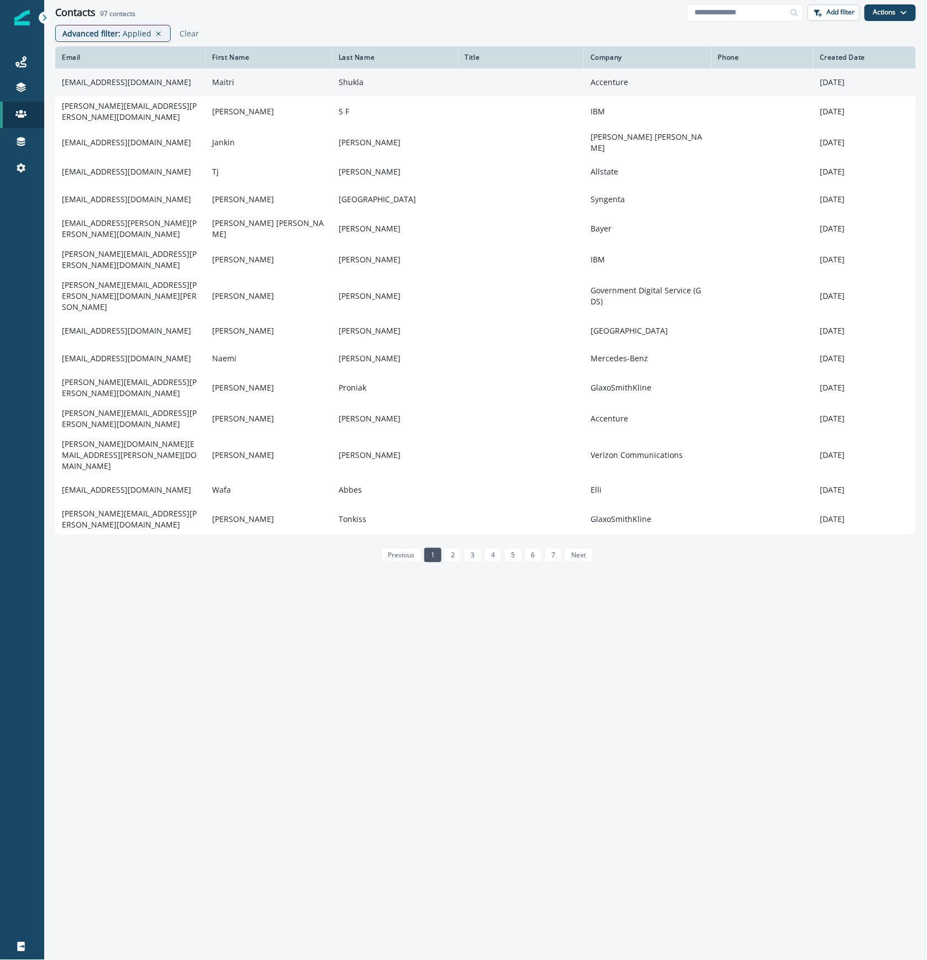
click at [319, 82] on td "Maitri" at bounding box center [269, 82] width 126 height 28
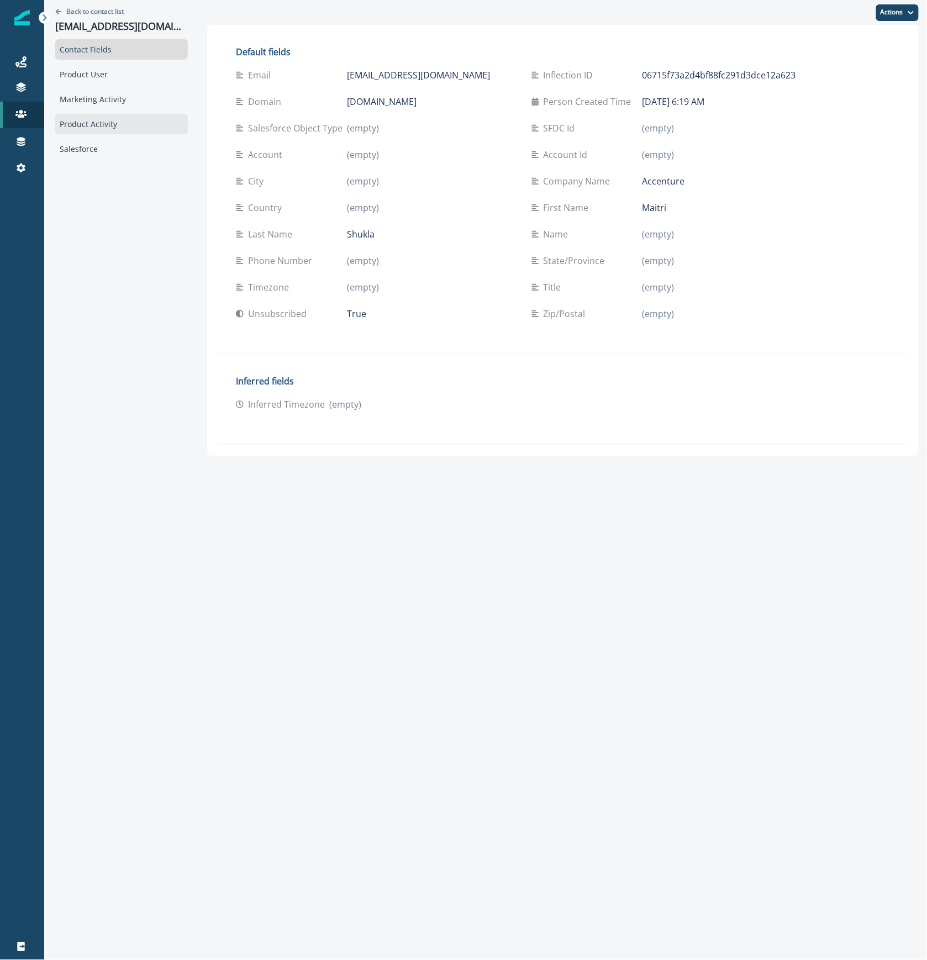
click at [84, 122] on div "Product Activity" at bounding box center [121, 124] width 133 height 20
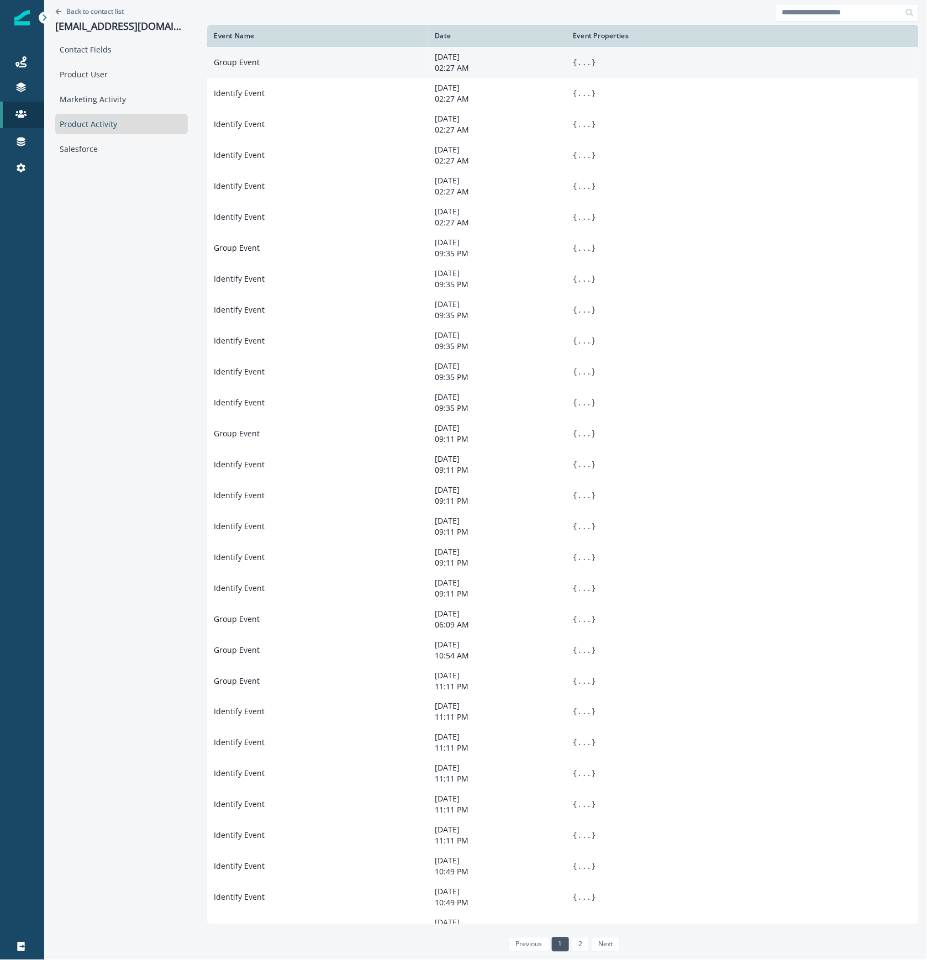
click at [252, 71] on td "Group Event" at bounding box center [317, 62] width 221 height 31
click at [586, 67] on button "..." at bounding box center [584, 62] width 14 height 11
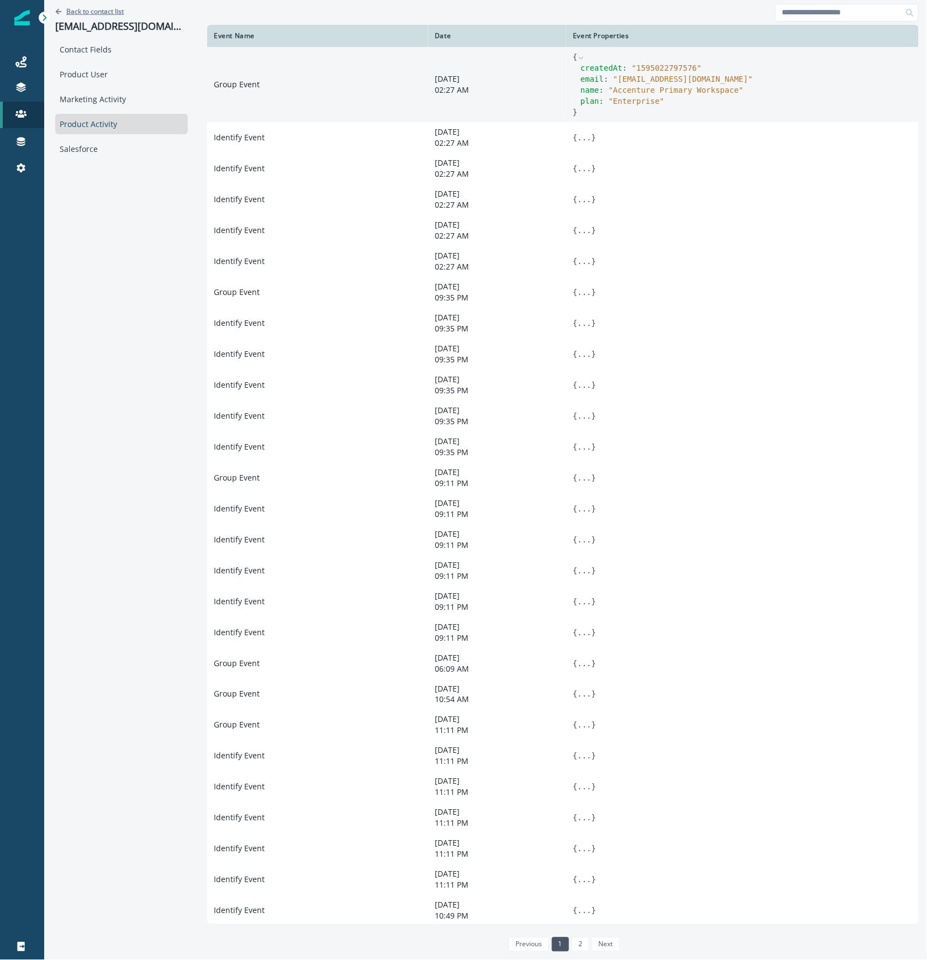
click at [120, 14] on p "Back to contact list" at bounding box center [94, 11] width 57 height 9
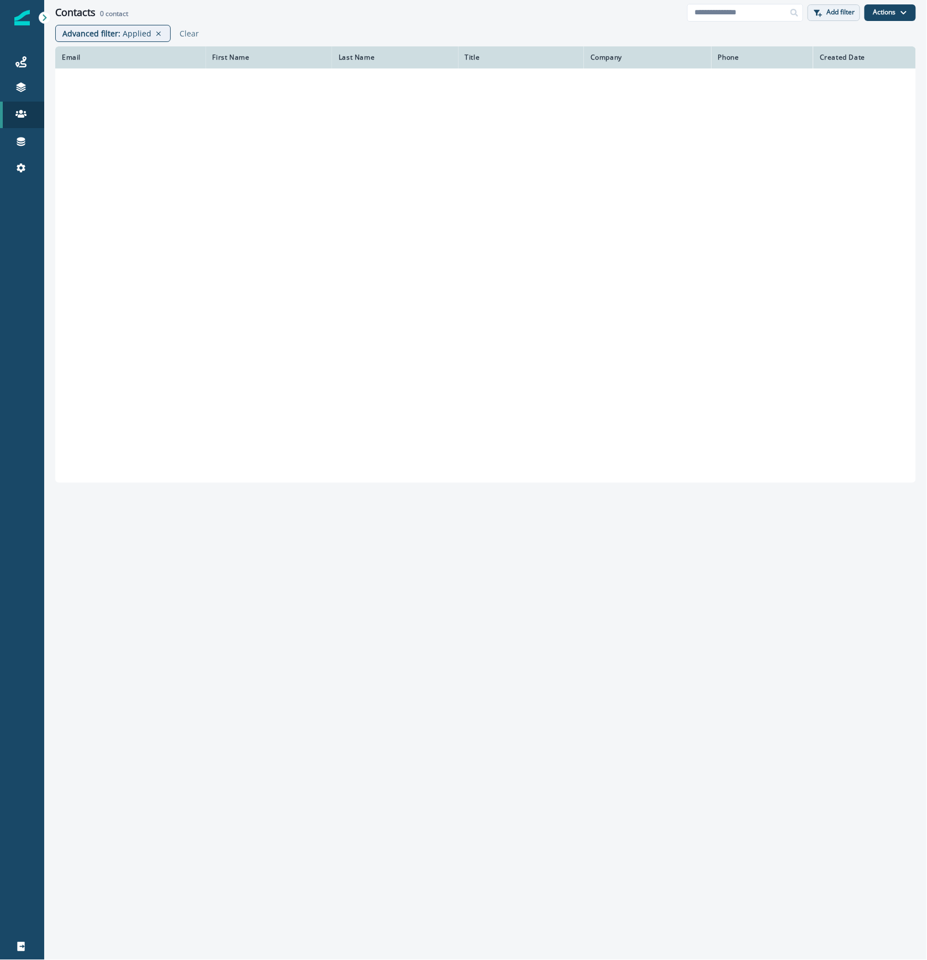
click at [843, 14] on p "Add filter" at bounding box center [841, 12] width 28 height 8
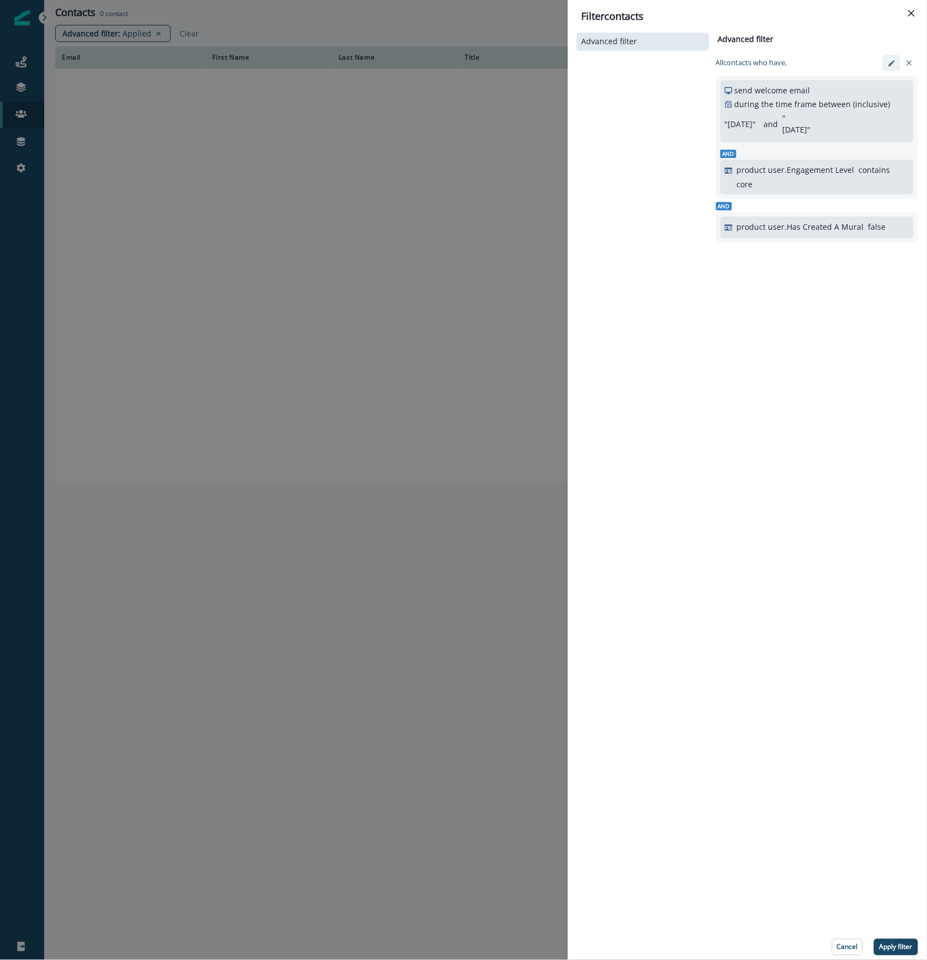
click at [889, 56] on button "edit-filter" at bounding box center [892, 63] width 18 height 17
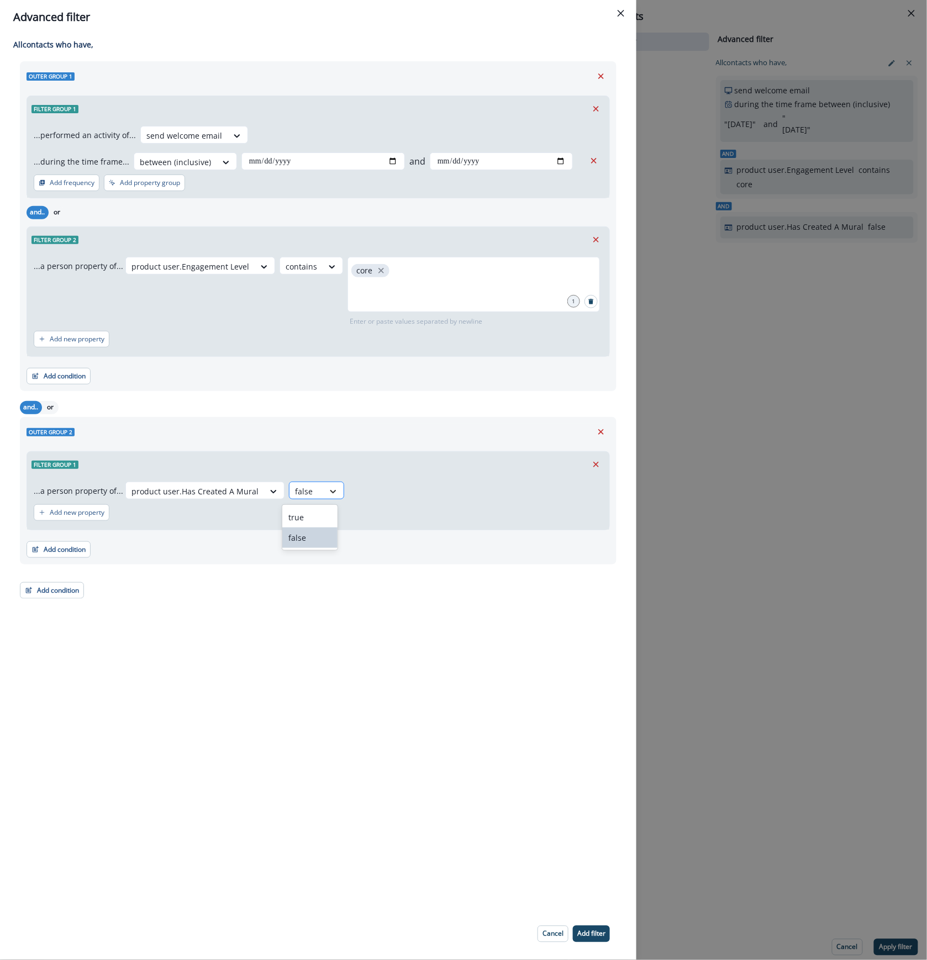
click at [328, 489] on icon at bounding box center [333, 491] width 10 height 11
click at [319, 524] on div "true" at bounding box center [309, 517] width 55 height 20
click at [599, 940] on button "Add filter" at bounding box center [591, 934] width 37 height 17
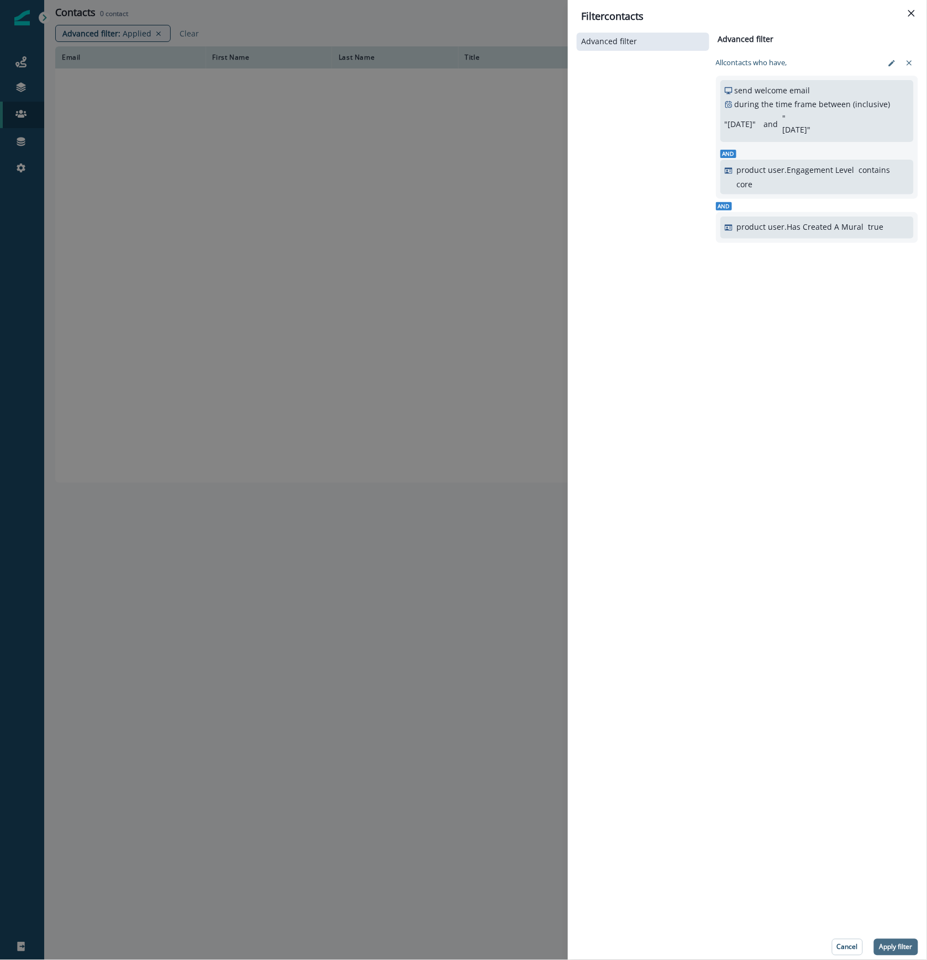
click at [895, 953] on button "Apply filter" at bounding box center [896, 947] width 44 height 17
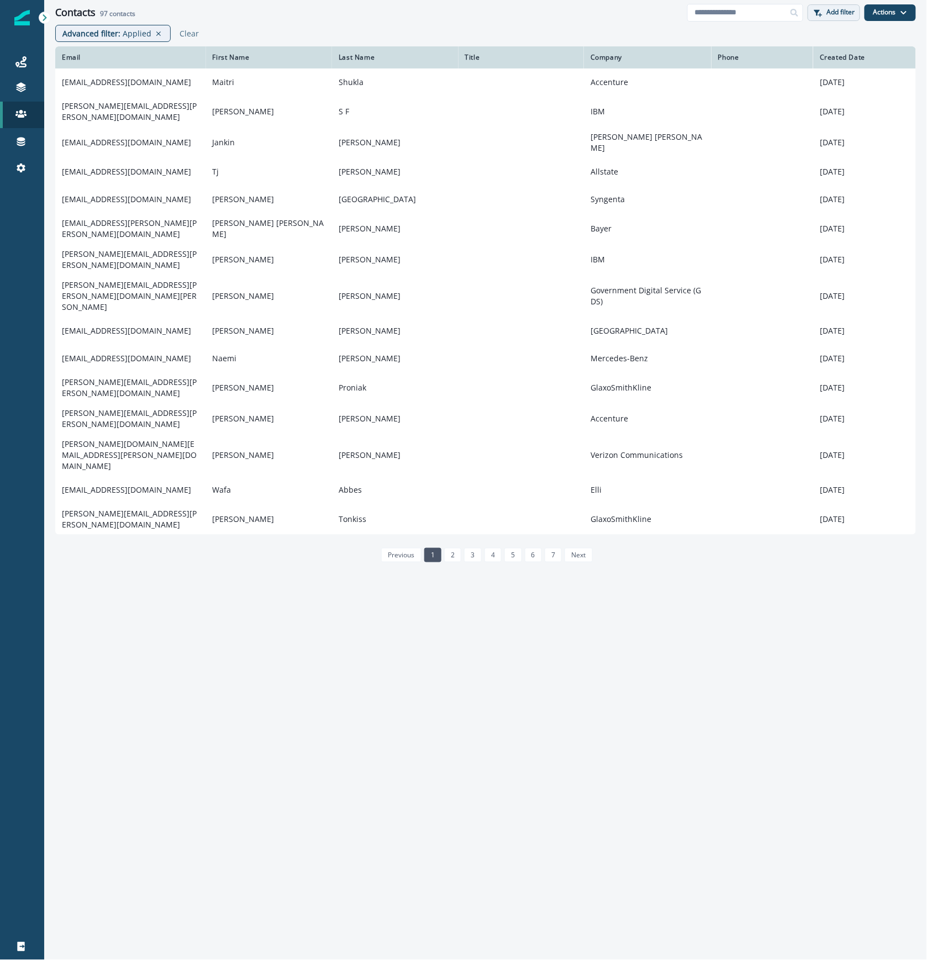
click at [844, 18] on button "Add filter" at bounding box center [834, 12] width 52 height 17
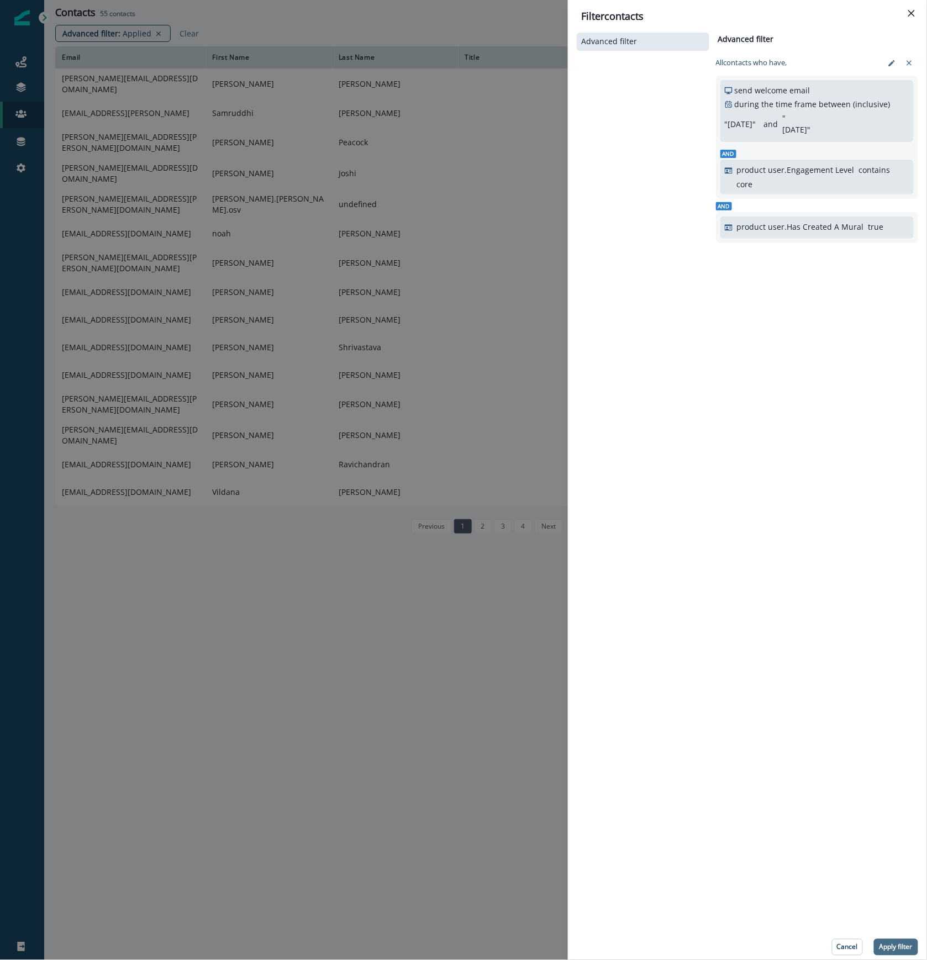
click at [898, 943] on p "Apply filter" at bounding box center [895, 947] width 33 height 8
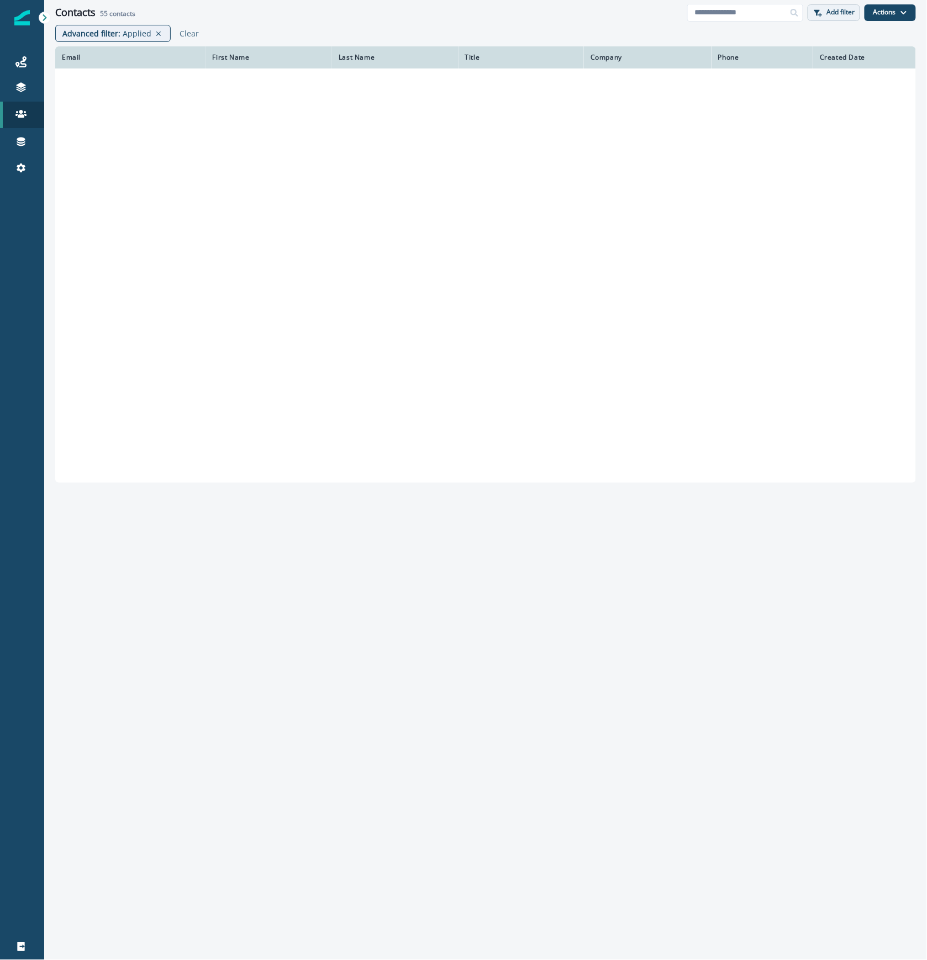
click at [830, 14] on p "Add filter" at bounding box center [841, 12] width 28 height 8
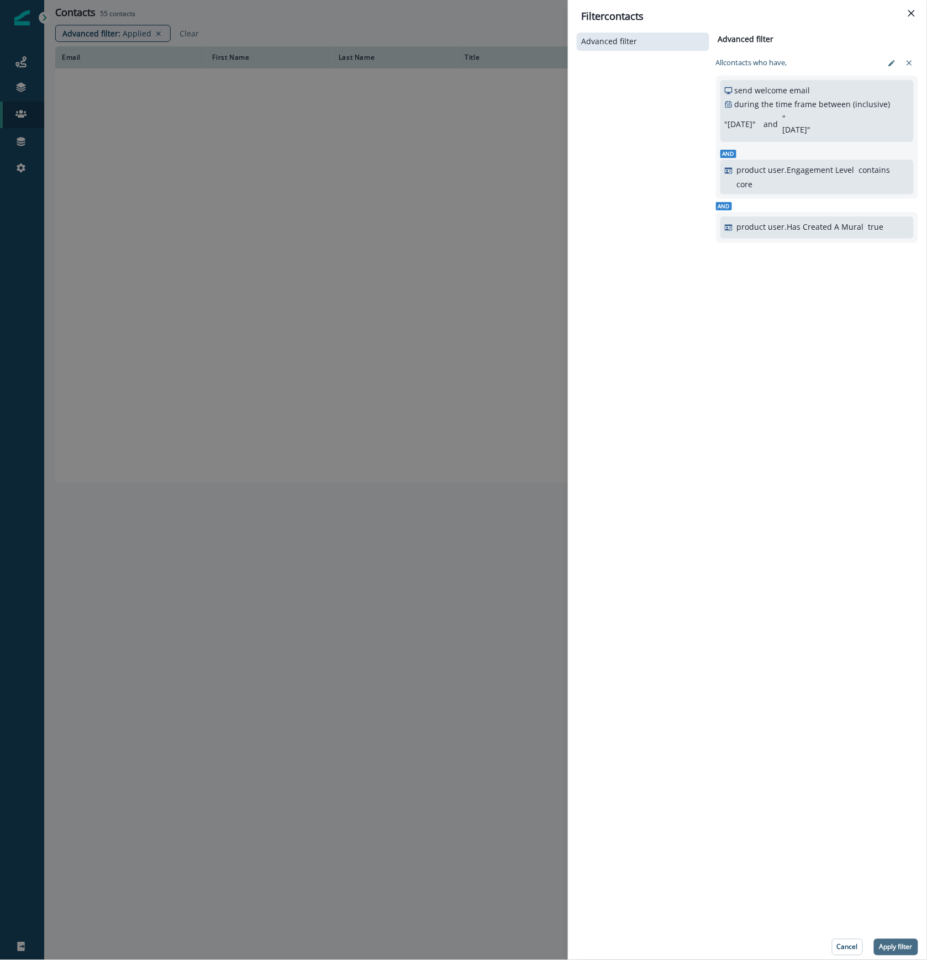
click at [898, 946] on p "Apply filter" at bounding box center [895, 947] width 33 height 8
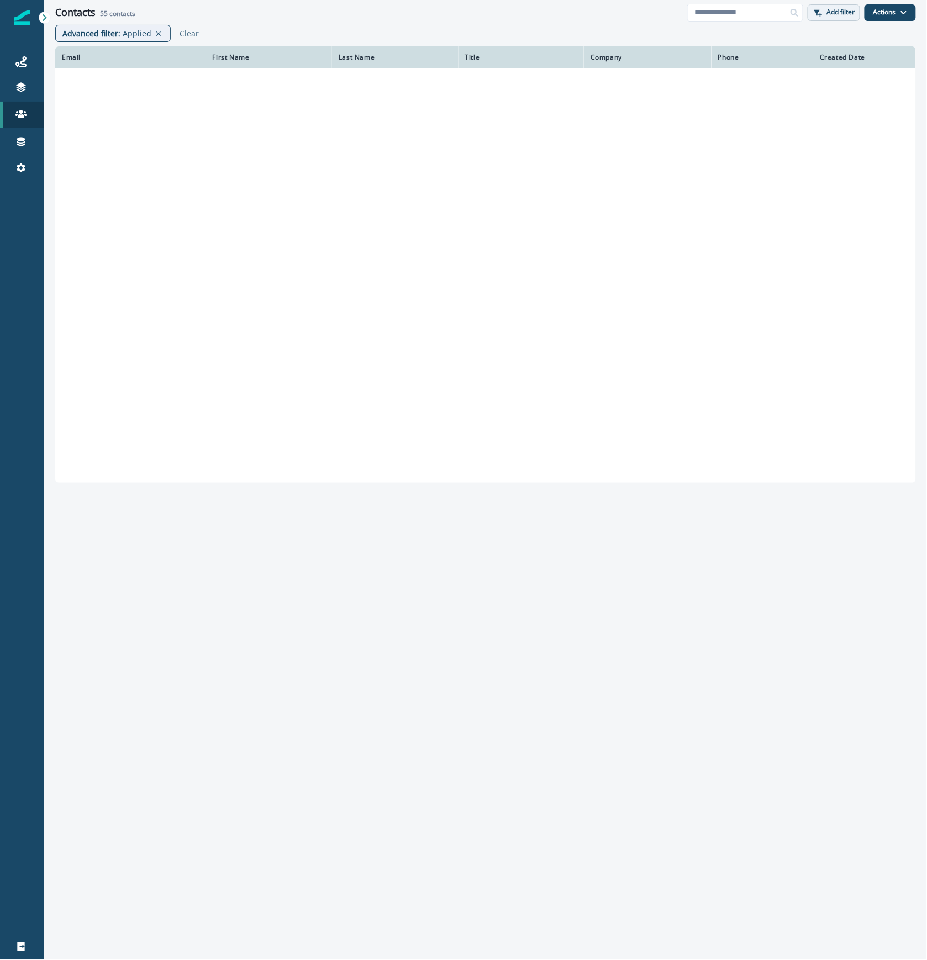
click at [837, 12] on p "Add filter" at bounding box center [841, 12] width 28 height 8
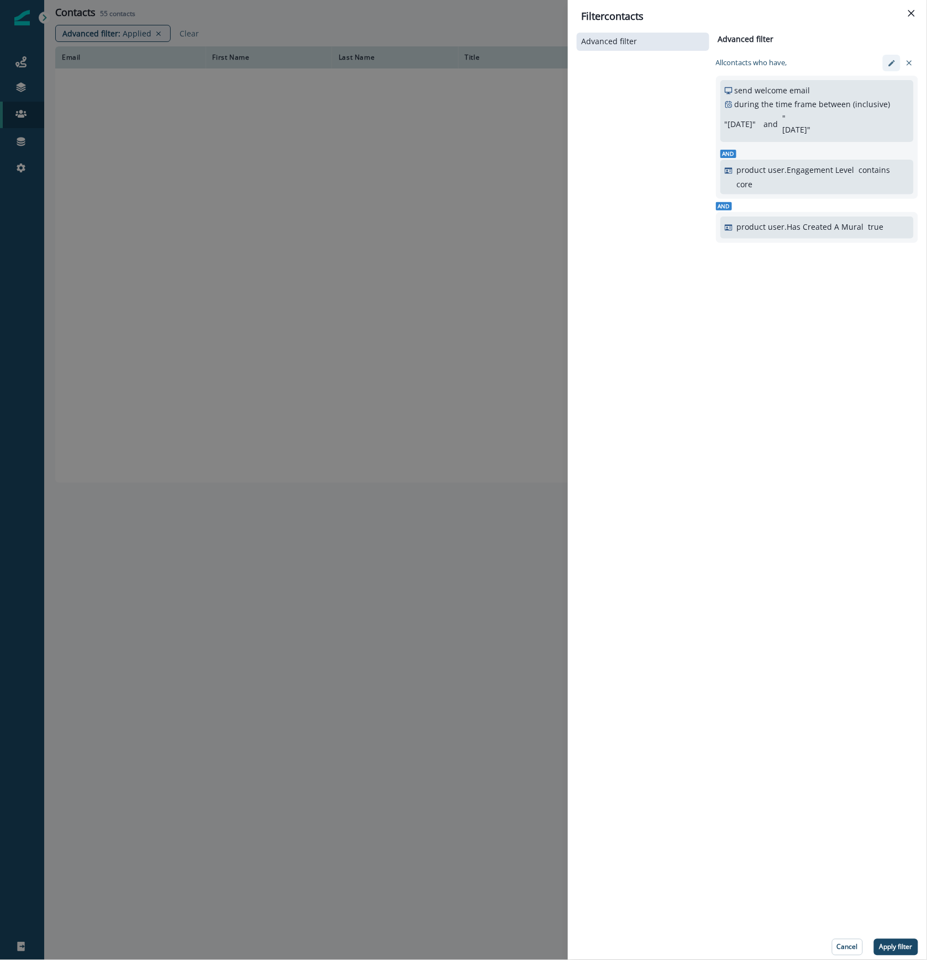
click at [889, 63] on icon "edit-filter" at bounding box center [892, 63] width 8 height 8
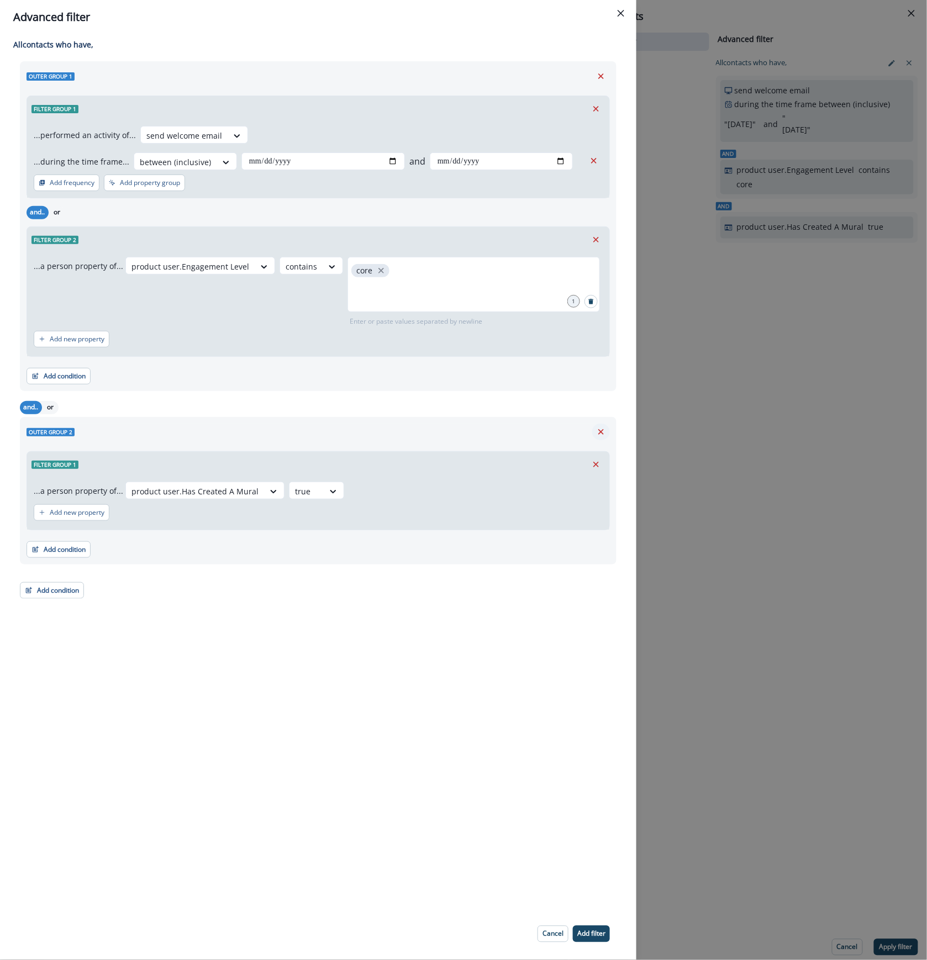
click at [599, 433] on icon "Remove" at bounding box center [601, 432] width 10 height 10
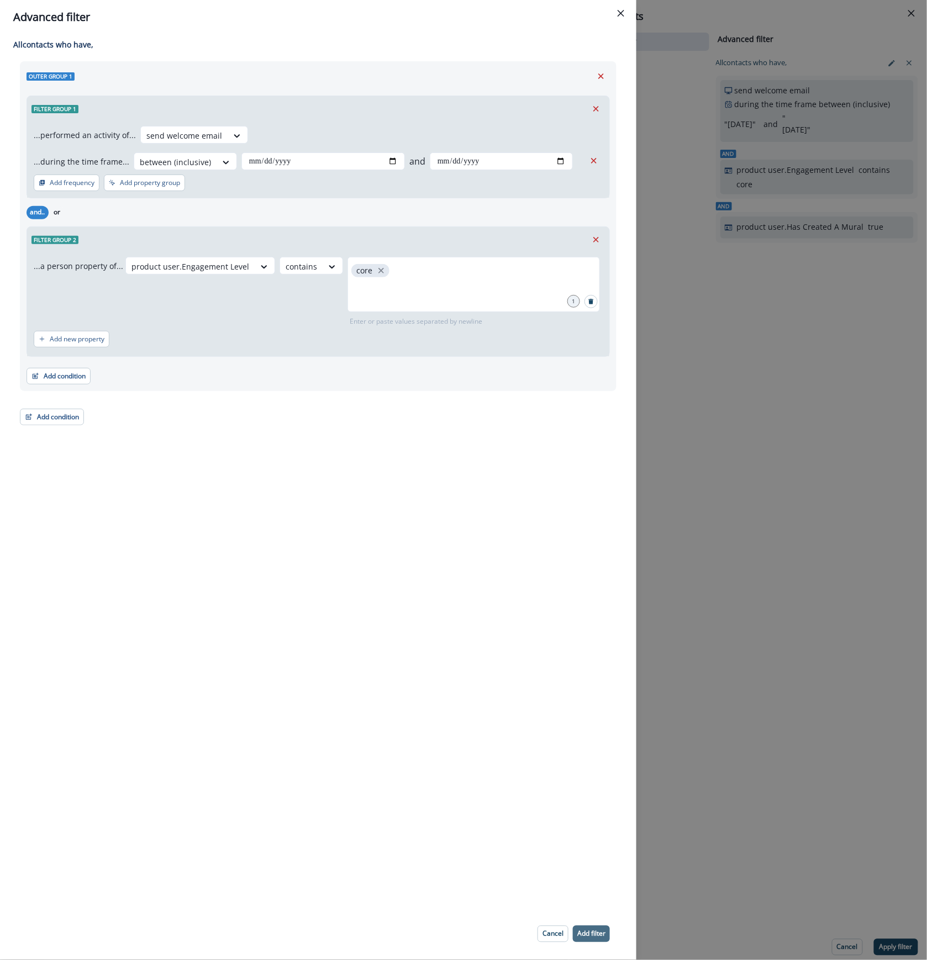
click at [599, 931] on p "Add filter" at bounding box center [591, 934] width 28 height 8
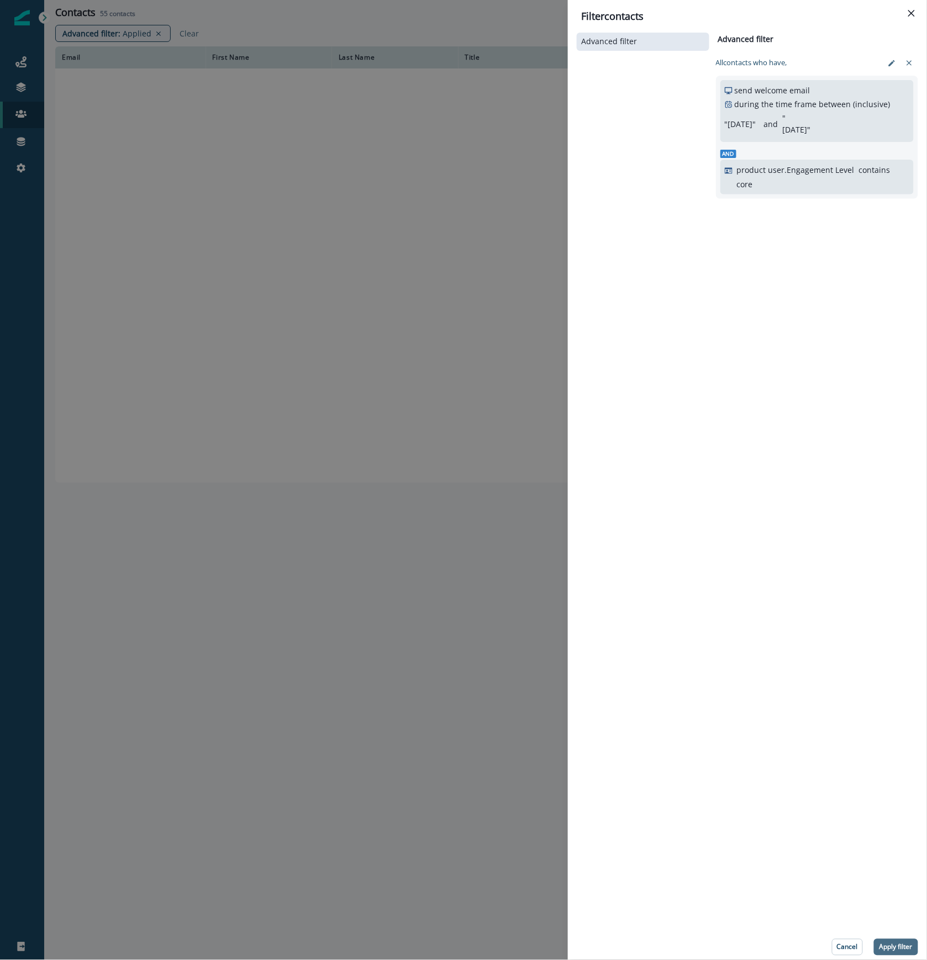
click at [888, 944] on p "Apply filter" at bounding box center [895, 947] width 33 height 8
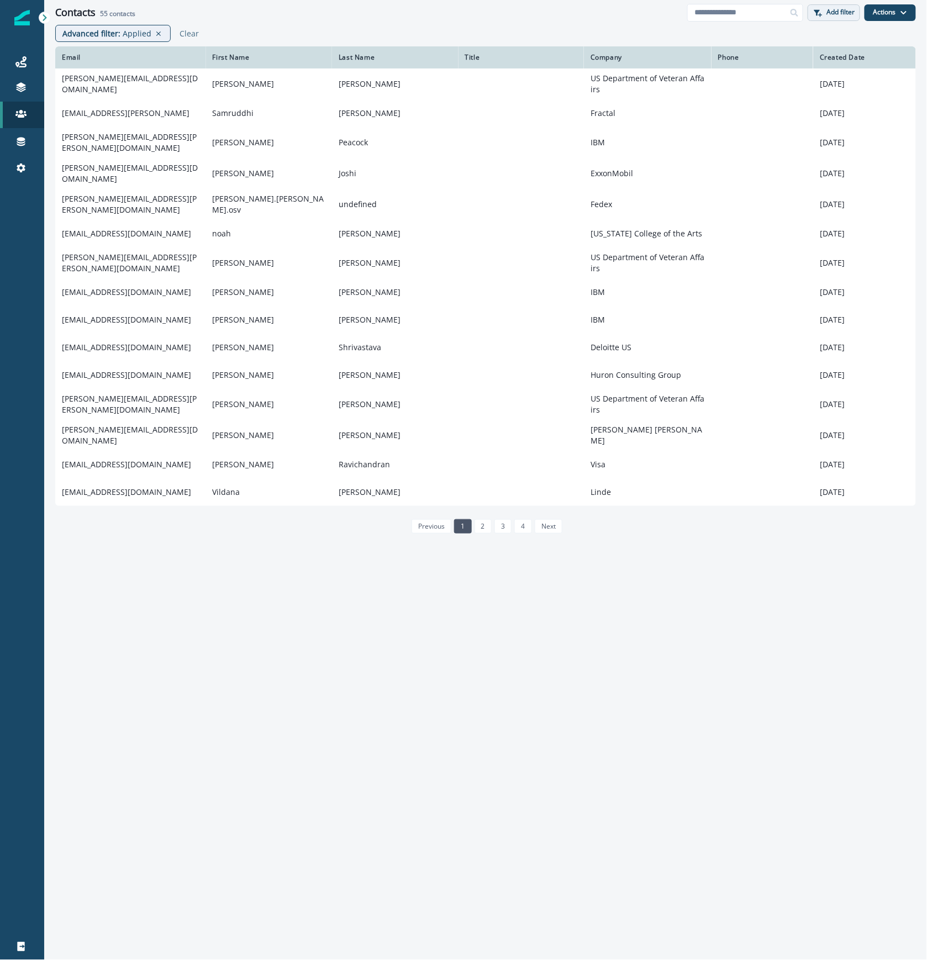
click at [842, 9] on p "Add filter" at bounding box center [841, 12] width 28 height 8
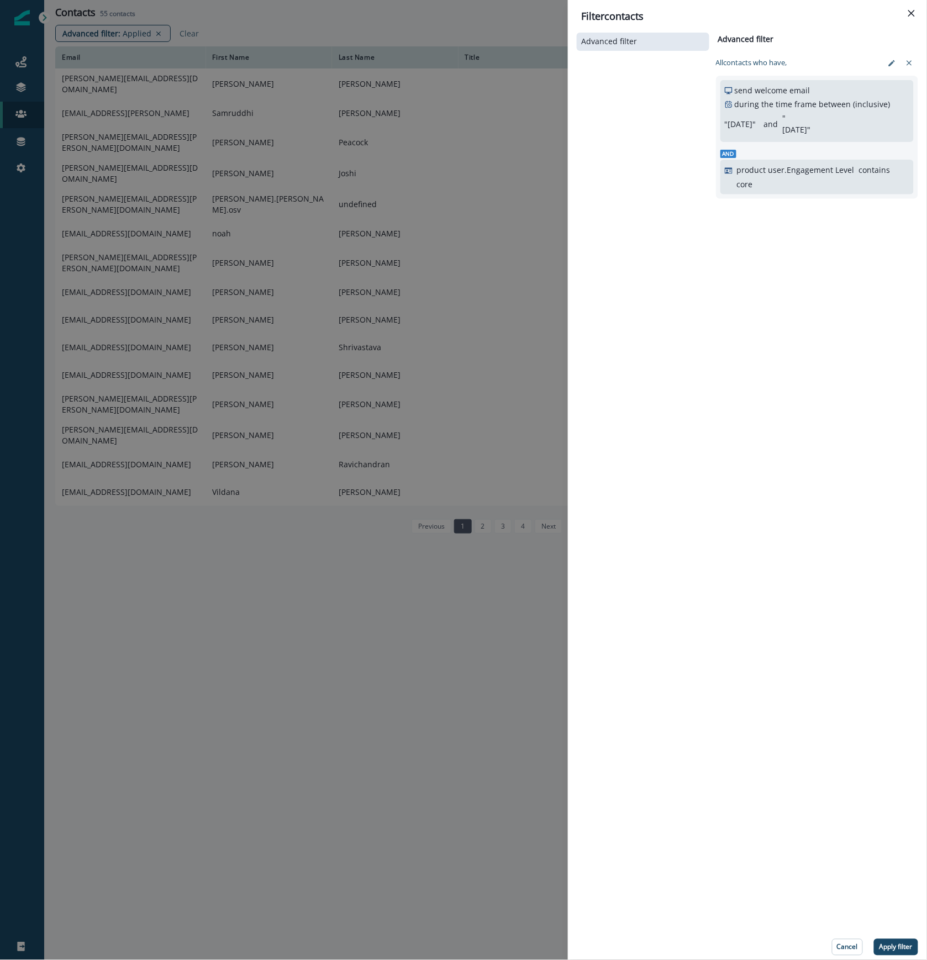
click at [904, 948] on p "Apply filter" at bounding box center [895, 947] width 33 height 8
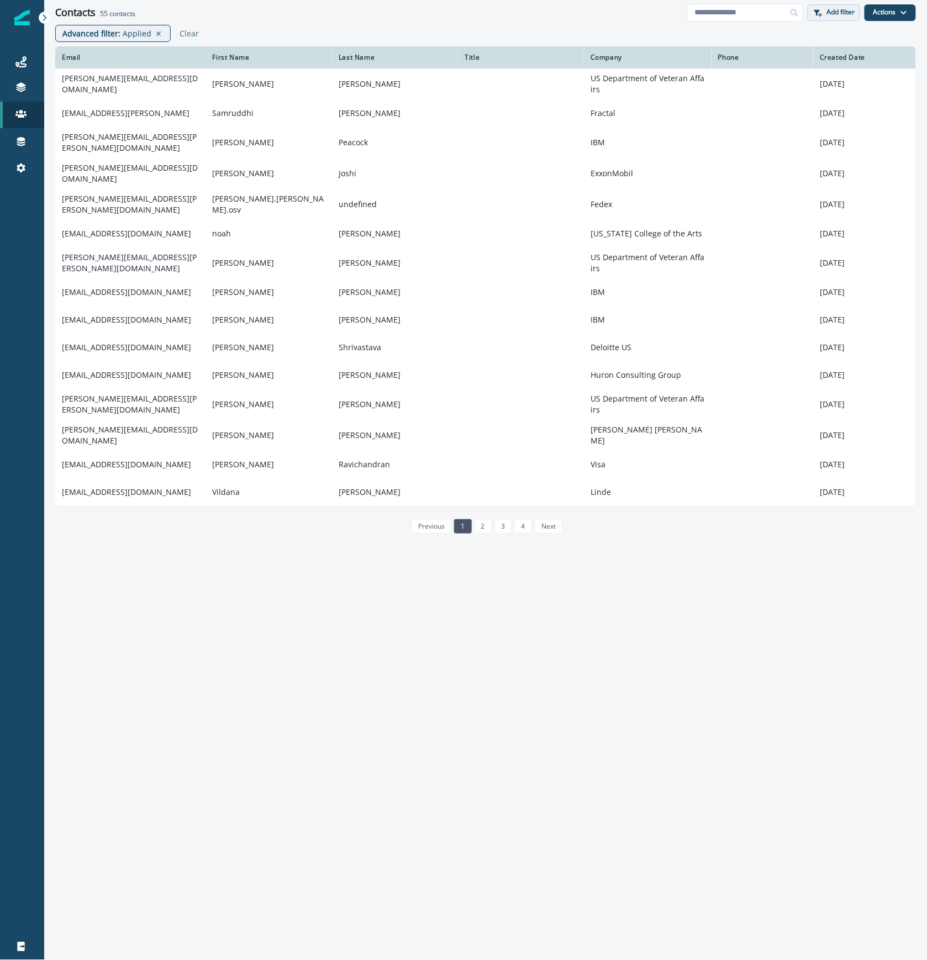
click at [847, 9] on p "Add filter" at bounding box center [841, 12] width 28 height 8
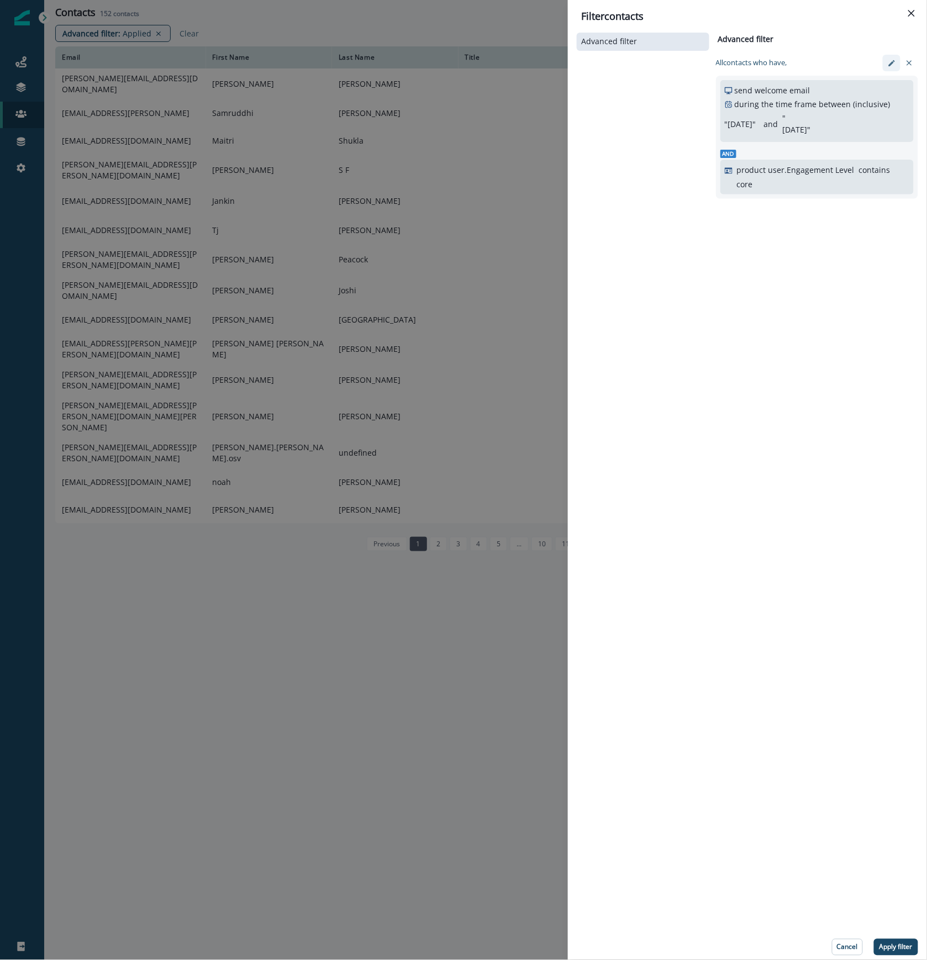
click at [890, 61] on icon "edit-filter" at bounding box center [892, 63] width 8 height 8
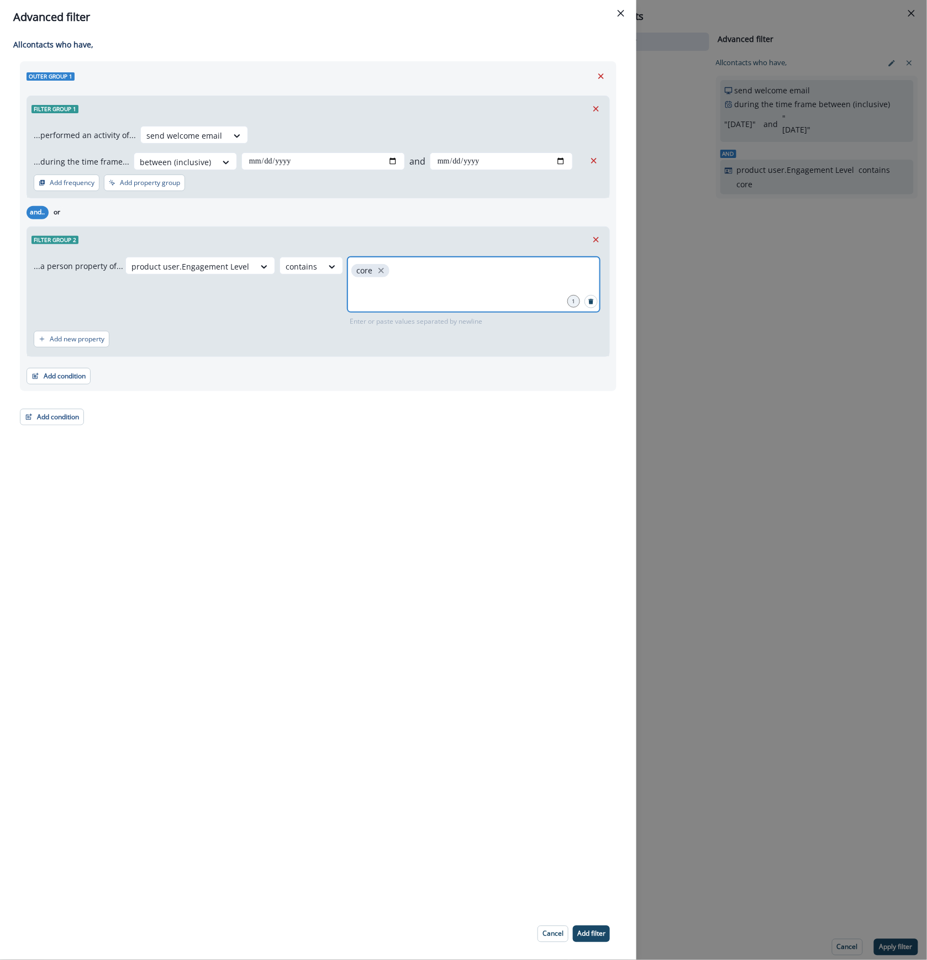
click at [378, 270] on icon "close" at bounding box center [381, 271] width 6 height 6
type input "*****"
click at [593, 939] on button "Add filter" at bounding box center [591, 934] width 37 height 17
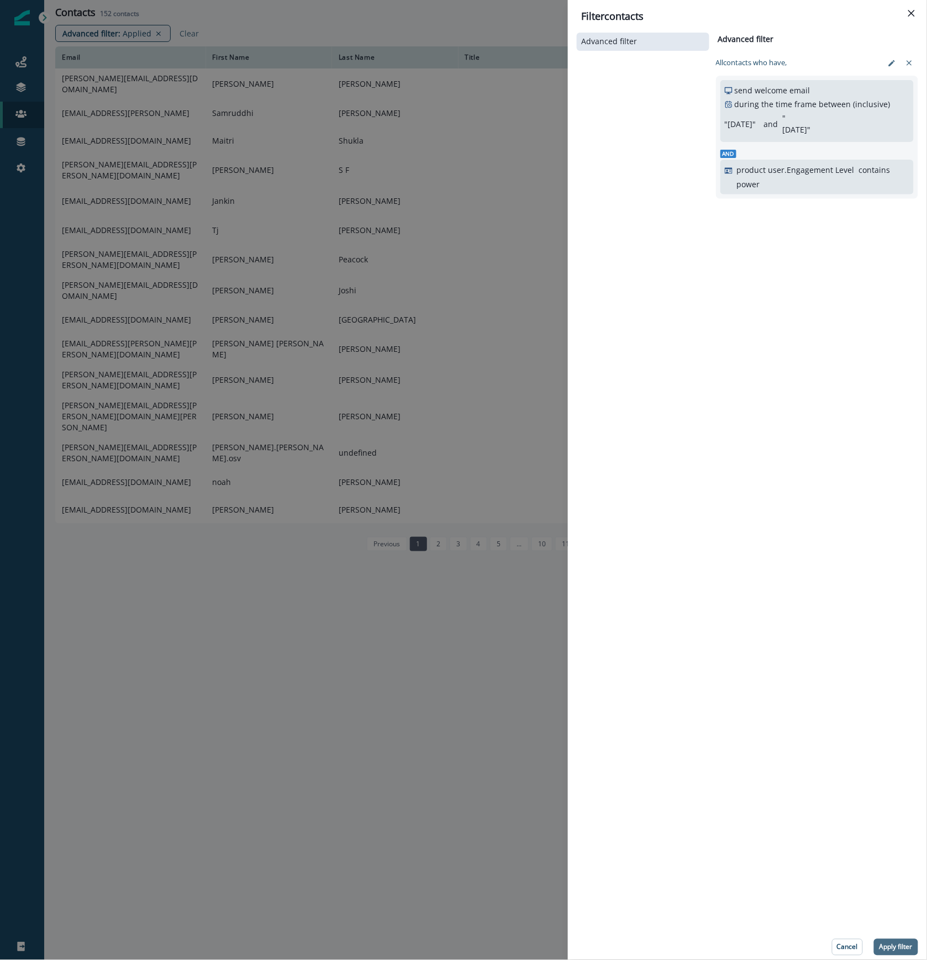
click at [909, 950] on p "Apply filter" at bounding box center [895, 947] width 33 height 8
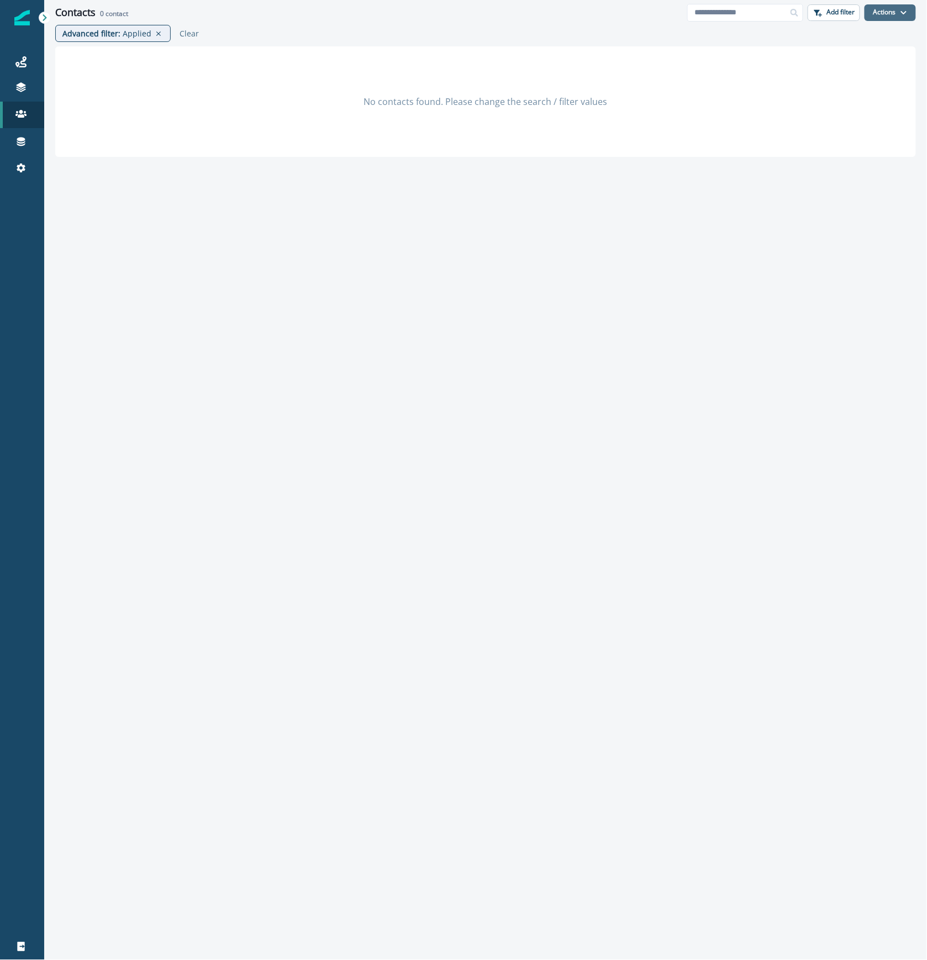
click at [884, 12] on button "Actions" at bounding box center [889, 12] width 51 height 17
click at [840, 9] on p "Add filter" at bounding box center [841, 12] width 28 height 8
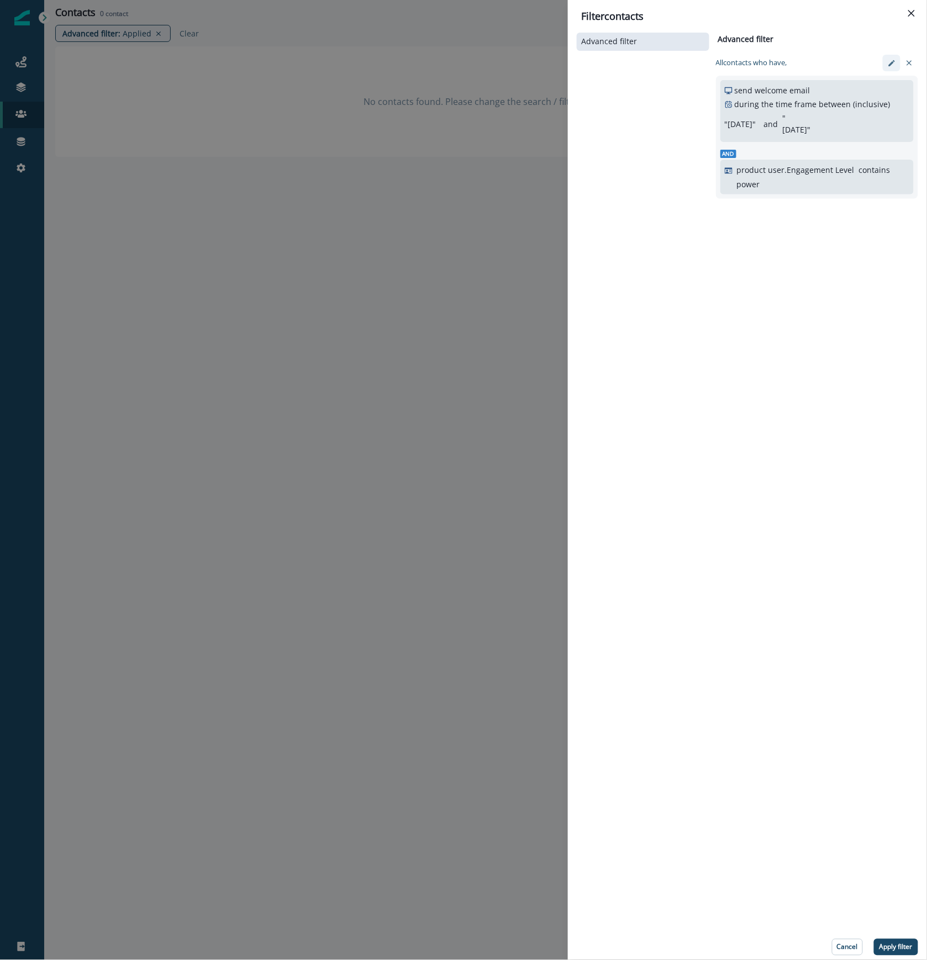
click at [896, 62] on button "edit-filter" at bounding box center [892, 63] width 18 height 17
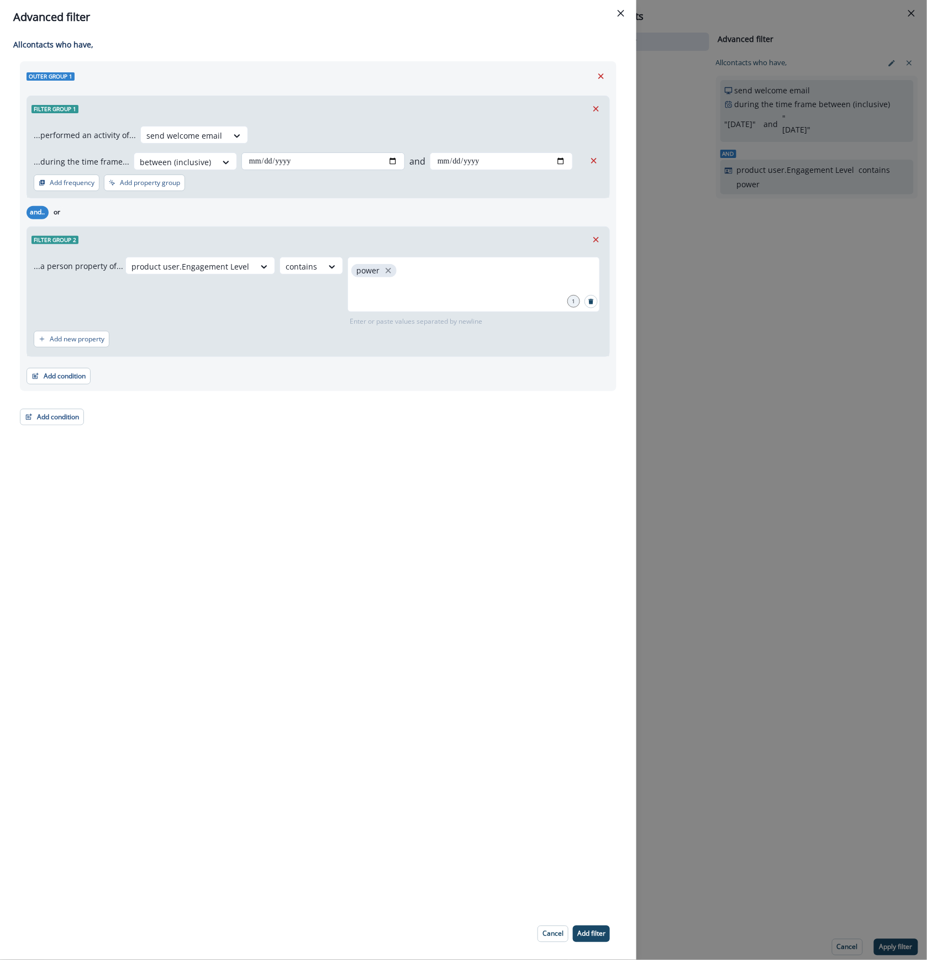
click at [388, 161] on input "**********" at bounding box center [323, 161] width 164 height 18
type input "**********"
click at [553, 159] on input "**********" at bounding box center [501, 161] width 143 height 18
click at [552, 158] on input "**********" at bounding box center [501, 161] width 143 height 18
type input "**********"
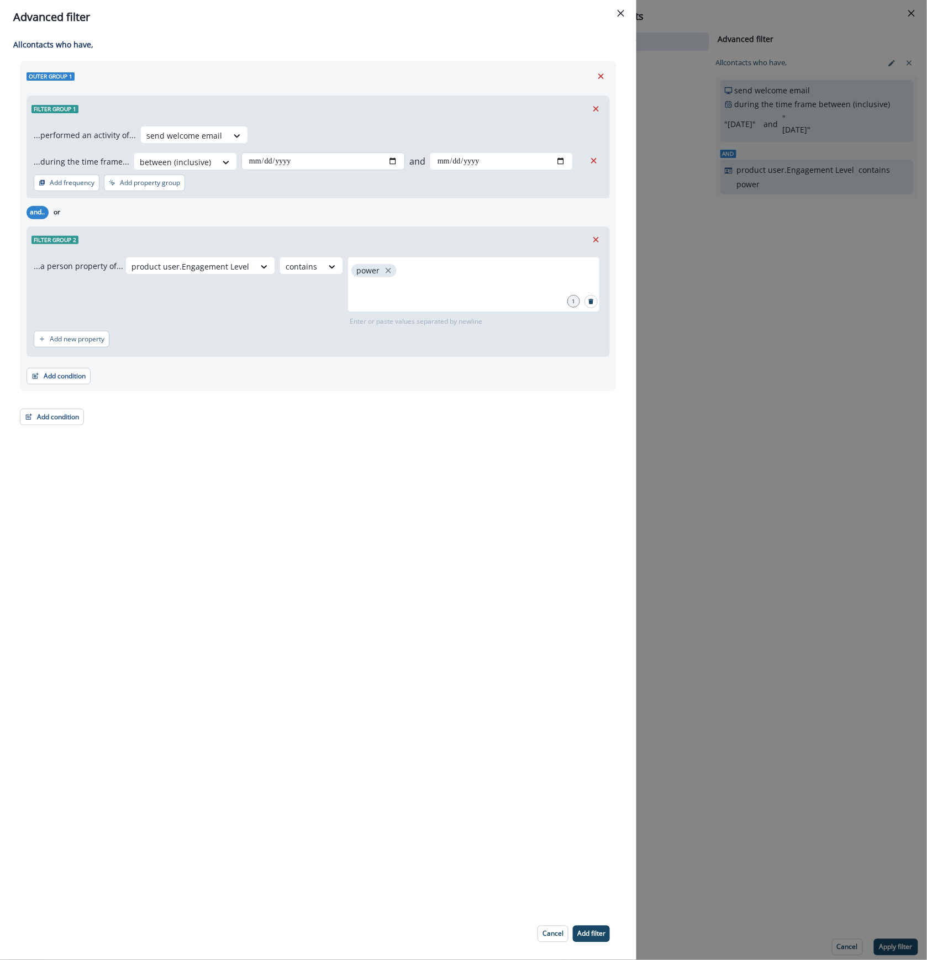
click at [391, 161] on input "**********" at bounding box center [323, 161] width 164 height 18
type input "**********"
click at [592, 932] on p "Add filter" at bounding box center [591, 934] width 28 height 8
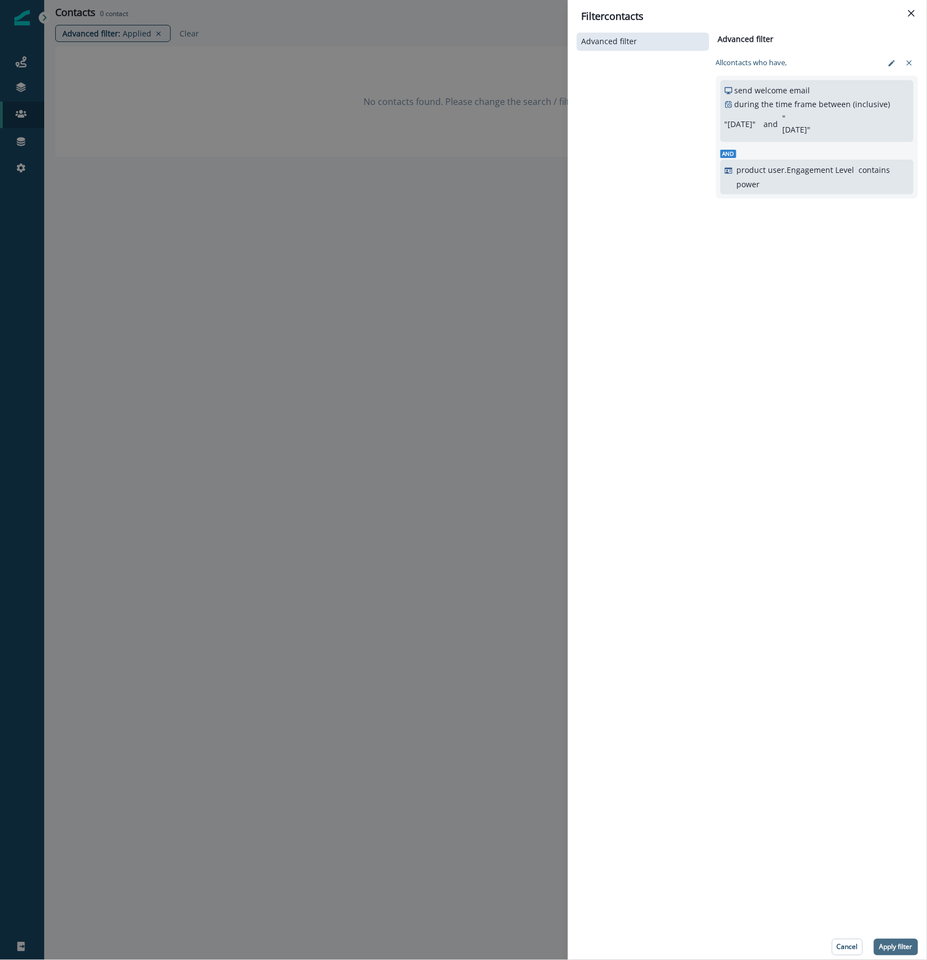
click at [893, 948] on p "Apply filter" at bounding box center [895, 947] width 33 height 8
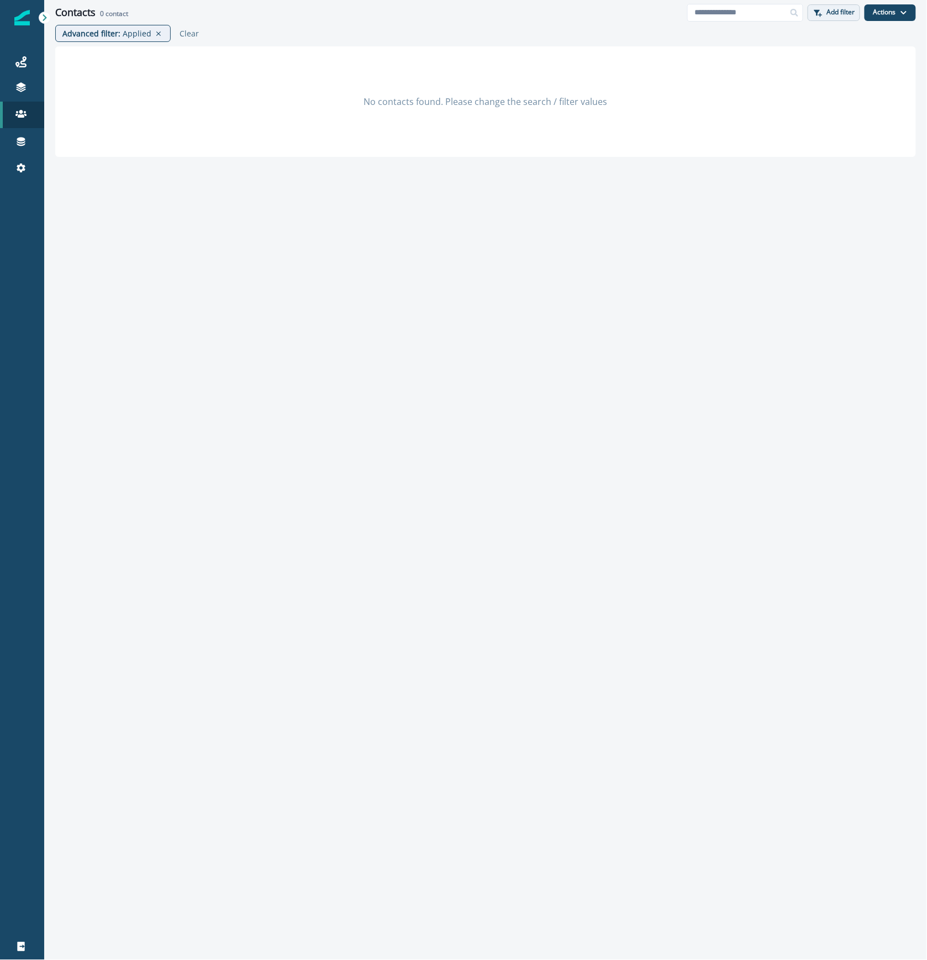
click at [839, 8] on p "Add filter" at bounding box center [841, 12] width 28 height 8
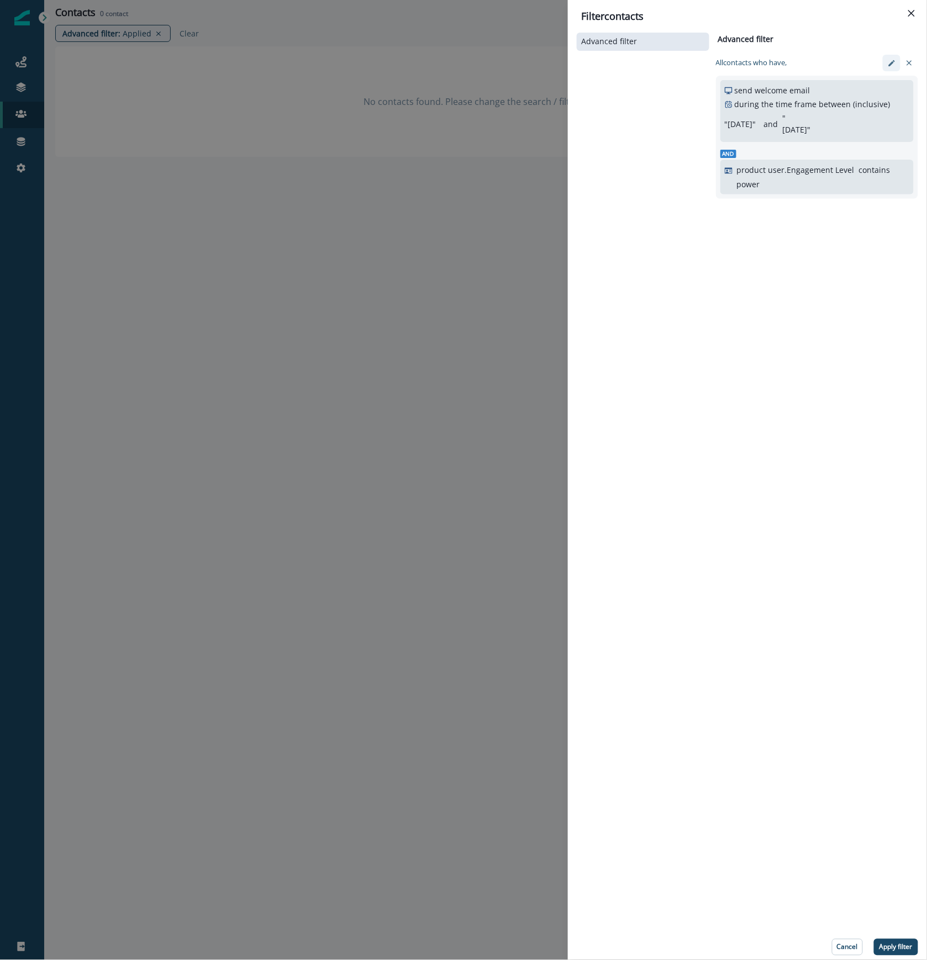
click at [893, 59] on icon "edit-filter" at bounding box center [892, 63] width 8 height 8
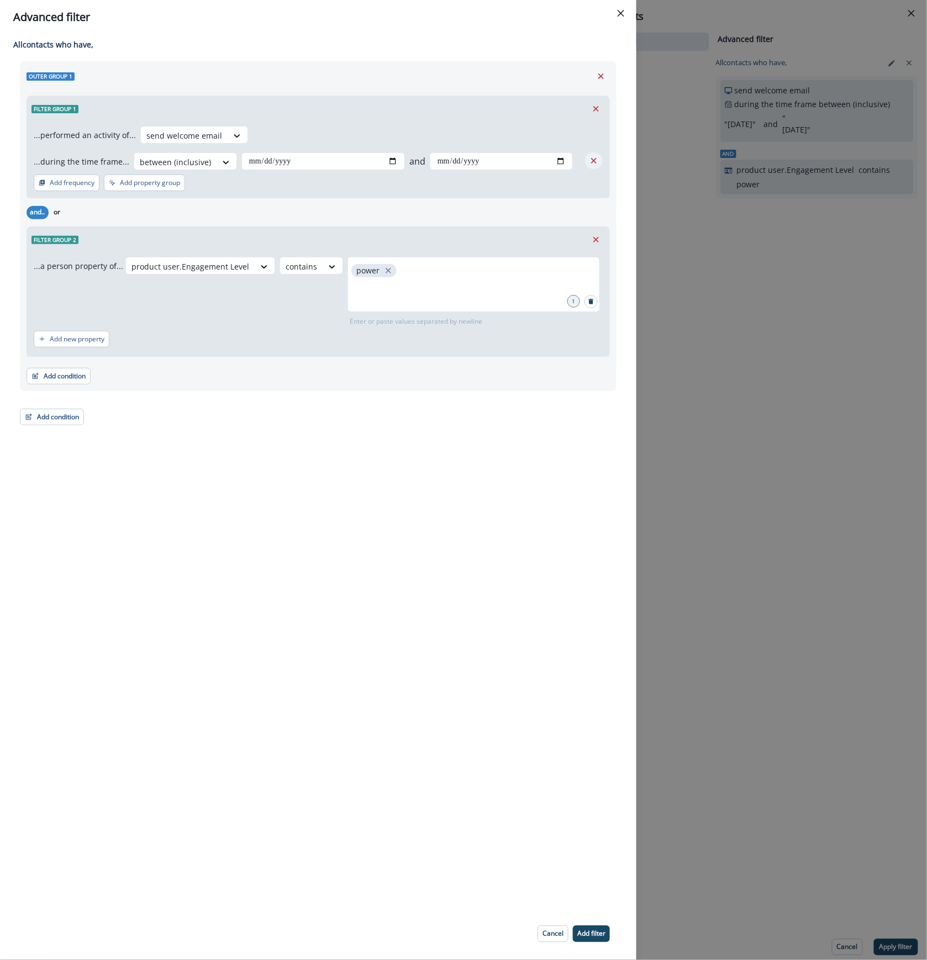
click at [597, 157] on icon "Remove" at bounding box center [594, 161] width 10 height 10
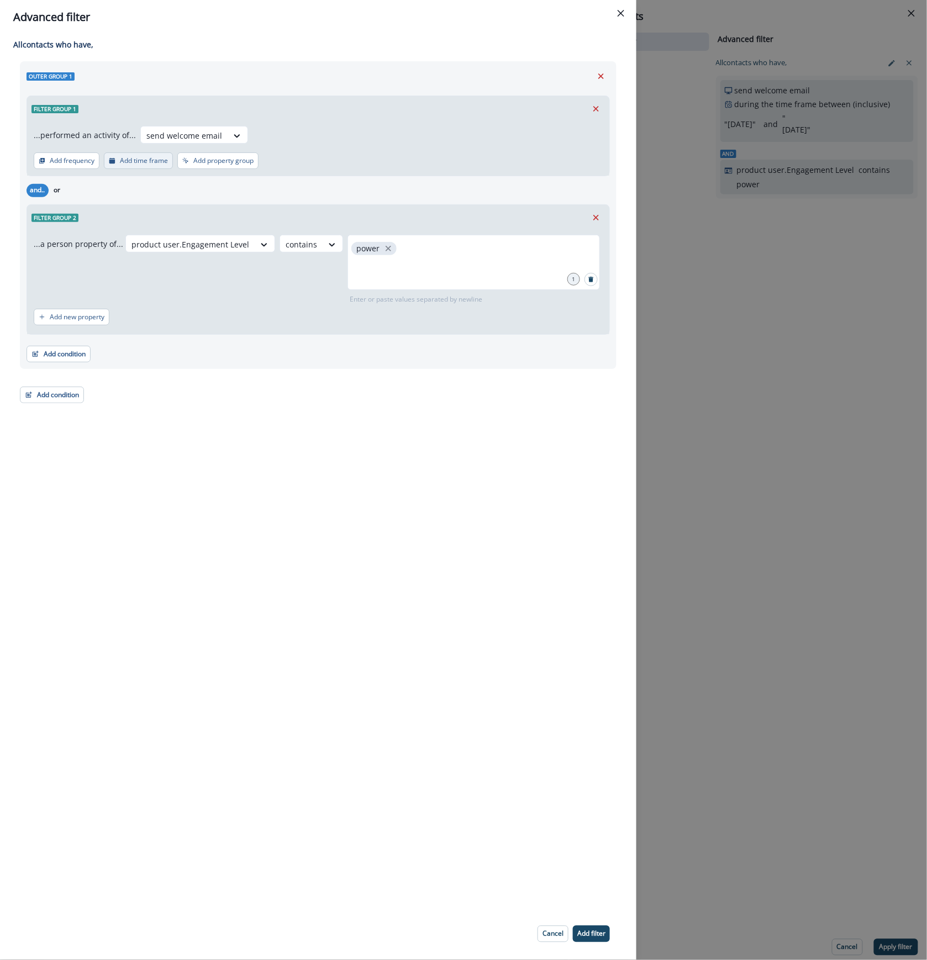
click at [129, 162] on p "Add time frame" at bounding box center [144, 161] width 48 height 8
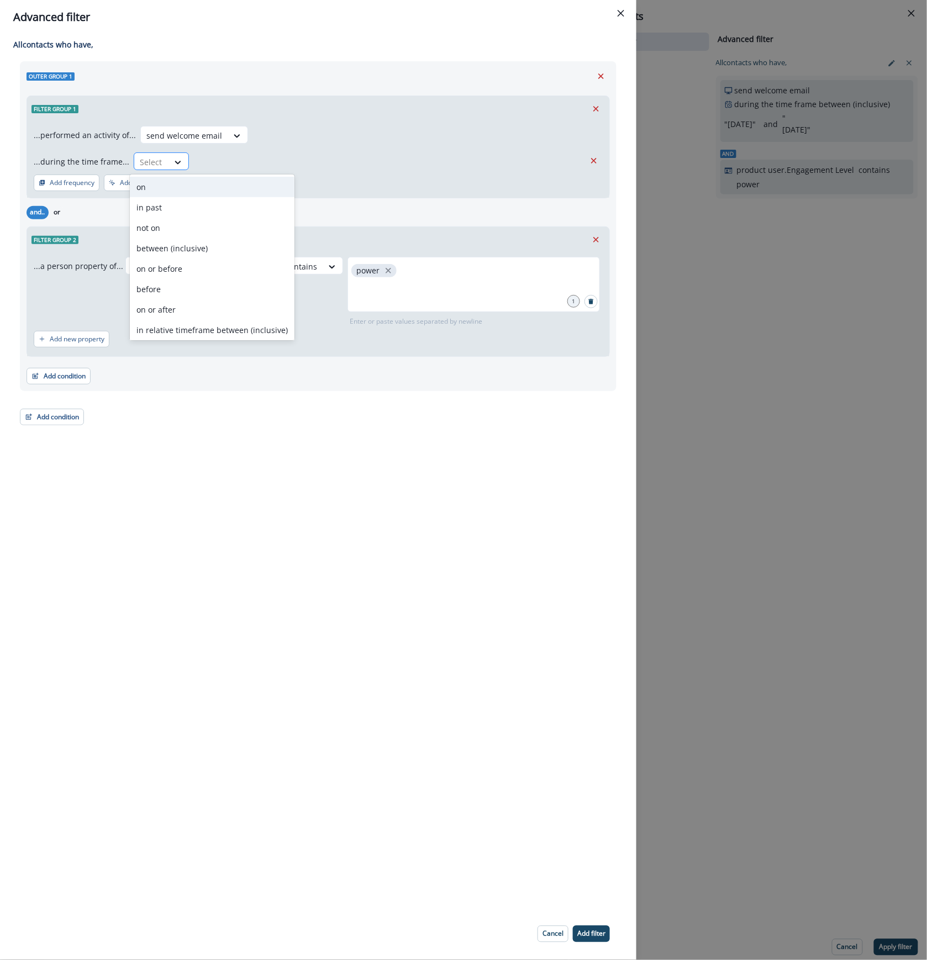
click at [144, 160] on div at bounding box center [151, 162] width 23 height 14
click at [157, 207] on div "in past" at bounding box center [212, 207] width 165 height 20
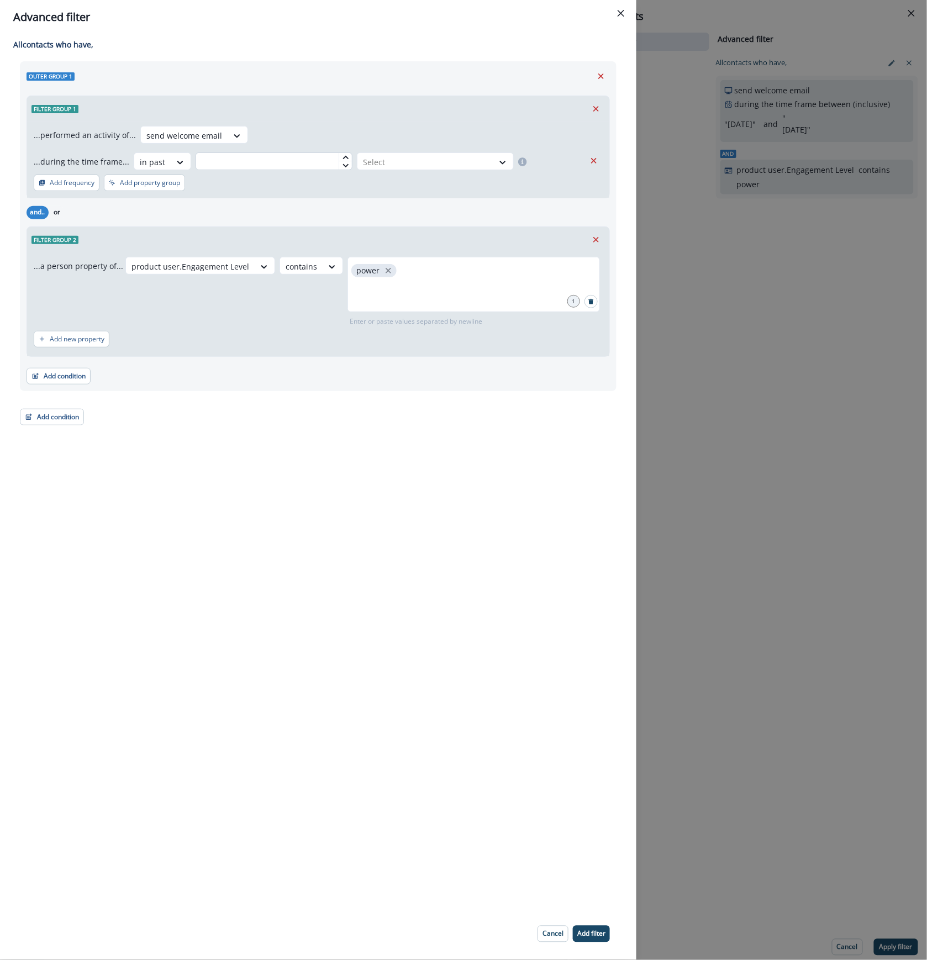
click at [248, 157] on input "text" at bounding box center [274, 161] width 157 height 18
type input "**"
click at [442, 158] on div at bounding box center [425, 162] width 125 height 14
click at [431, 184] on div "day(s)" at bounding box center [430, 187] width 157 height 20
click at [591, 937] on p "Add filter" at bounding box center [591, 934] width 28 height 8
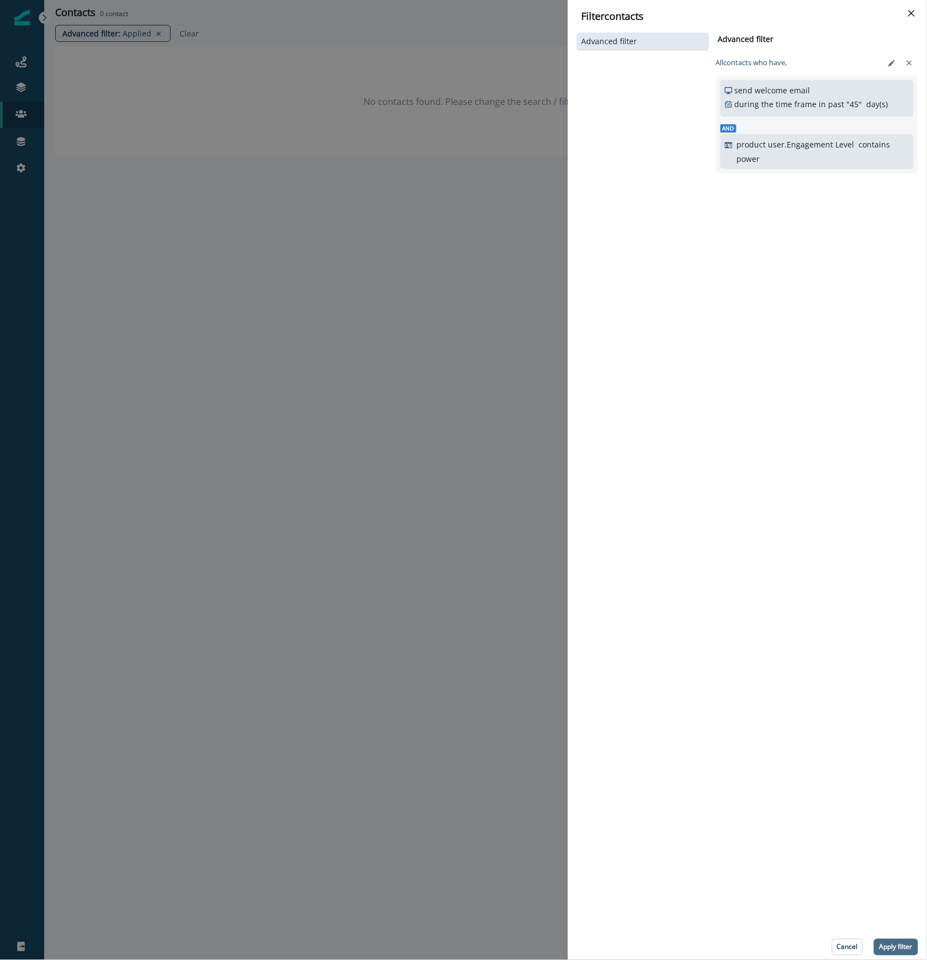
click at [900, 945] on p "Apply filter" at bounding box center [895, 947] width 33 height 8
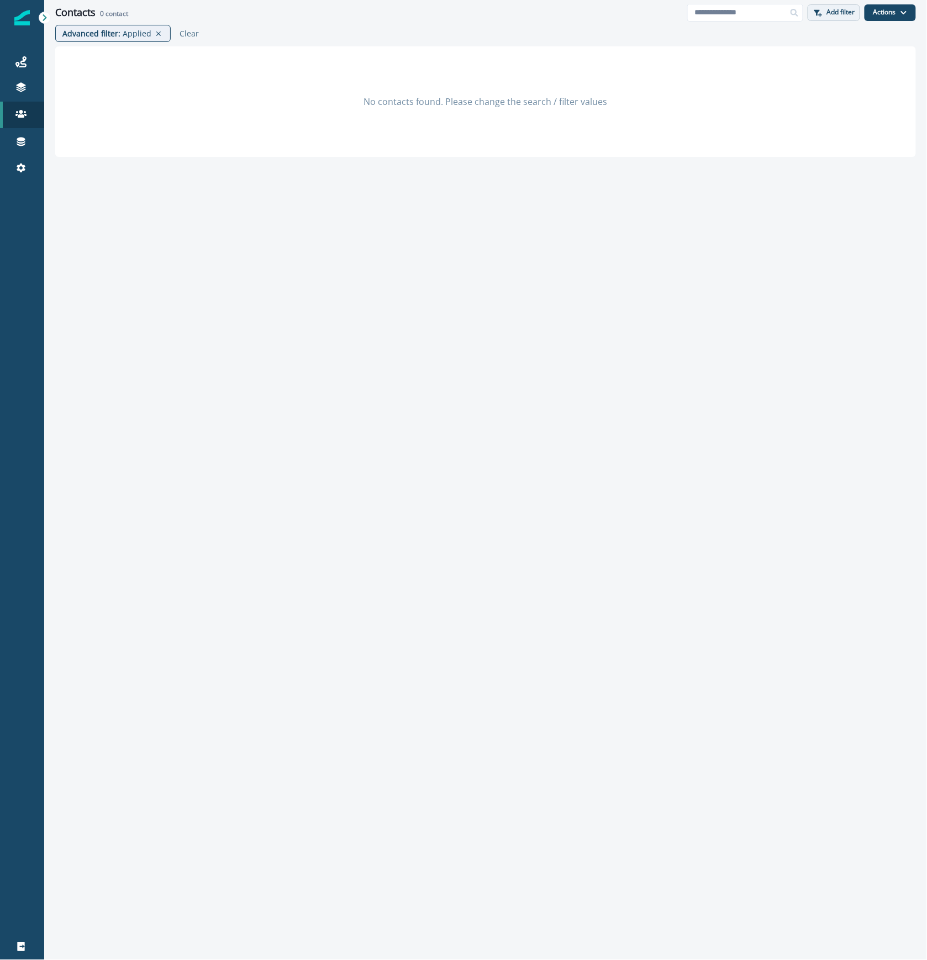
click at [841, 11] on p "Add filter" at bounding box center [841, 12] width 28 height 8
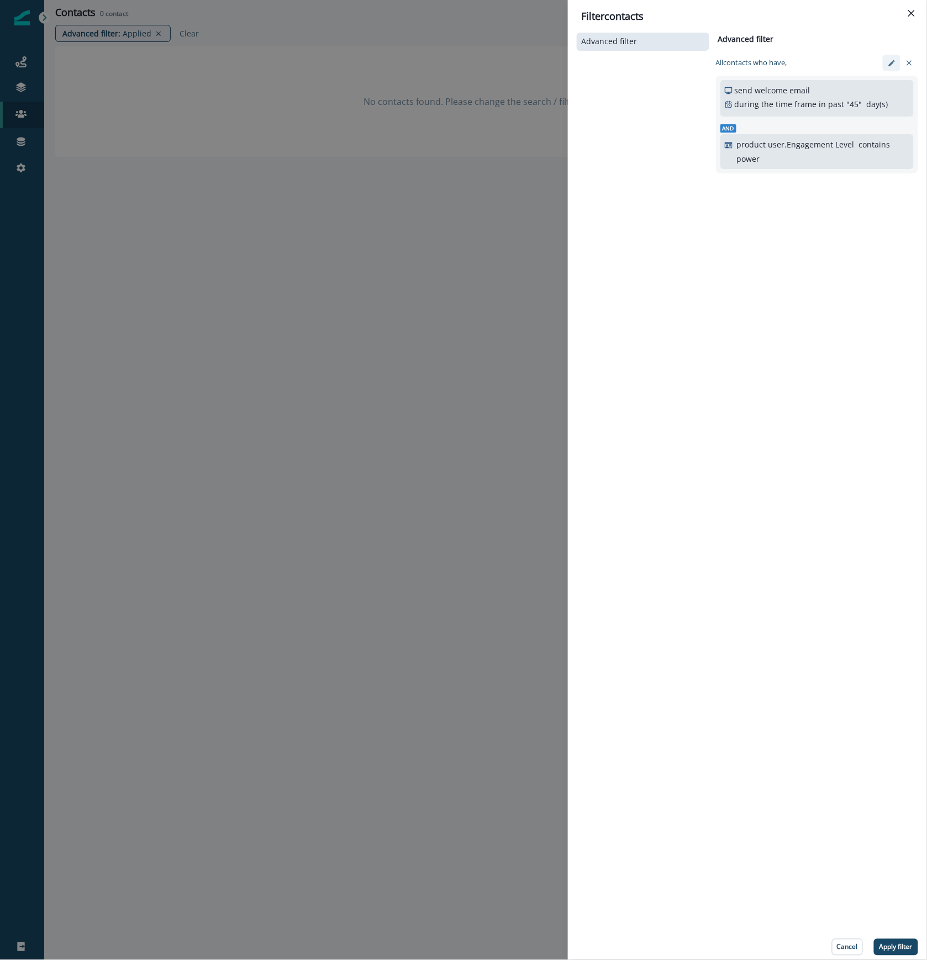
click at [893, 65] on icon "edit-filter" at bounding box center [892, 63] width 8 height 8
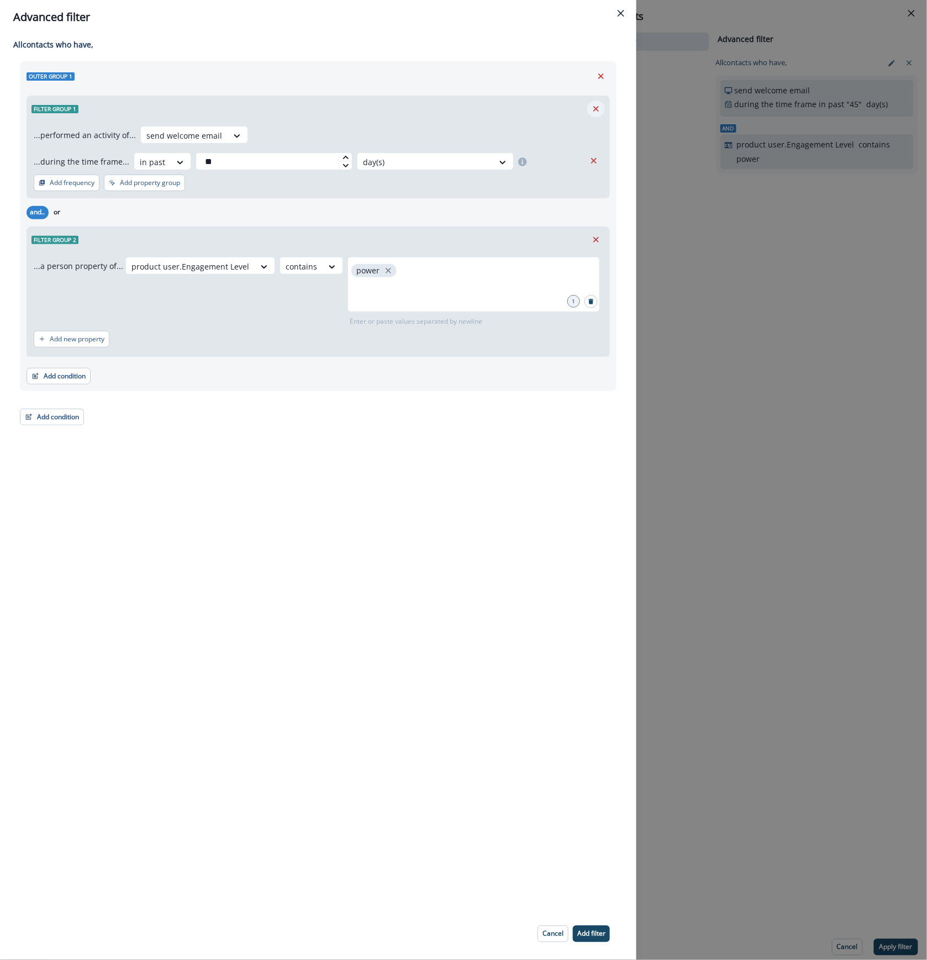
click at [597, 107] on icon "Remove" at bounding box center [596, 109] width 10 height 10
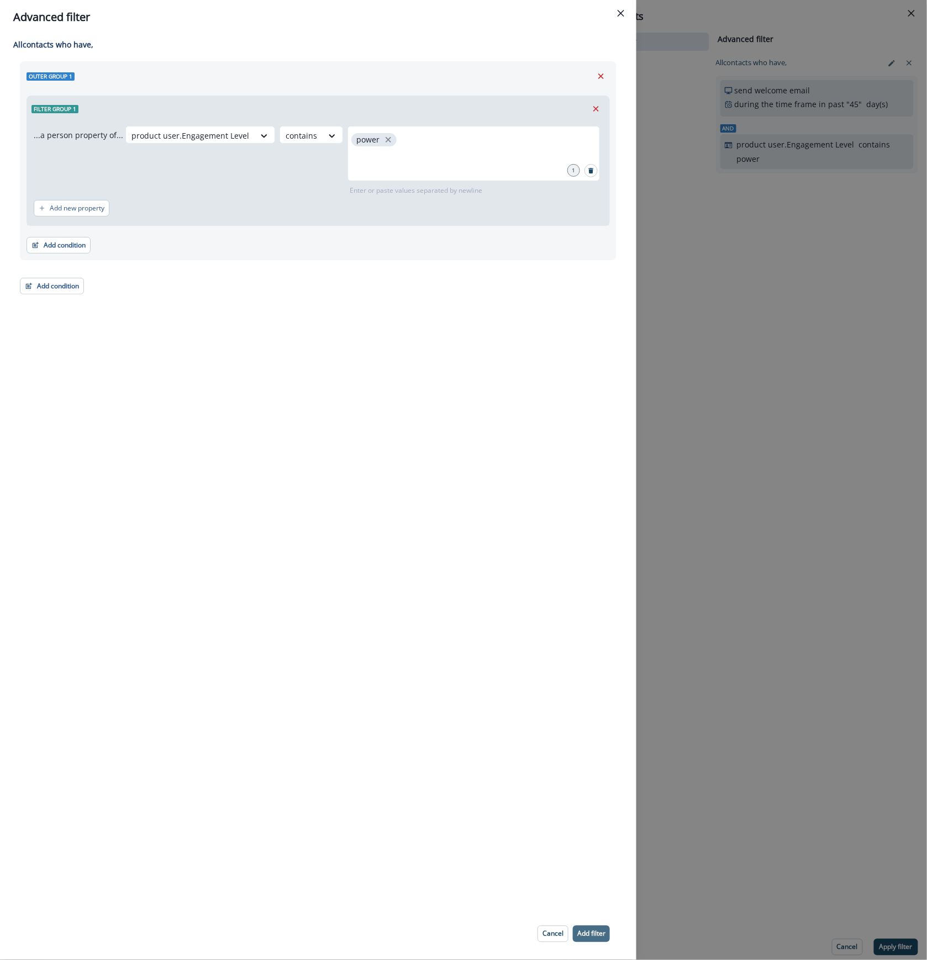
click at [599, 935] on p "Add filter" at bounding box center [591, 934] width 28 height 8
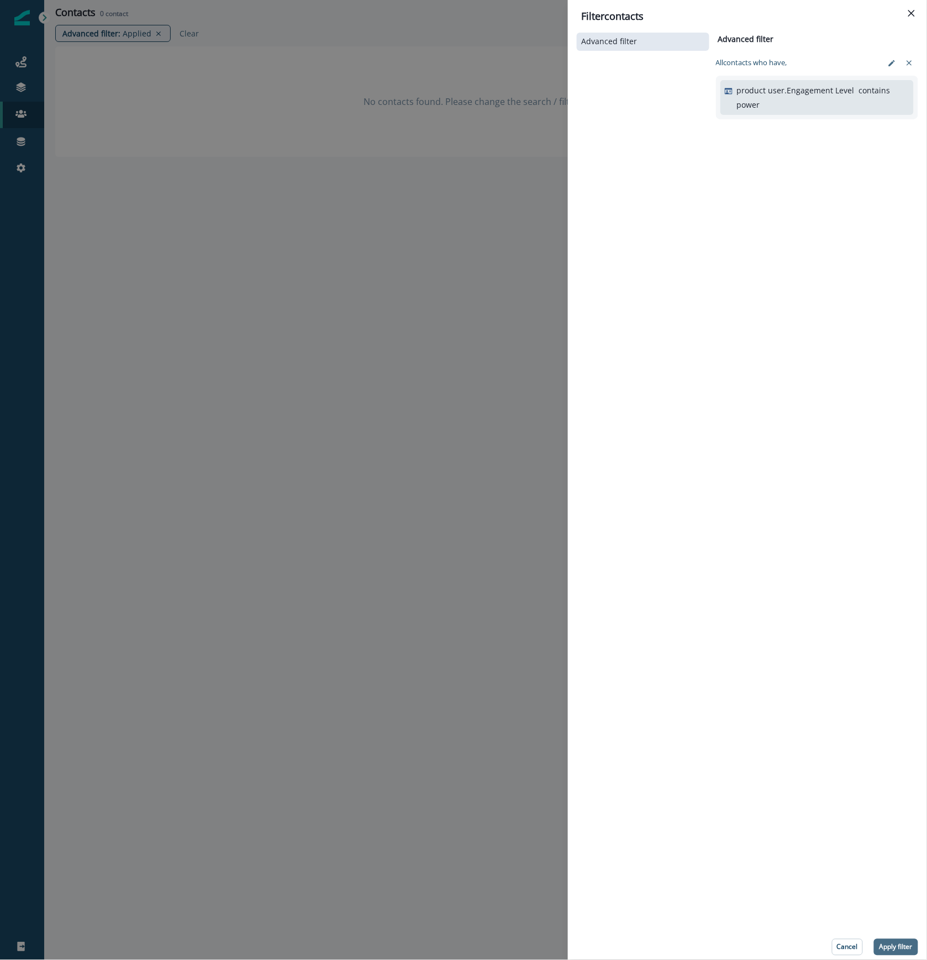
click at [888, 947] on p "Apply filter" at bounding box center [895, 947] width 33 height 8
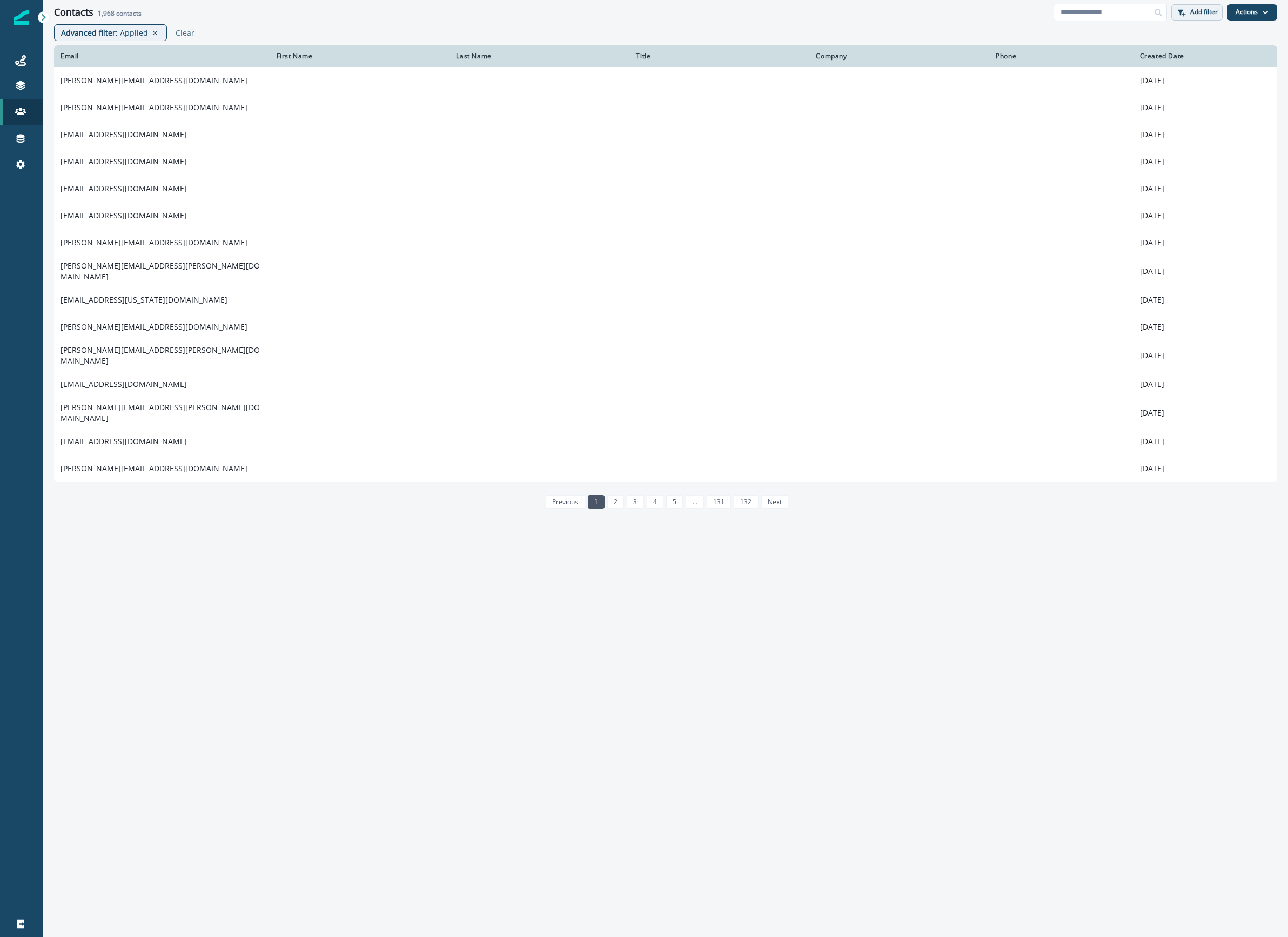
click at [906, 15] on p "Add filter" at bounding box center [1204, 12] width 27 height 8
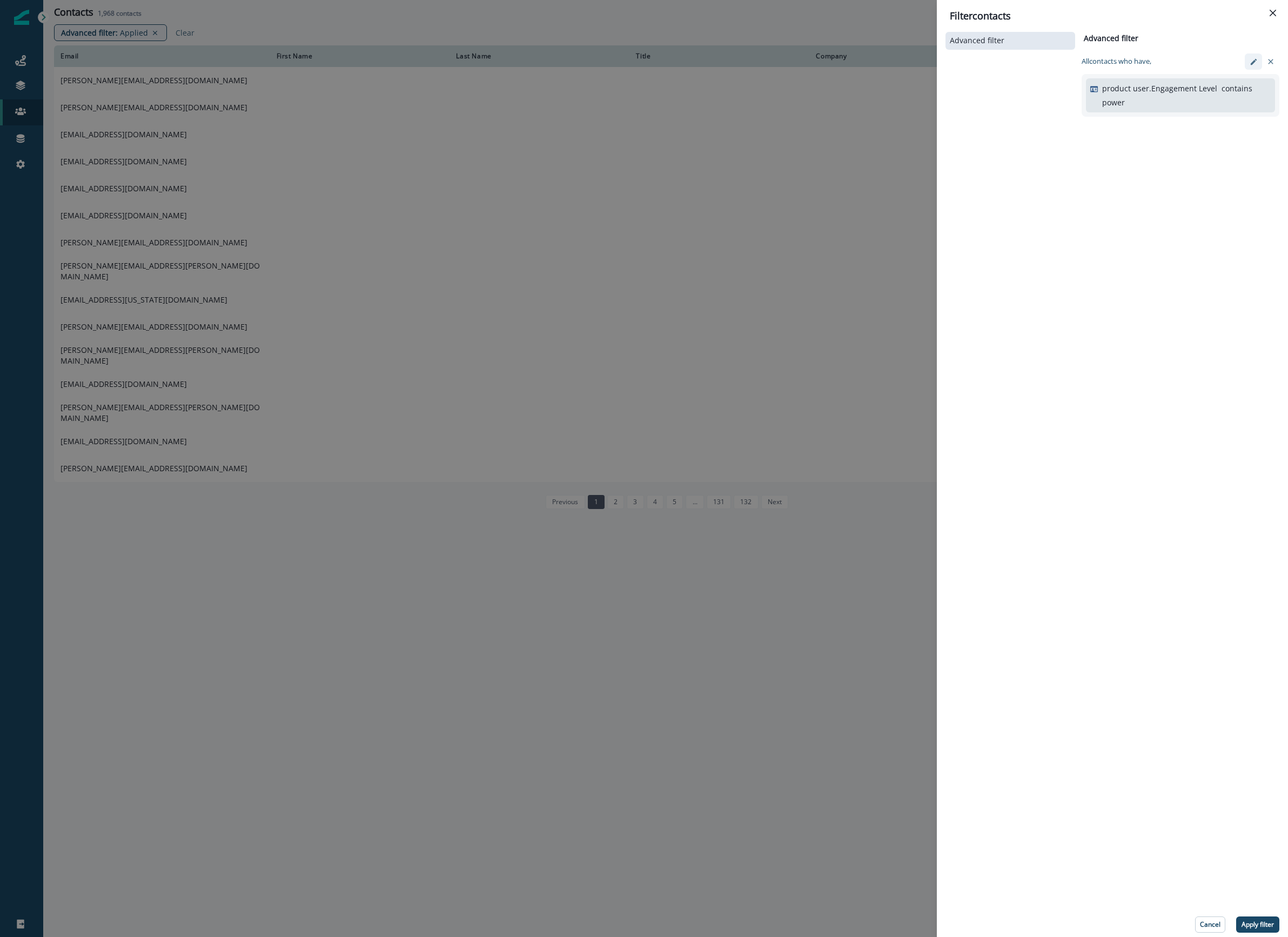
click at [906, 55] on button "edit-filter" at bounding box center [1254, 62] width 18 height 17
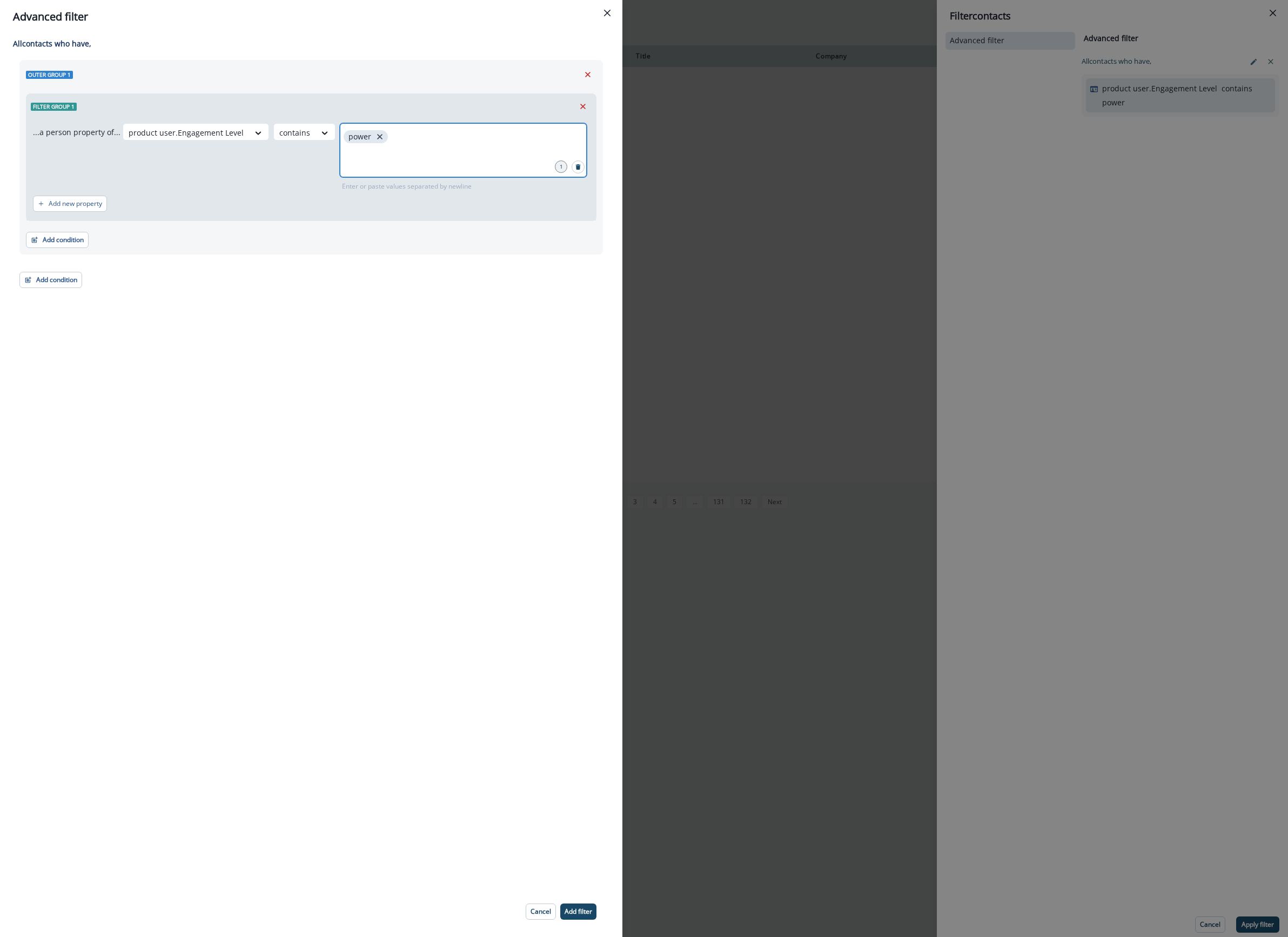
click at [376, 141] on icon "close" at bounding box center [379, 137] width 10 height 10
type input "******"
click at [53, 287] on button "Add condition" at bounding box center [51, 280] width 63 height 17
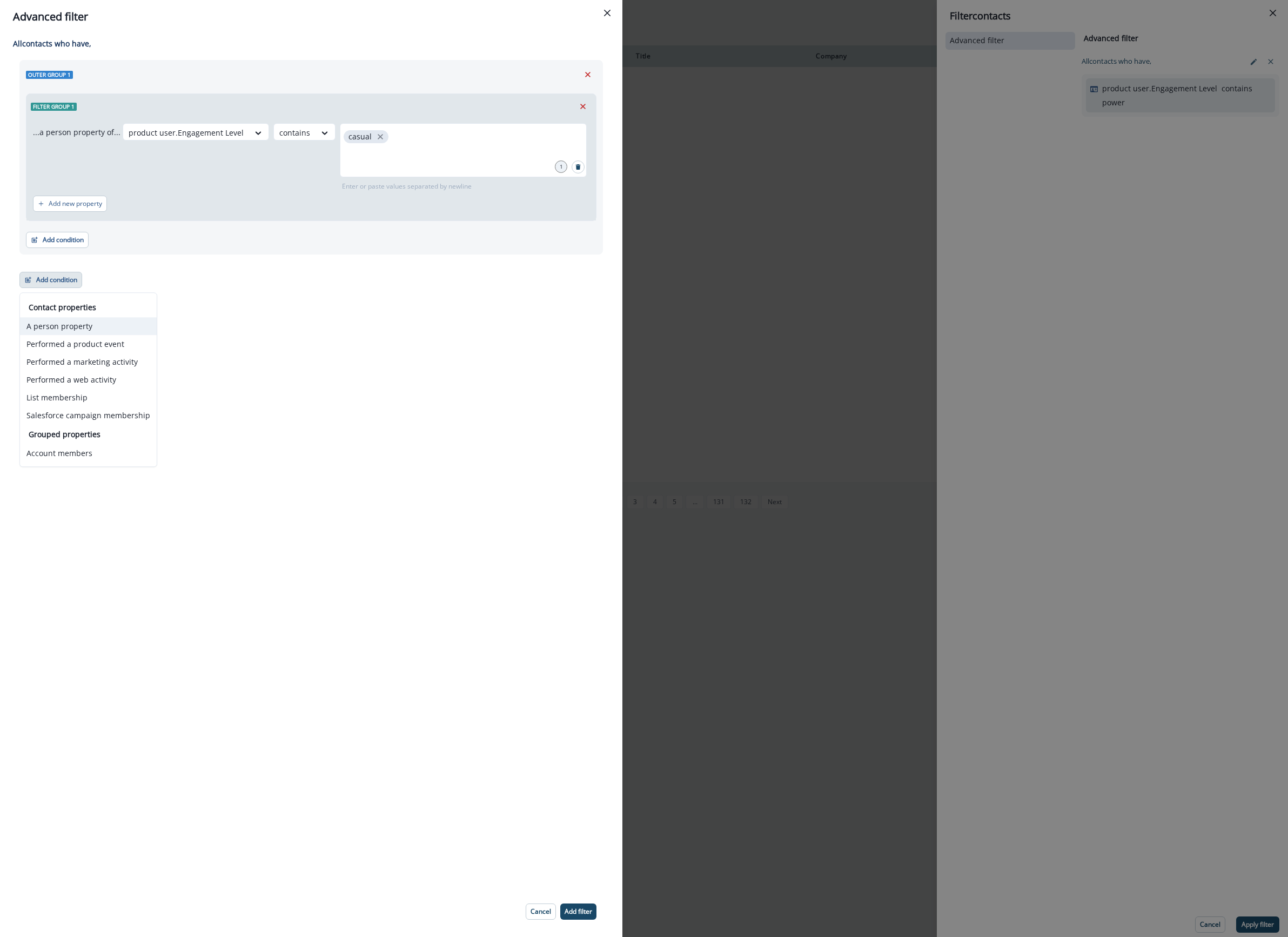
click at [86, 331] on button "A person property" at bounding box center [88, 326] width 137 height 18
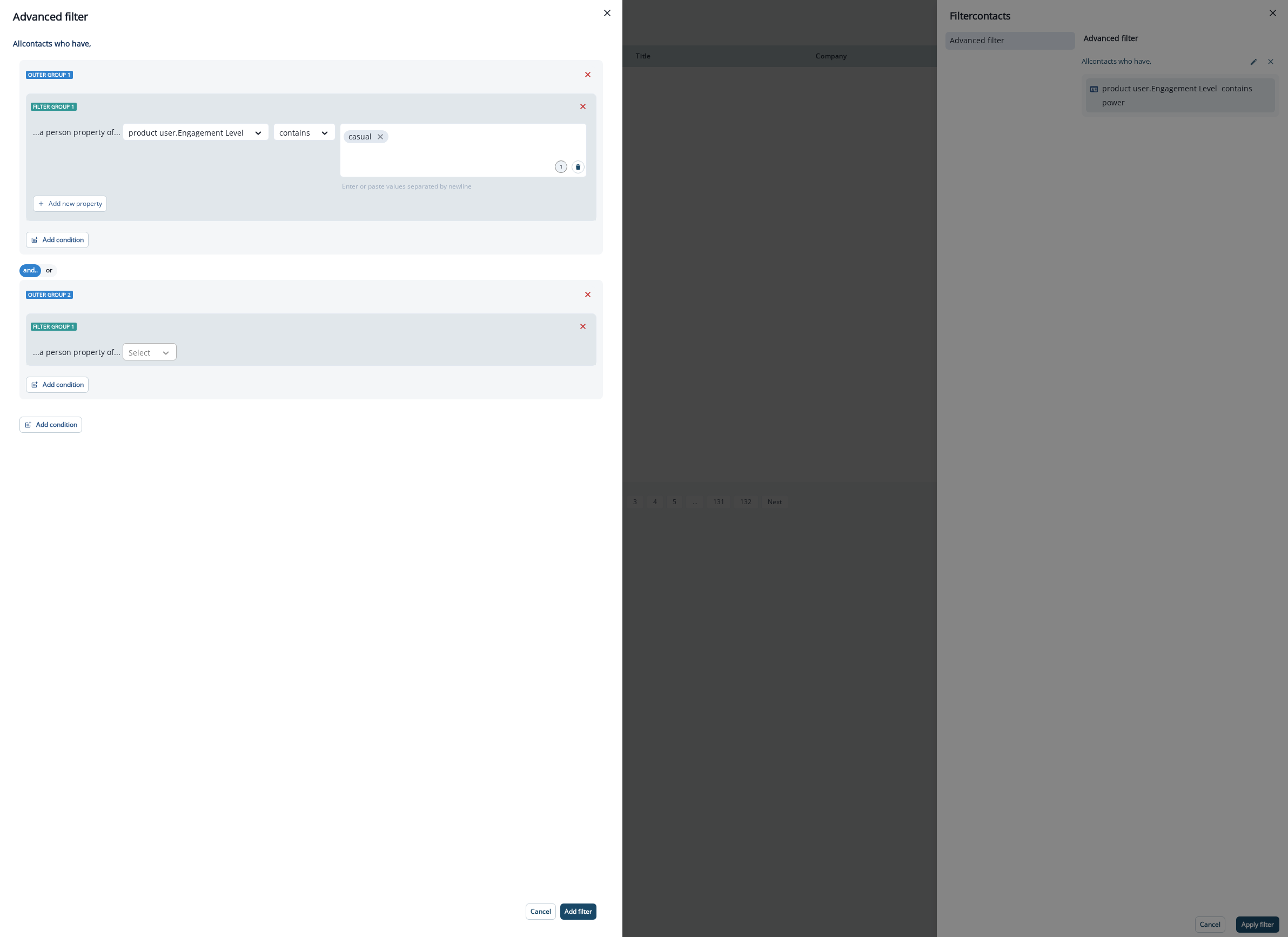
click at [156, 349] on div at bounding box center [165, 352] width 19 height 11
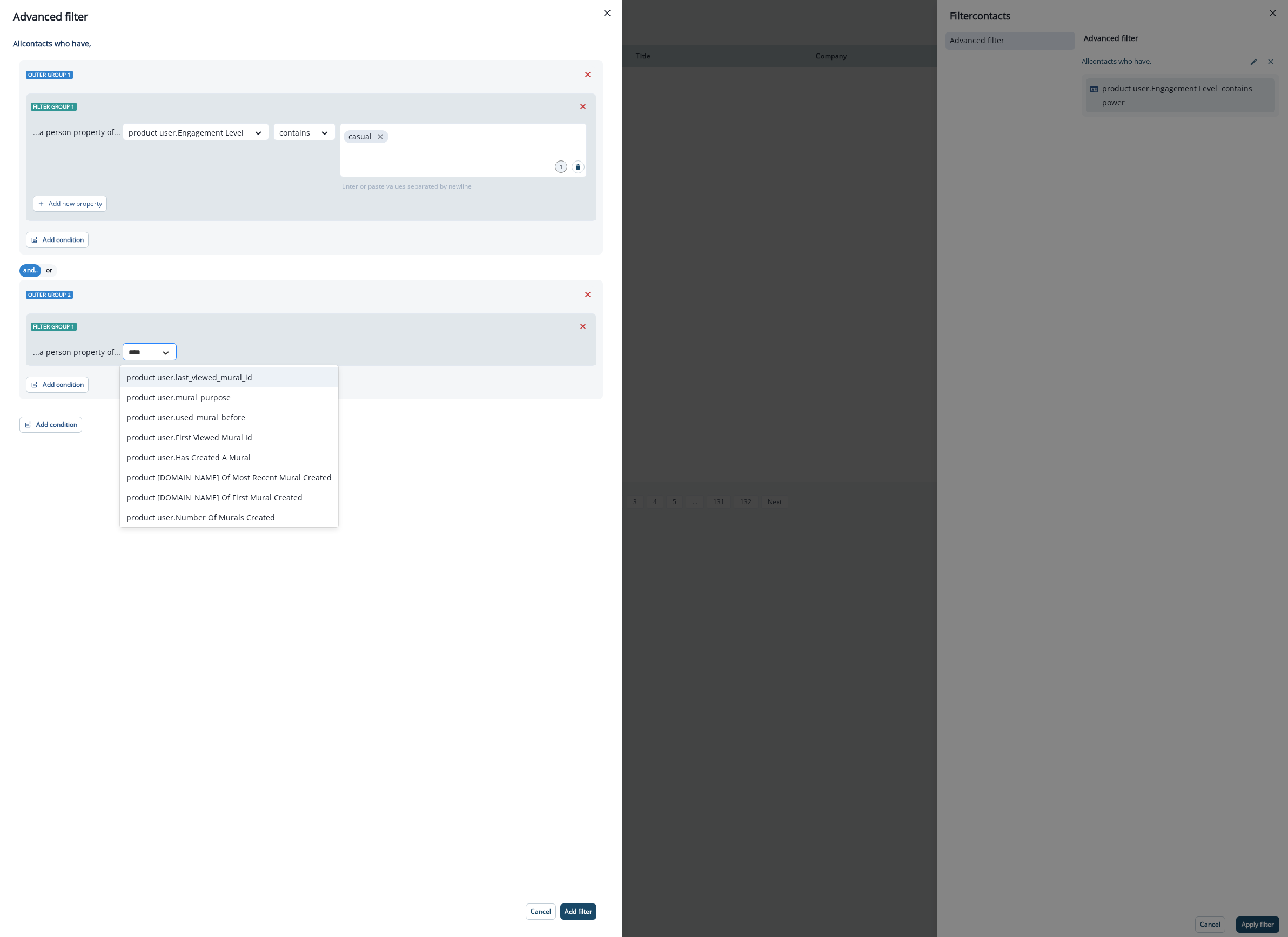
type input "*****"
click at [203, 459] on div "product user.Has Created A Mural" at bounding box center [229, 457] width 218 height 20
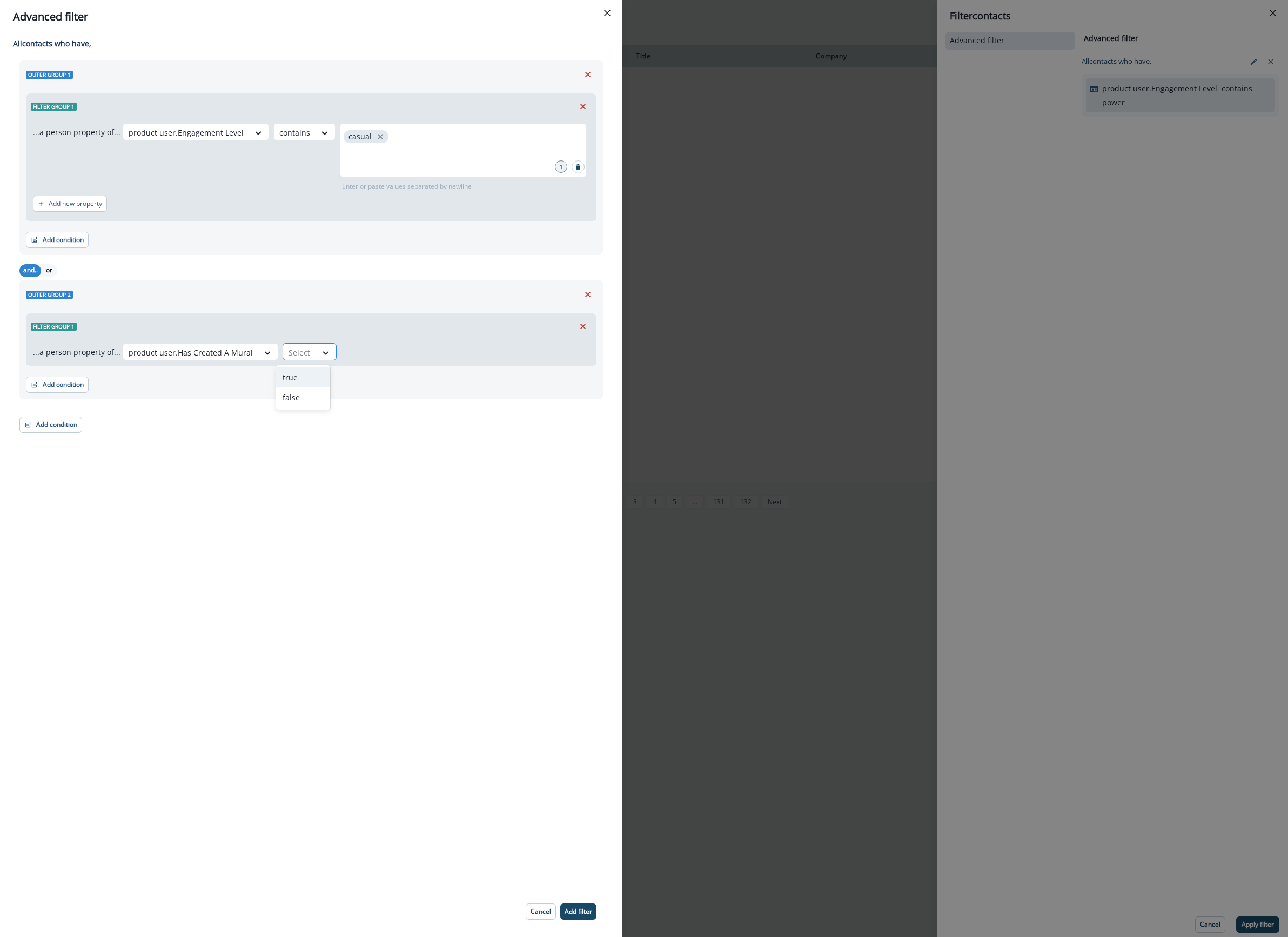
click at [321, 351] on icon at bounding box center [326, 352] width 10 height 11
click at [302, 379] on div "true" at bounding box center [302, 378] width 54 height 20
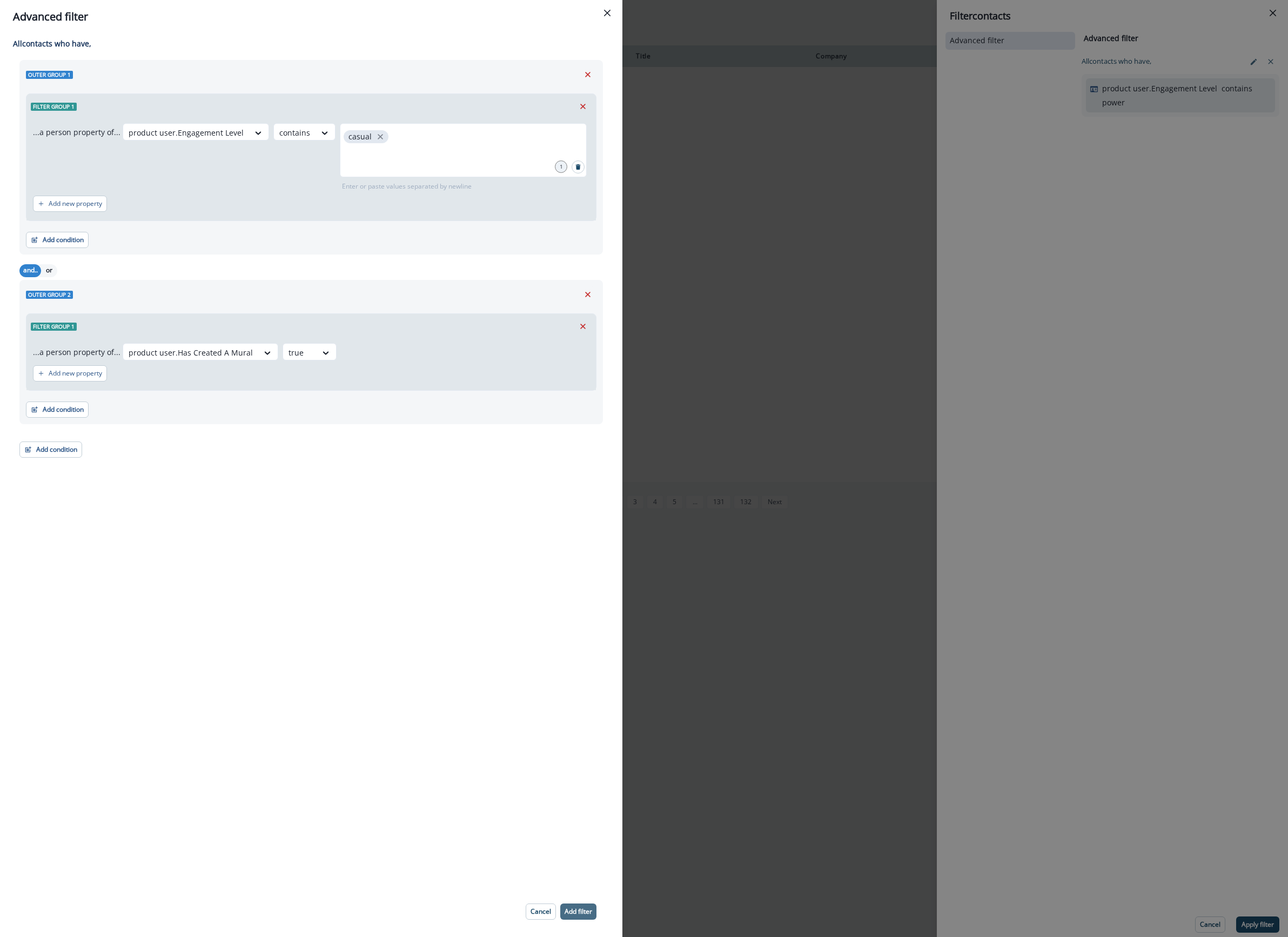
click at [584, 913] on p "Add filter" at bounding box center [578, 912] width 27 height 8
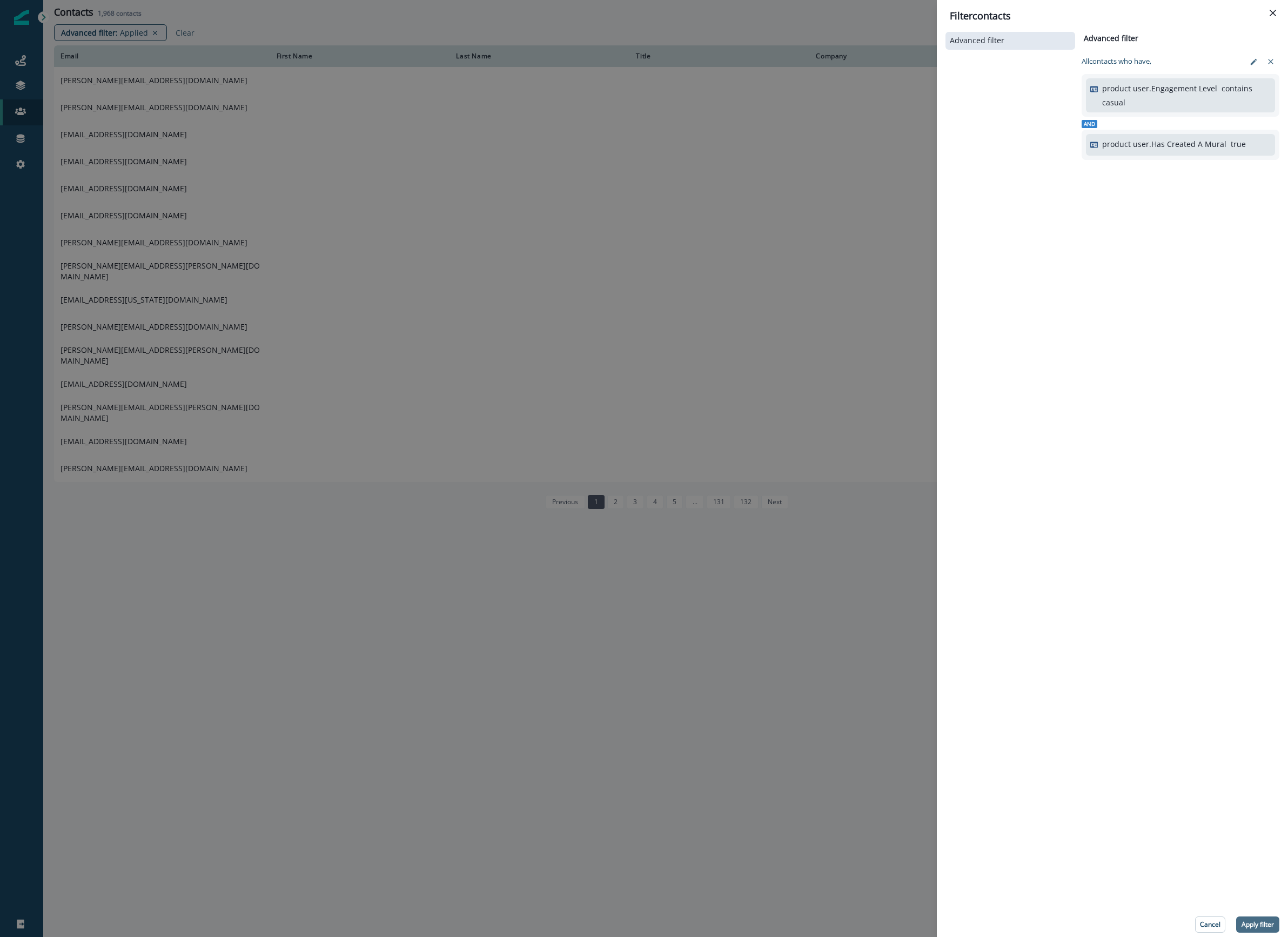
click at [906, 928] on p "Apply filter" at bounding box center [1257, 924] width 32 height 8
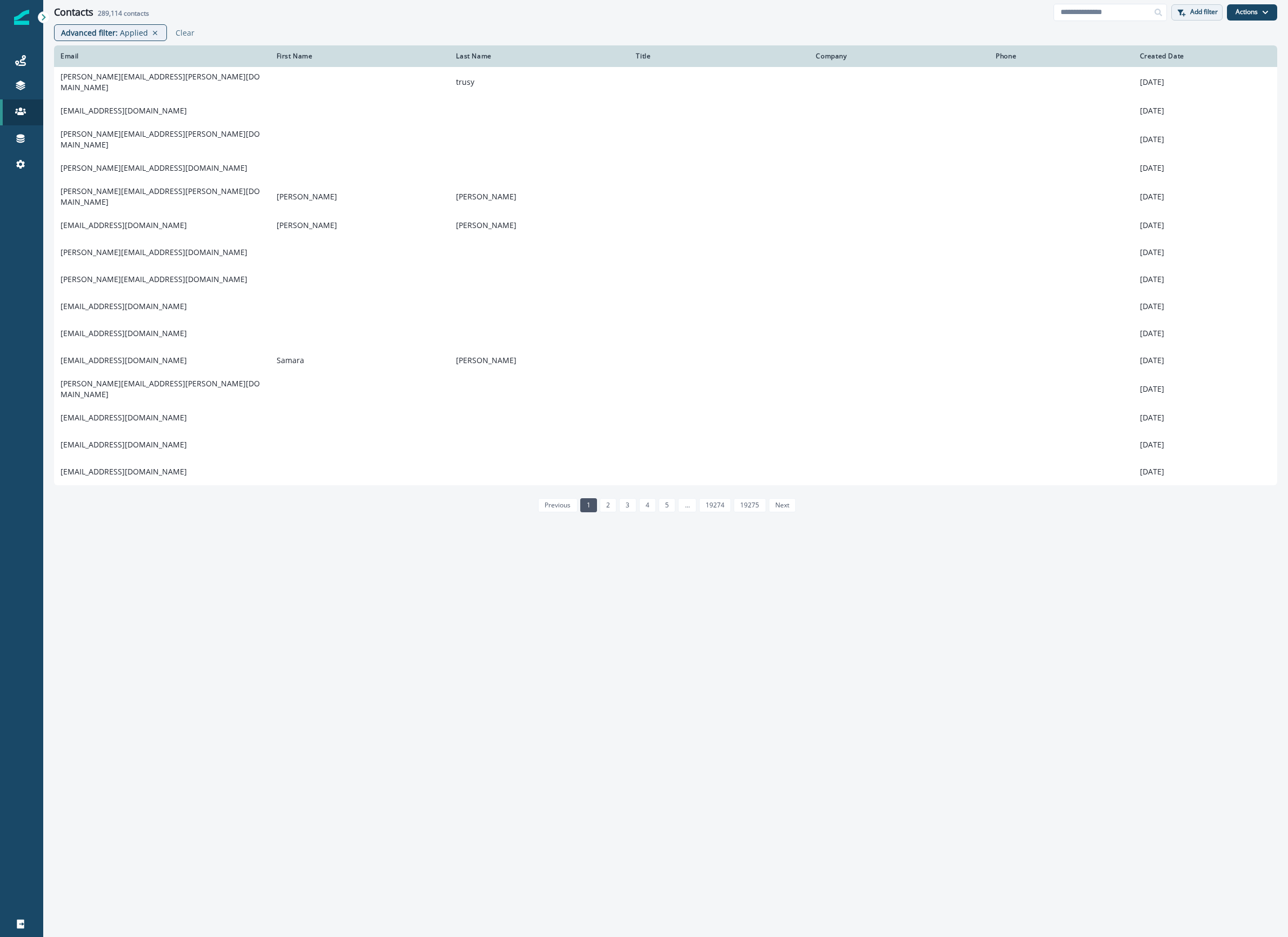
click at [906, 13] on button "Add filter" at bounding box center [1197, 12] width 51 height 17
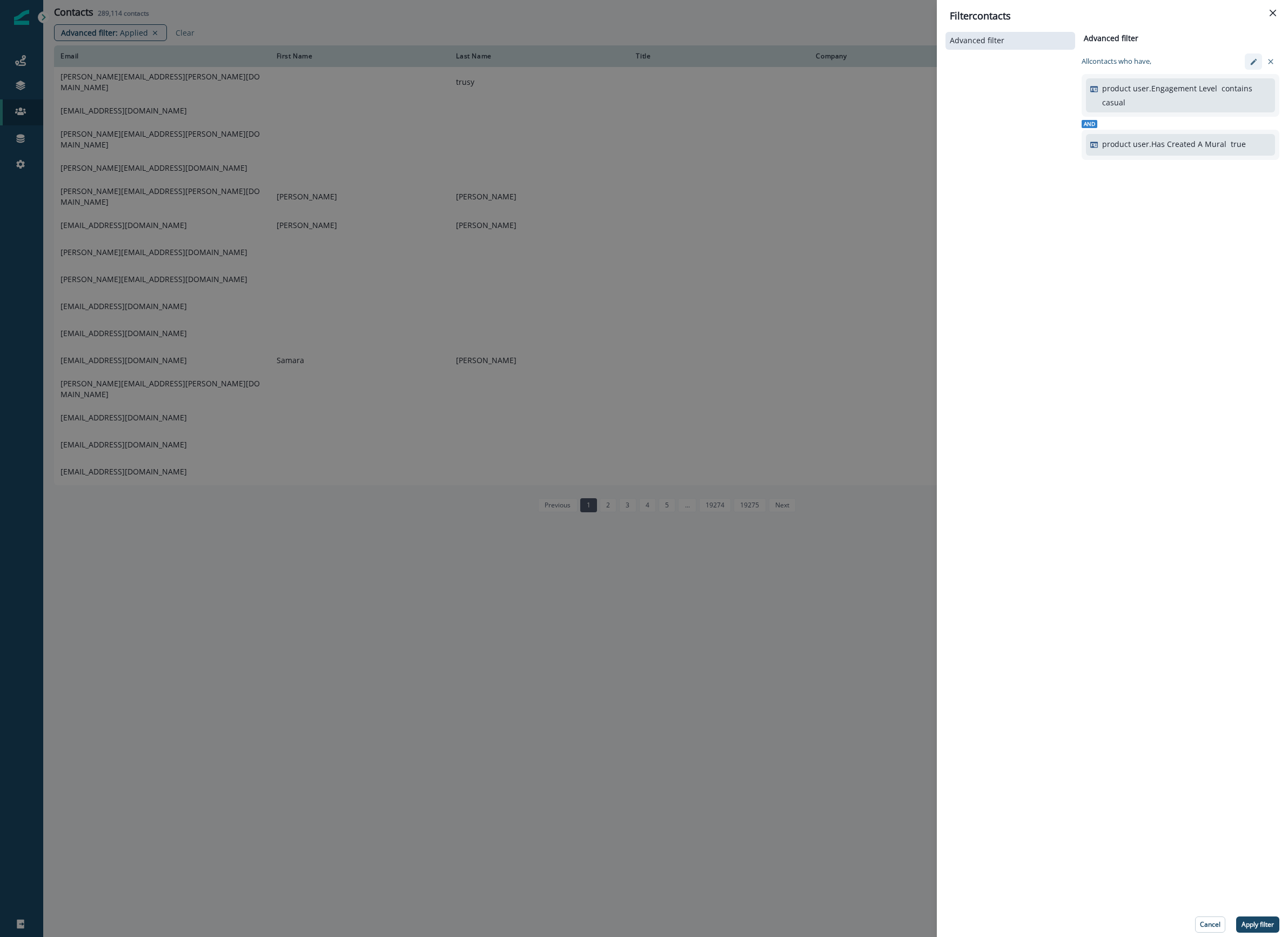
click at [906, 60] on button "edit-filter" at bounding box center [1254, 62] width 18 height 17
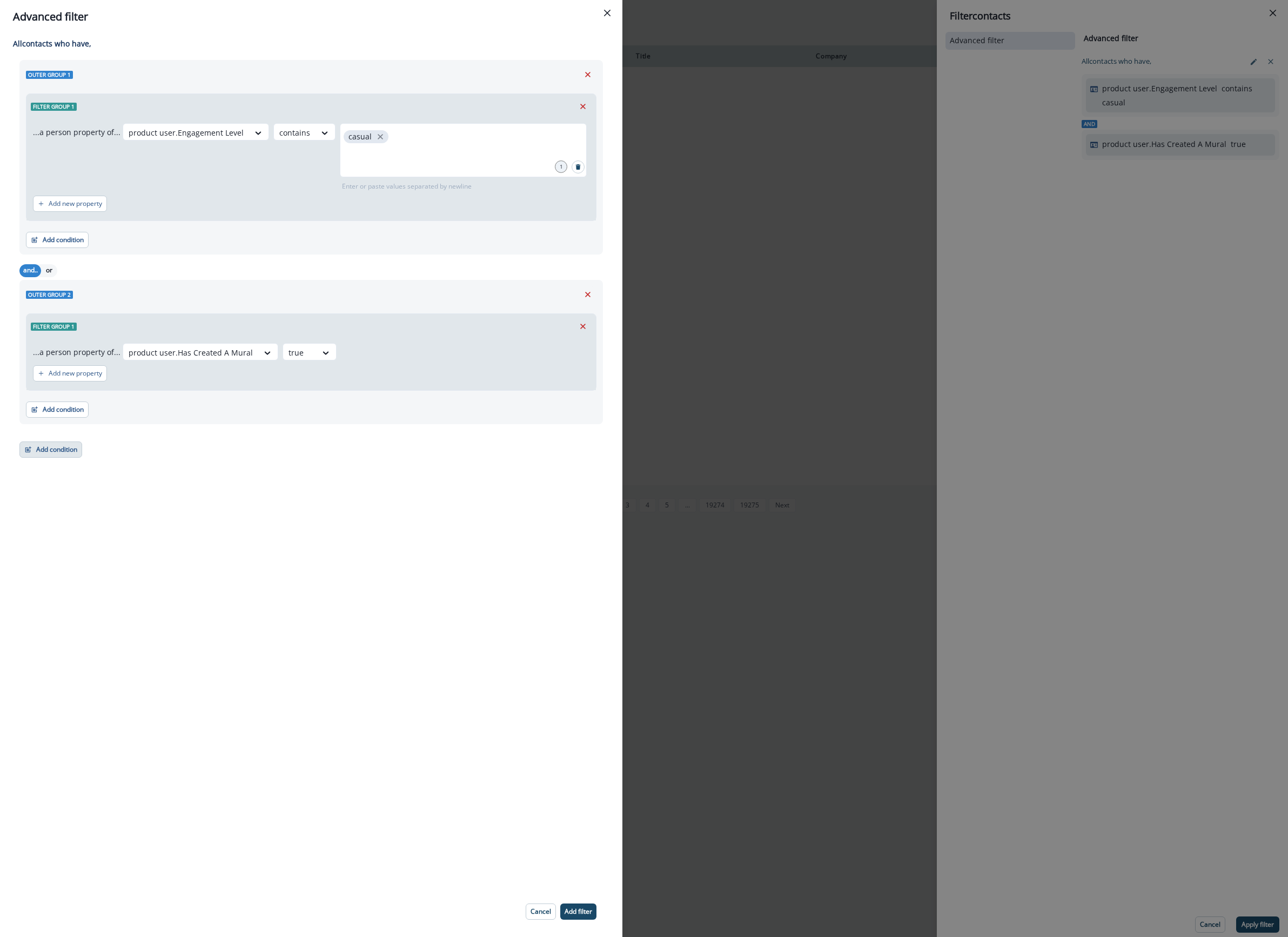
click at [46, 450] on button "Add condition" at bounding box center [51, 449] width 63 height 17
click at [72, 491] on button "A person property" at bounding box center [88, 496] width 137 height 18
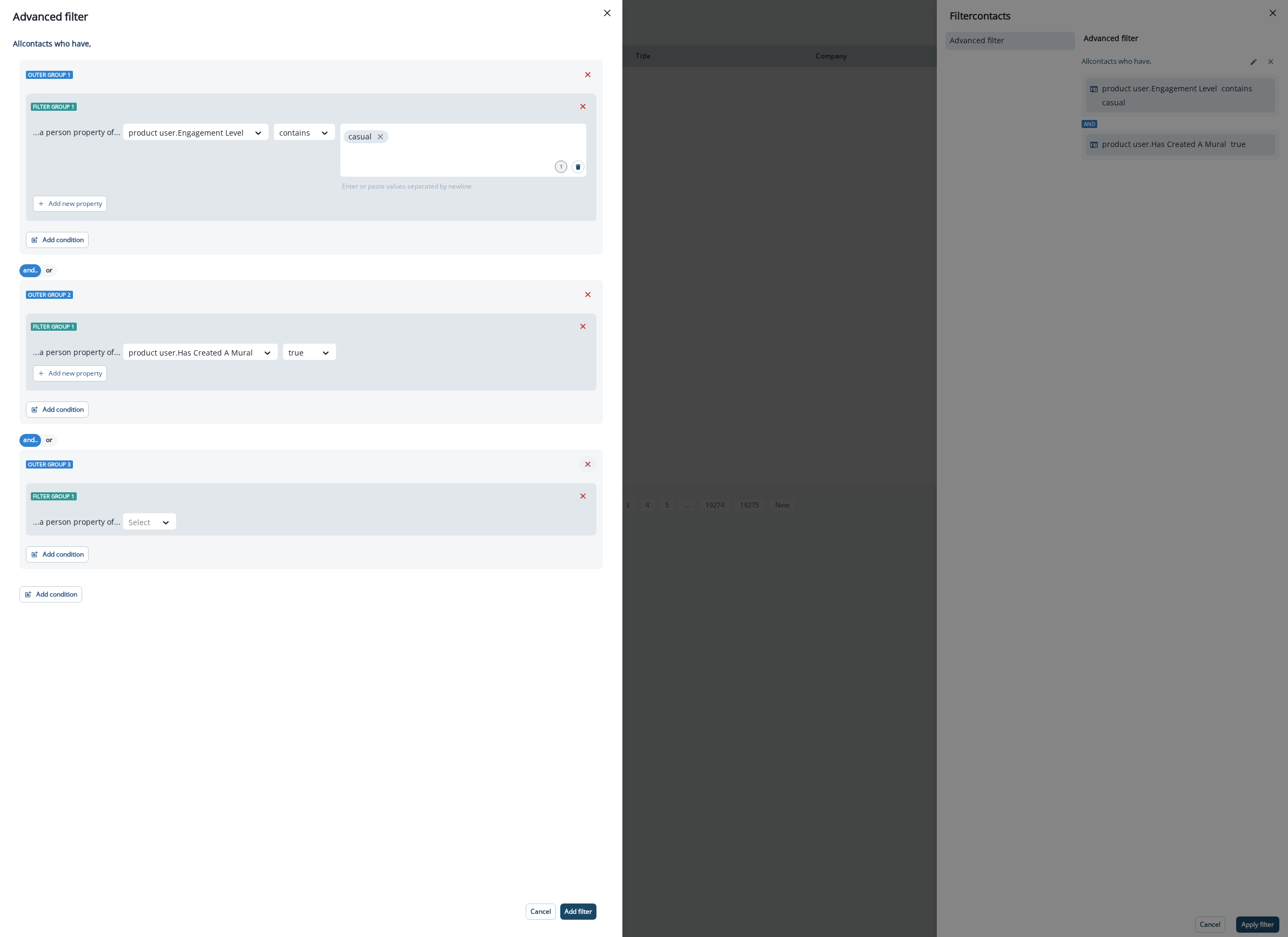
click at [584, 469] on button "Remove" at bounding box center [588, 464] width 18 height 17
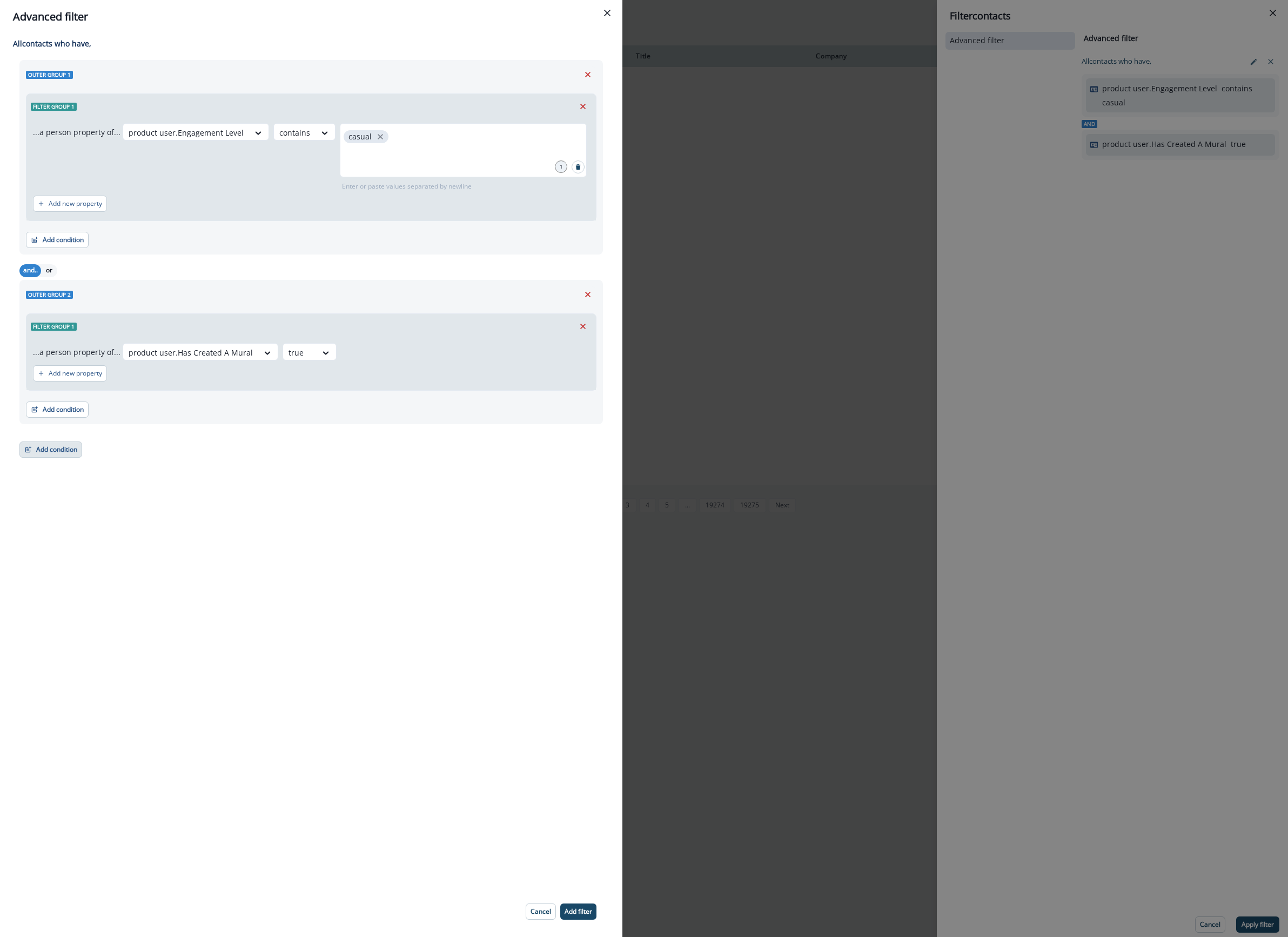
click at [59, 452] on button "Add condition" at bounding box center [51, 449] width 63 height 17
click at [72, 519] on button "Performed a product event" at bounding box center [88, 513] width 137 height 18
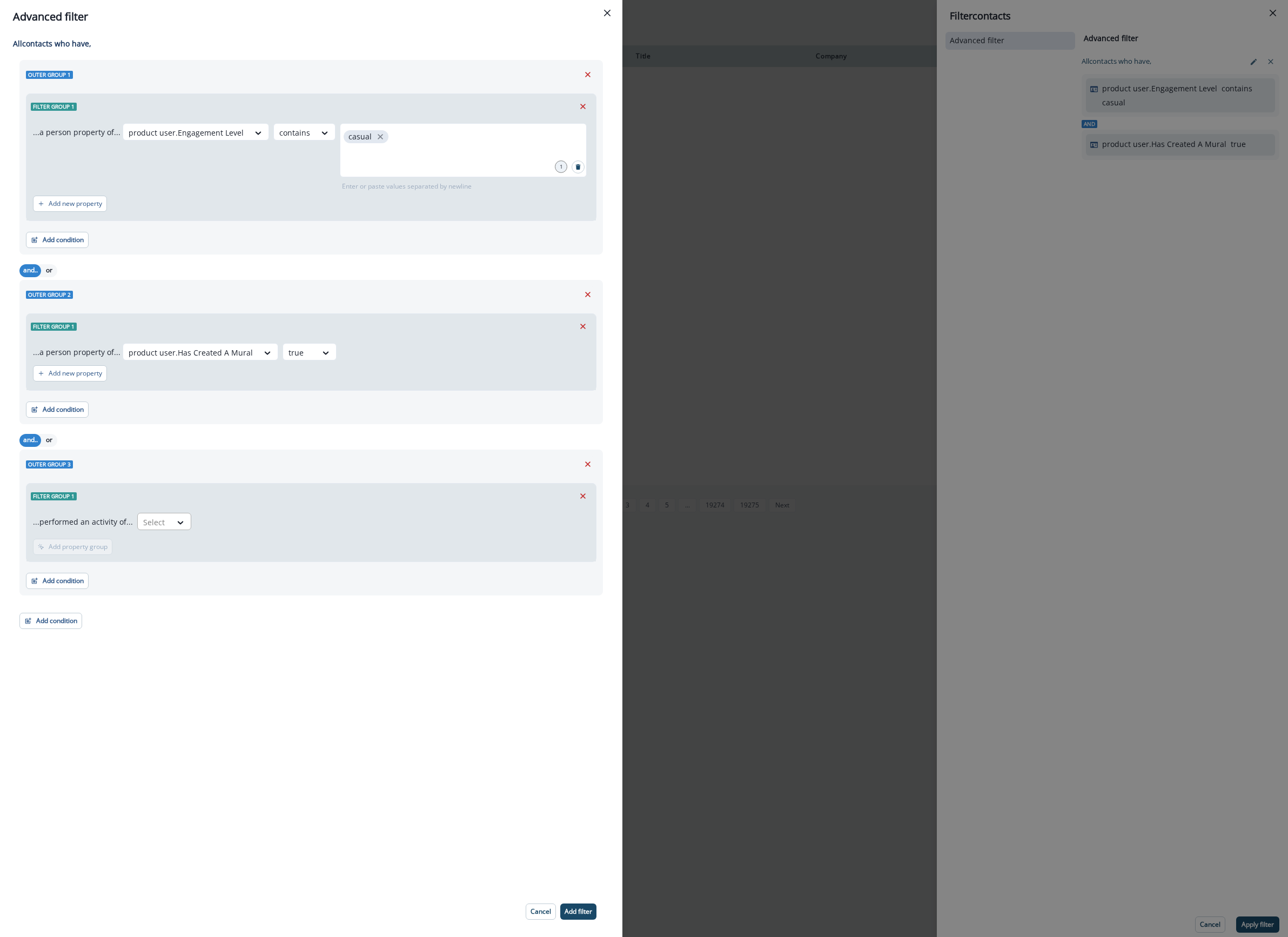
drag, startPoint x: 144, startPoint y: 521, endPoint x: 150, endPoint y: 521, distance: 6.0
click at [145, 521] on div at bounding box center [154, 522] width 22 height 14
type input "****"
click at [196, 571] on div "send welcome email" at bounding box center [226, 567] width 184 height 20
click at [133, 549] on p "Add time frame" at bounding box center [141, 547] width 47 height 8
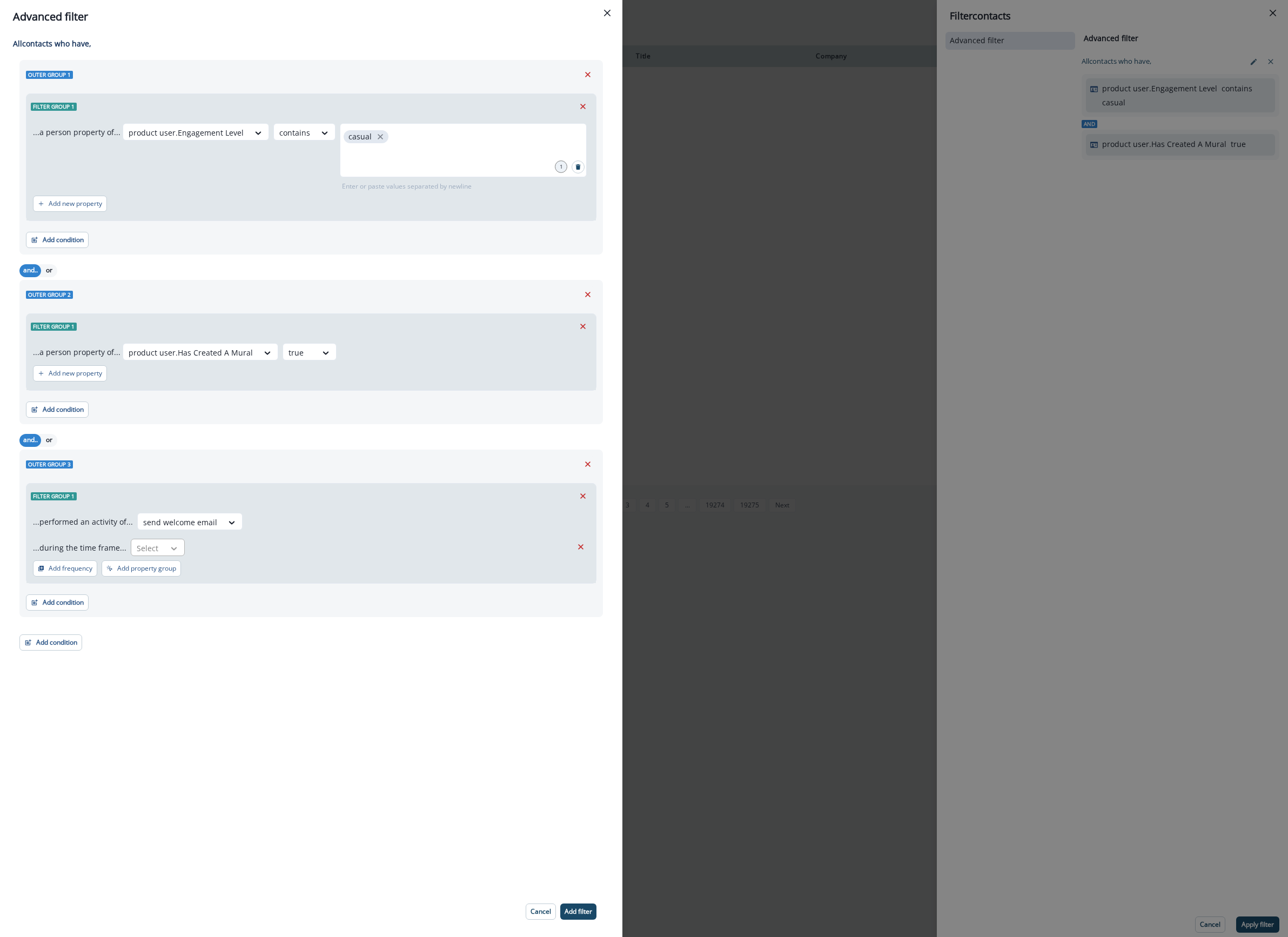
click at [164, 550] on div at bounding box center [173, 548] width 19 height 11
click at [162, 634] on div "between (inclusive)" at bounding box center [207, 633] width 161 height 20
click at [380, 549] on input "date" at bounding box center [316, 548] width 160 height 18
type input "**********"
click at [539, 550] on input "date" at bounding box center [490, 548] width 140 height 18
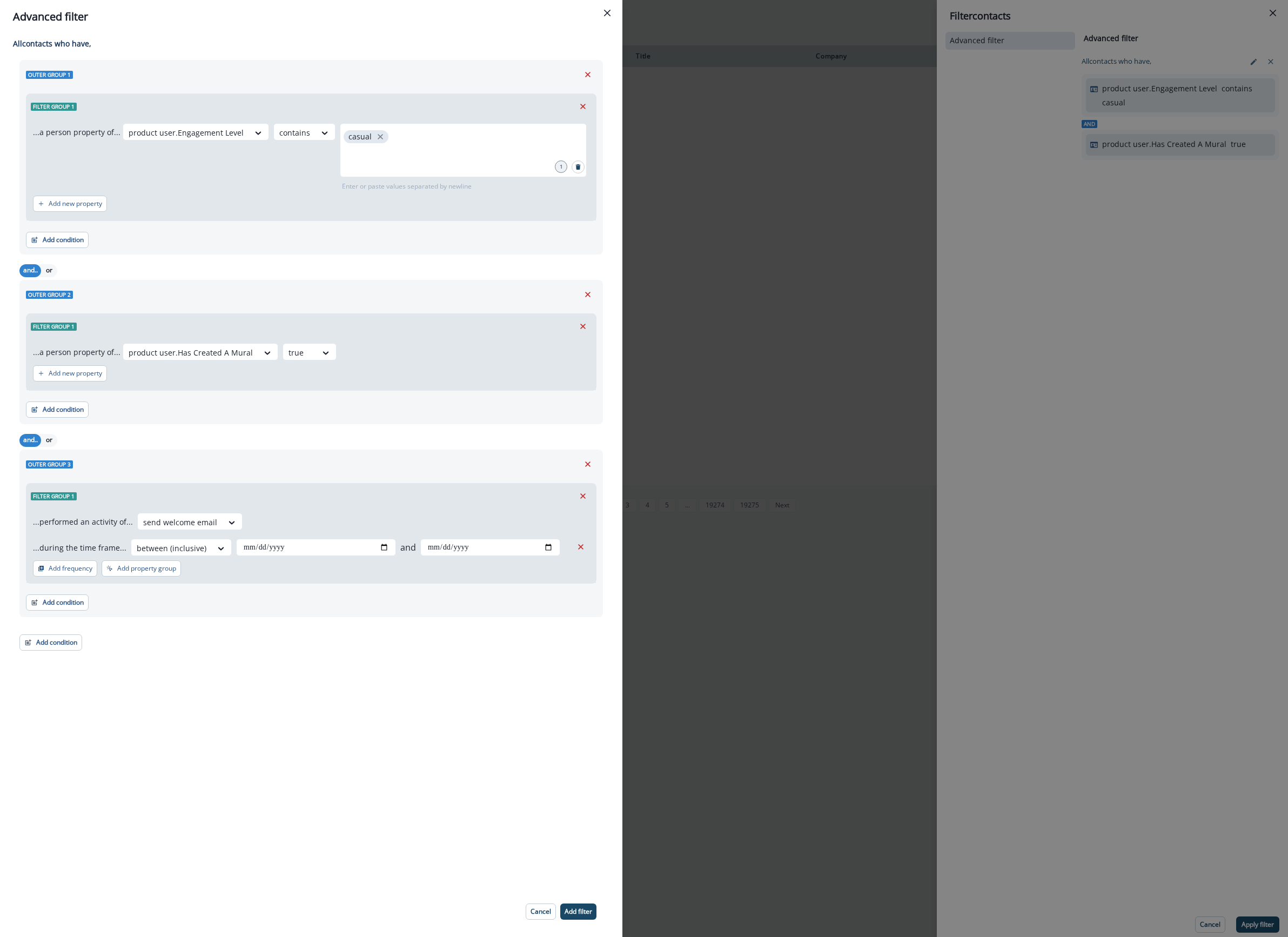
type input "**********"
click at [578, 915] on p "Add filter" at bounding box center [578, 912] width 27 height 8
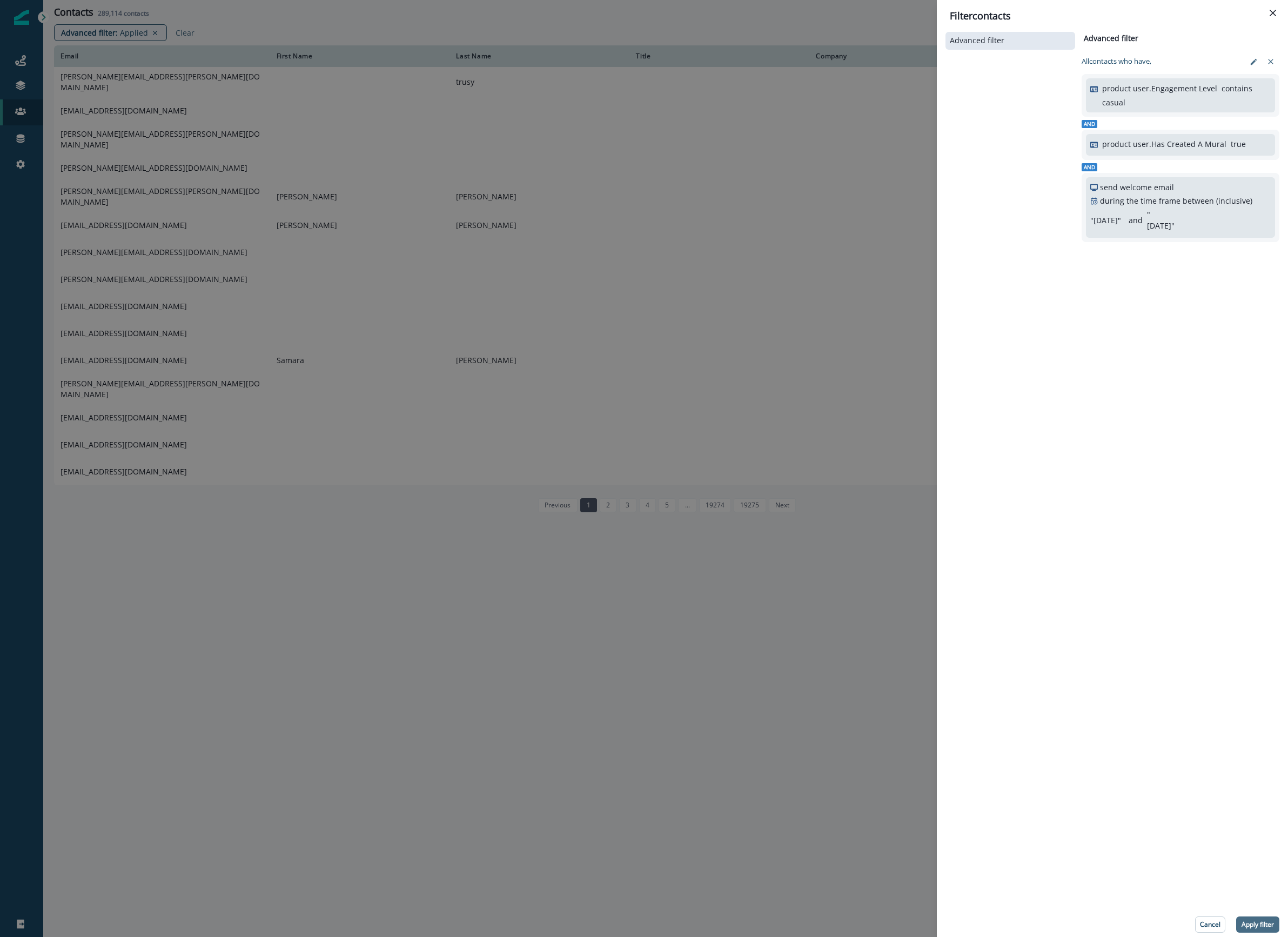
click at [906, 925] on p "Apply filter" at bounding box center [1257, 924] width 32 height 8
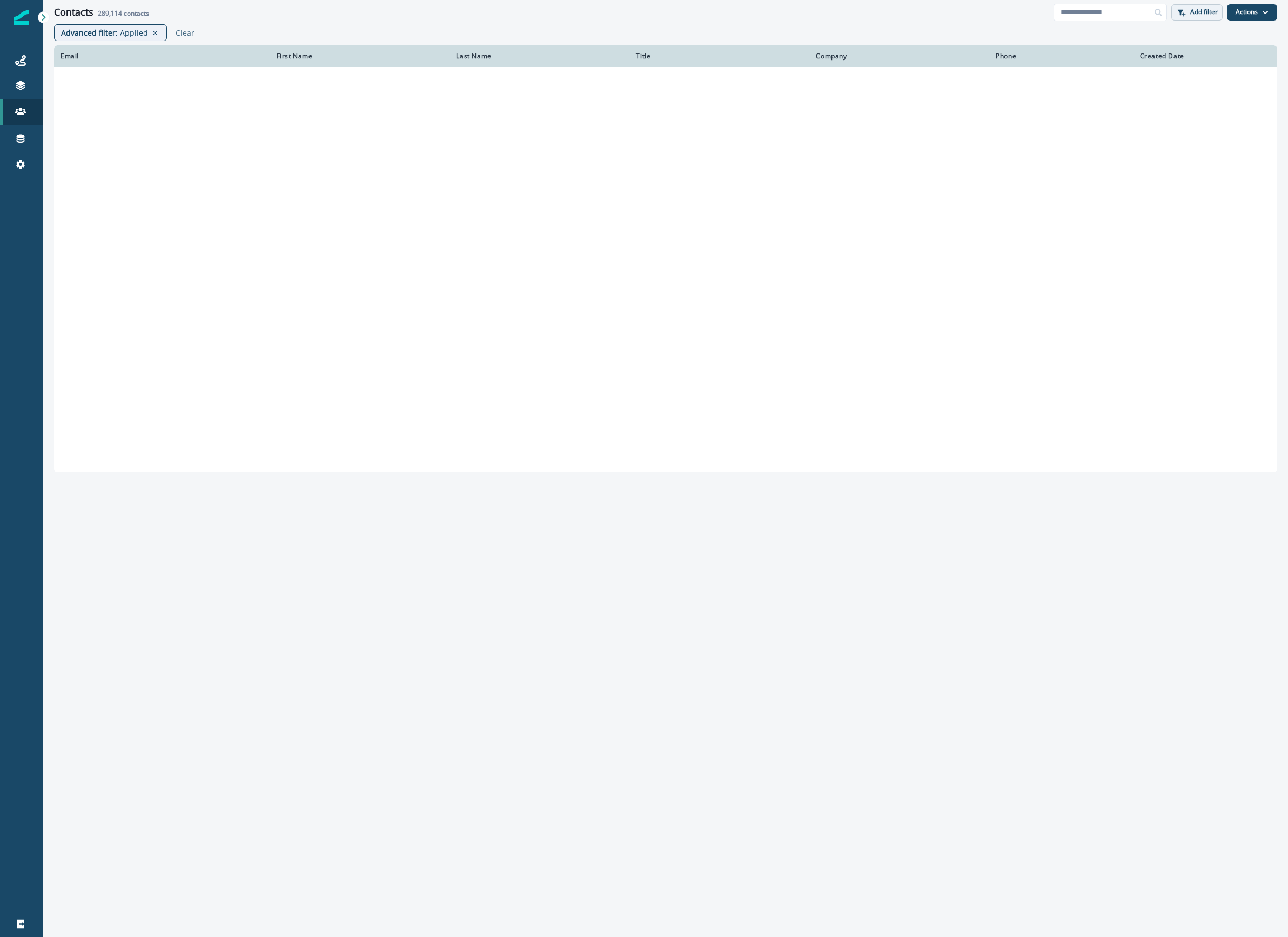
click at [906, 11] on p "Add filter" at bounding box center [1204, 12] width 27 height 8
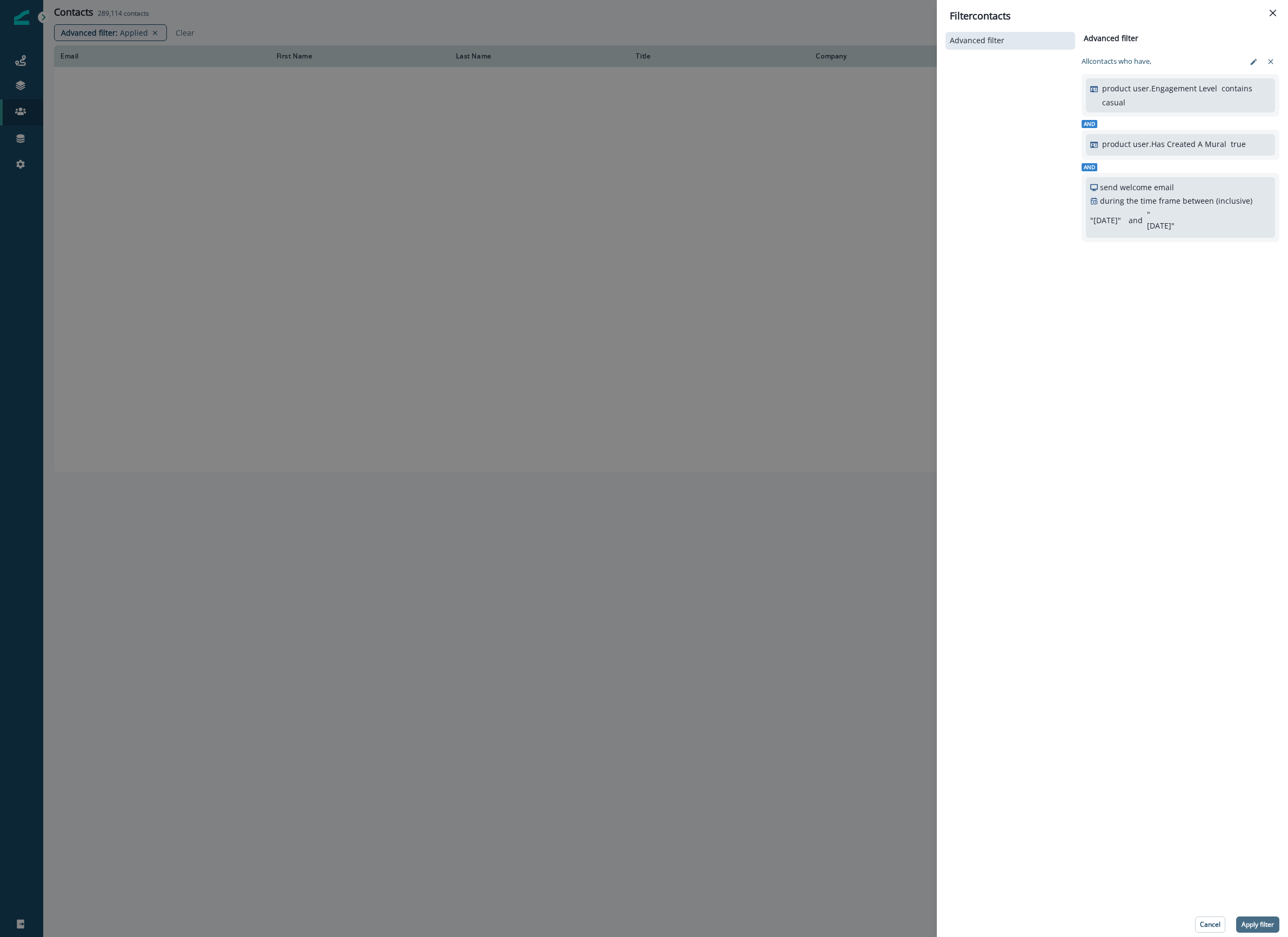
click at [906, 925] on p "Apply filter" at bounding box center [1257, 924] width 32 height 8
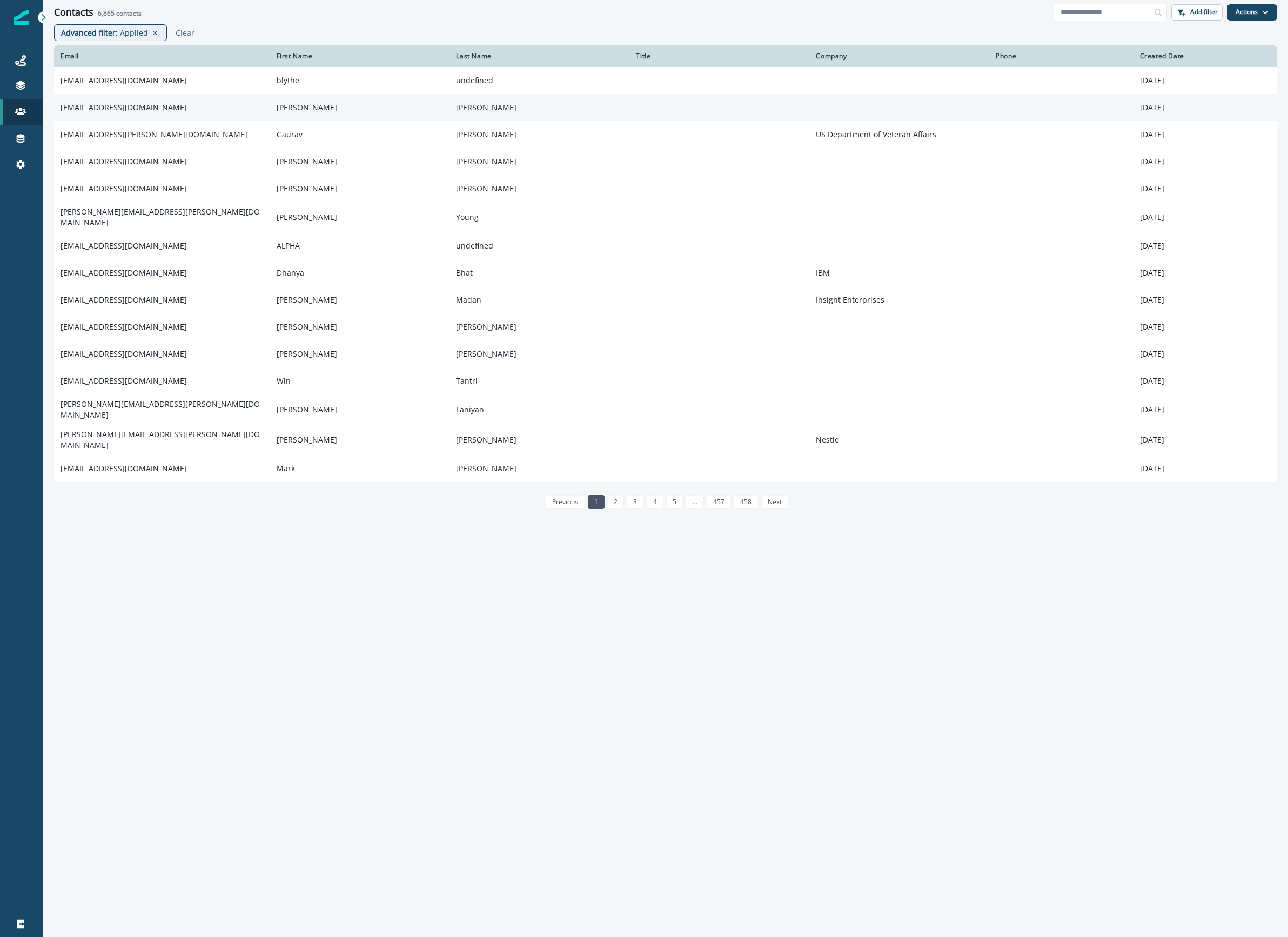
click at [286, 107] on td "jairo" at bounding box center [360, 108] width 180 height 27
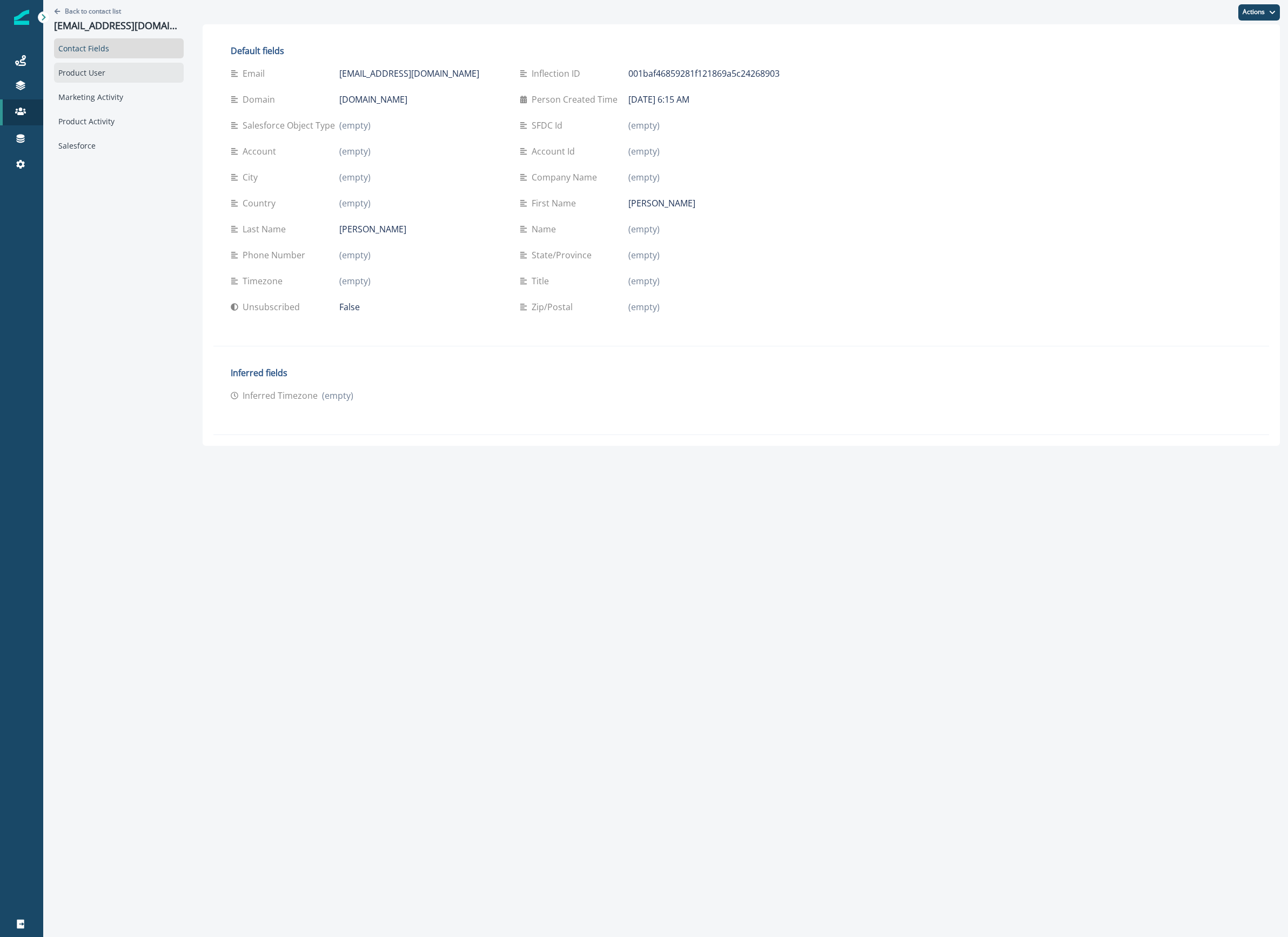
click at [100, 78] on div "Product User" at bounding box center [118, 72] width 130 height 20
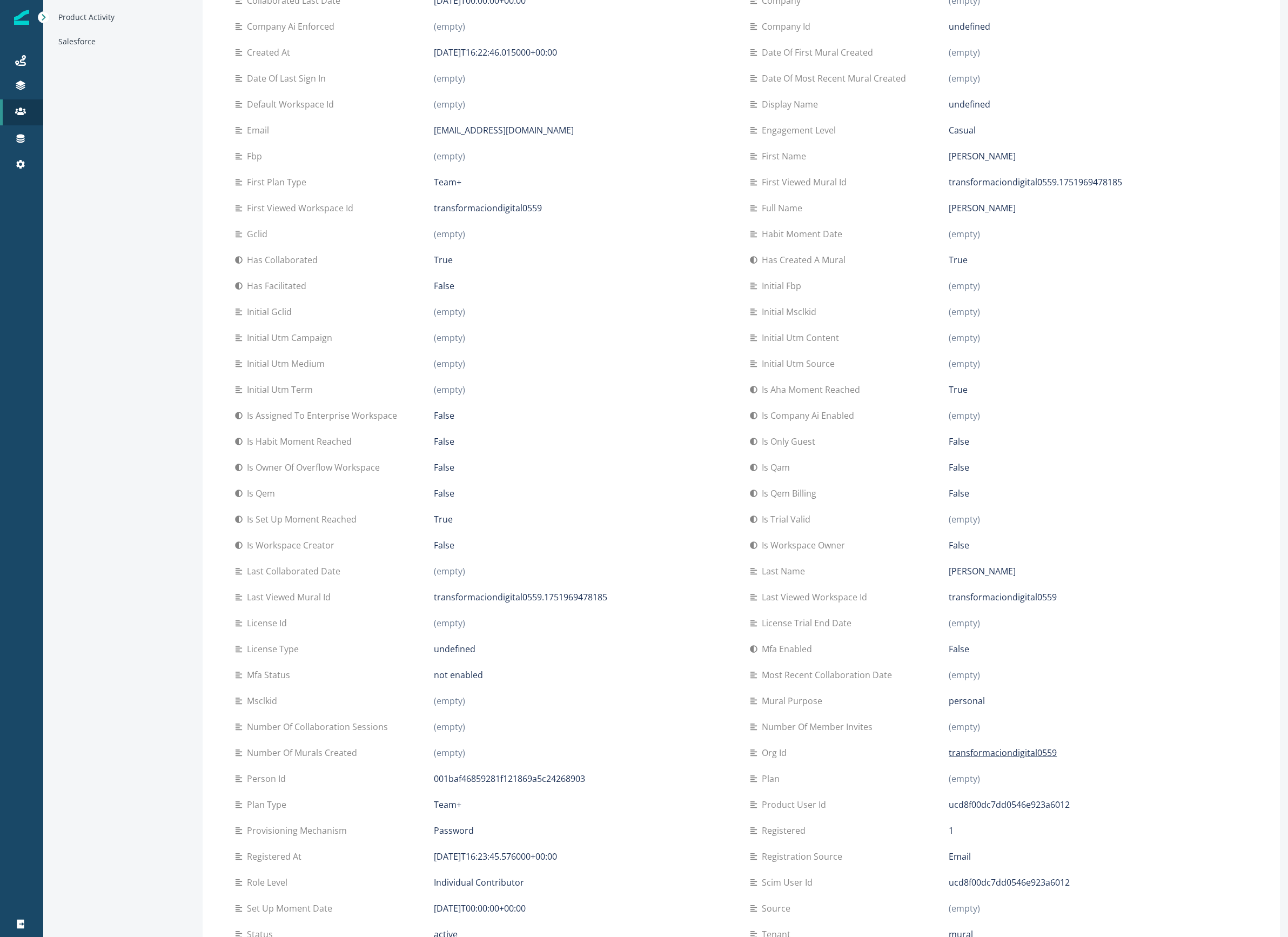
scroll to position [32, 0]
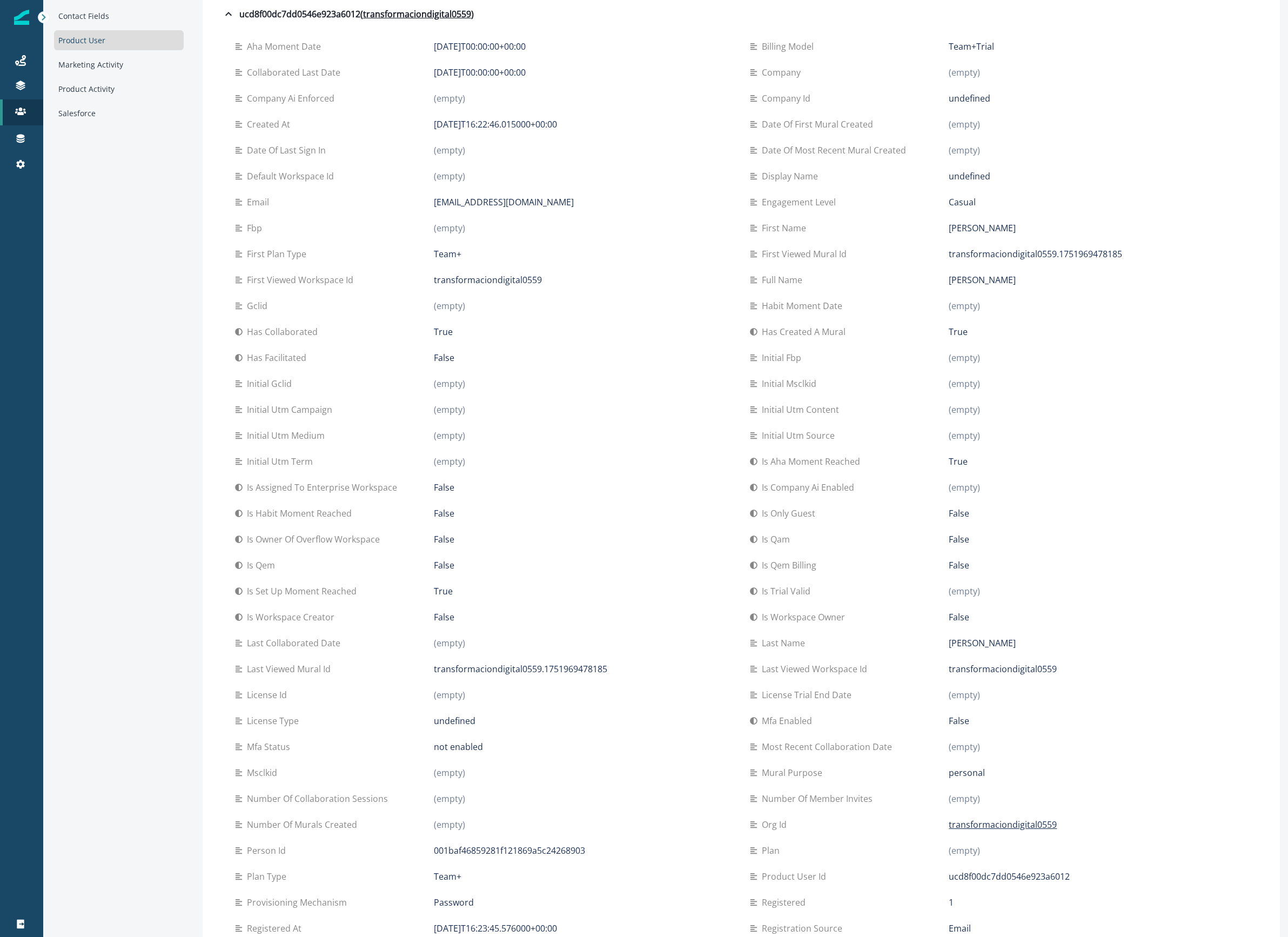
drag, startPoint x: 474, startPoint y: 154, endPoint x: 212, endPoint y: 154, distance: 262.0
click at [213, 154] on div "Aha moment date 2025-07-10T00:00:00+00:00 Billing model Team+Trial Collaborated…" at bounding box center [740, 618] width 1055 height 1188
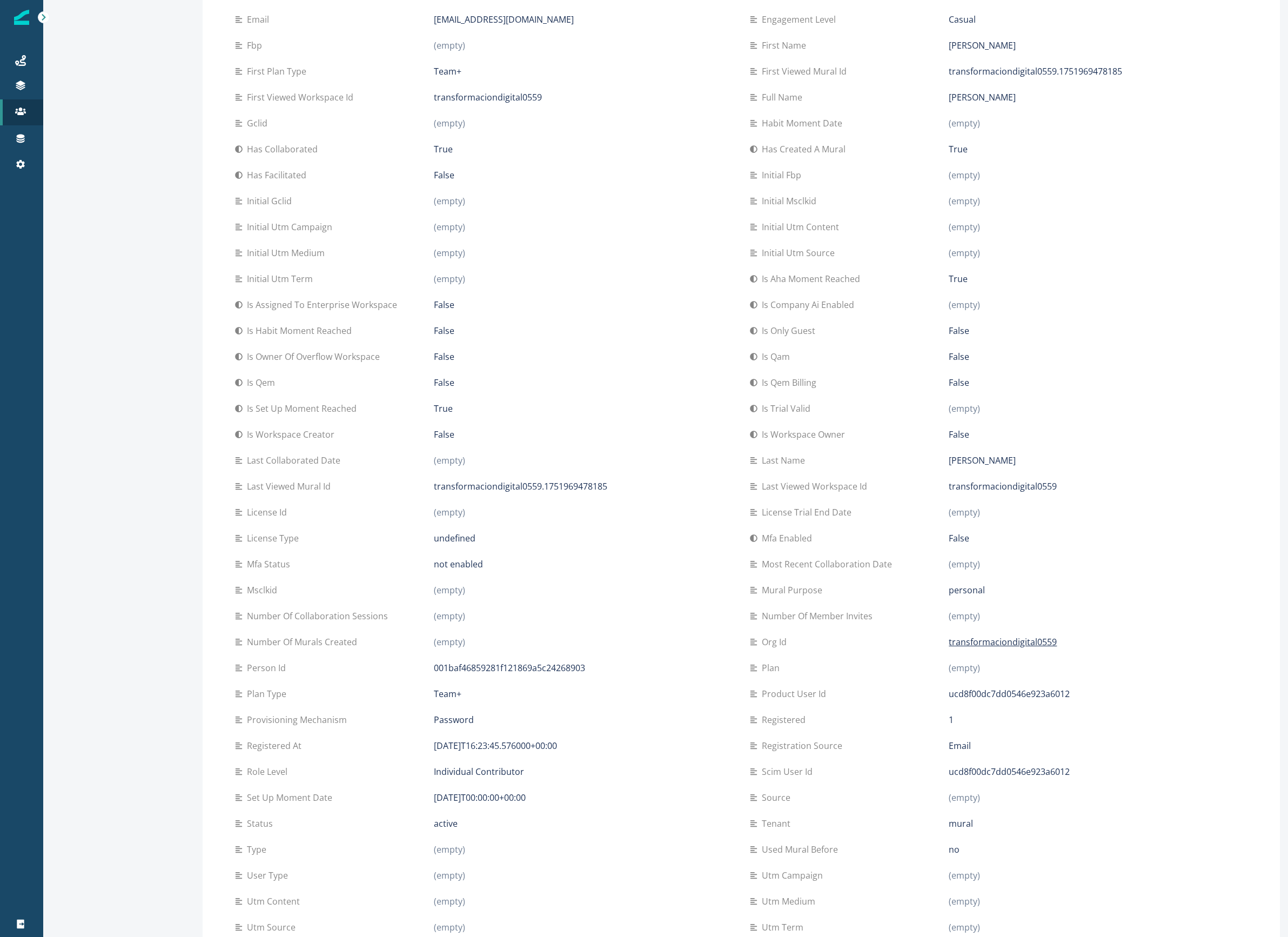
scroll to position [321, 0]
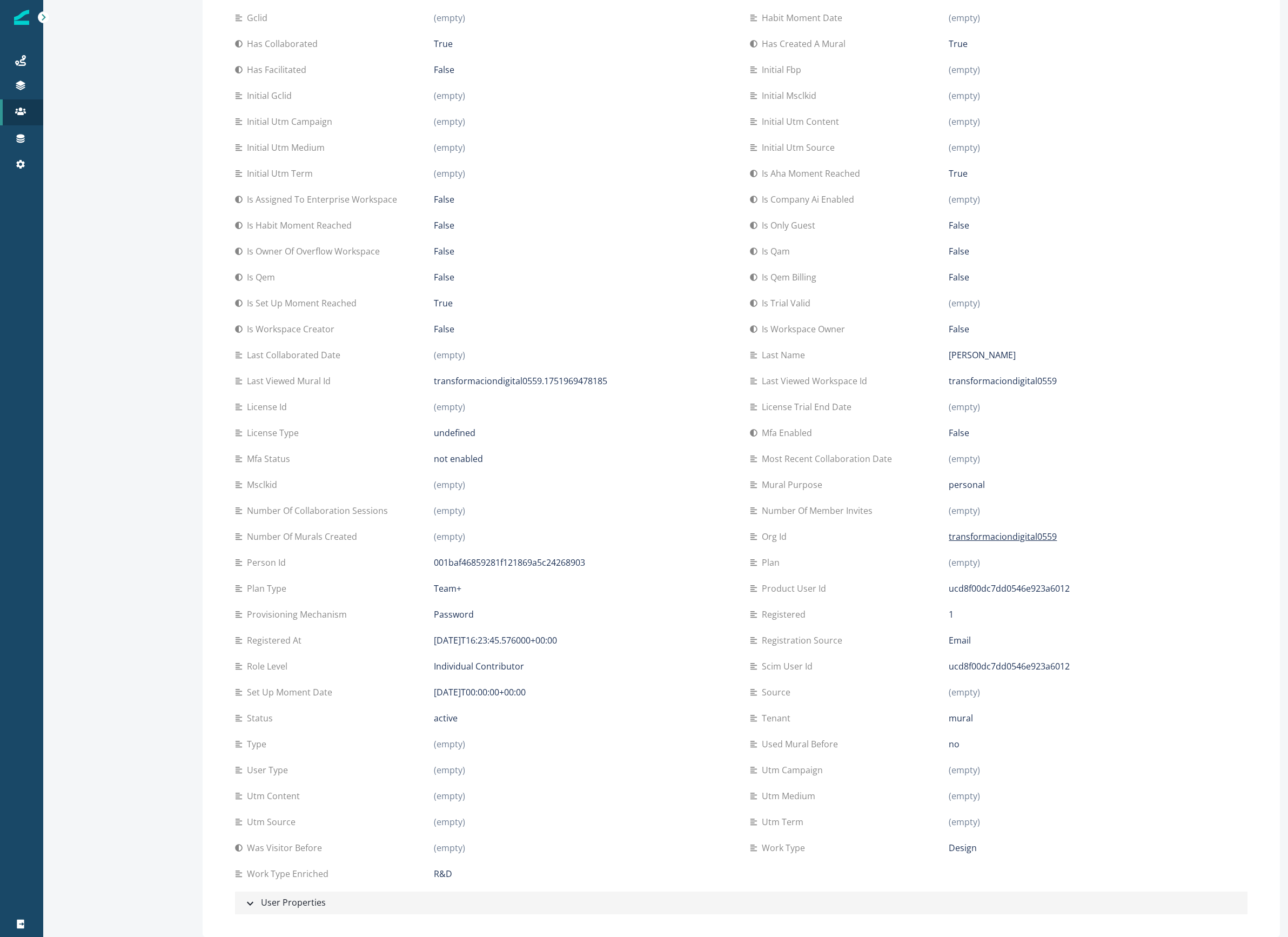
click at [290, 906] on div "User Properties" at bounding box center [285, 903] width 82 height 14
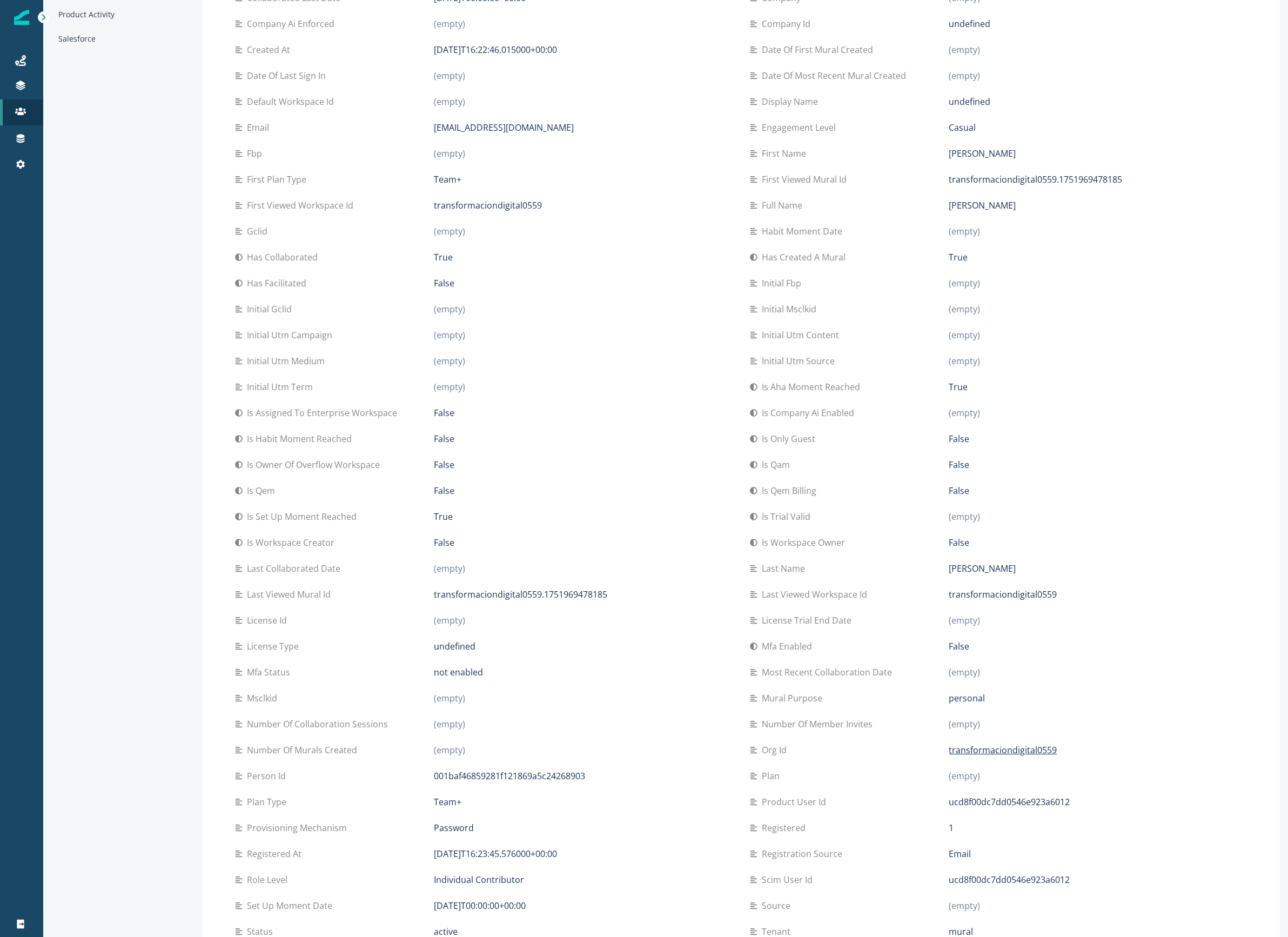
scroll to position [0, 0]
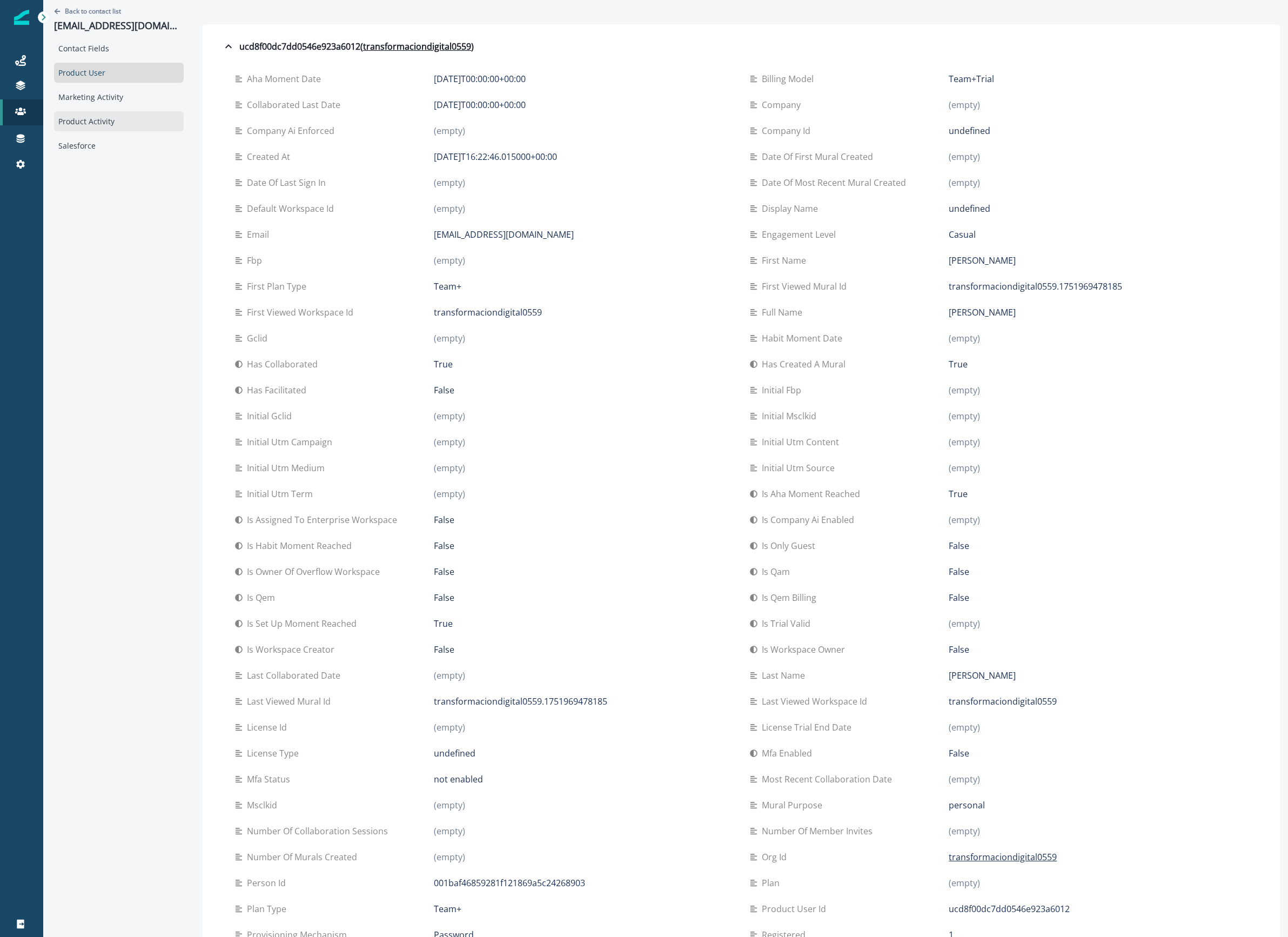
click at [117, 121] on div "Product Activity" at bounding box center [118, 121] width 130 height 20
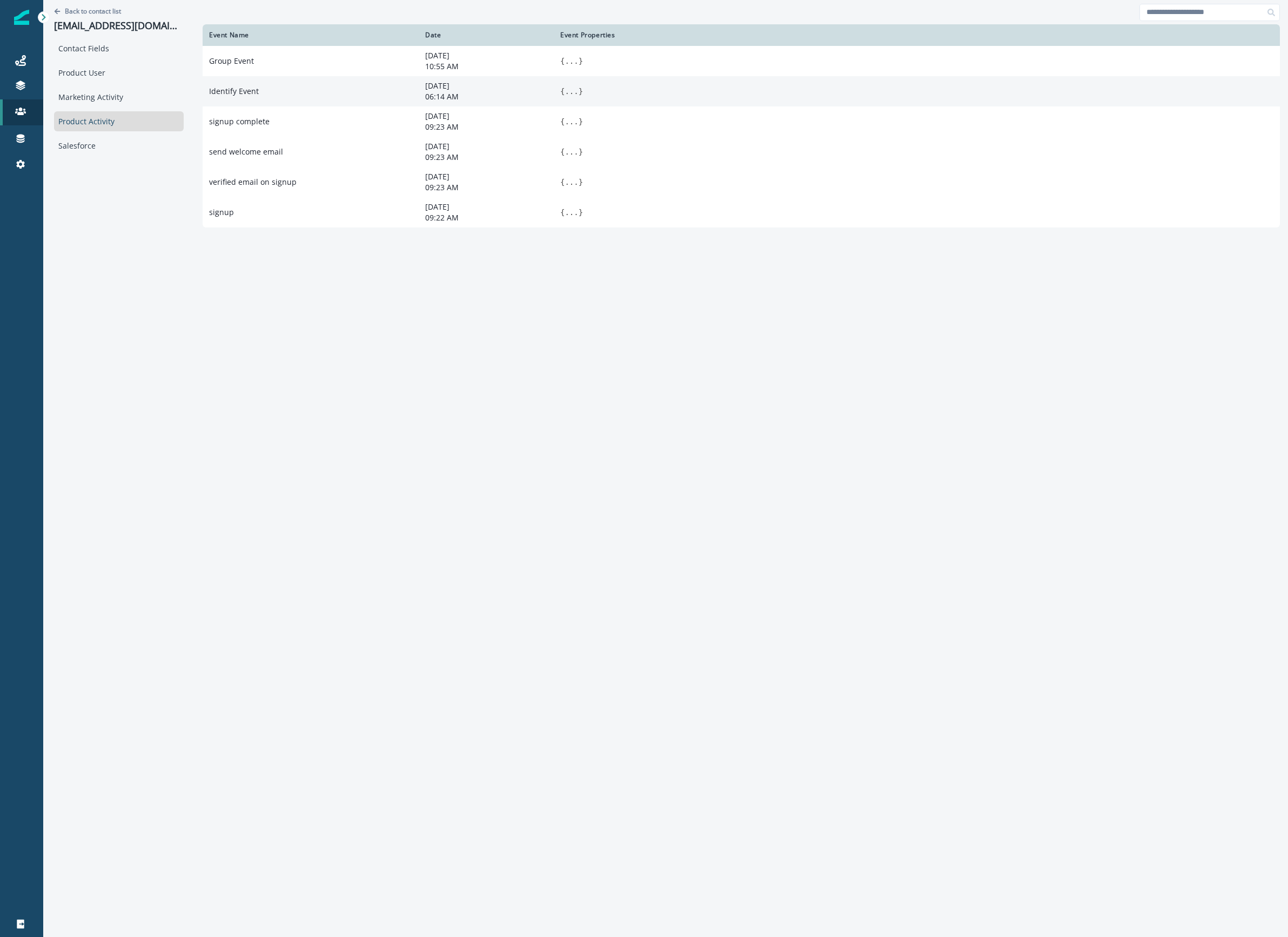
click at [314, 91] on td "Identify Event" at bounding box center [310, 91] width 216 height 30
click at [564, 91] on button "..." at bounding box center [571, 91] width 14 height 11
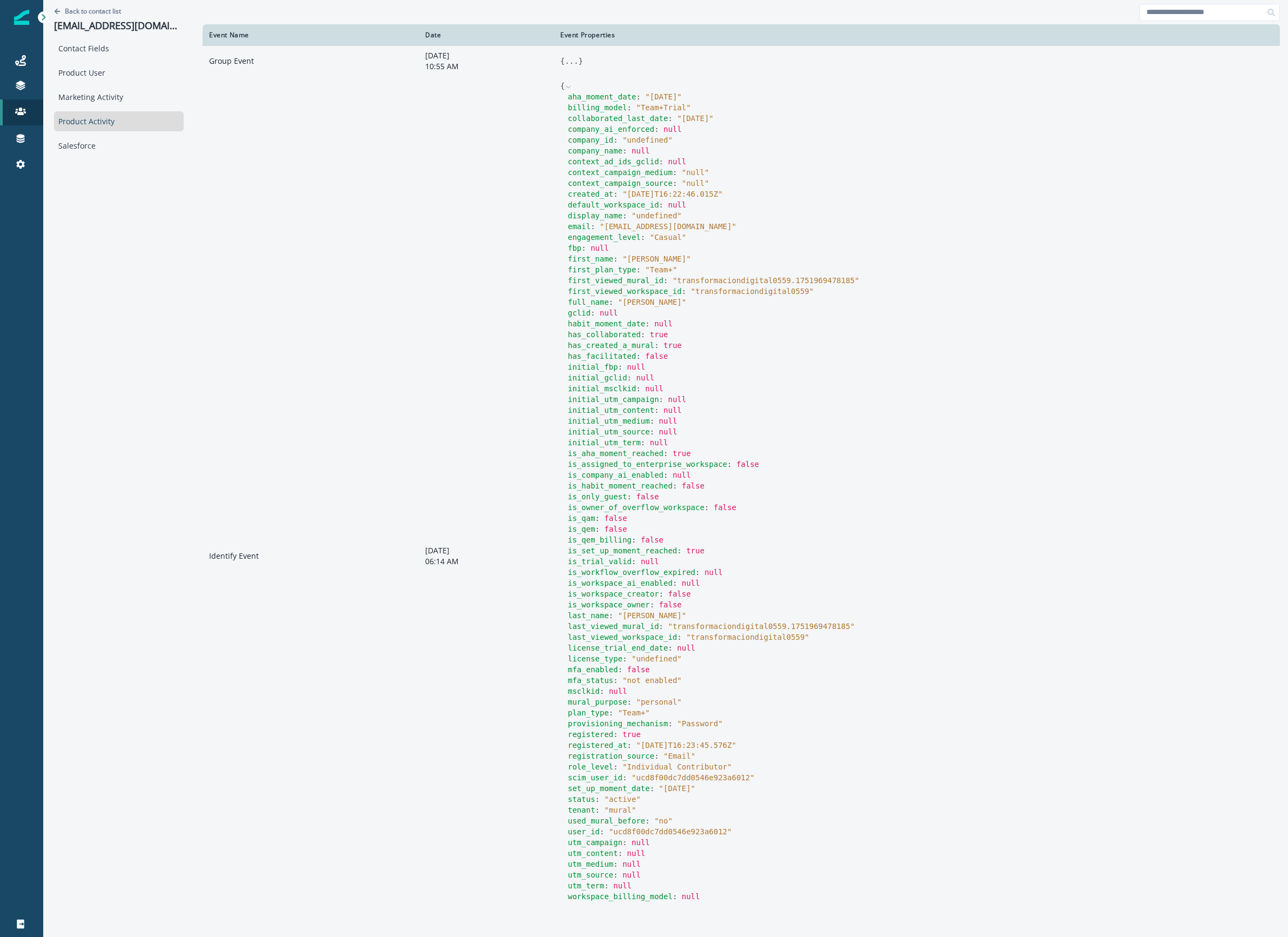
click at [564, 59] on button "..." at bounding box center [571, 61] width 14 height 11
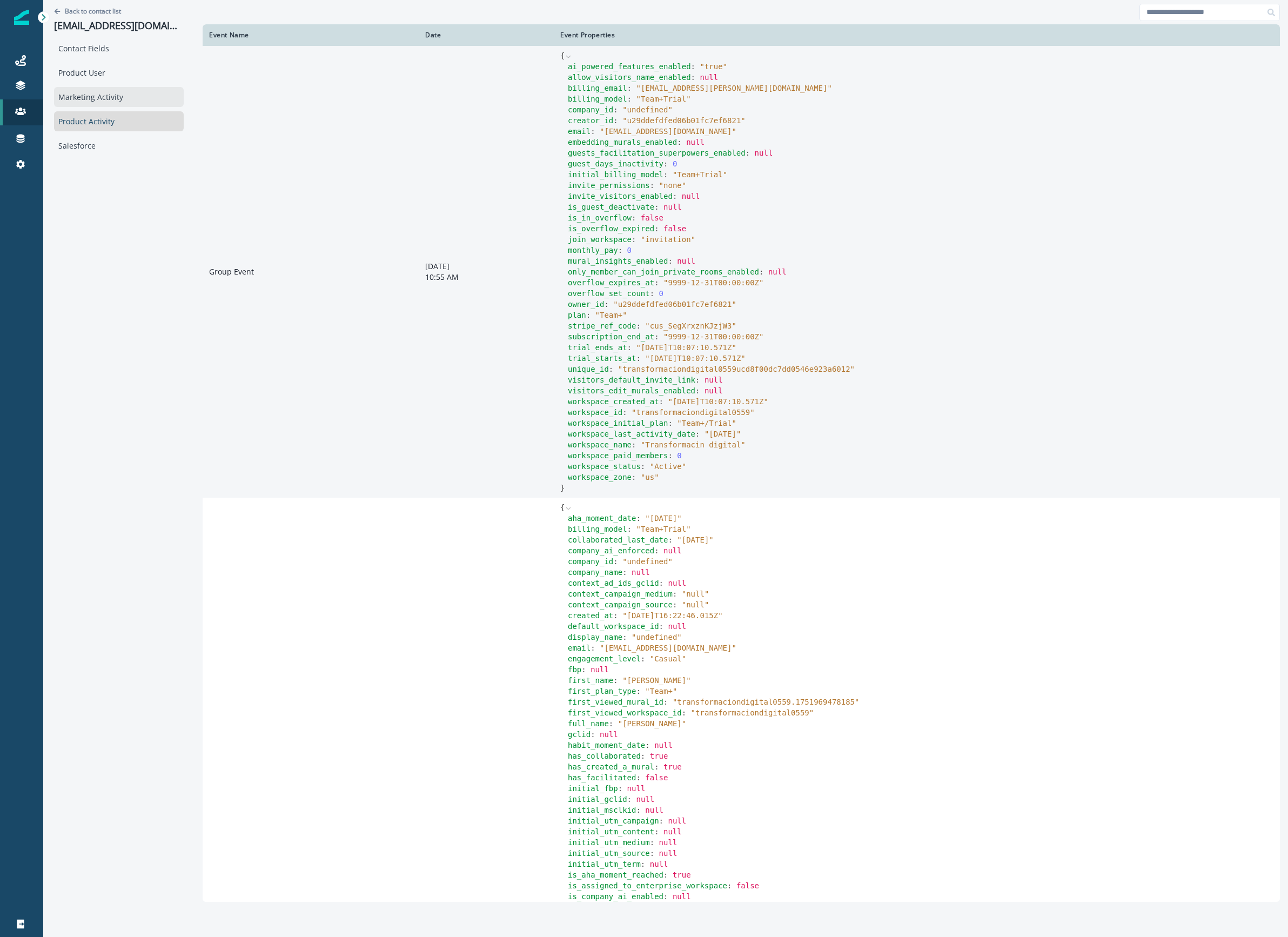
click at [103, 102] on div "Marketing Activity" at bounding box center [118, 97] width 130 height 20
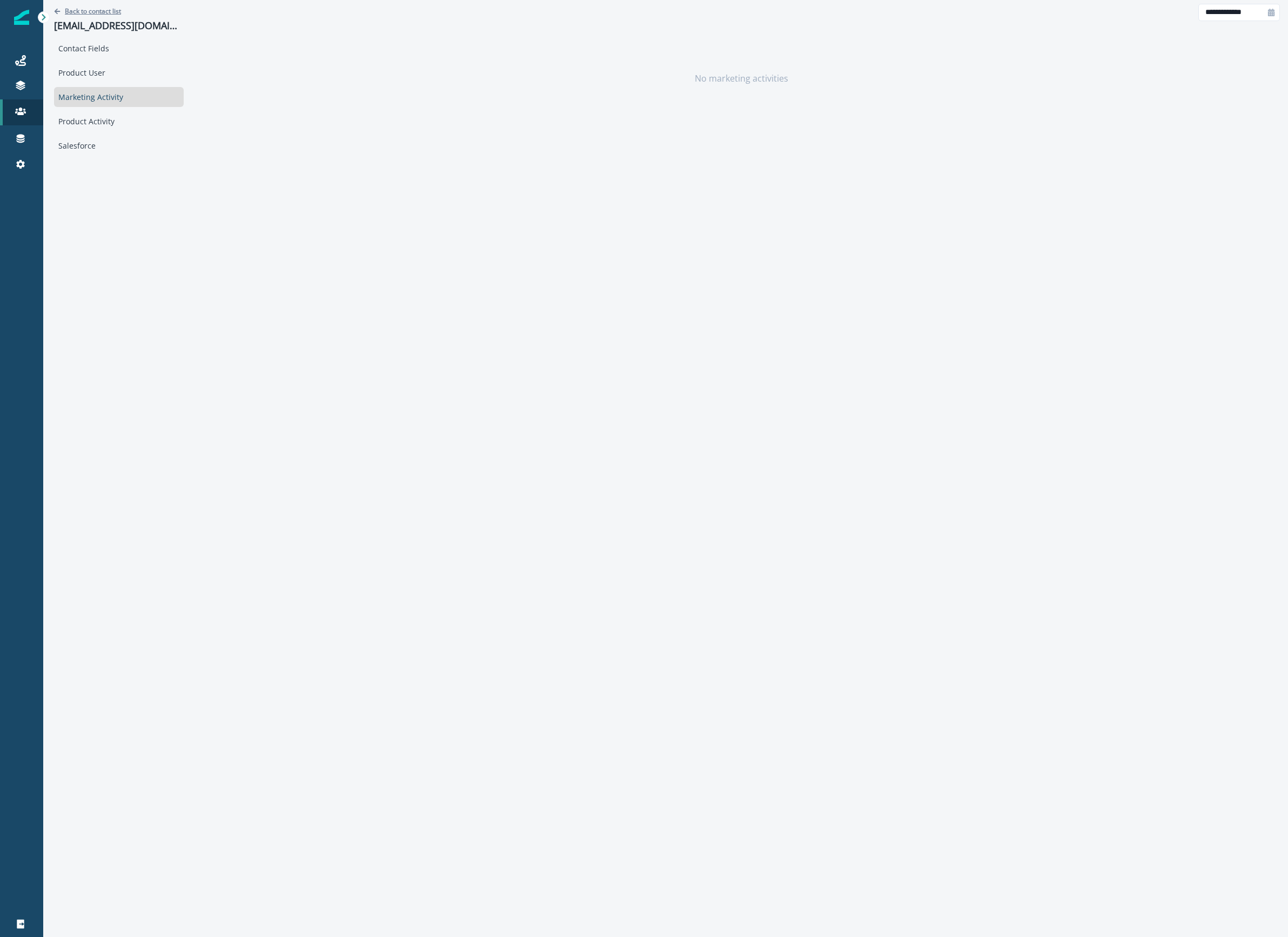
click at [83, 7] on p "Back to contact list" at bounding box center [92, 11] width 56 height 9
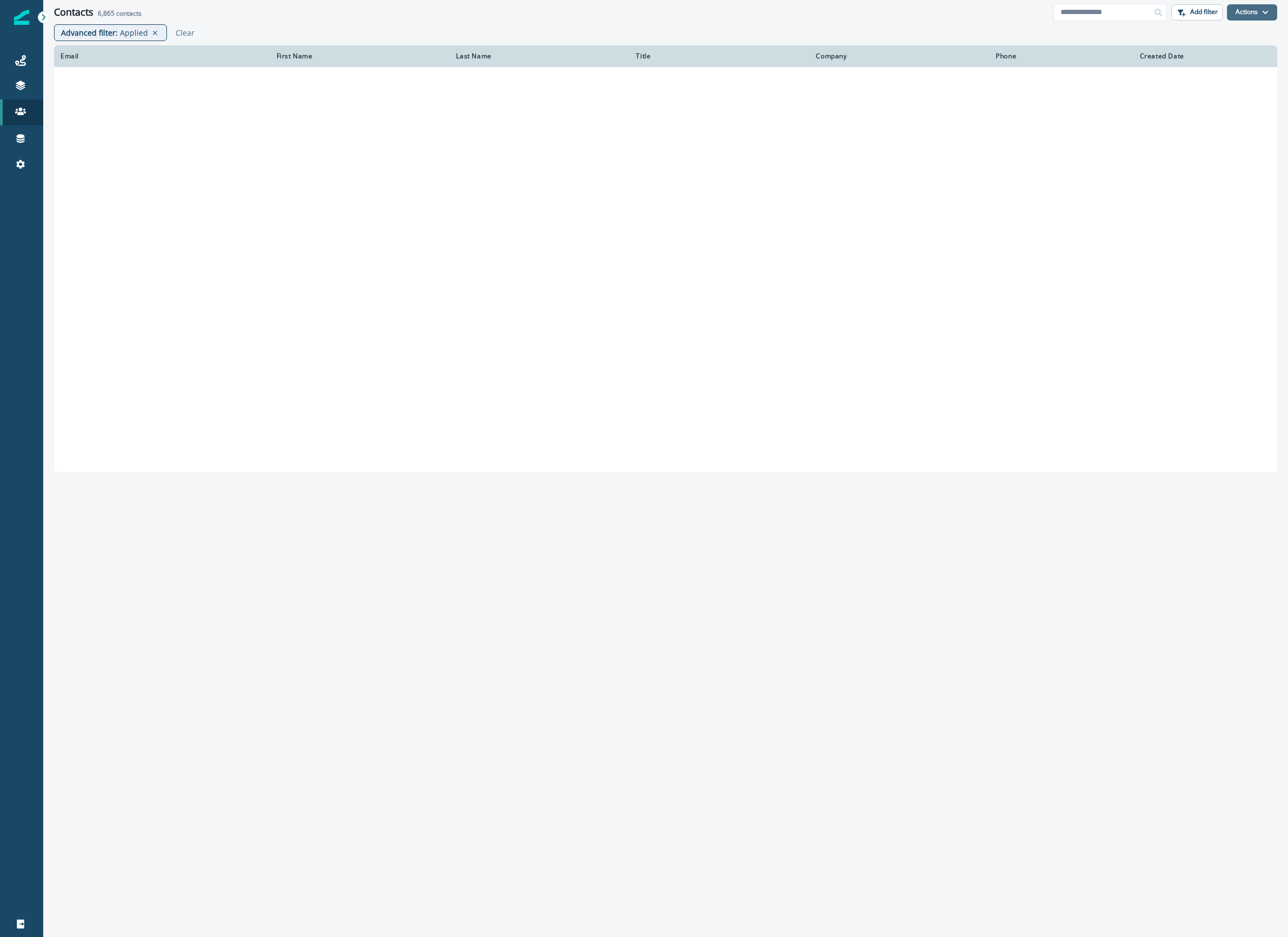
click at [906, 11] on icon "button" at bounding box center [1265, 12] width 7 height 7
click at [906, 1] on div "Contacts 6,865 contacts Add filter Actions Create Contact Import Contacts" at bounding box center [665, 12] width 1245 height 24
click at [906, 11] on p "Add filter" at bounding box center [1204, 12] width 27 height 8
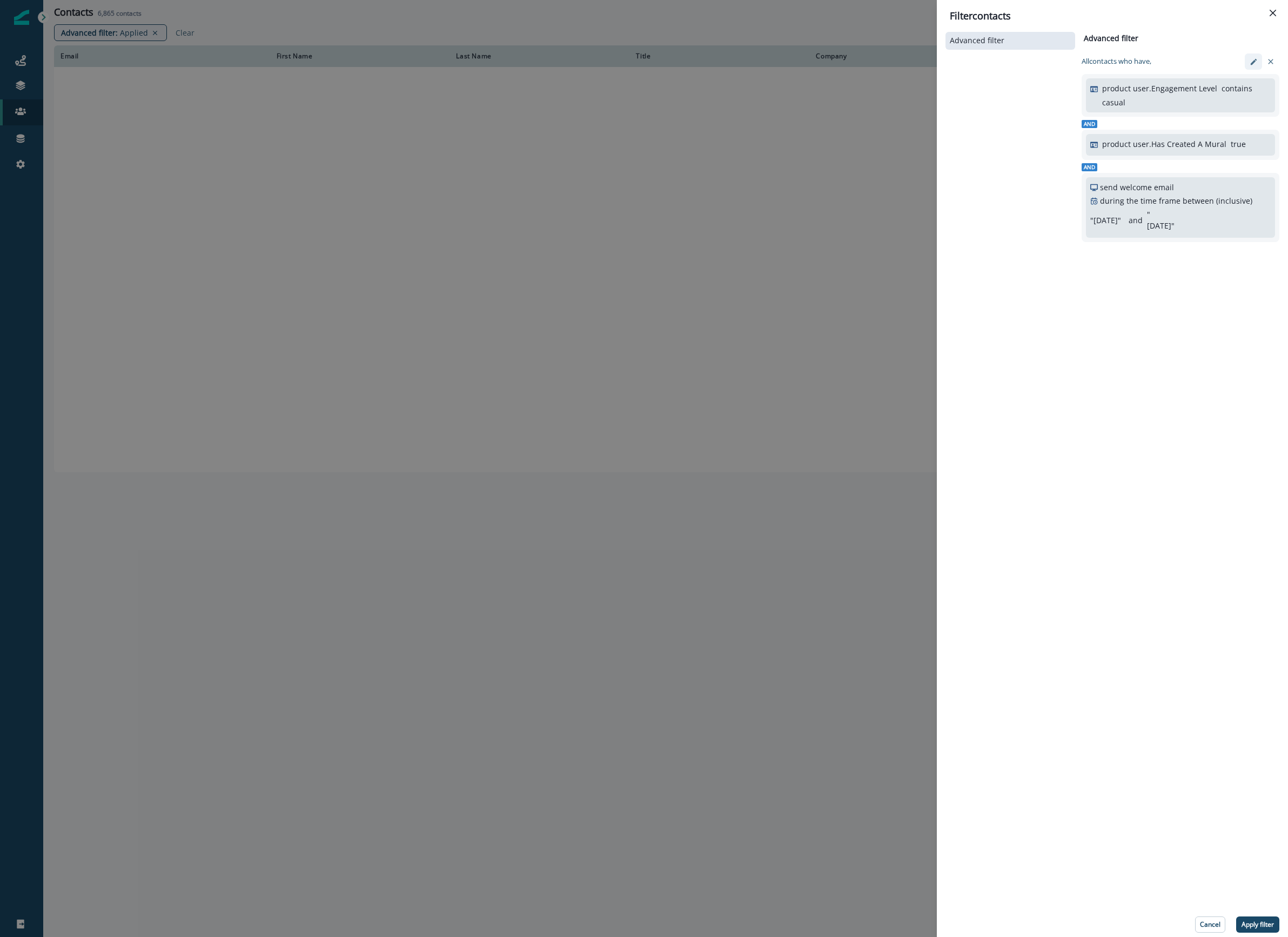
click at [906, 55] on button "edit-filter" at bounding box center [1254, 62] width 18 height 17
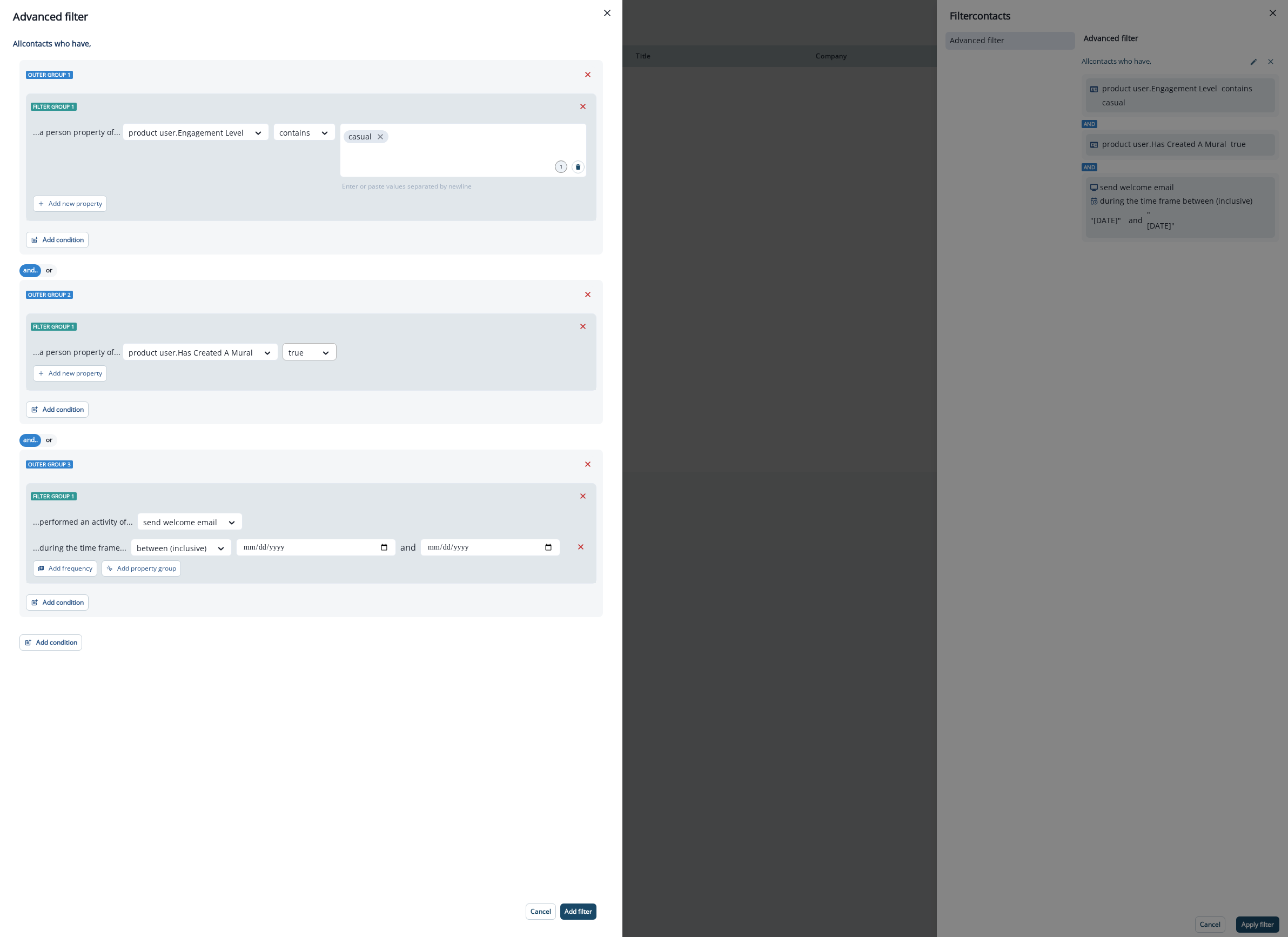
click at [258, 354] on div "true" at bounding box center [191, 352] width 135 height 18
click at [302, 393] on div "false" at bounding box center [302, 397] width 54 height 20
click at [582, 915] on p "Add filter" at bounding box center [578, 912] width 27 height 8
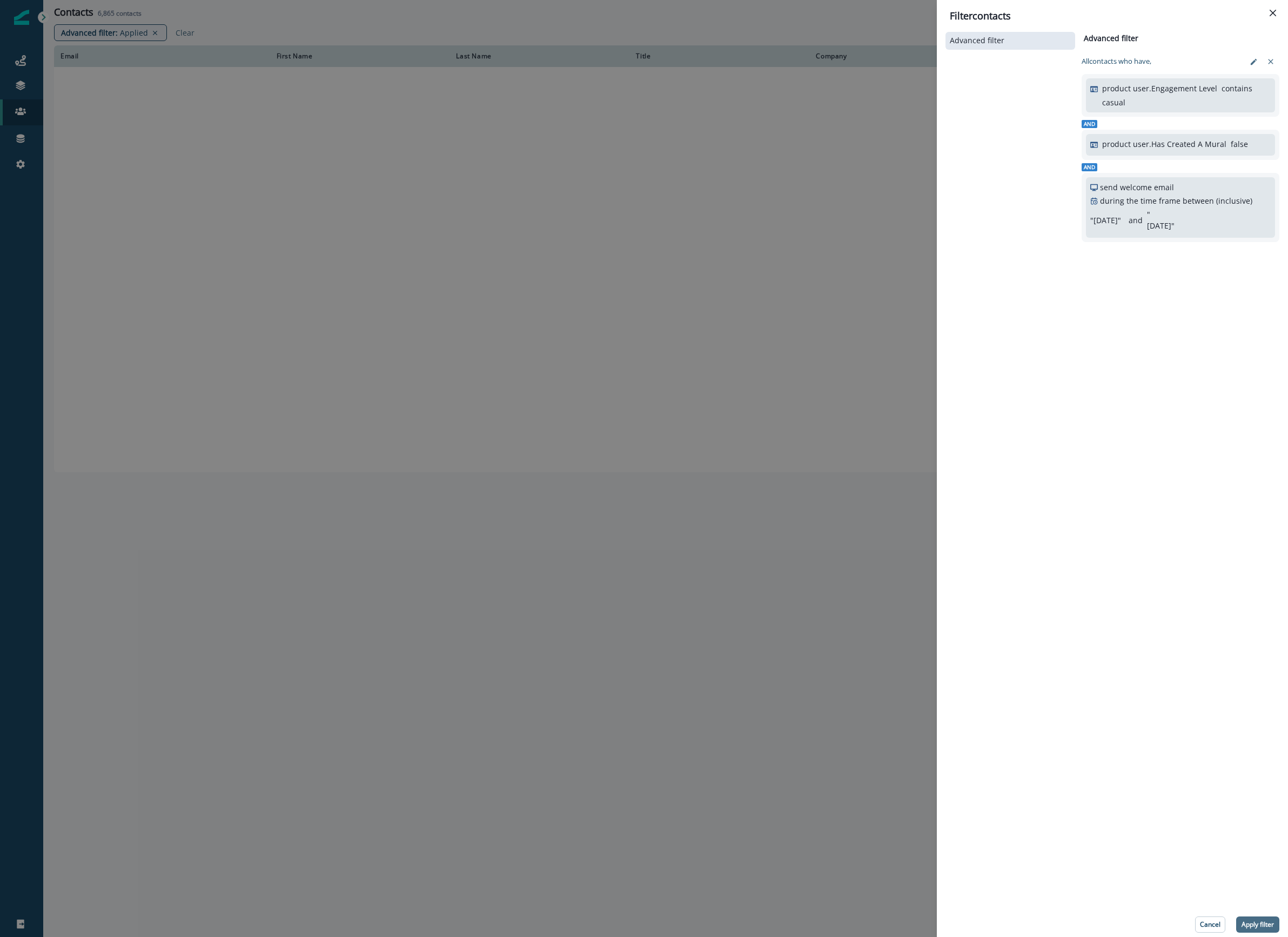
click at [906, 923] on p "Apply filter" at bounding box center [1257, 924] width 32 height 8
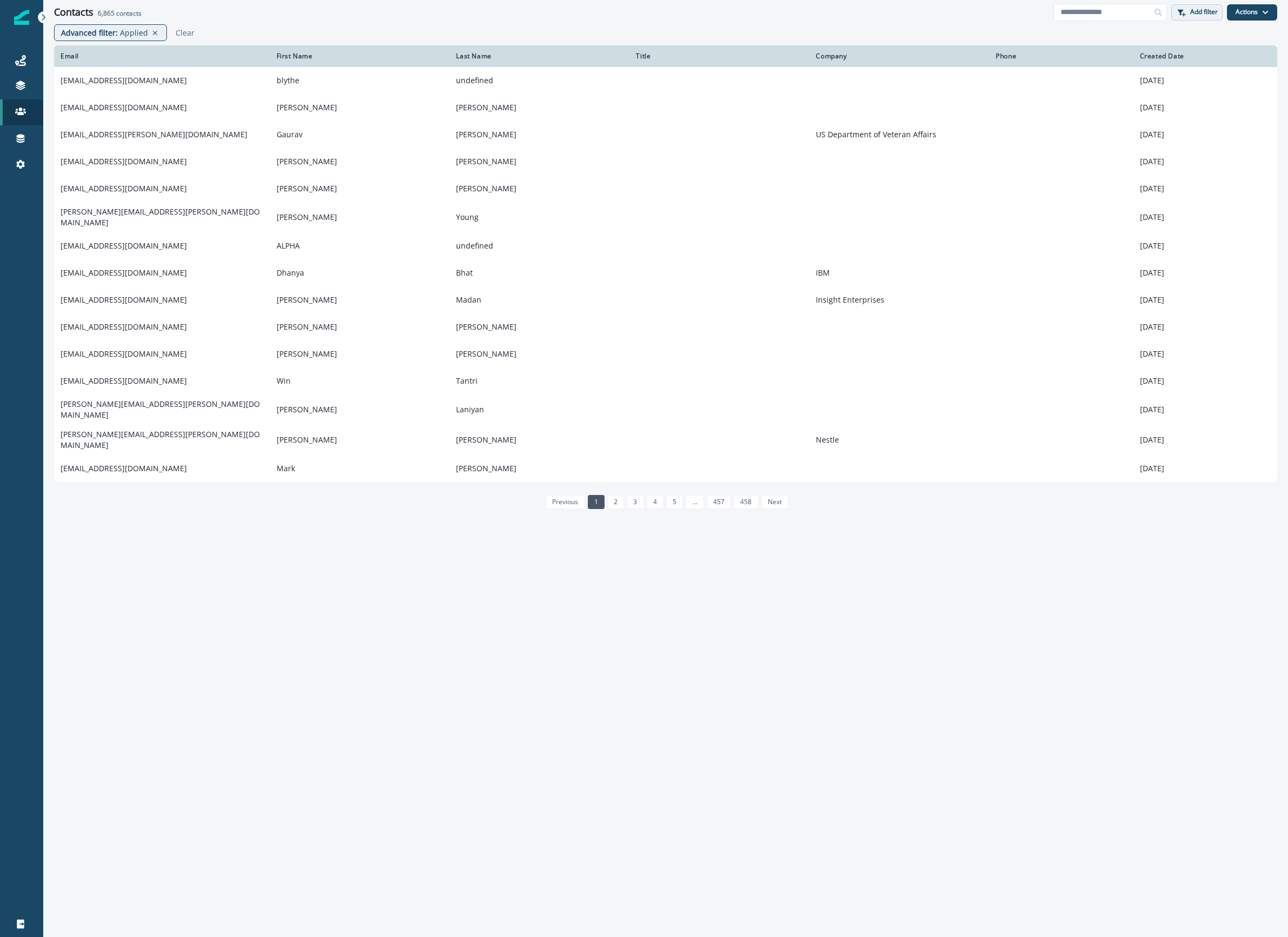
click at [906, 12] on p "Add filter" at bounding box center [1204, 12] width 27 height 8
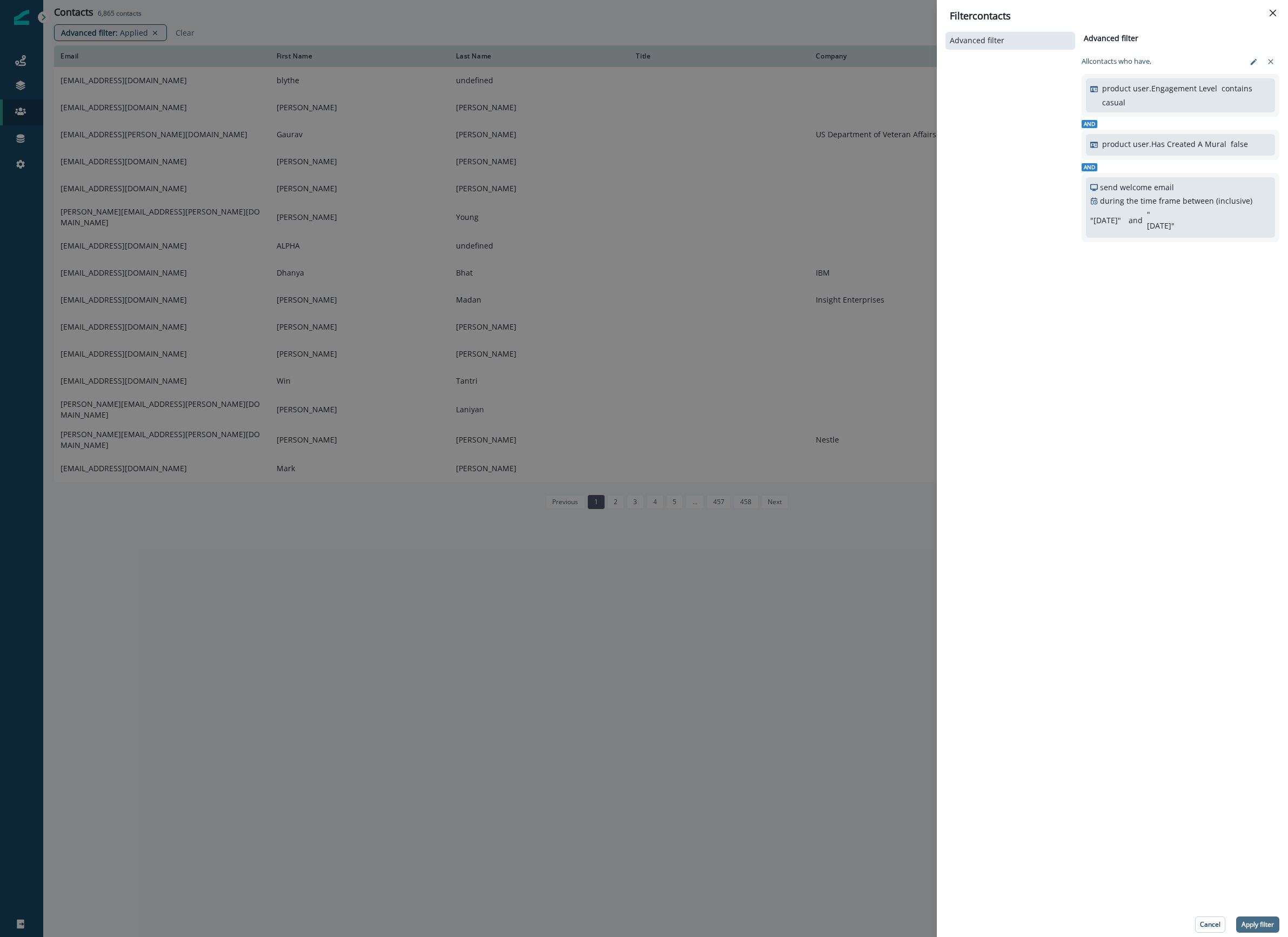
click at [906, 924] on p "Apply filter" at bounding box center [1257, 924] width 32 height 8
